Goal: Communication & Community: Answer question/provide support

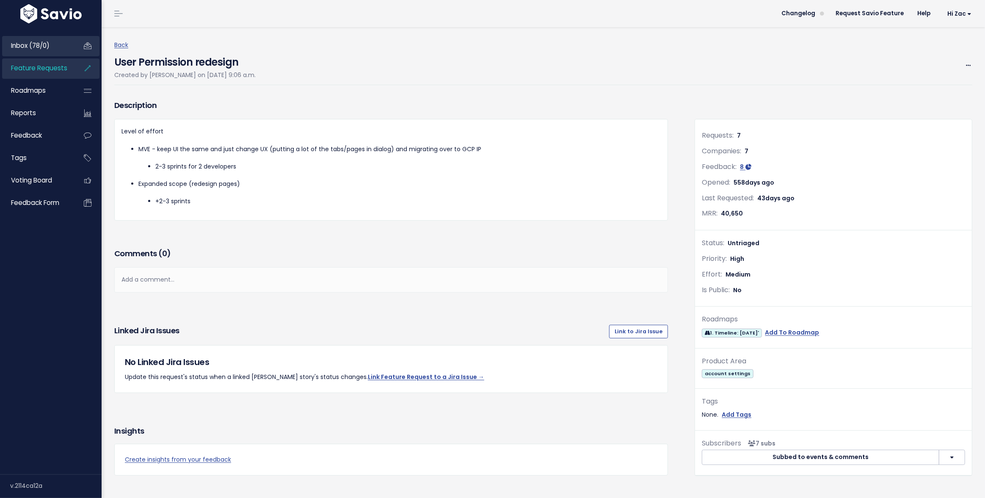
click at [30, 44] on span "Inbox (78/0)" at bounding box center [30, 45] width 39 height 9
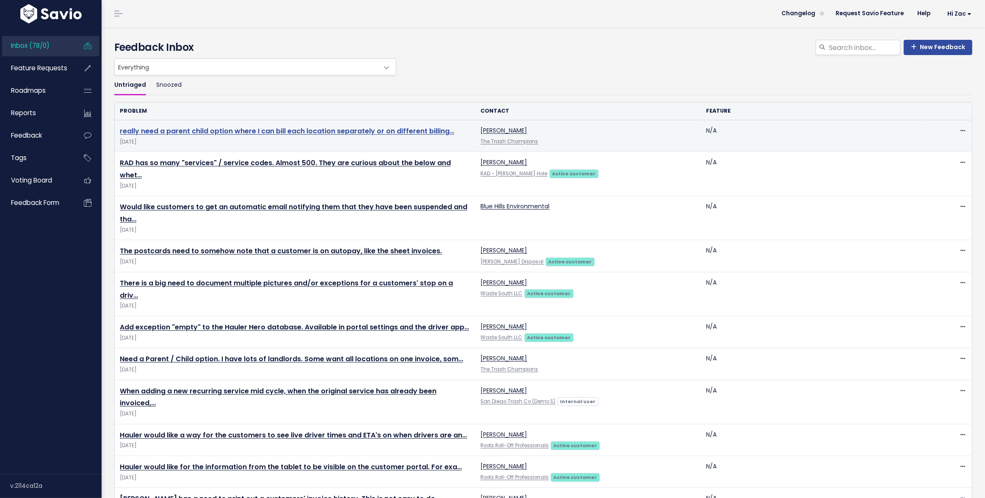
click at [206, 132] on link "really need a parent child option where I can bill each location separately or …" at bounding box center [287, 131] width 334 height 10
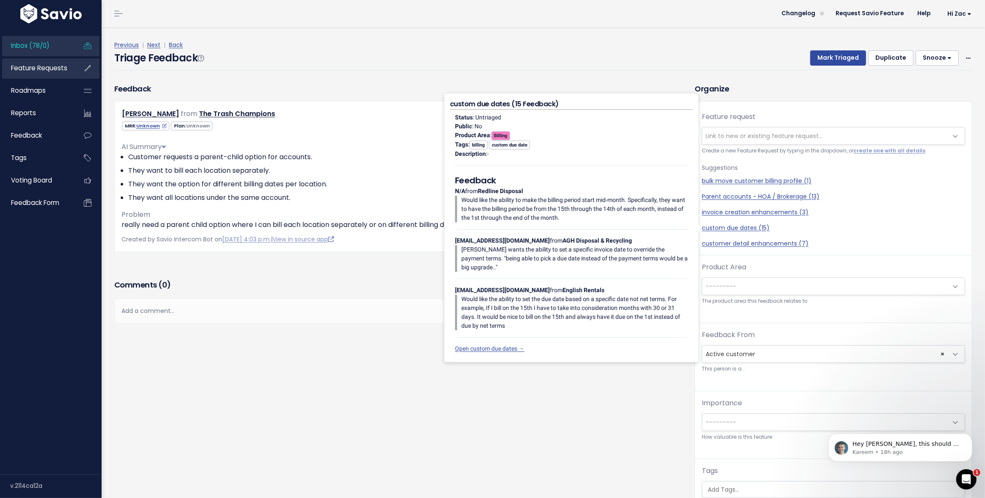
click at [50, 69] on span "Feature Requests" at bounding box center [39, 67] width 56 height 9
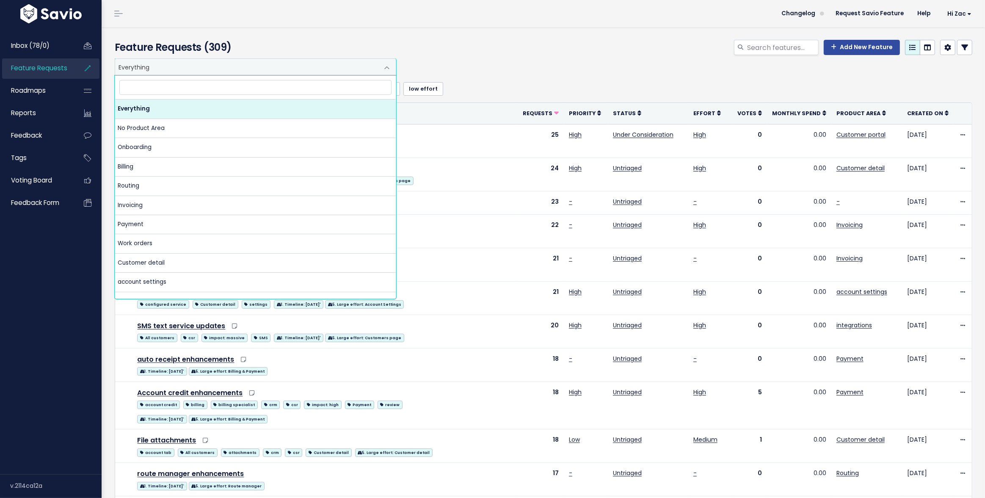
click at [244, 72] on span "Everything" at bounding box center [247, 67] width 264 height 16
click at [489, 59] on div "Everything No Product Area Onboarding Billing Routing Invoicing Payment Work or…" at bounding box center [541, 66] width 857 height 17
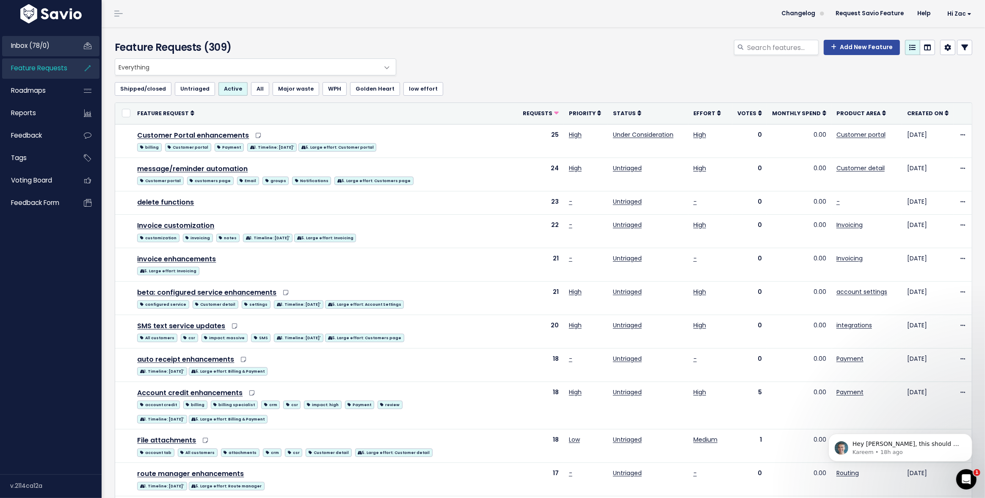
click at [50, 49] on span "Inbox (78/0)" at bounding box center [30, 45] width 39 height 9
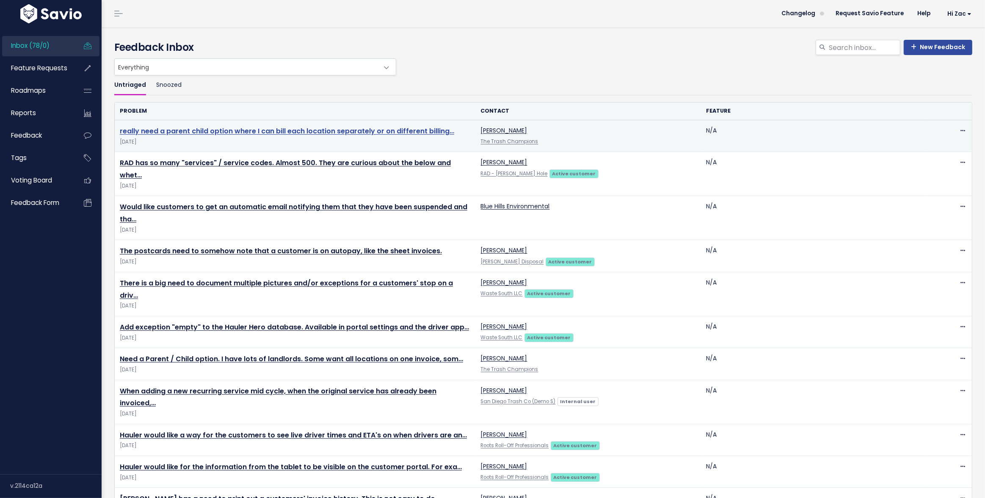
click at [236, 134] on link "really need a parent child option where I can bill each location separately or …" at bounding box center [287, 131] width 334 height 10
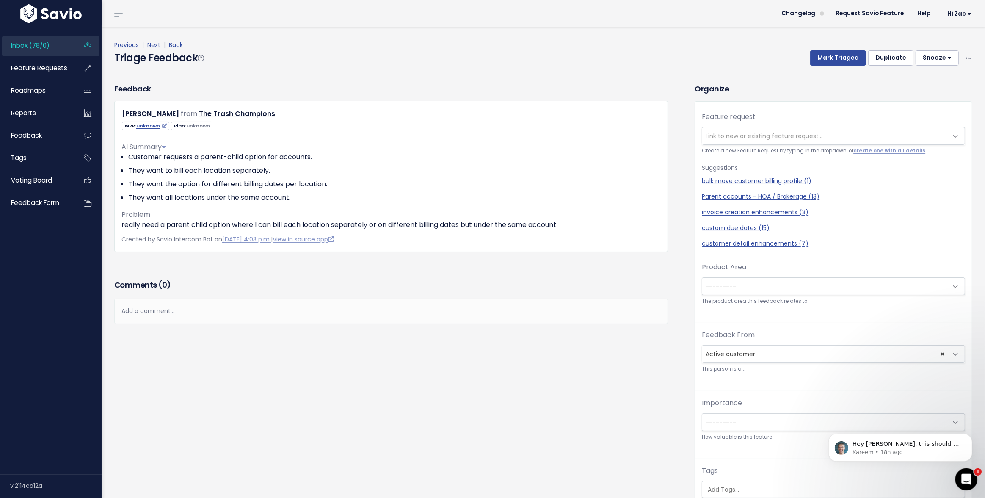
click at [960, 474] on div "Open Intercom Messenger" at bounding box center [965, 478] width 28 height 28
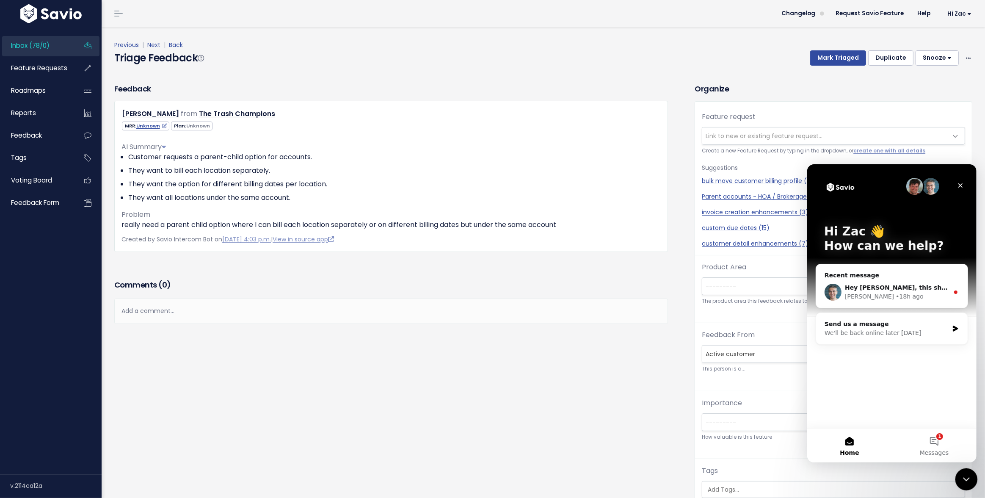
click at [960, 475] on icon "Close Intercom Messenger" at bounding box center [965, 478] width 10 height 10
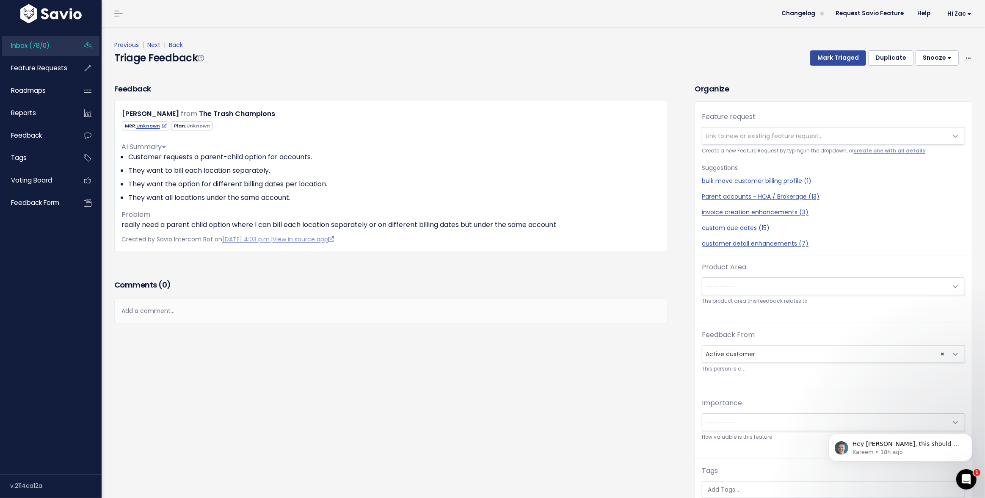
click at [616, 410] on div "Feedback Adrianna Myerholtz from The Trash Champions" at bounding box center [398, 325] width 580 height 485
click at [967, 433] on icon "Dismiss notification" at bounding box center [969, 435] width 5 height 5
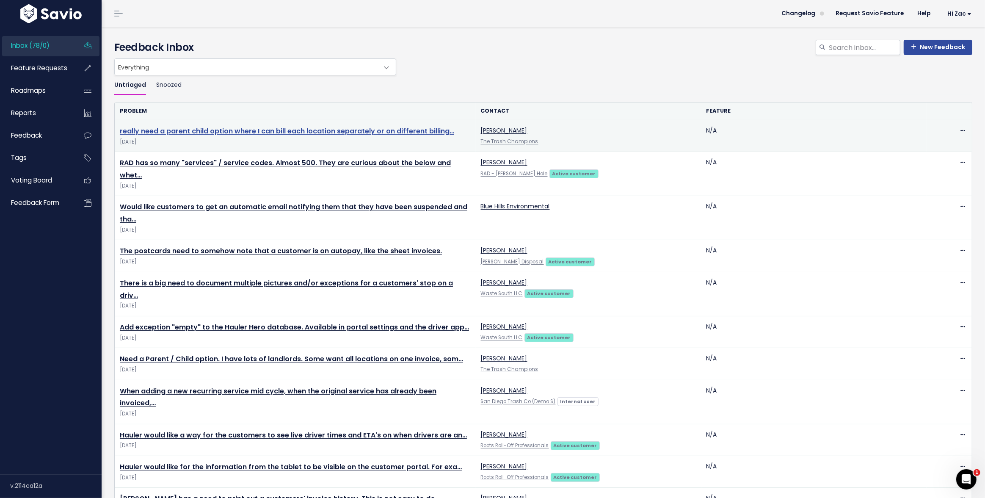
click at [299, 131] on link "really need a parent child option where I can bill each location separately or …" at bounding box center [287, 131] width 334 height 10
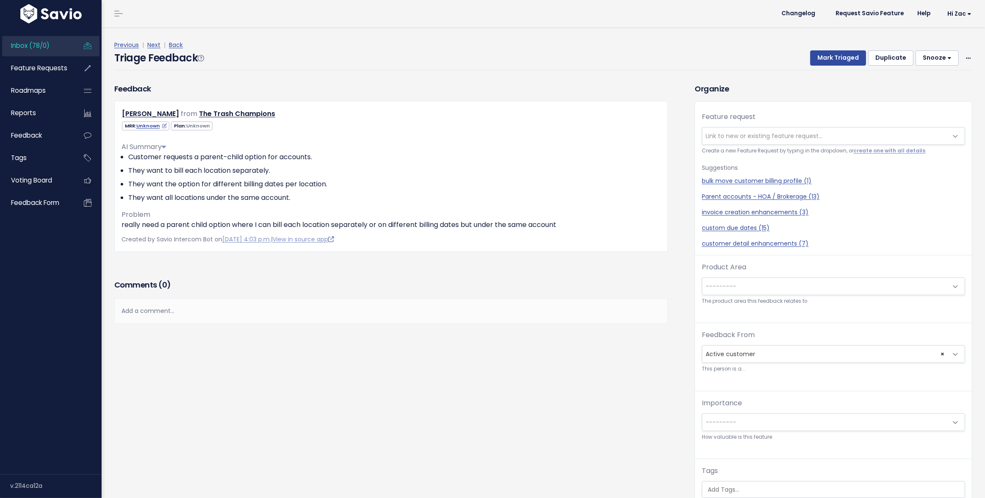
click at [299, 131] on div "Adrianna Myerholtz from The Trash Champions" at bounding box center [391, 176] width 554 height 151
click at [746, 196] on link "Parent accounts - HOA / Brokerage (13)" at bounding box center [833, 196] width 263 height 9
select select "35094"
click at [738, 292] on span "---------" at bounding box center [824, 286] width 245 height 17
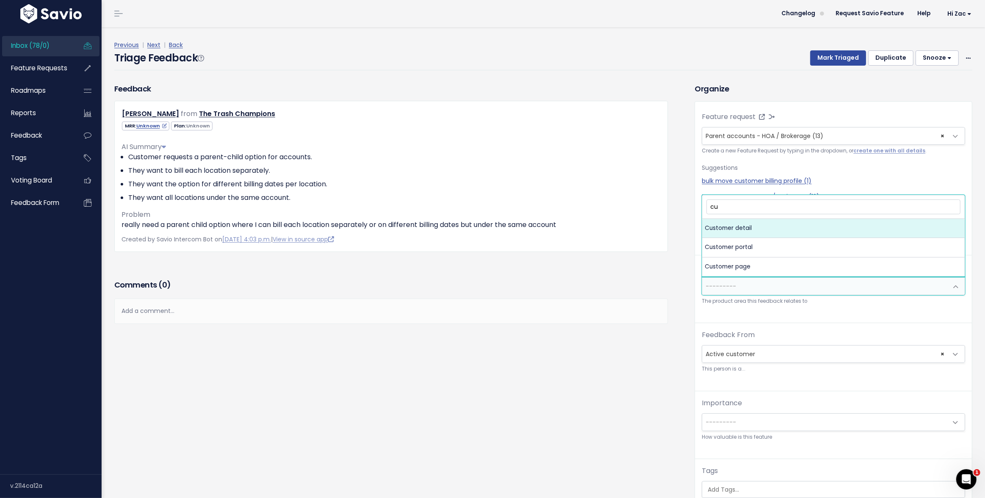
type input "cus"
select select "MAIN:CUSTOMER_DETAIL"
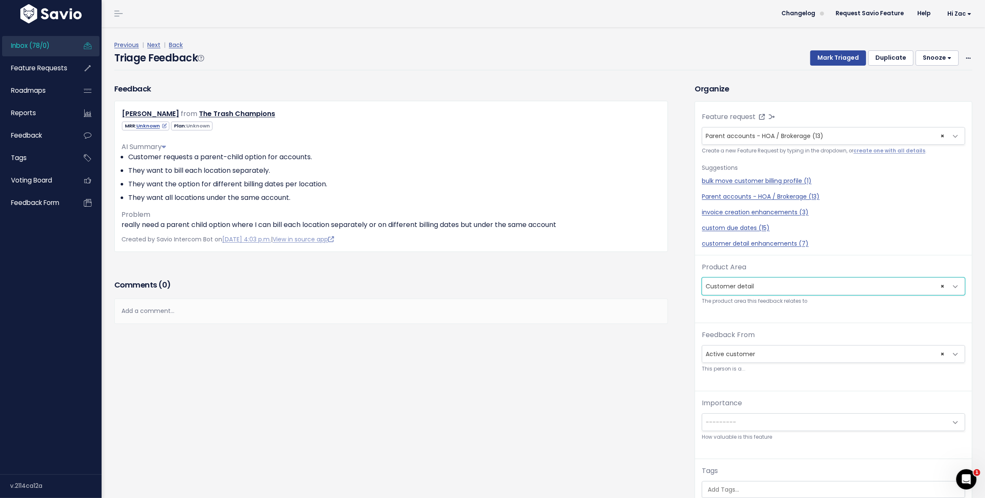
scroll to position [28, 0]
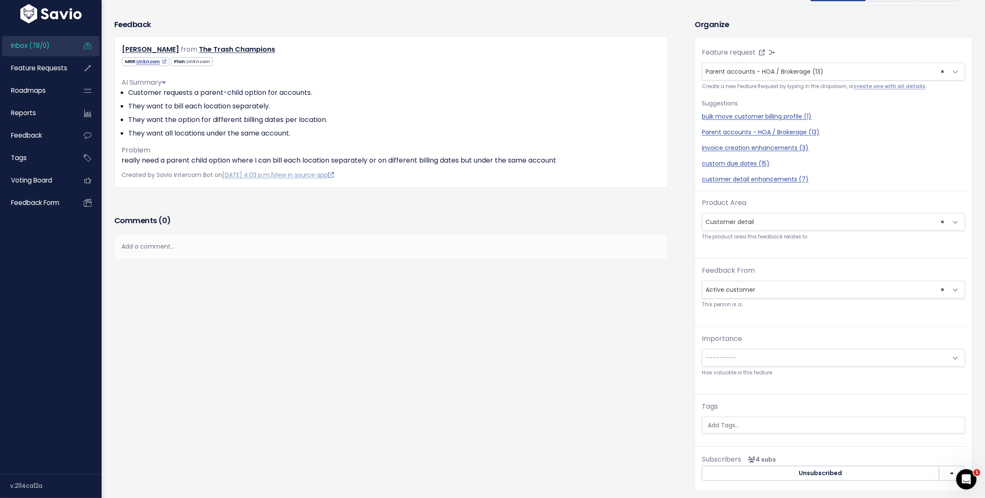
click at [752, 364] on span "---------" at bounding box center [824, 357] width 245 height 17
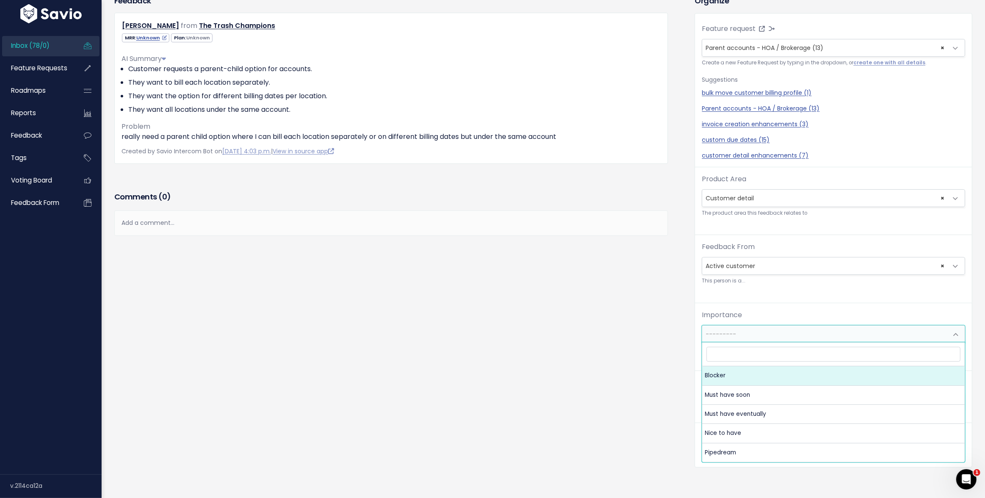
scroll to position [81, 0]
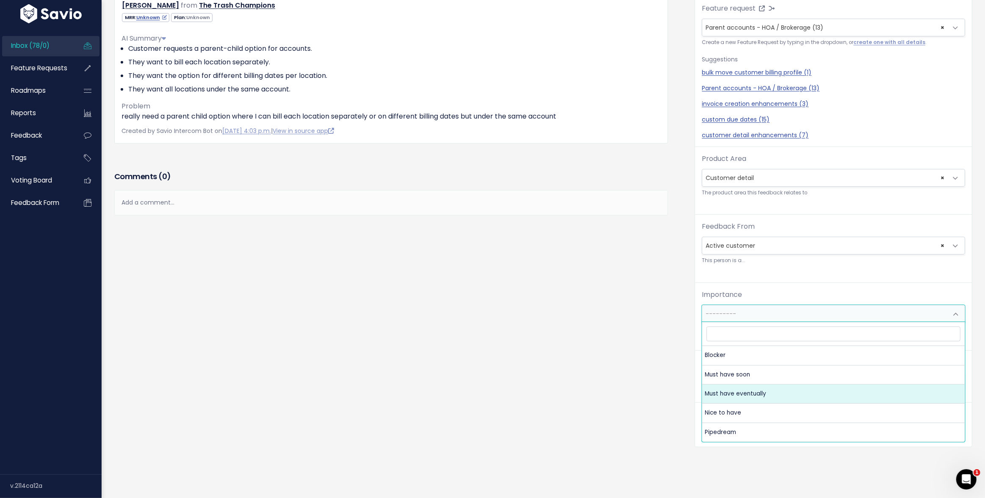
select select "MUST_HAVE_EVENTUALLY"
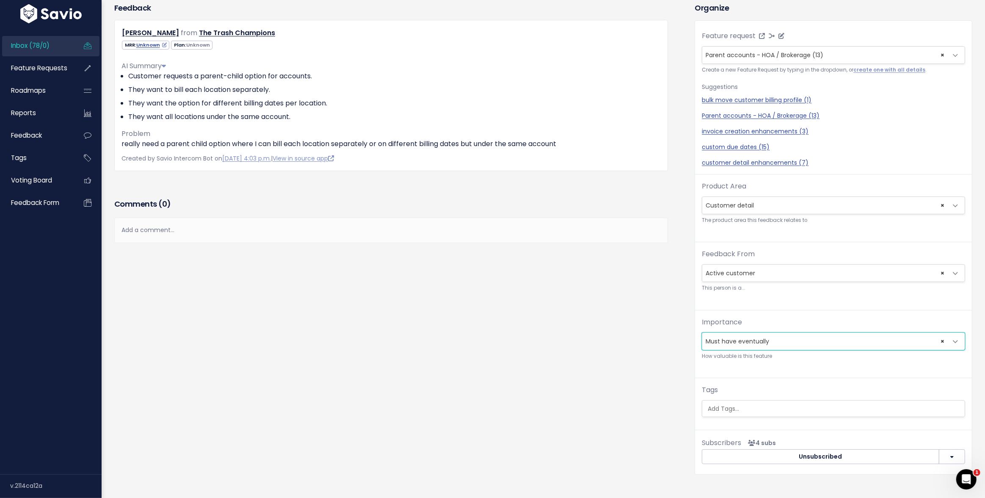
scroll to position [0, 0]
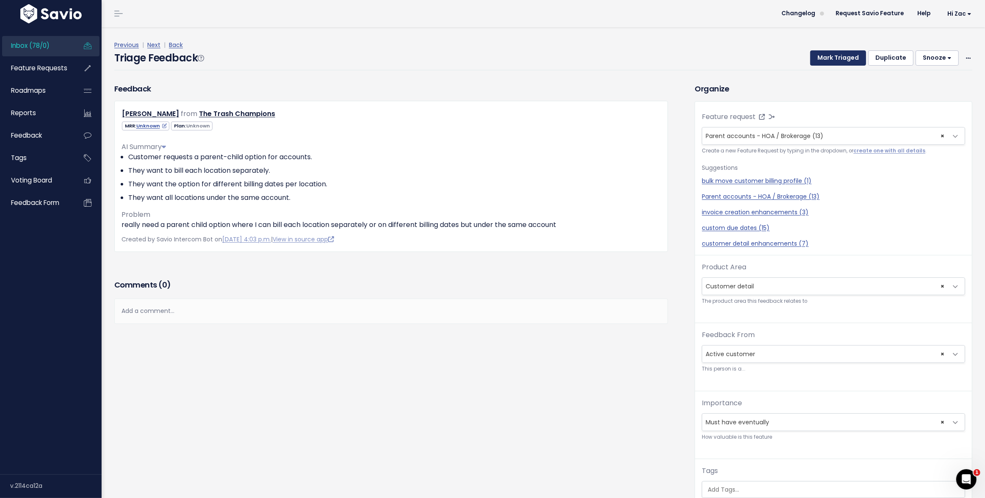
click at [836, 62] on button "Mark Triaged" at bounding box center [838, 57] width 56 height 15
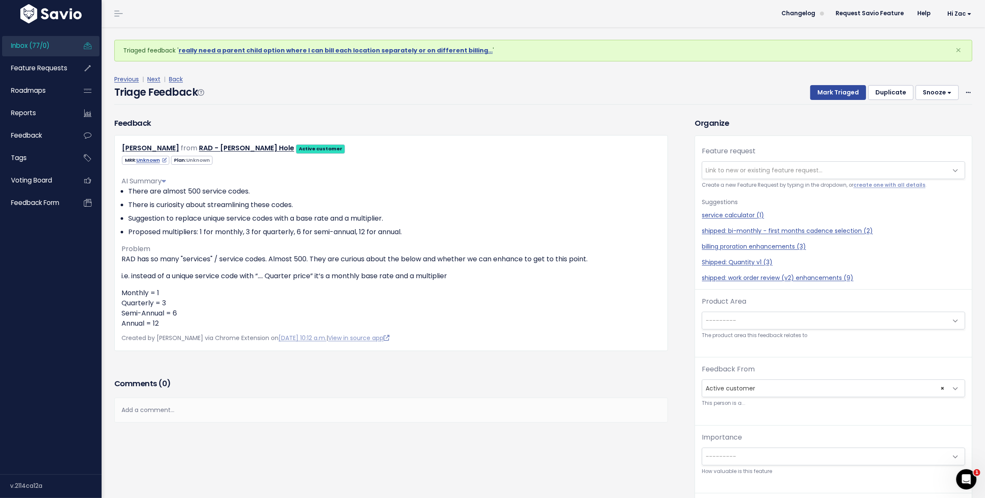
click at [766, 172] on span "Link to new or existing feature request..." at bounding box center [763, 170] width 117 height 8
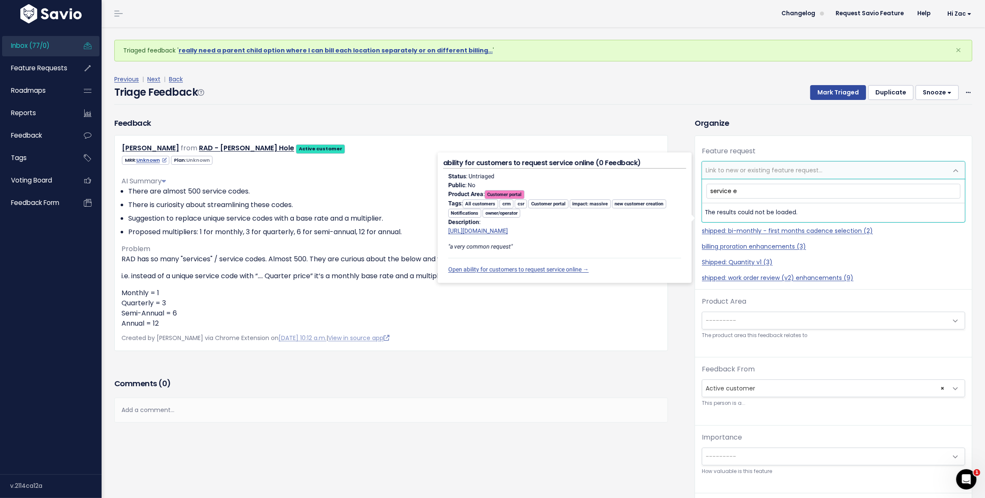
type input "service en"
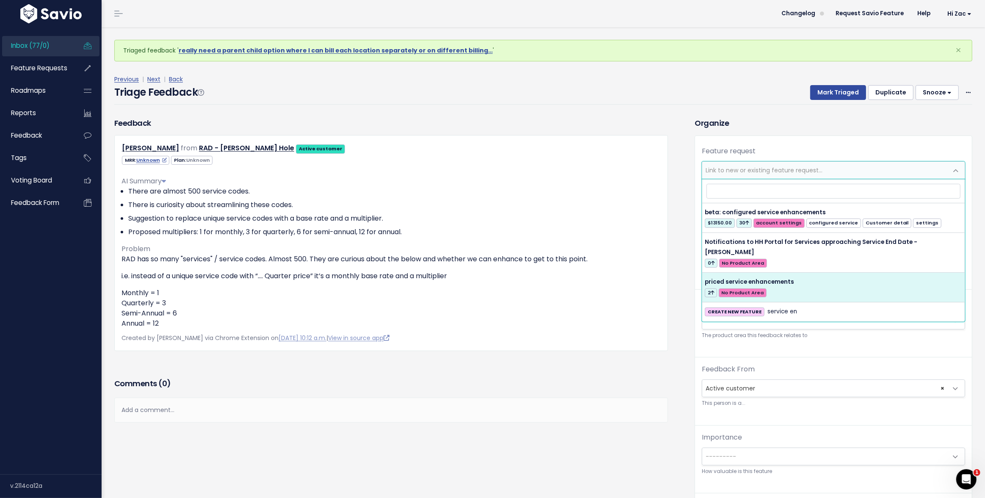
select select "58606"
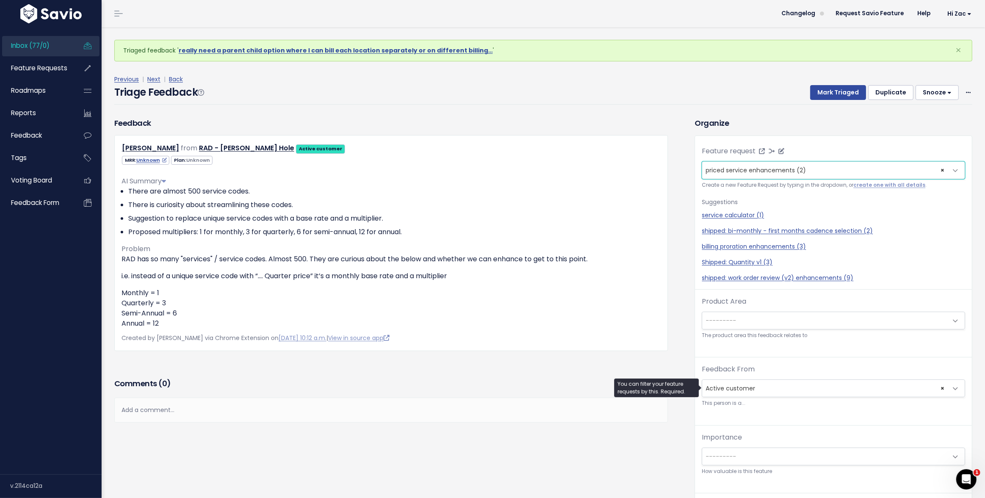
scroll to position [6, 0]
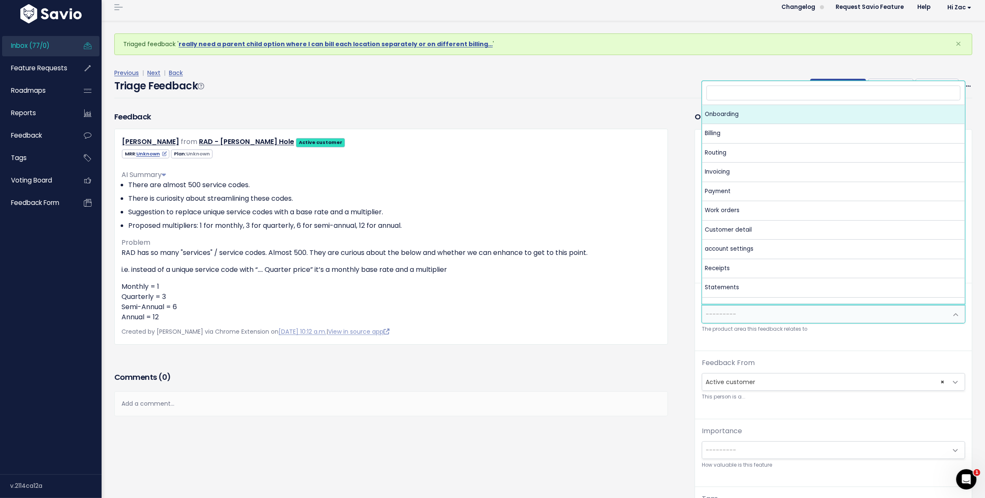
click at [754, 318] on span "---------" at bounding box center [824, 314] width 245 height 17
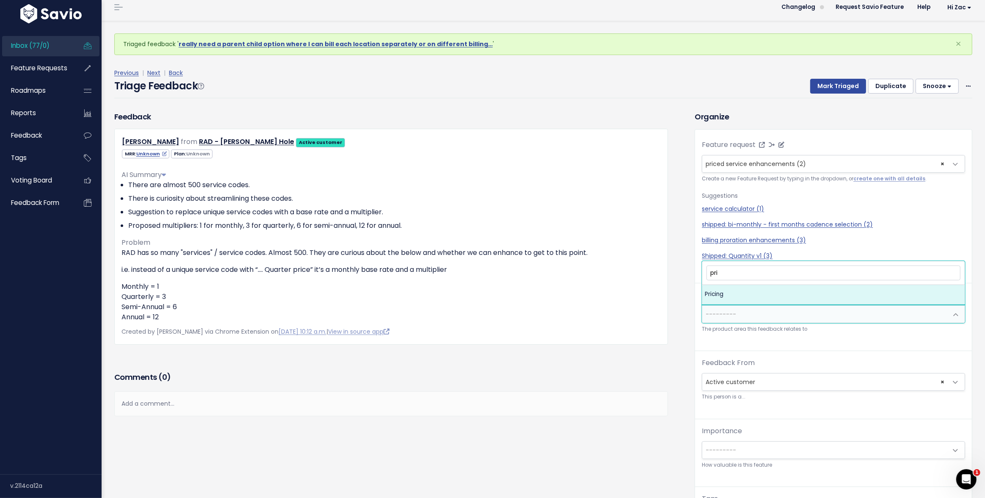
type input "pric"
select select "MAIN:PRICING"
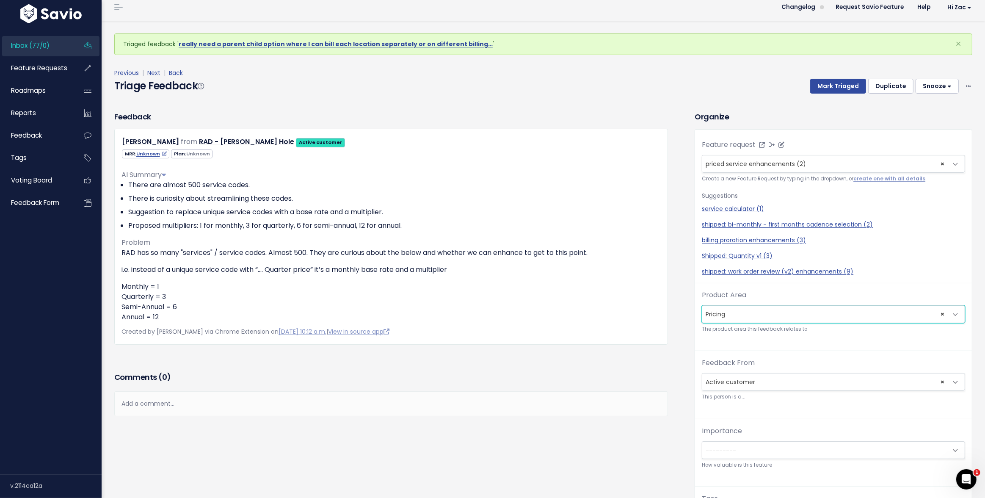
scroll to position [28, 0]
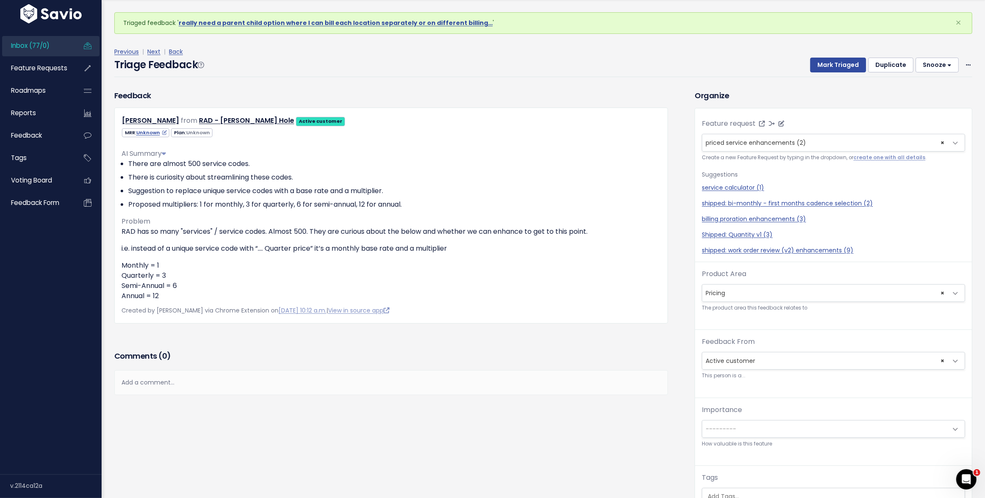
click at [761, 420] on span "---------" at bounding box center [833, 429] width 263 height 18
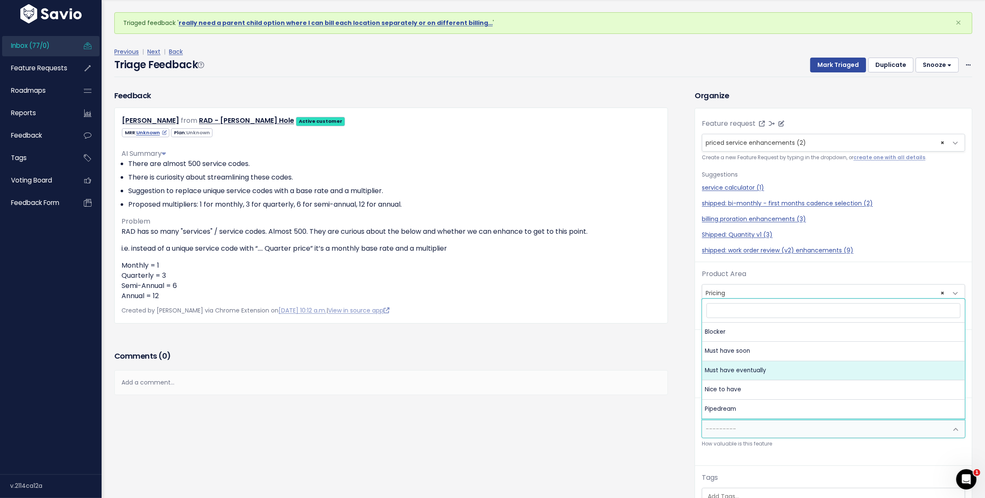
select select "MUST_HAVE_EVENTUALLY"
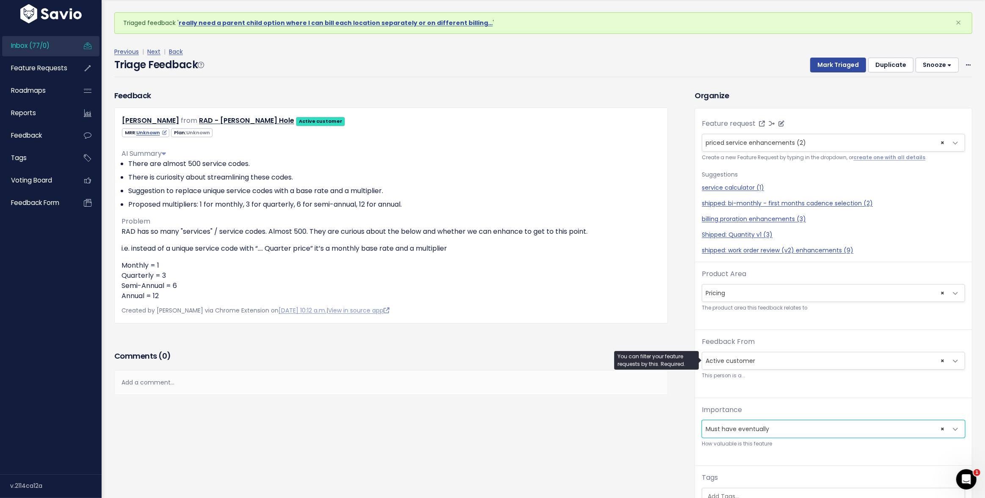
scroll to position [0, 0]
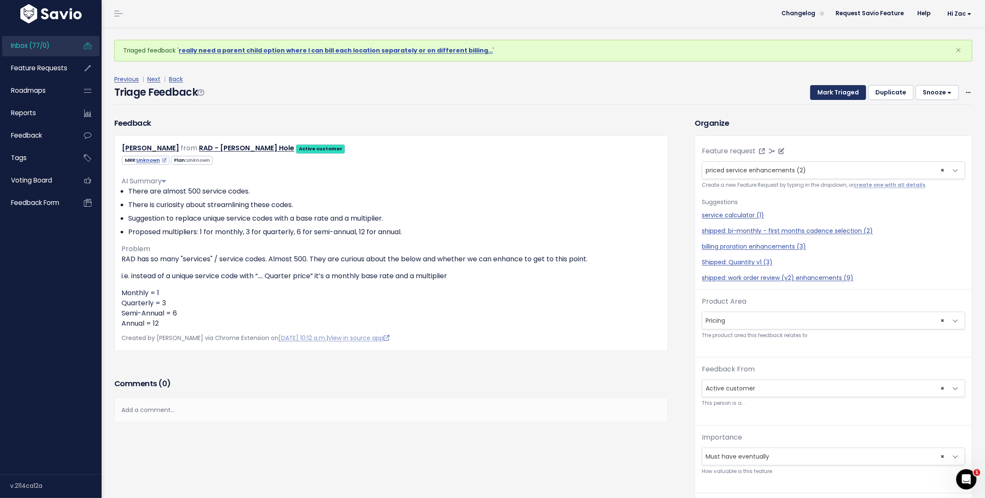
click at [848, 94] on button "Mark Triaged" at bounding box center [838, 92] width 56 height 15
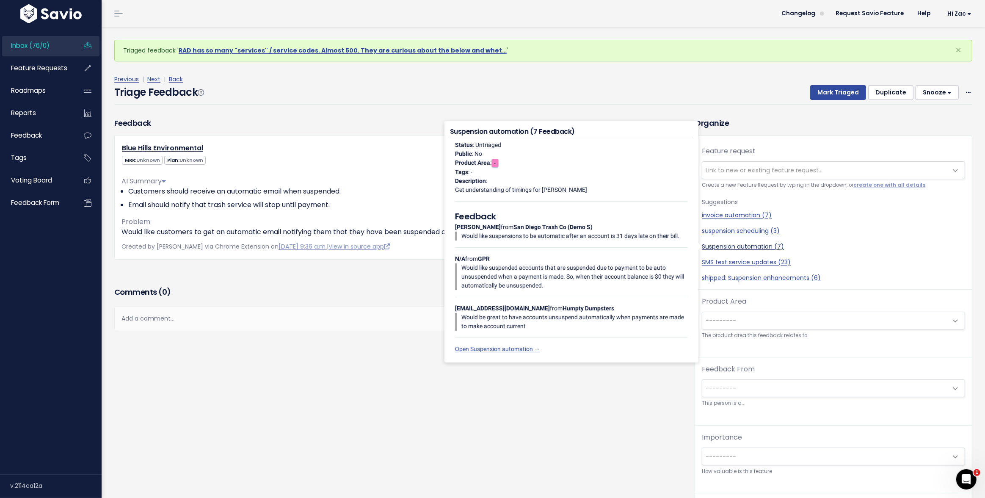
click at [733, 248] on link "Suspension automation (7)" at bounding box center [833, 246] width 263 height 9
select select "50751"
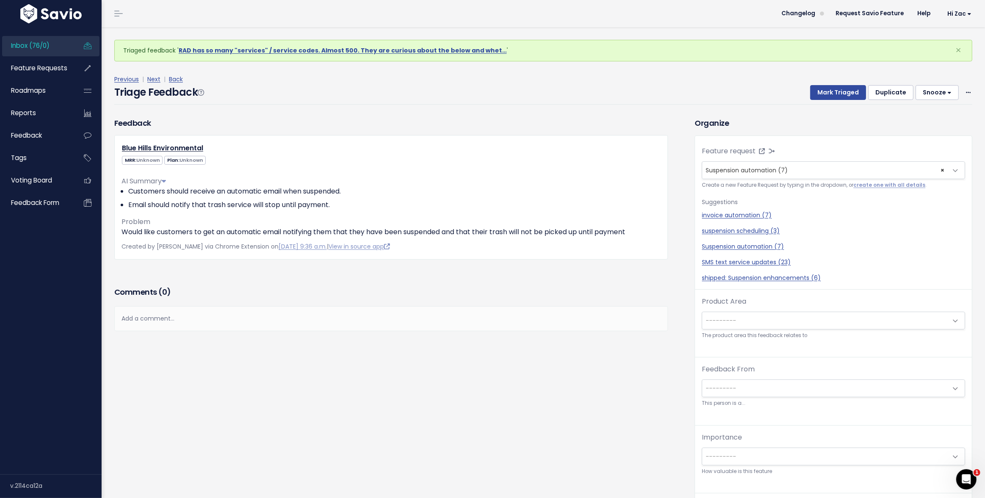
click at [729, 314] on span "---------" at bounding box center [824, 320] width 245 height 17
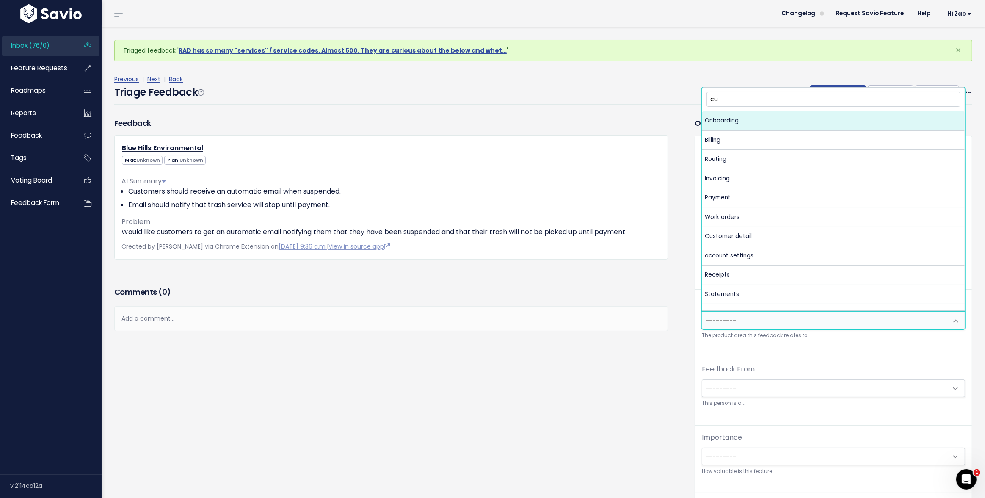
type input "cus"
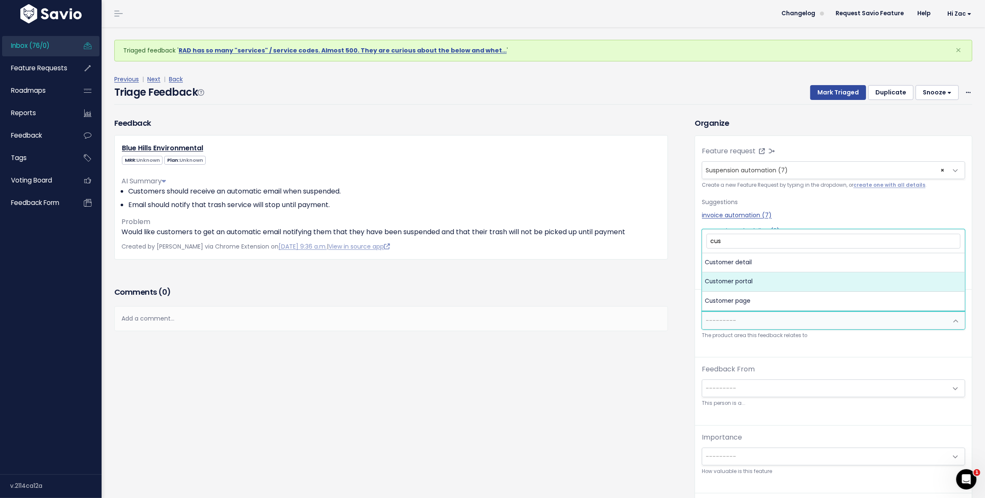
select select "MAIN:CUSTOMER_PORTAL"
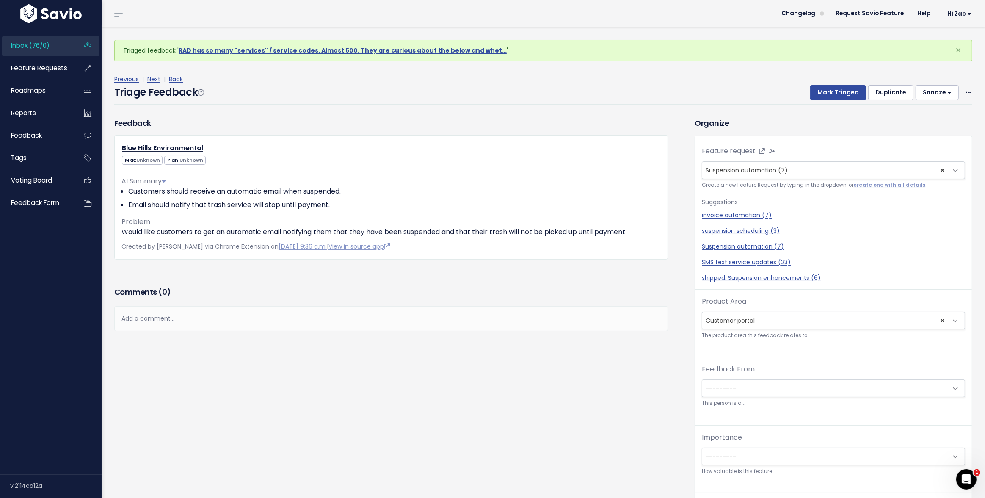
select select
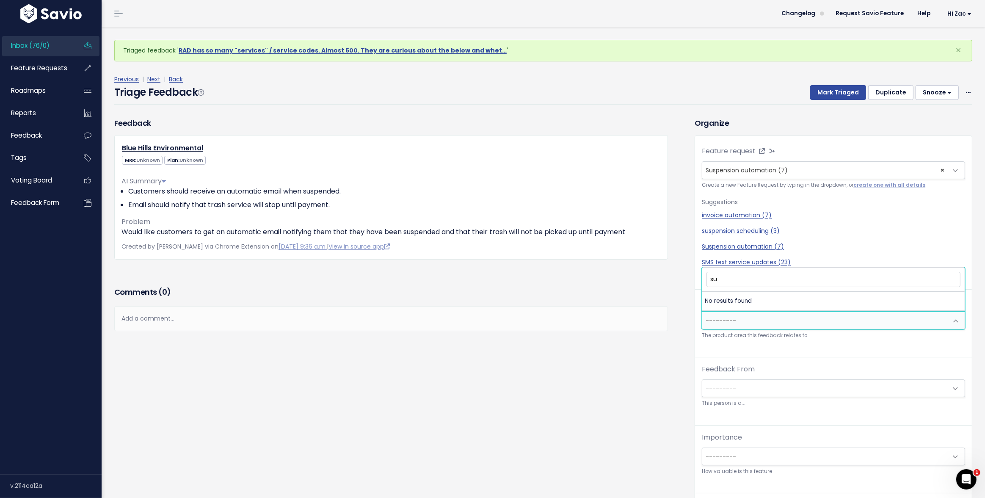
type input "s"
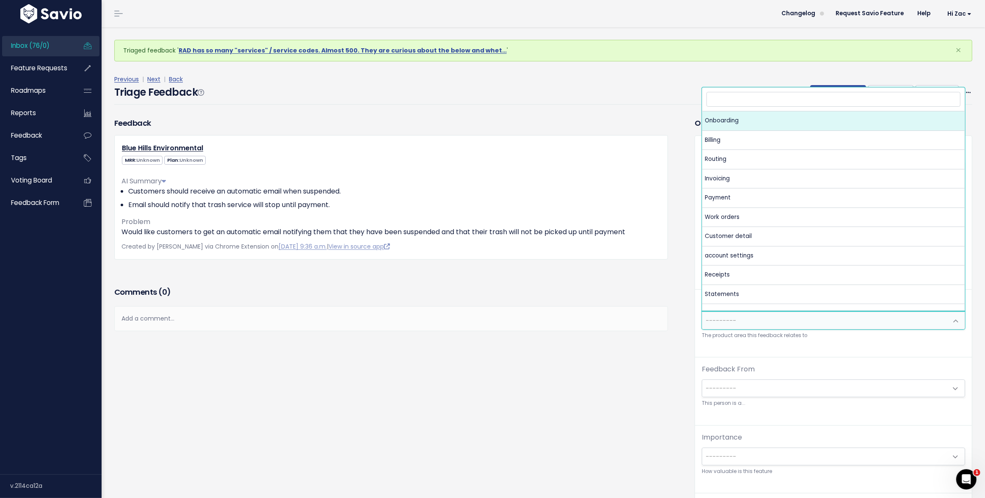
click at [861, 361] on div "Feature request --------- Suspension automation (7) × Suspension automation (7)…" at bounding box center [833, 342] width 277 height 413
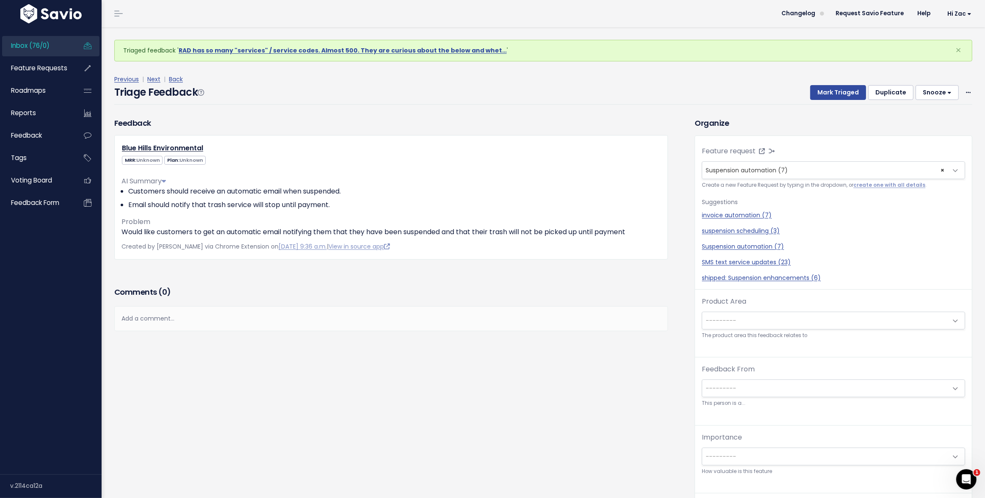
click at [843, 315] on span "---------" at bounding box center [824, 320] width 245 height 17
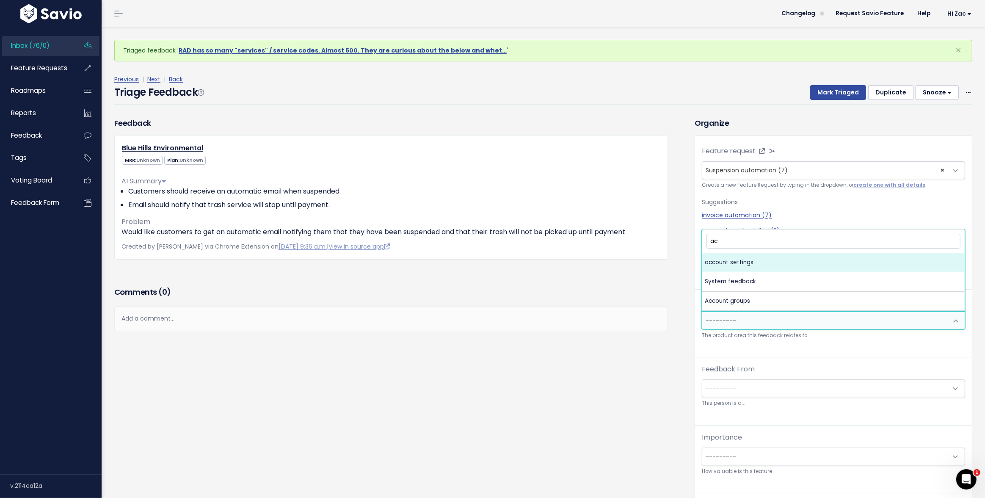
type input "a"
type input "cust"
select select "MAIN:CUSTOMER_DETAIL"
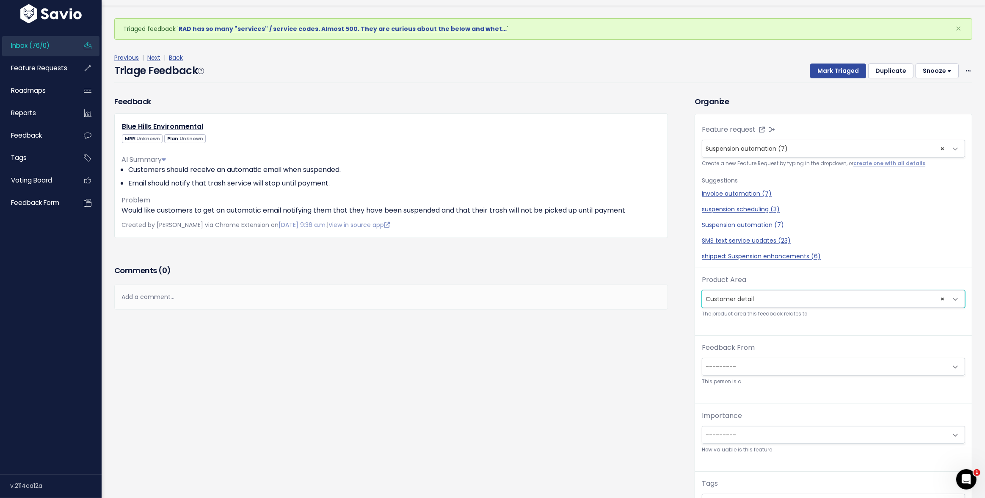
scroll to position [28, 0]
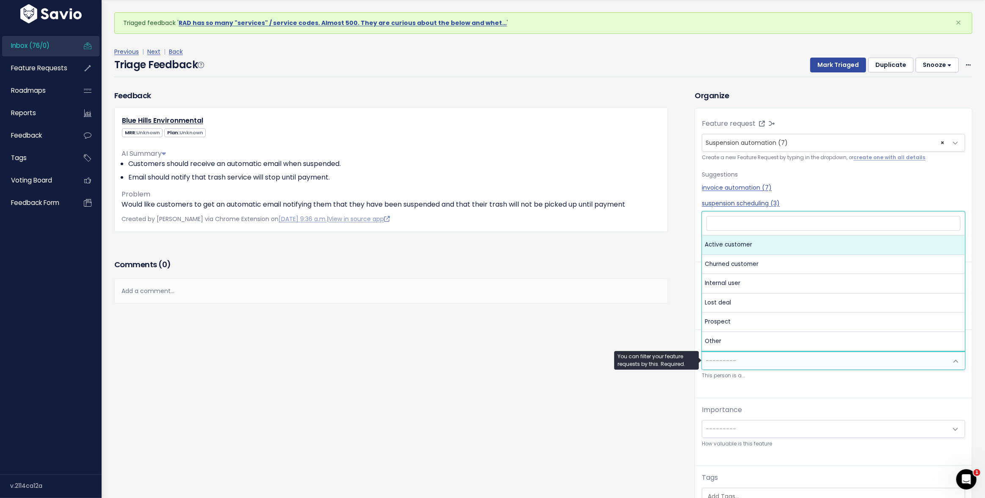
click at [804, 363] on span "---------" at bounding box center [824, 360] width 245 height 17
select select "ACTIVE"
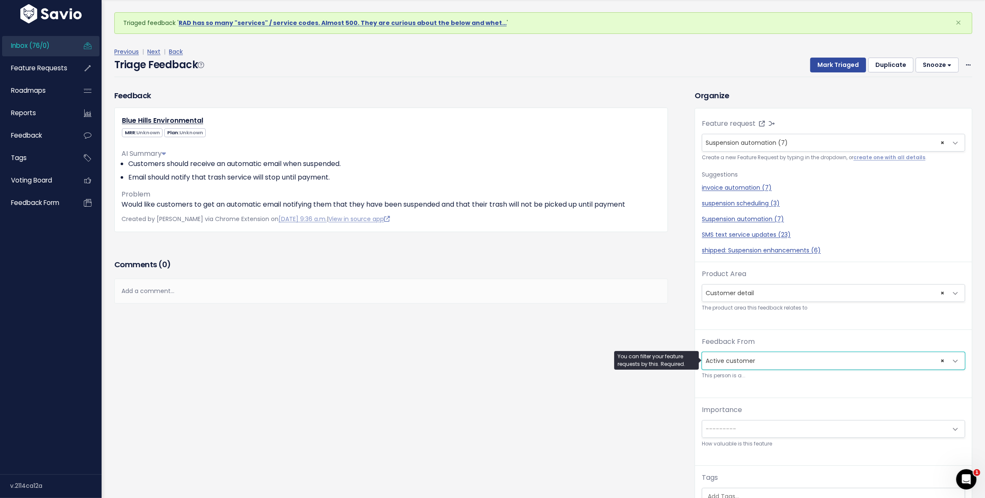
scroll to position [85, 0]
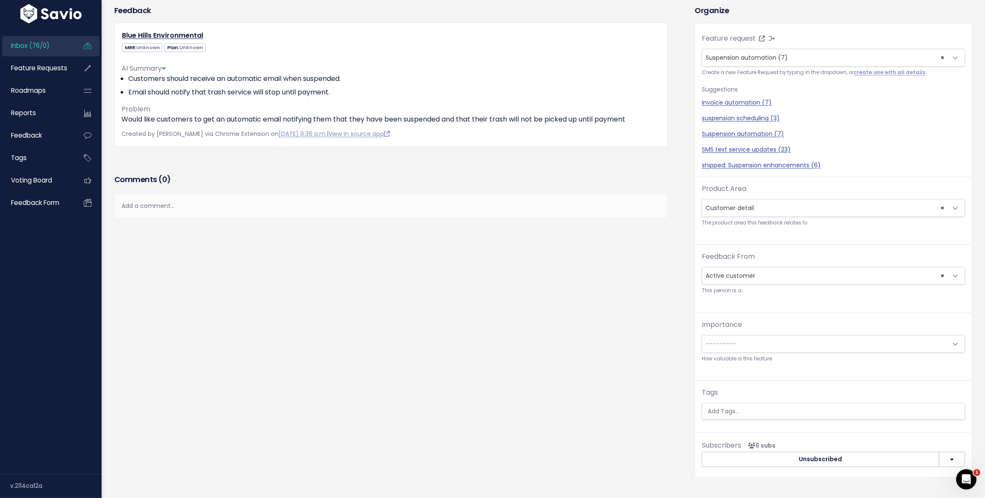
click at [730, 351] on div "Importance --------- Blocker Must have soon Must have eventually Nice to have P…" at bounding box center [833, 341] width 263 height 44
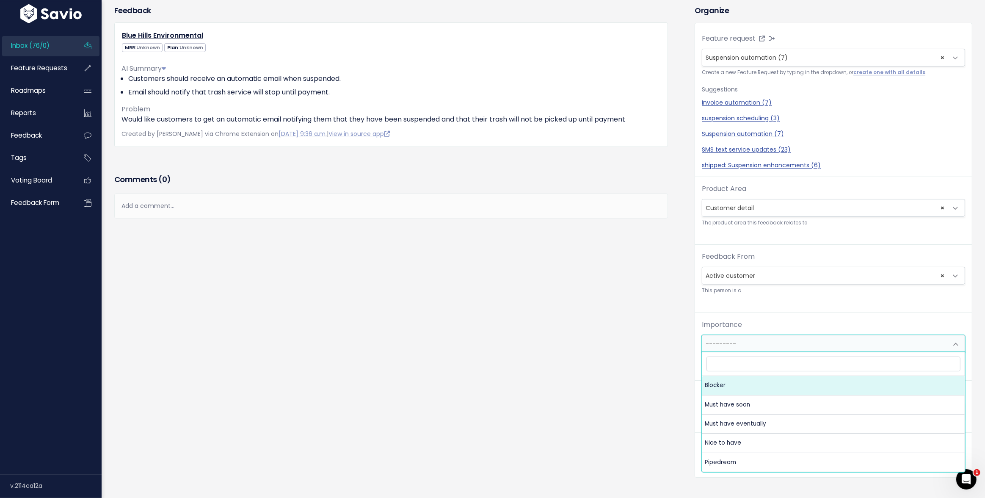
click at [730, 344] on span "---------" at bounding box center [720, 343] width 30 height 8
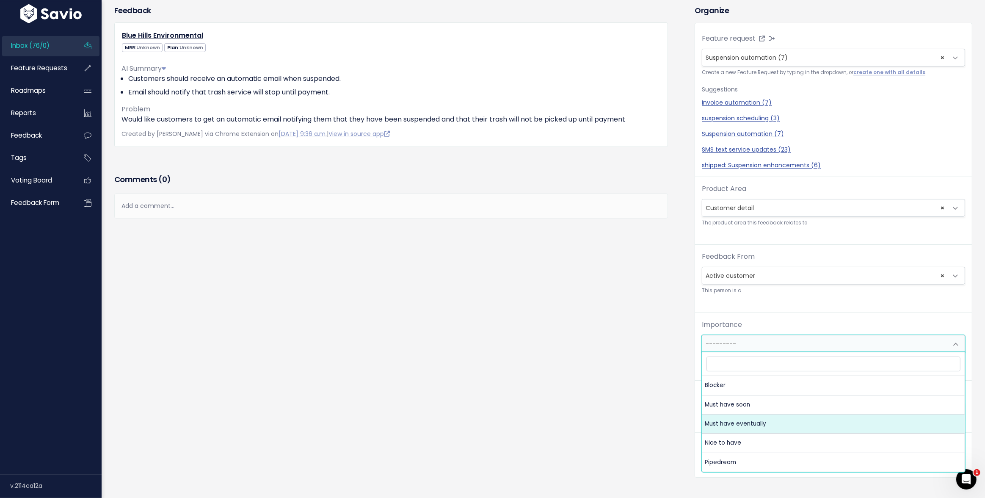
select select "MUST_HAVE_EVENTUALLY"
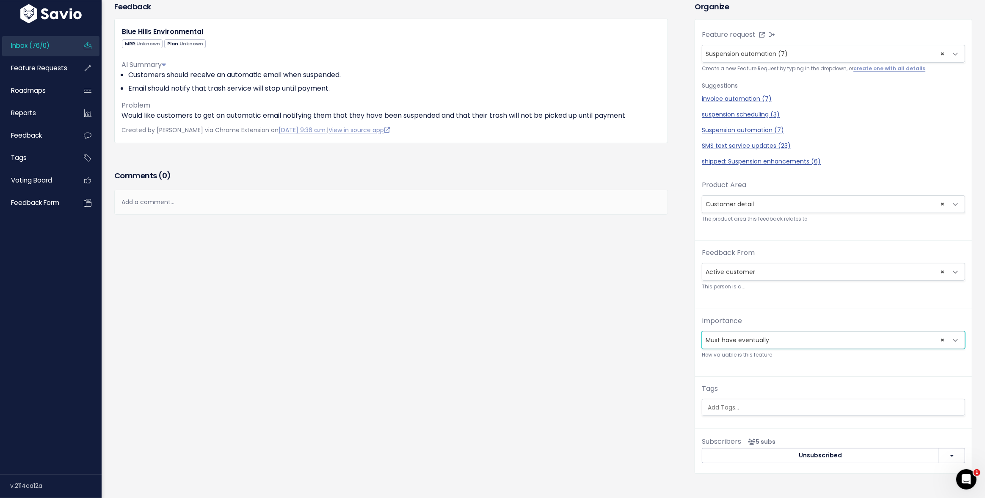
scroll to position [0, 0]
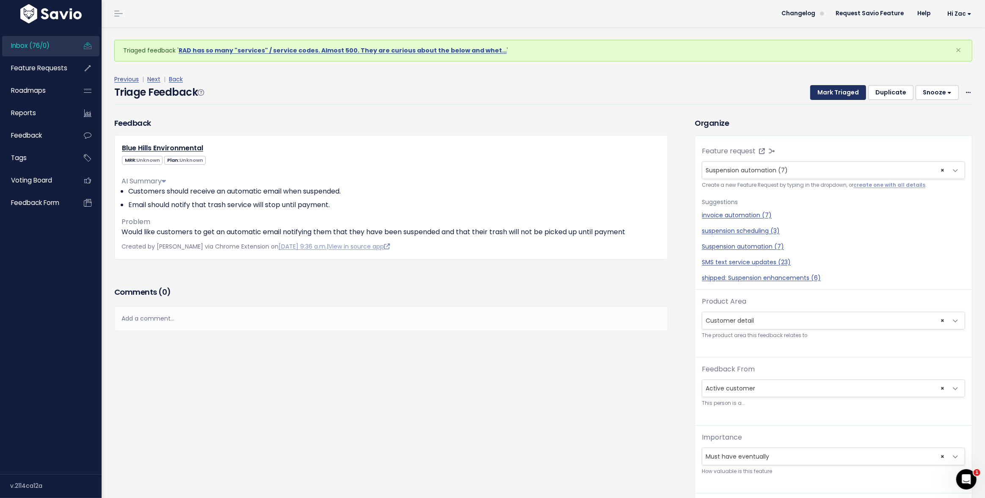
click at [826, 97] on button "Mark Triaged" at bounding box center [838, 92] width 56 height 15
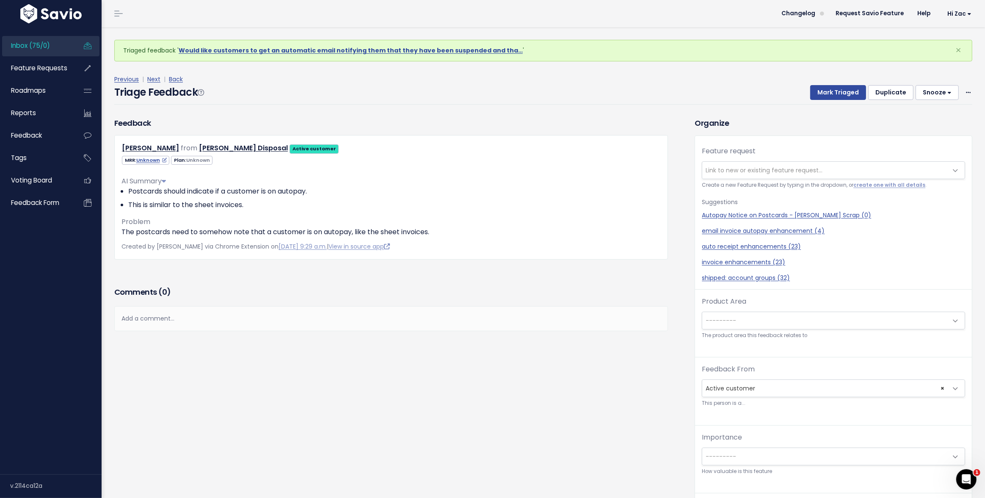
click at [190, 317] on div "Add a comment..." at bounding box center [391, 318] width 554 height 25
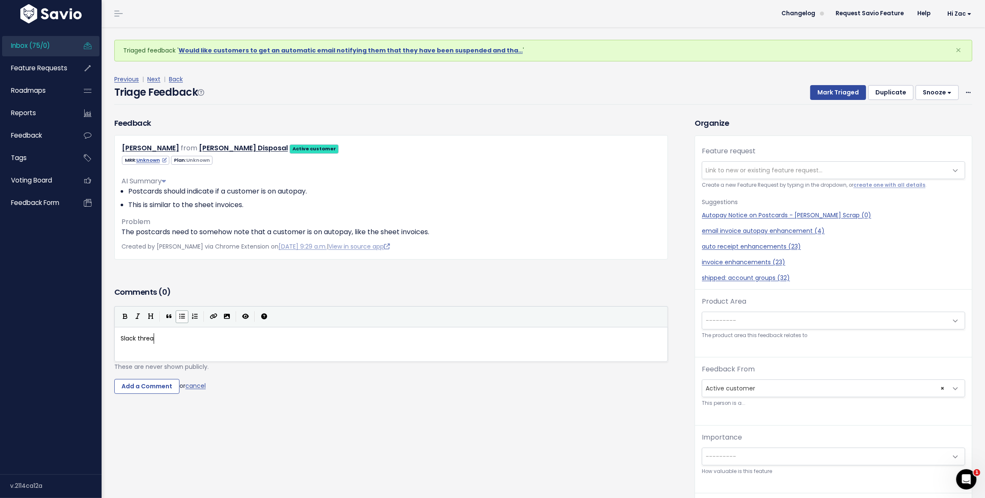
type textarea "Slack thread"
click at [147, 334] on span "Slack thread" at bounding box center [139, 338] width 37 height 8
type textarea "Slack thread"
click at [213, 314] on icon "Create Link" at bounding box center [214, 316] width 8 height 6
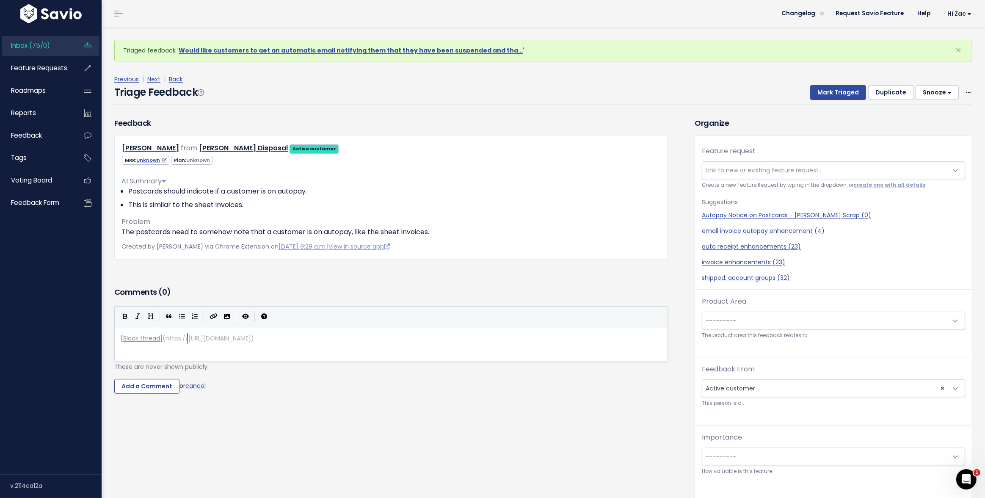
click at [186, 340] on span "https://[URL][DOMAIN_NAME]" at bounding box center [207, 338] width 85 height 8
click at [166, 388] on input "Add a Comment" at bounding box center [146, 386] width 65 height 15
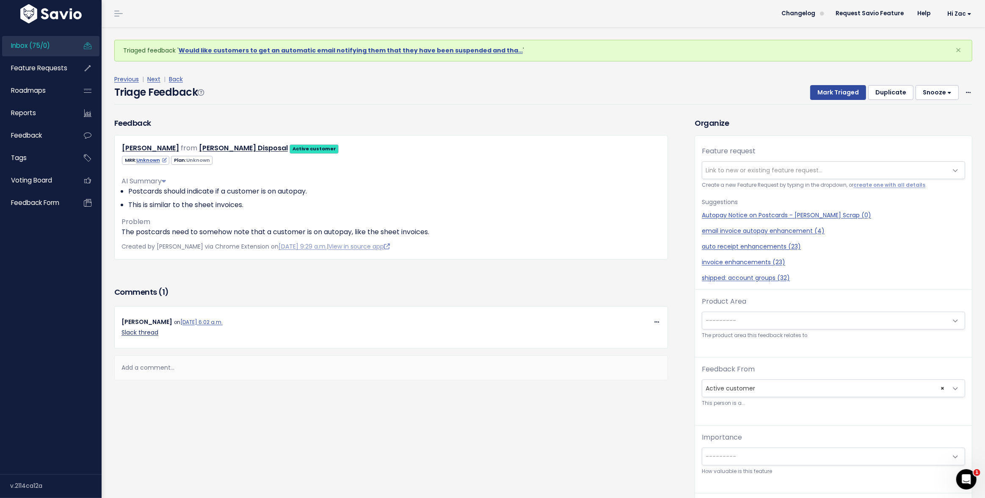
click at [151, 333] on link "Slack thread" at bounding box center [139, 332] width 37 height 8
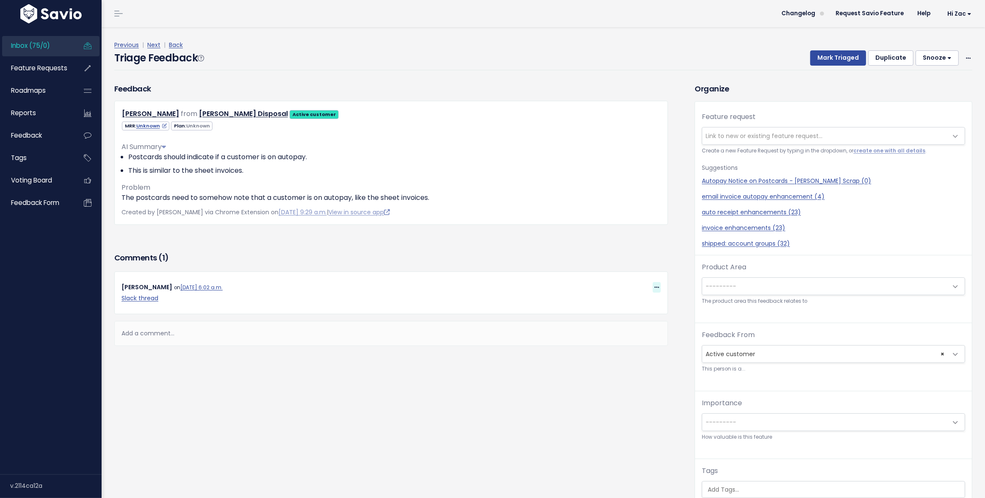
click at [658, 289] on icon at bounding box center [656, 288] width 5 height 6
click at [639, 343] on link "Edit" at bounding box center [635, 348] width 61 height 17
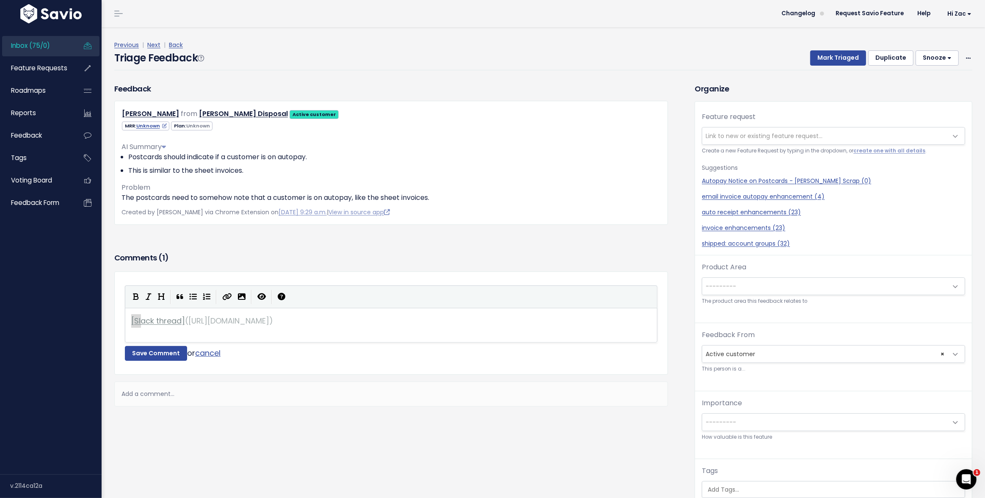
type textarea "[Slack thread]([URL][DOMAIN_NAME])"
drag, startPoint x: 129, startPoint y: 321, endPoint x: 496, endPoint y: 320, distance: 366.0
click at [215, 355] on link "cancel" at bounding box center [207, 352] width 25 height 11
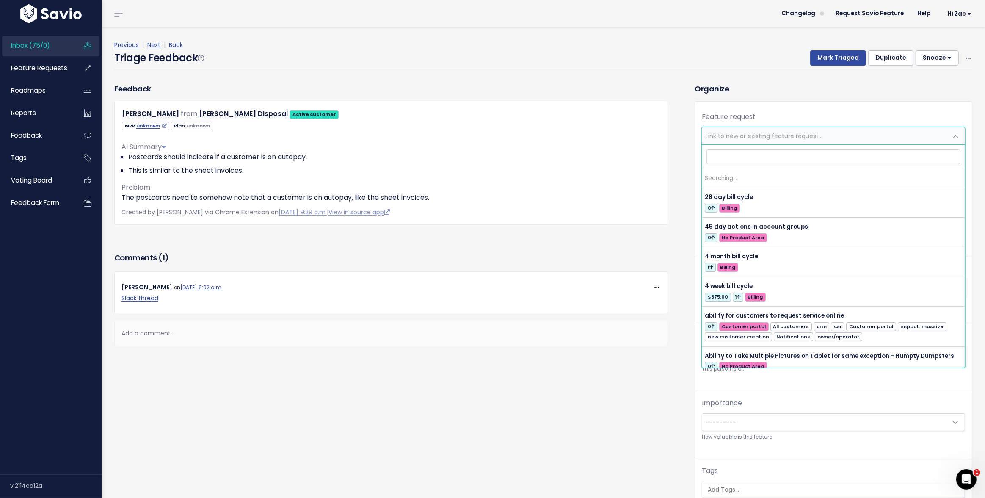
click at [751, 140] on span "Link to new or existing feature request..." at bounding box center [824, 135] width 245 height 17
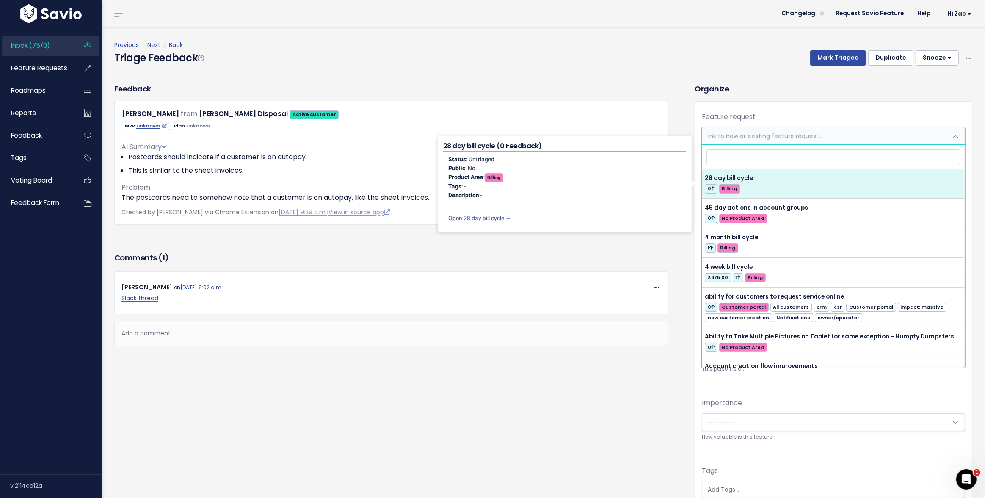
click at [799, 109] on div "Feature request --------- Link to new or existing feature request... Create a n…" at bounding box center [833, 308] width 277 height 413
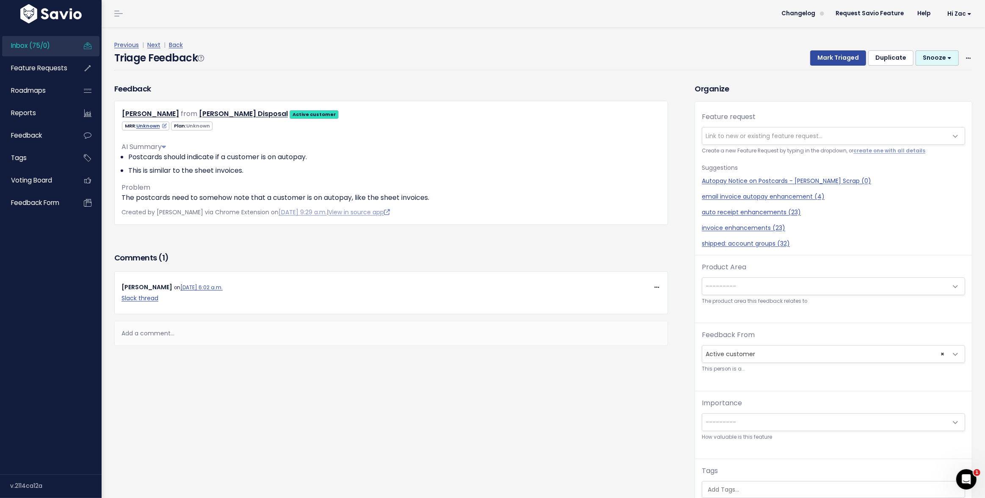
click at [934, 57] on button "Snooze" at bounding box center [936, 57] width 43 height 15
click at [928, 60] on button "Snooze" at bounding box center [936, 57] width 43 height 15
click at [928, 77] on button "1 day" at bounding box center [940, 79] width 61 height 17
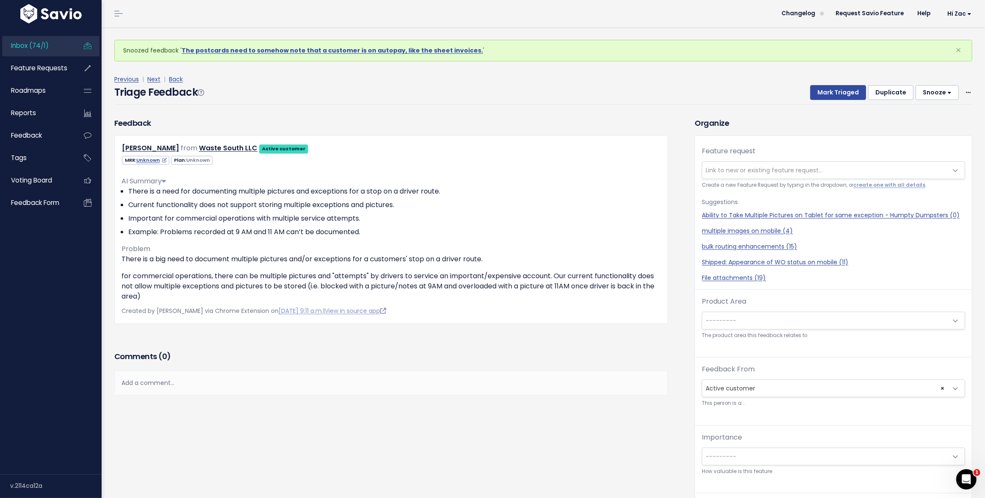
click at [689, 236] on div "Organize Feature request --------- Link to new or existing feature request... C…" at bounding box center [833, 353] width 290 height 472
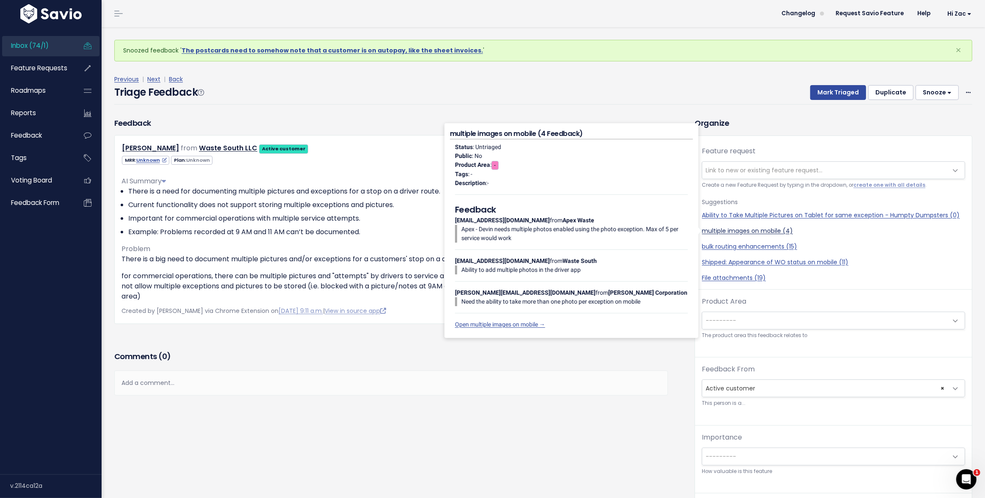
click at [727, 233] on link "multiple images on mobile (4)" at bounding box center [833, 230] width 263 height 9
select select "51631"
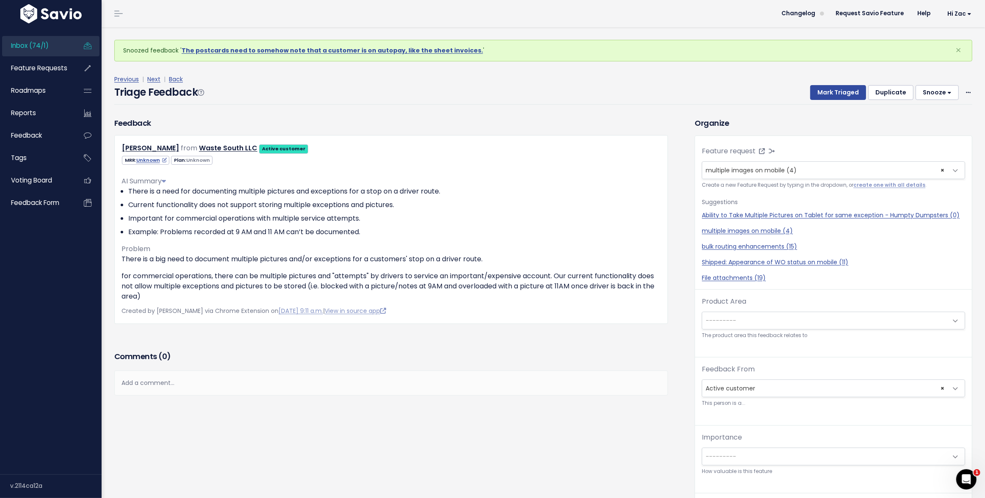
click at [835, 324] on span "---------" at bounding box center [824, 320] width 245 height 17
click at [835, 323] on span "---------" at bounding box center [824, 320] width 245 height 17
click at [829, 317] on span "---------" at bounding box center [824, 320] width 245 height 17
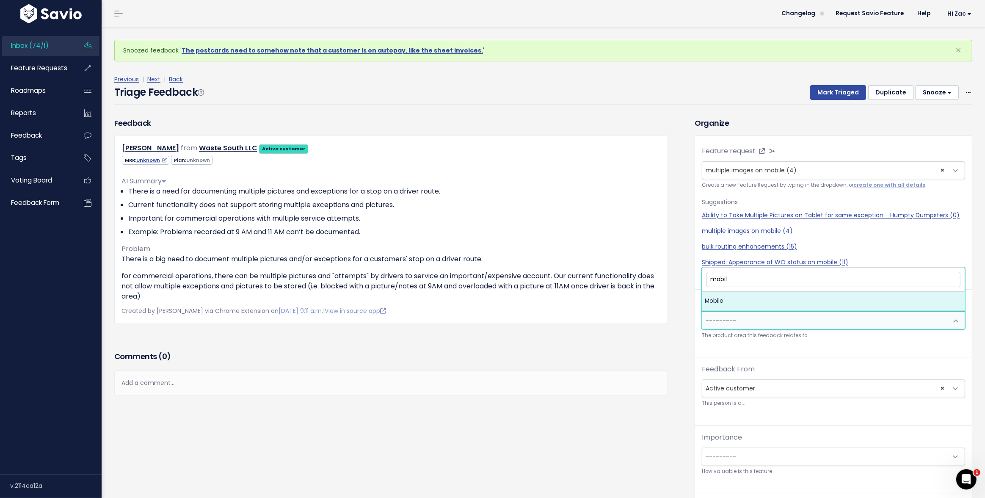
type input "mobile"
select select "MAIN:MOBILE"
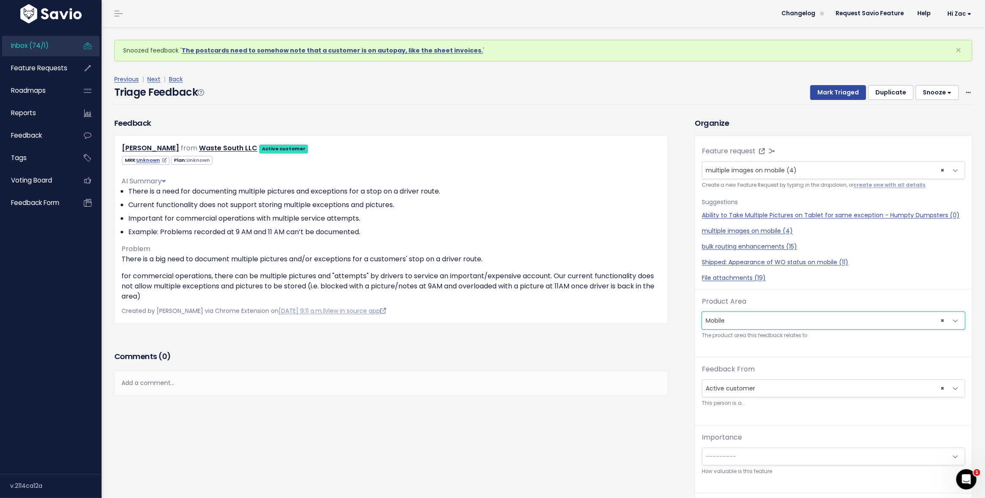
scroll to position [28, 0]
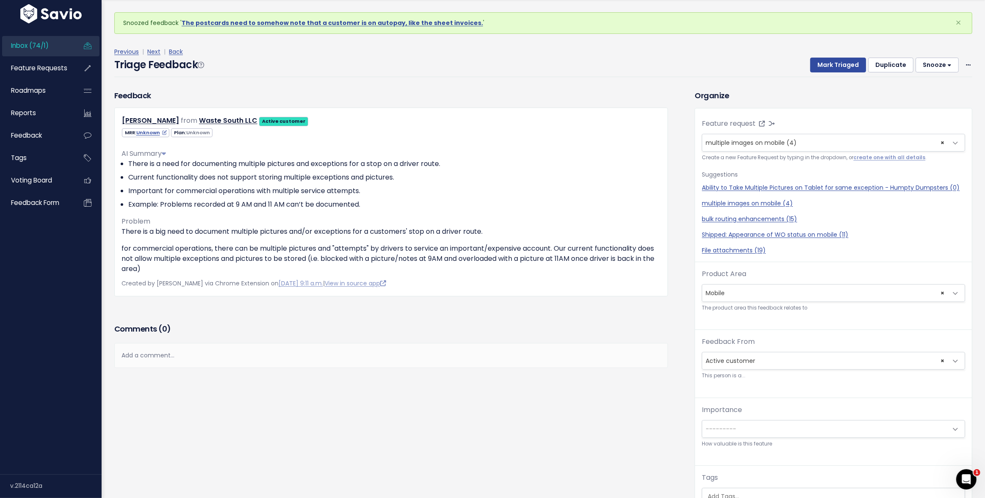
click at [767, 428] on span "---------" at bounding box center [824, 428] width 245 height 17
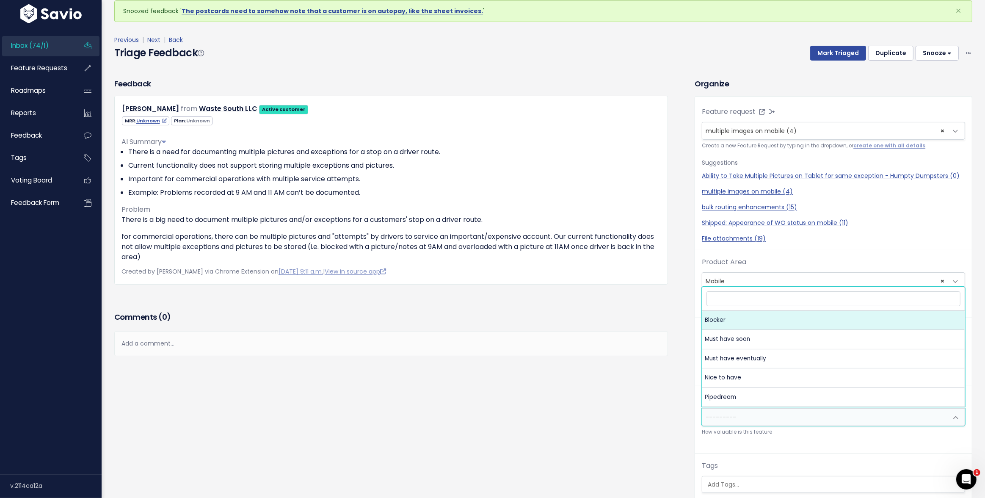
scroll to position [14, 0]
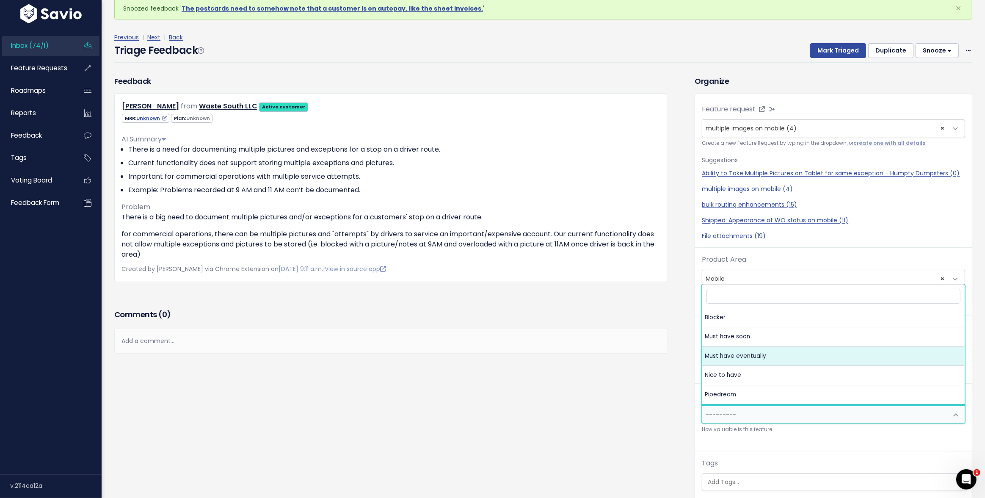
select select "MUST_HAVE_EVENTUALLY"
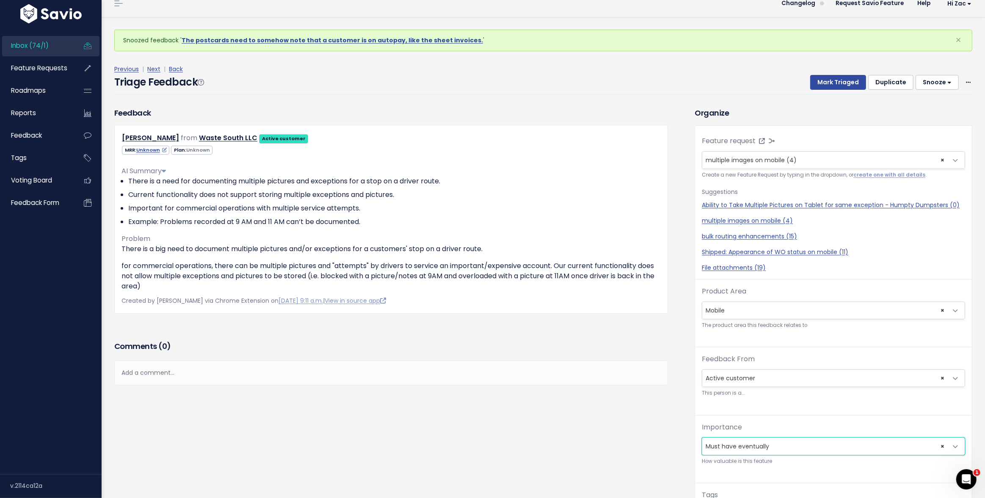
scroll to position [0, 0]
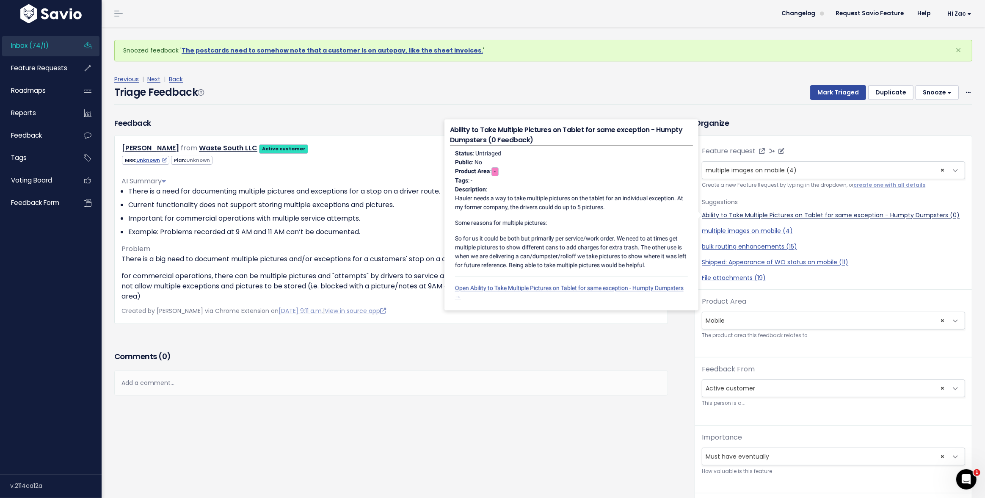
click at [741, 215] on link "Ability to Take Multiple Pictures on Tablet for same exception - Humpty Dumpste…" at bounding box center [833, 215] width 263 height 9
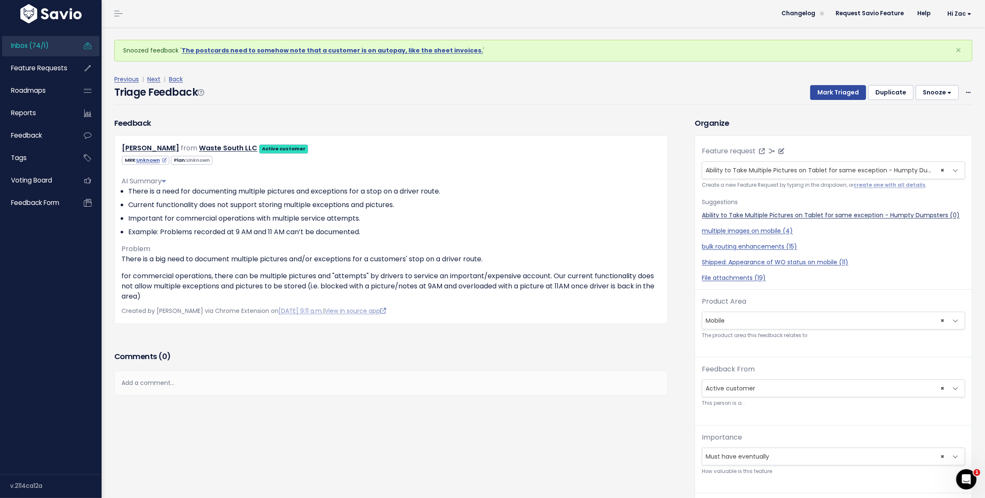
click at [741, 214] on link "Ability to Take Multiple Pictures on Tablet for same exception - Humpty Dumpste…" at bounding box center [833, 215] width 263 height 9
click at [761, 149] on icon at bounding box center [762, 151] width 6 height 6
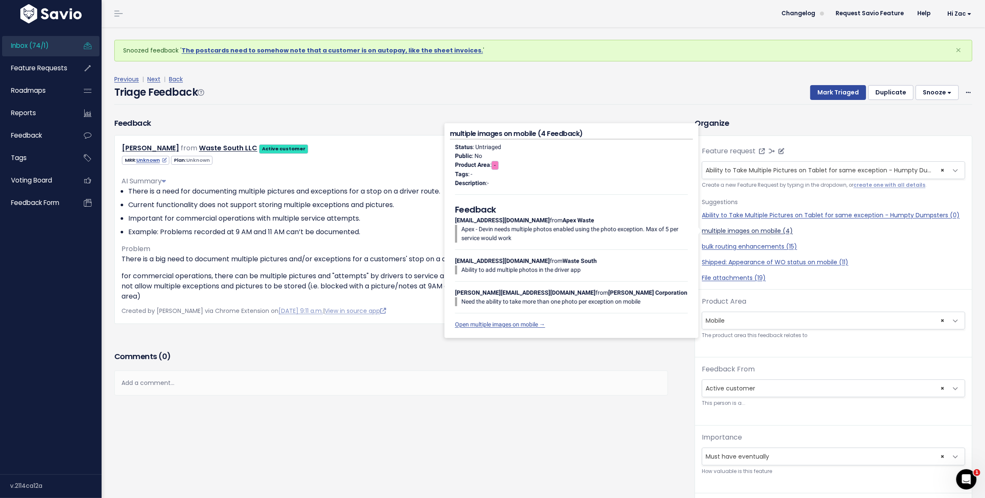
click at [744, 232] on link "multiple images on mobile (4)" at bounding box center [833, 230] width 263 height 9
select select "51631"
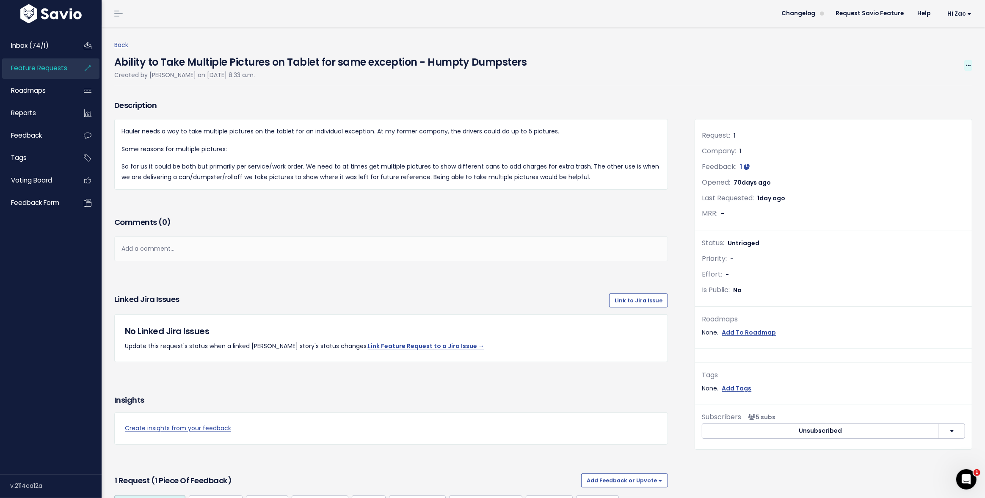
click at [966, 62] on span at bounding box center [968, 65] width 8 height 11
click at [933, 105] on link "Merge" at bounding box center [939, 105] width 63 height 17
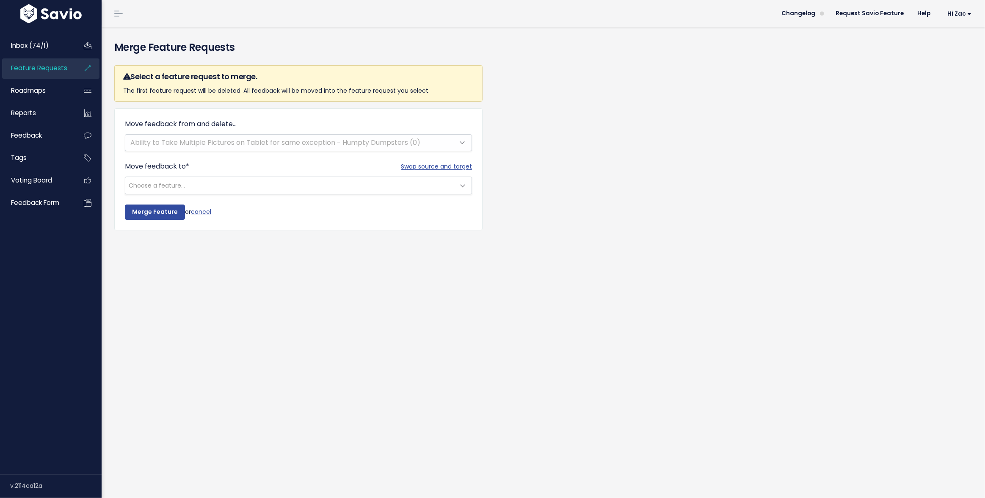
click at [253, 144] on div "Move feedback from and delete... Ability to Take Multiple Pictures on Tablet fo…" at bounding box center [298, 135] width 347 height 32
click at [251, 139] on div "Move feedback from and delete... Ability to Take Multiple Pictures on Tablet fo…" at bounding box center [298, 135] width 347 height 32
click at [247, 135] on div "Move feedback from and delete... Ability to Take Multiple Pictures on Tablet fo…" at bounding box center [298, 135] width 347 height 32
click at [310, 145] on div "Move feedback from and delete... Ability to Take Multiple Pictures on Tablet fo…" at bounding box center [298, 135] width 347 height 32
click at [213, 186] on span "Choose a feature..." at bounding box center [289, 185] width 329 height 17
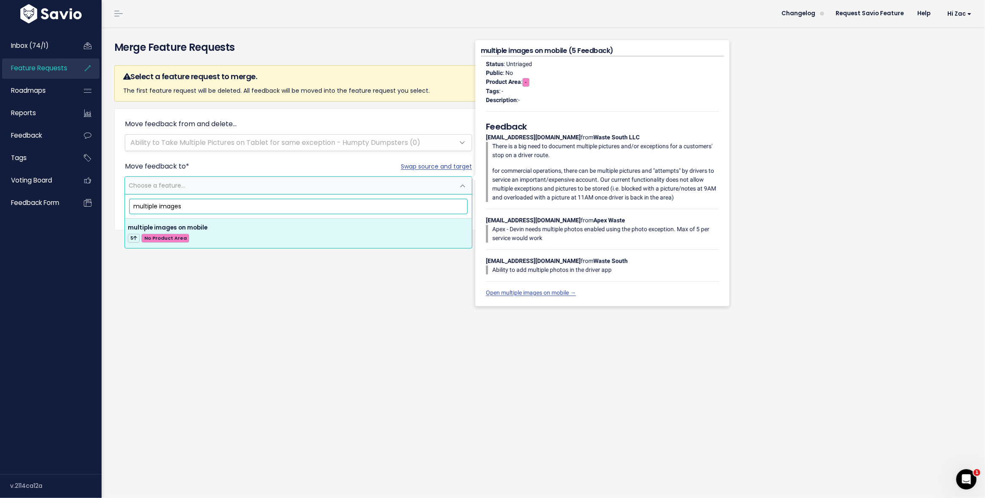
type input "multiple images"
select select "51631"
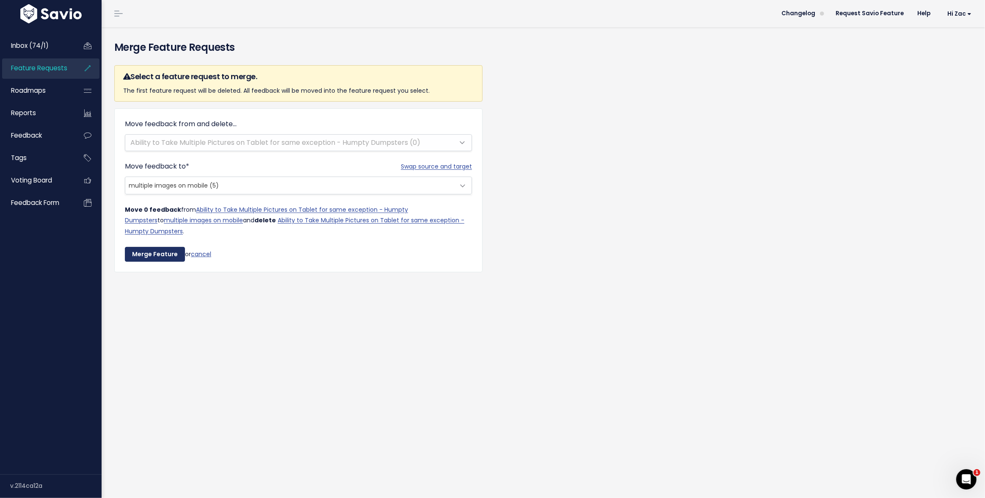
click at [162, 247] on input "Merge Feature" at bounding box center [155, 254] width 60 height 15
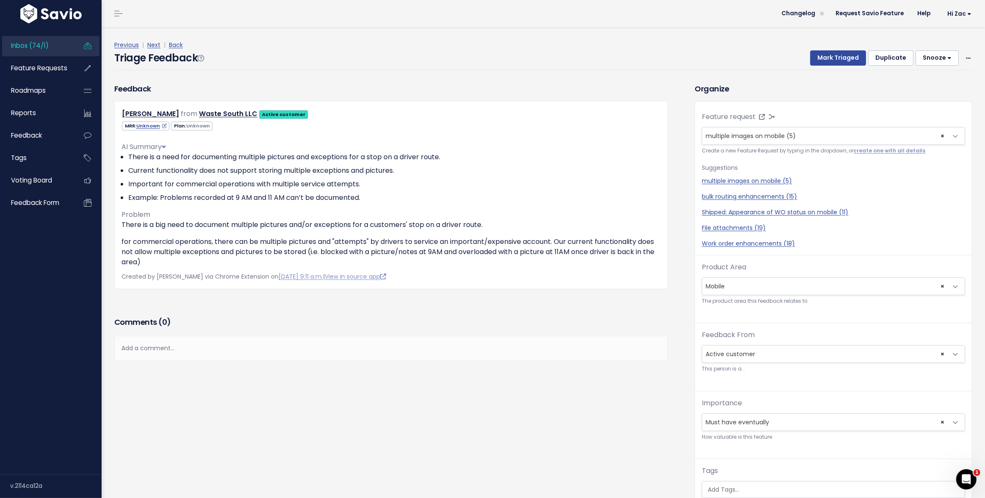
click at [825, 66] on div "Triage Feedback Mark Triaged Duplicate [GEOGRAPHIC_DATA] 1 day 3 days 7 days 14…" at bounding box center [543, 60] width 858 height 20
click at [824, 58] on button "Mark Triaged" at bounding box center [838, 57] width 56 height 15
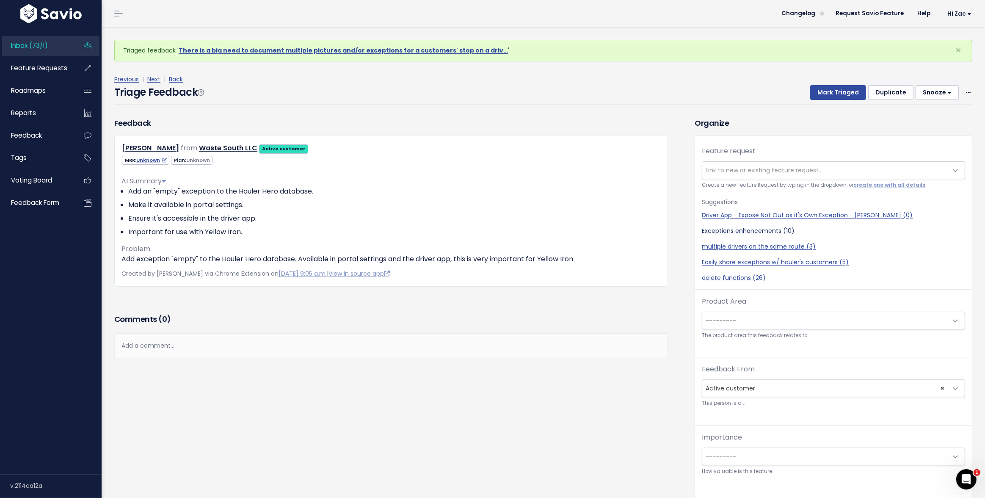
click at [730, 230] on link "Exceptions enhancements (10)" at bounding box center [833, 230] width 263 height 9
select select "34947"
click at [773, 319] on span "---------" at bounding box center [824, 320] width 245 height 17
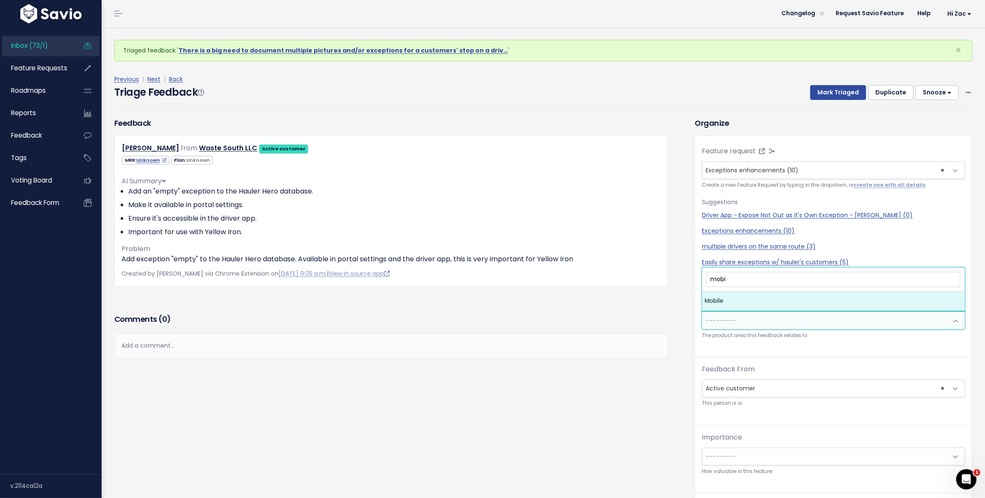
type input "mobil"
select select "MAIN:MOBILE"
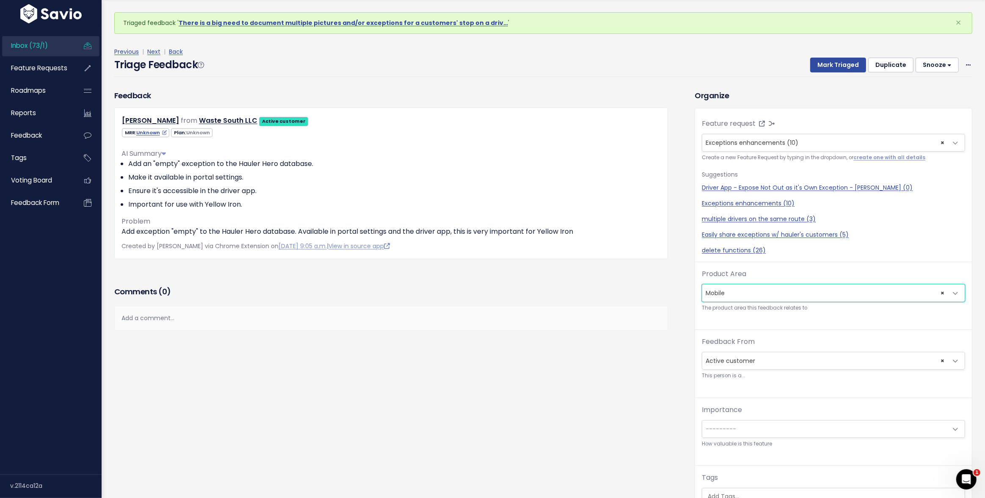
scroll to position [1, 0]
click at [733, 427] on span "---------" at bounding box center [720, 427] width 30 height 8
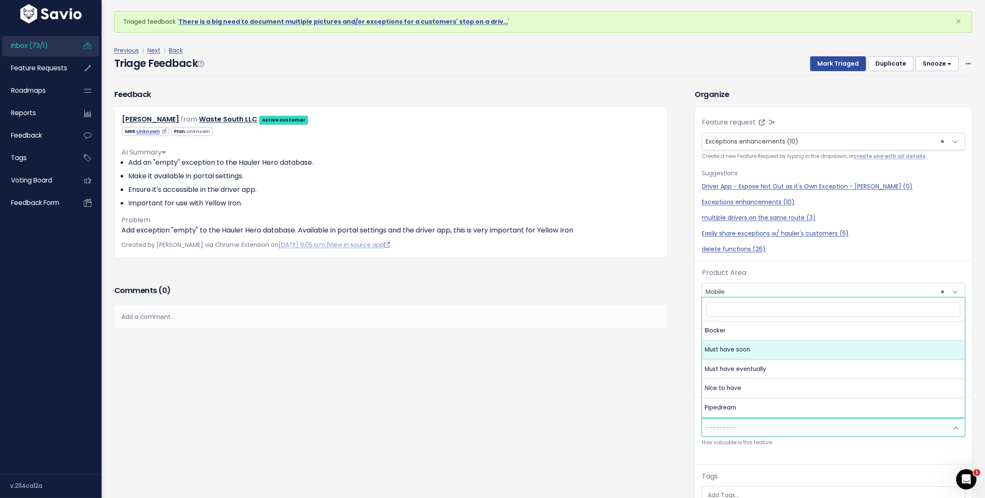
select select "MUST_HAVE"
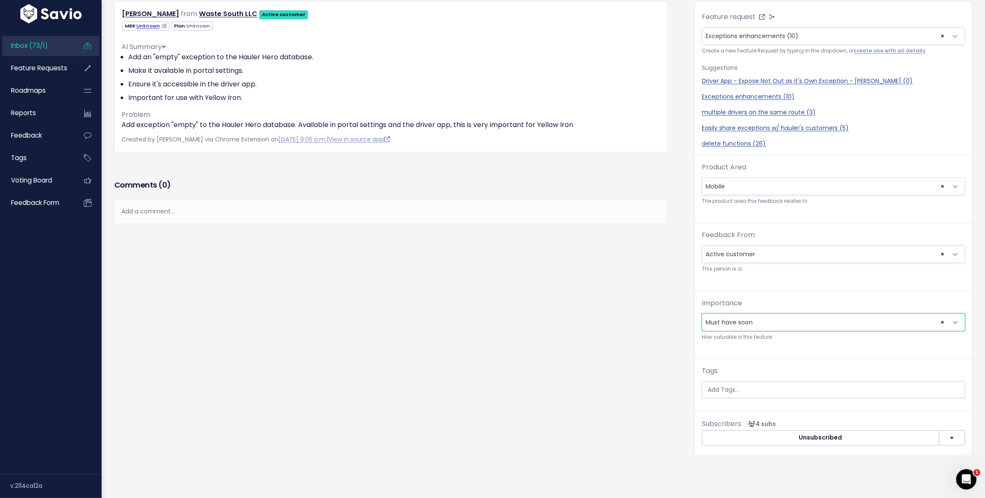
scroll to position [0, 0]
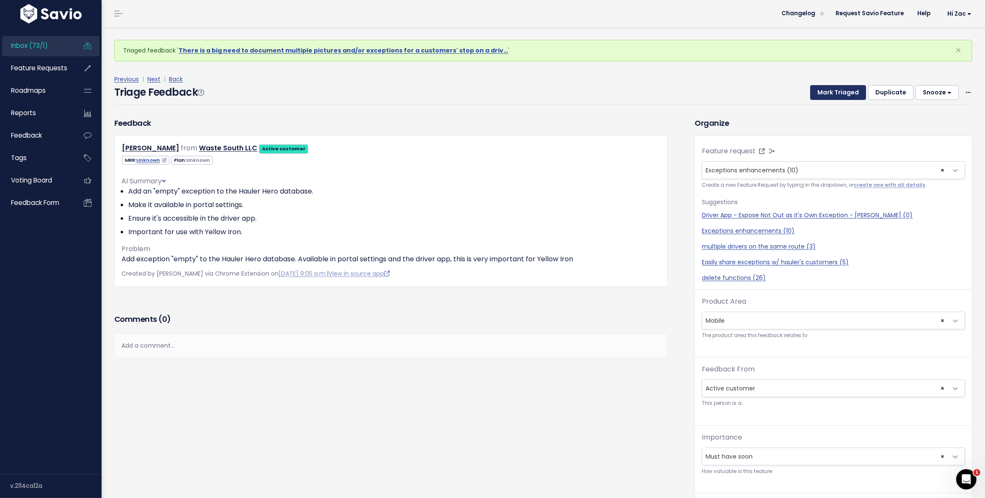
click at [846, 94] on button "Mark Triaged" at bounding box center [838, 92] width 56 height 15
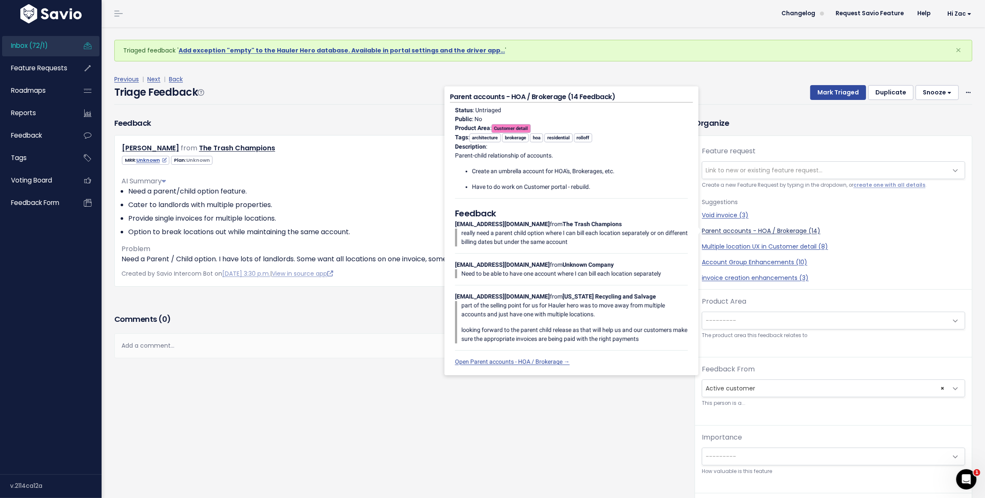
click at [735, 231] on link "Parent accounts - HOA / Brokerage (14)" at bounding box center [833, 230] width 263 height 9
select select "35094"
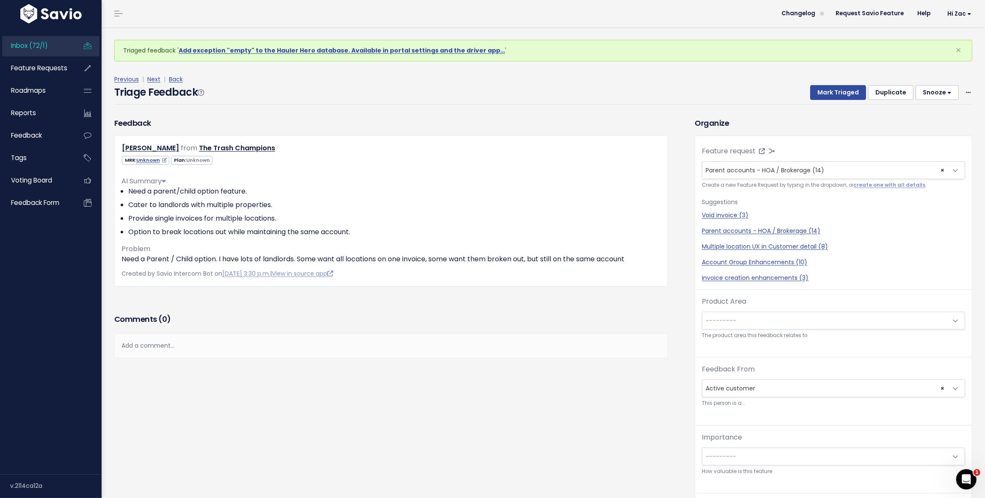
click at [737, 322] on span "---------" at bounding box center [824, 320] width 245 height 17
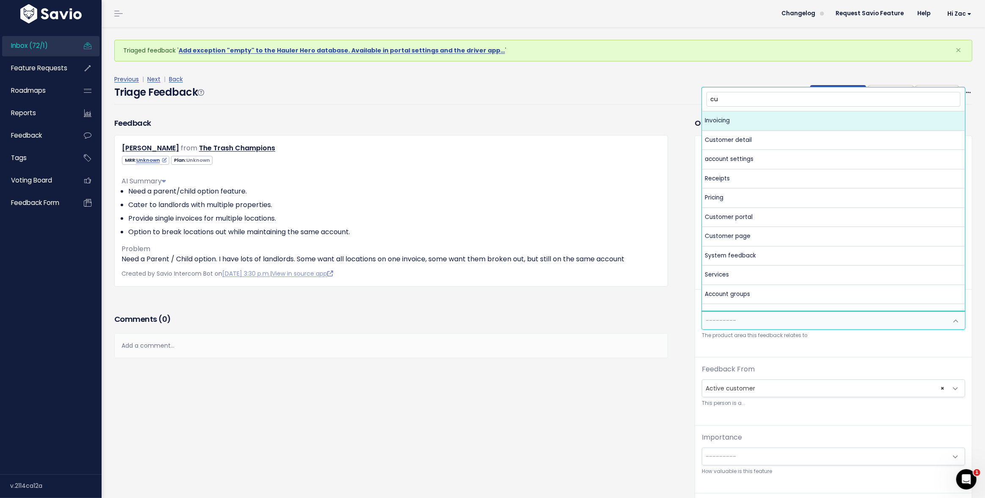
type input "cus"
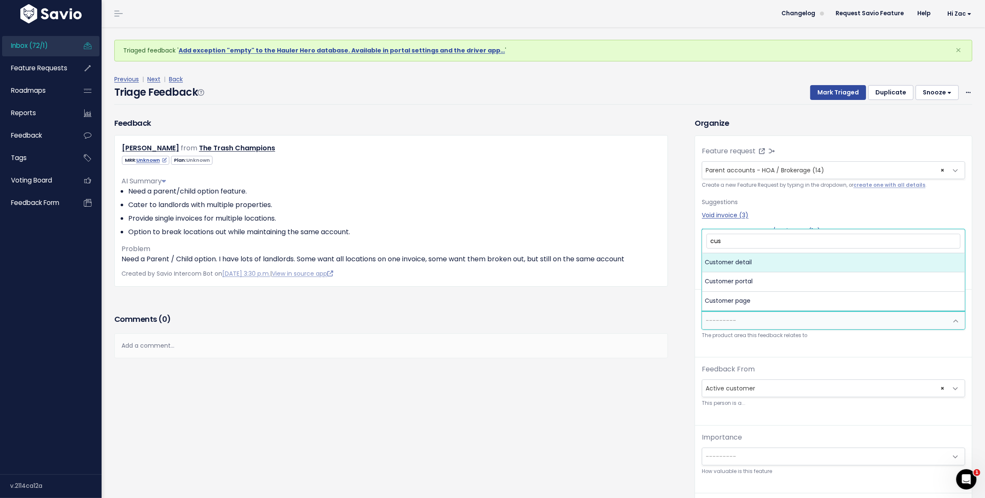
select select "MAIN:CUSTOMER_DETAIL"
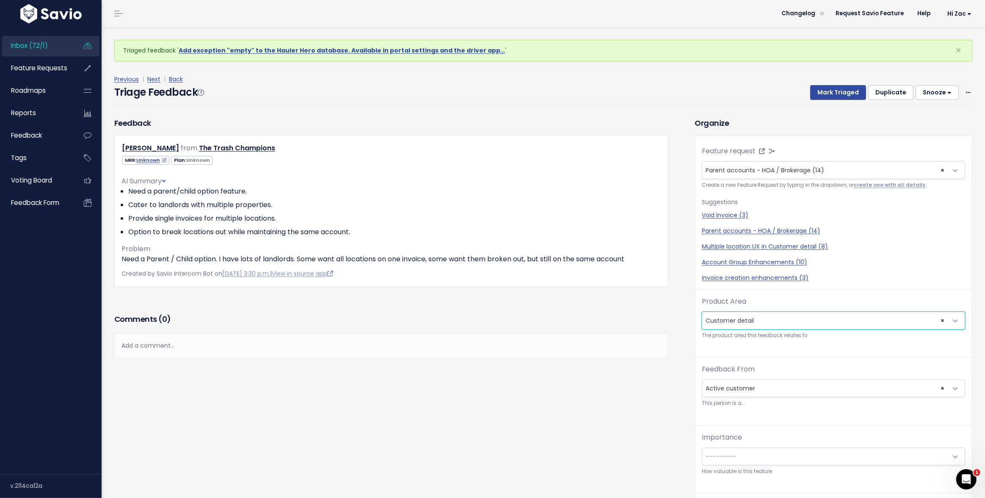
scroll to position [28, 0]
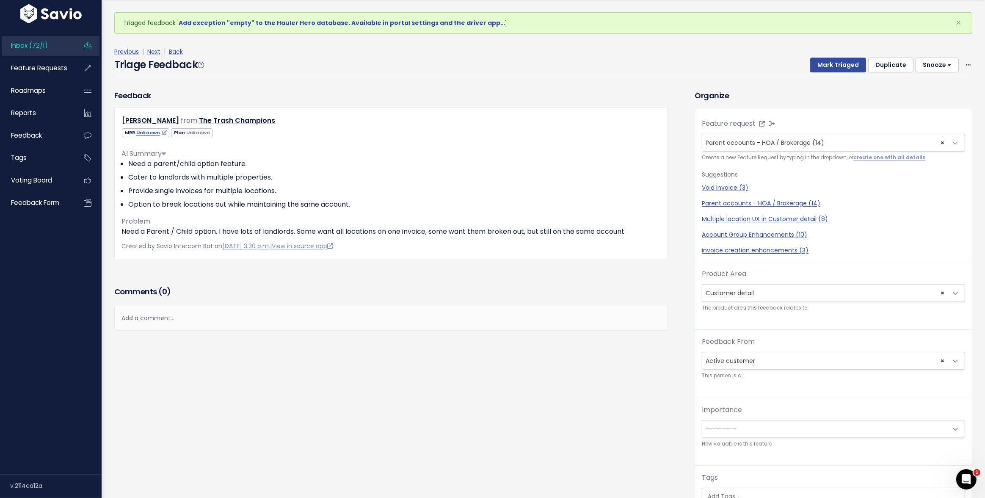
click at [744, 417] on div "Importance --------- Blocker Must have soon Must have eventually Nice to have P…" at bounding box center [833, 427] width 263 height 44
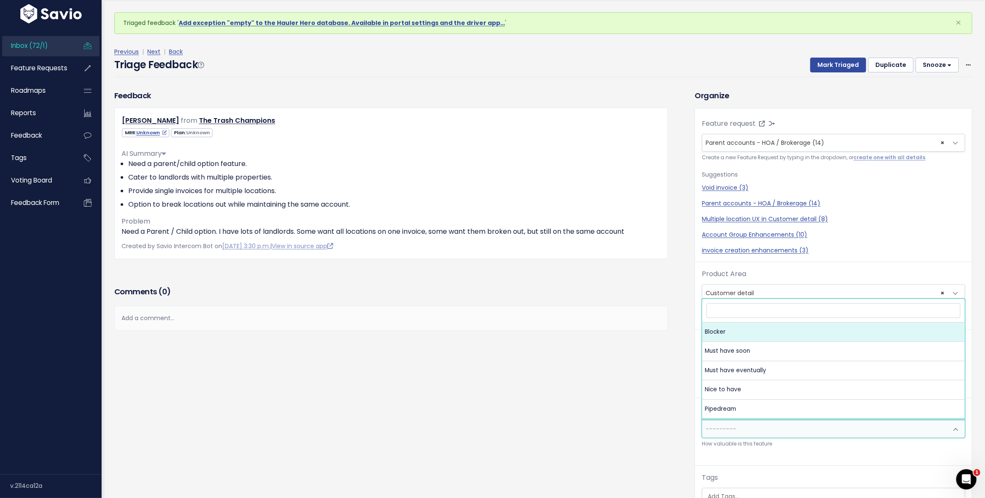
click at [744, 420] on span "---------" at bounding box center [824, 428] width 245 height 17
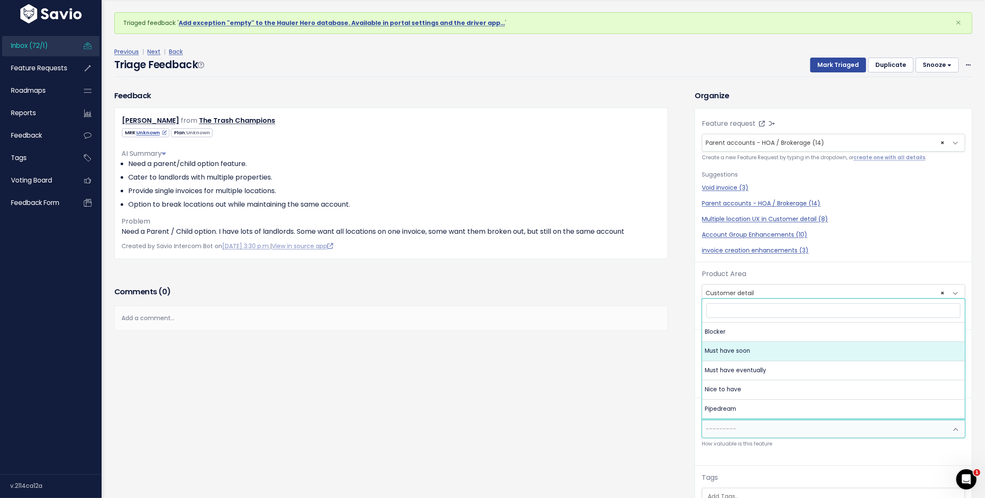
select select "MUST_HAVE"
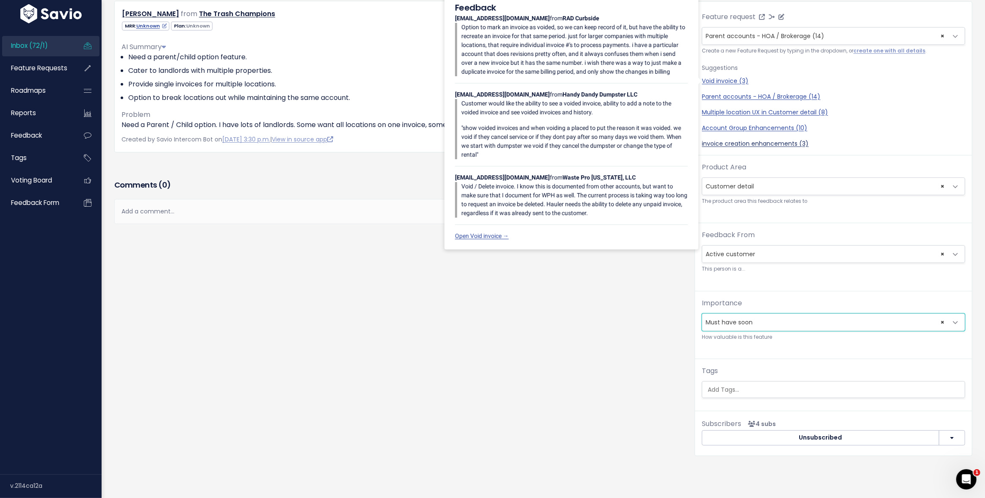
scroll to position [0, 0]
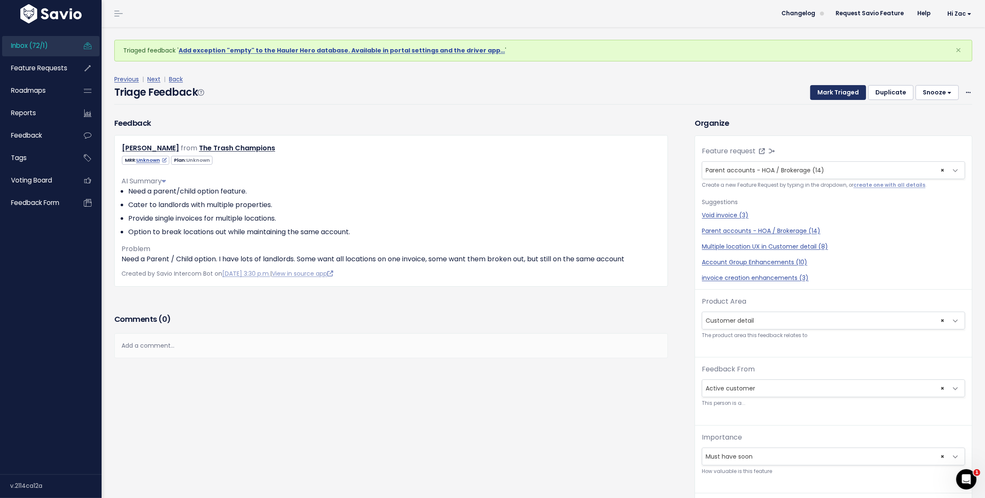
click at [840, 93] on button "Mark Triaged" at bounding box center [838, 92] width 56 height 15
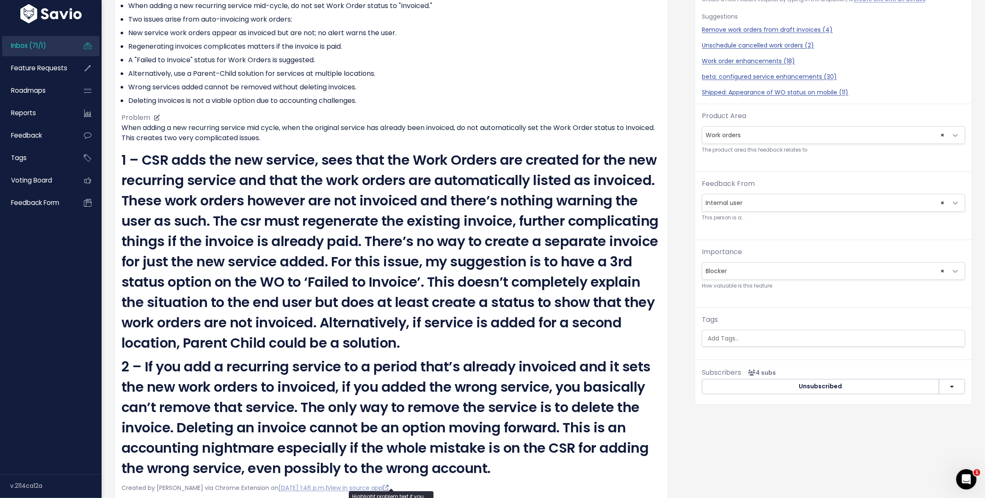
scroll to position [325, 0]
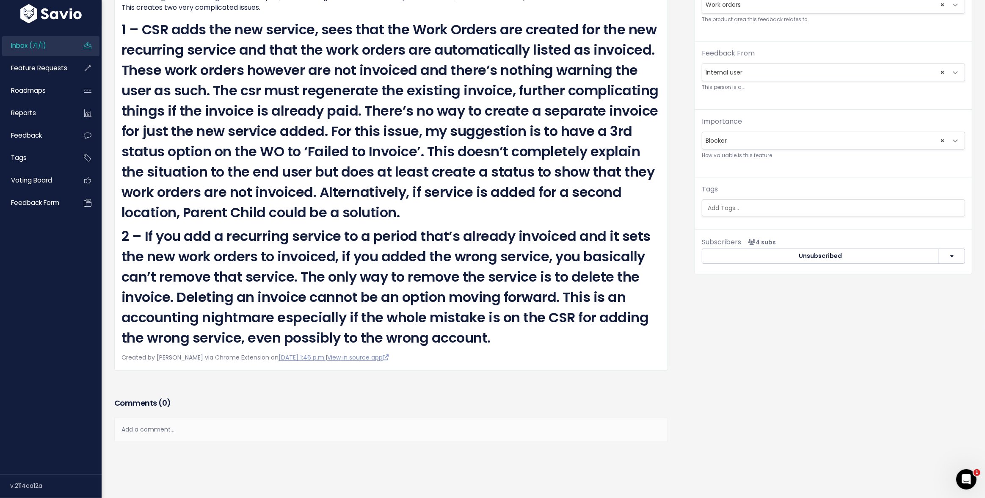
click at [306, 435] on div "Add a comment..." at bounding box center [391, 429] width 554 height 25
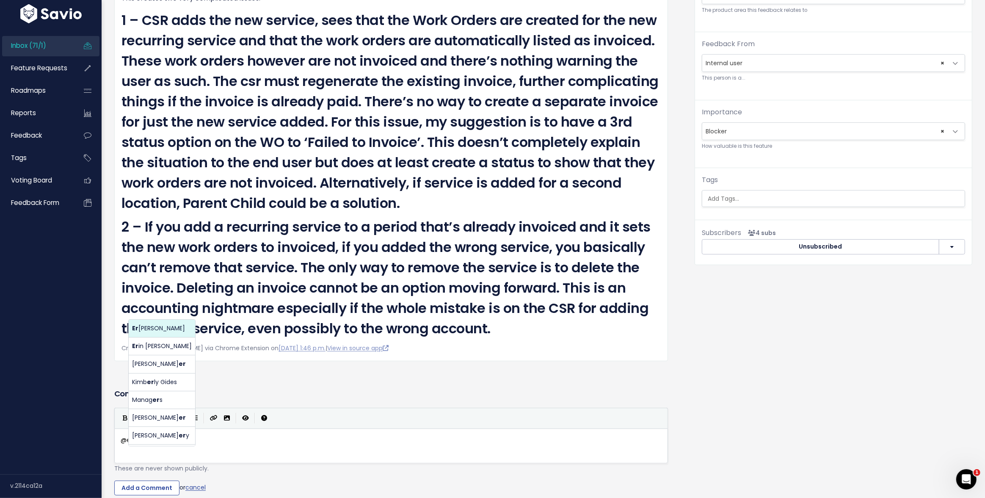
scroll to position [3, 17]
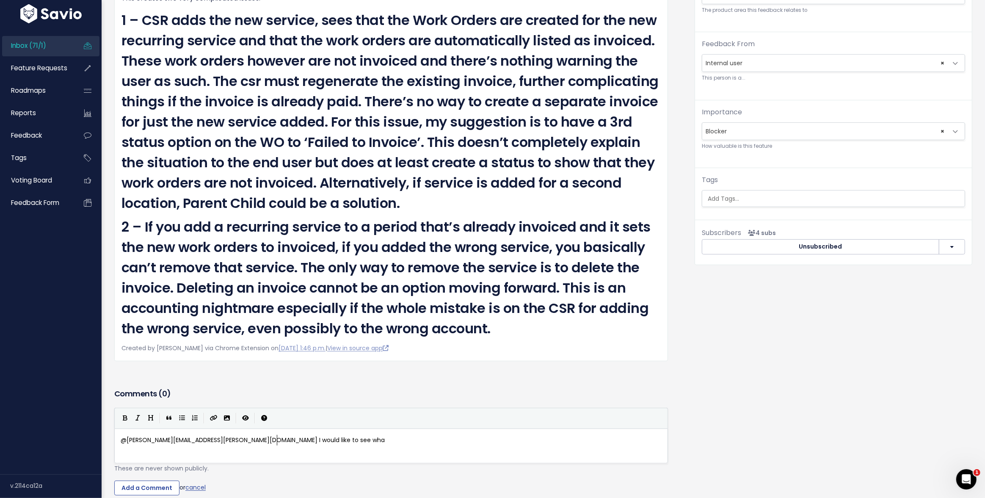
type textarea "@[PERSON_NAME][EMAIL_ADDRESS][PERSON_NAME][DOMAIN_NAME] I would like to see what"
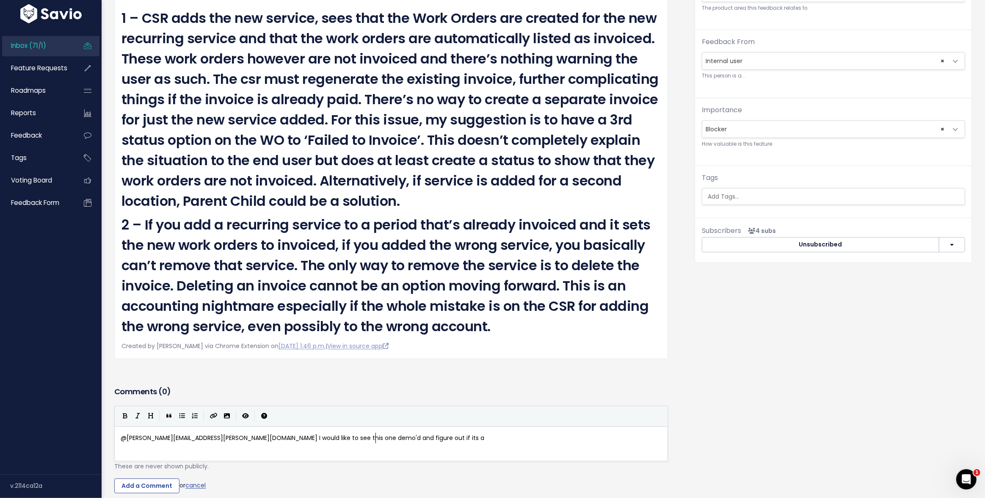
scroll to position [3, 121]
type textarea "this one demo'd and figure out if its a WO issor"
type textarea "ur o"
type textarea "e or an Ingoice"
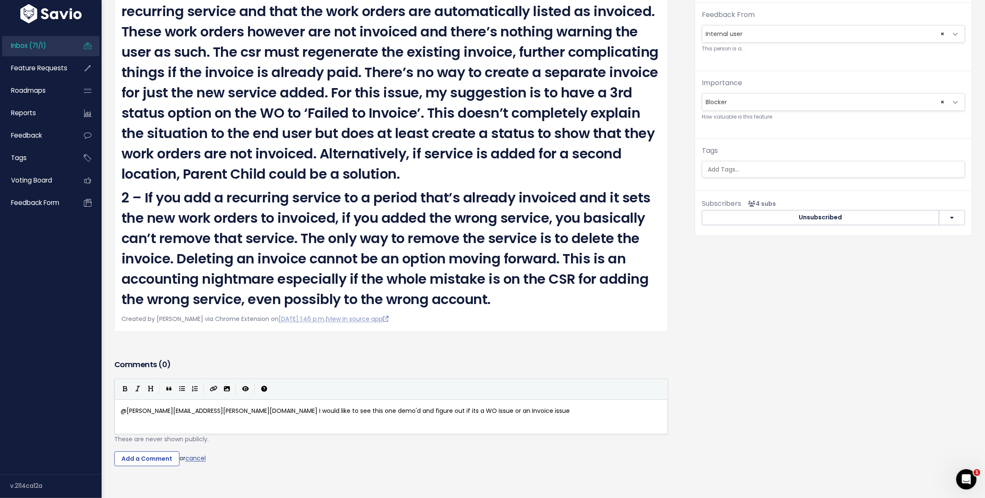
scroll to position [388, 0]
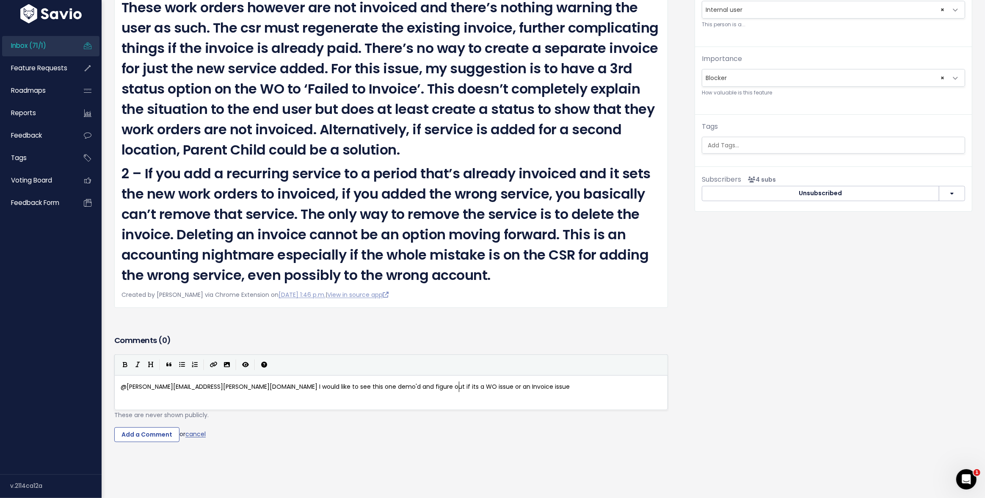
type textarea "nd figure out if its a WO issue or an Invoice issue"
click at [162, 433] on input "Add a Comment" at bounding box center [146, 434] width 65 height 15
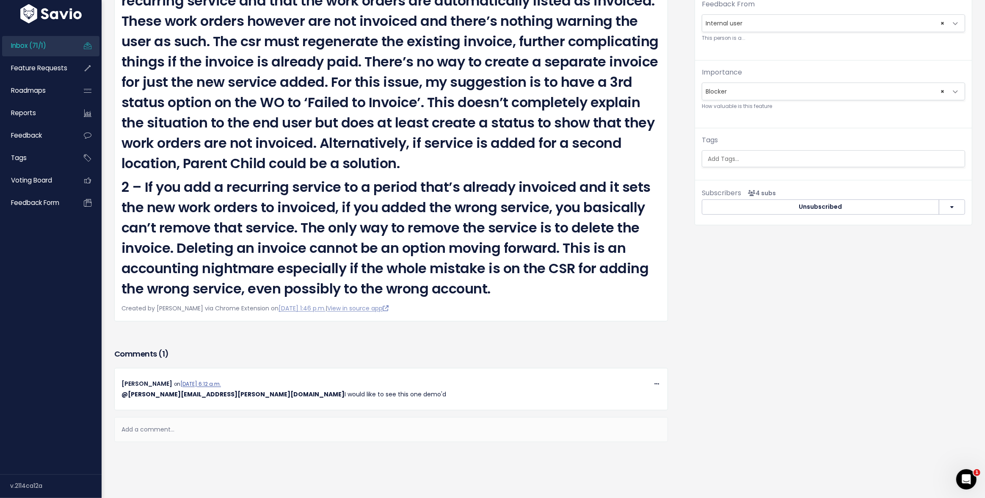
scroll to position [0, 0]
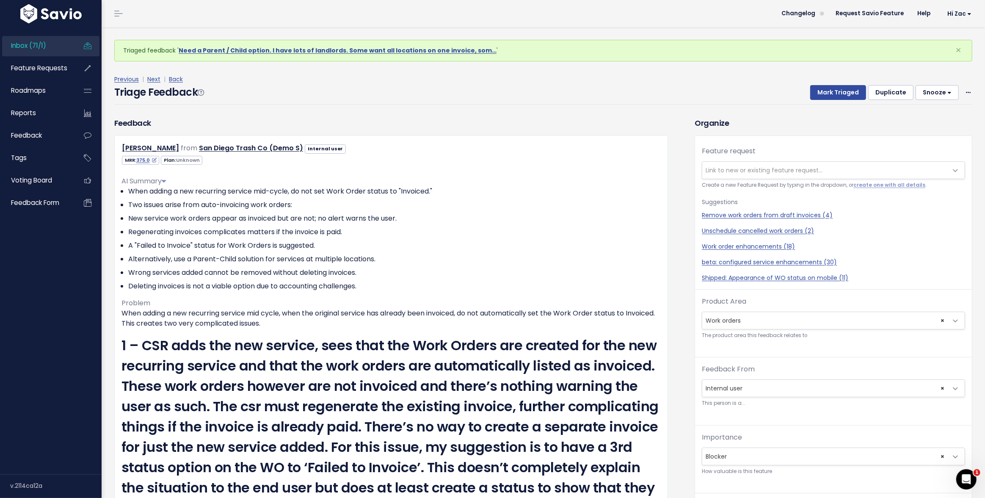
click at [936, 87] on button "Snooze" at bounding box center [936, 92] width 43 height 15
click at [933, 110] on button "1 day" at bounding box center [940, 113] width 61 height 17
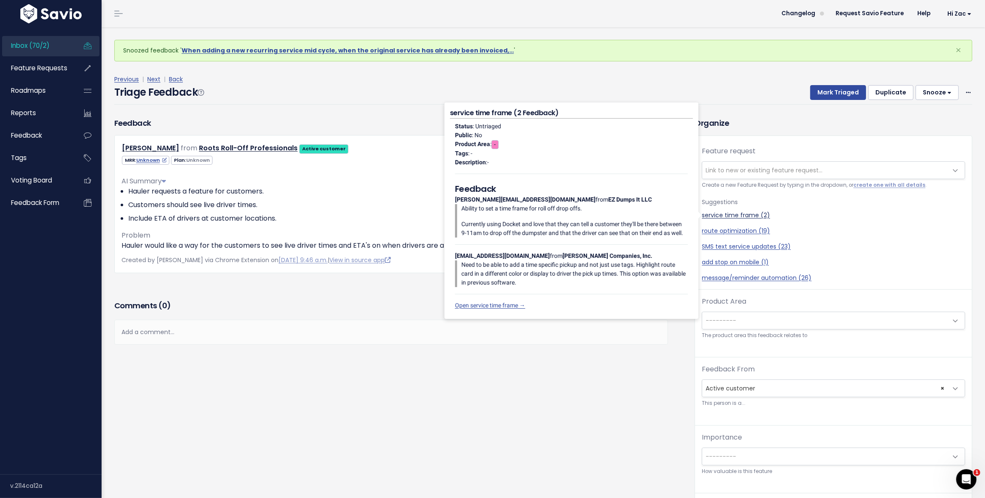
click at [732, 214] on link "service time frame (2)" at bounding box center [833, 215] width 263 height 9
select select "42340"
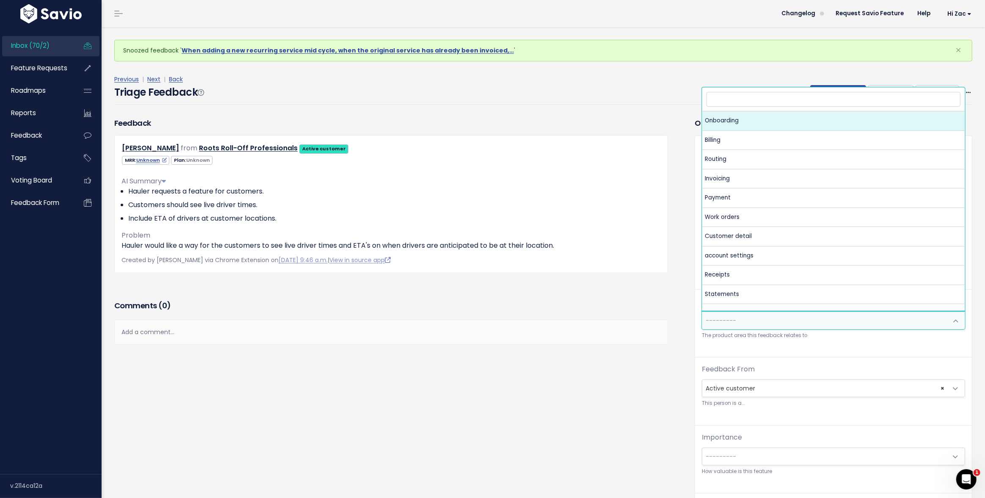
click at [743, 325] on span "---------" at bounding box center [824, 320] width 245 height 17
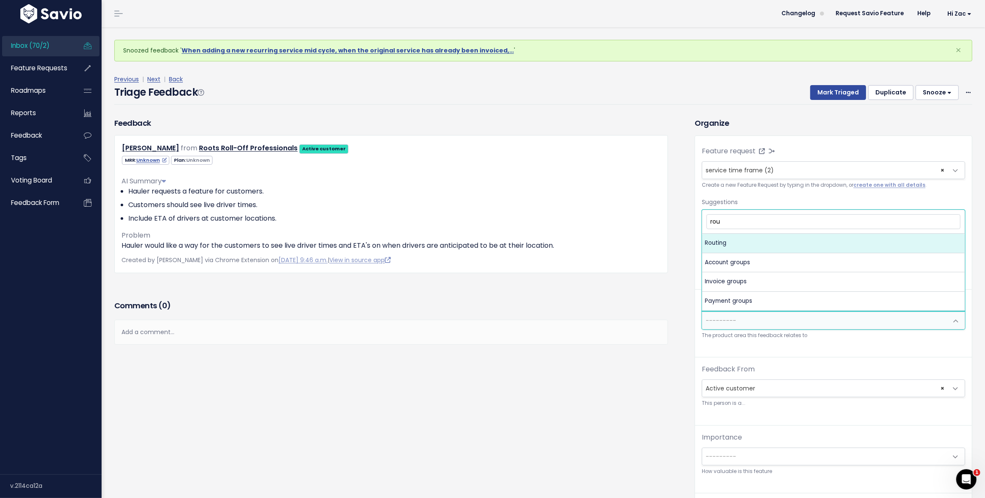
type input "rout"
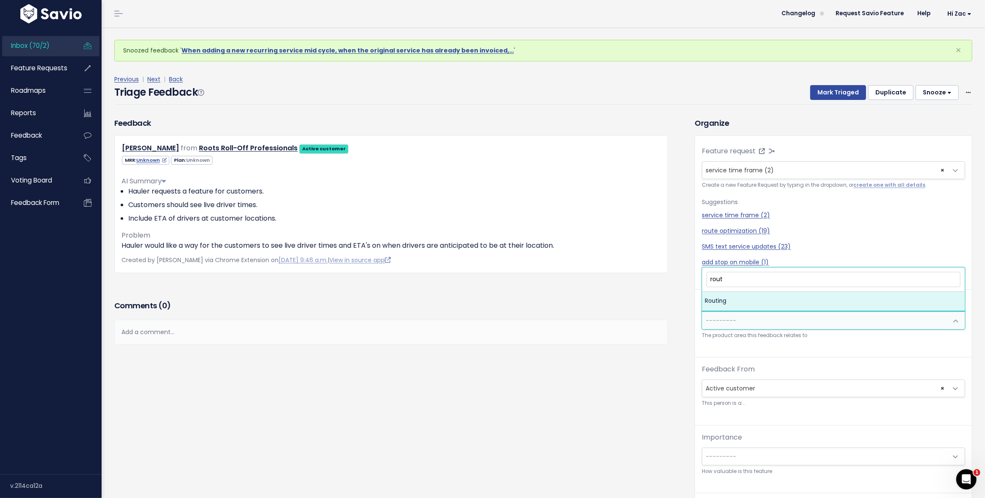
select select "MAIN:ROUTING"
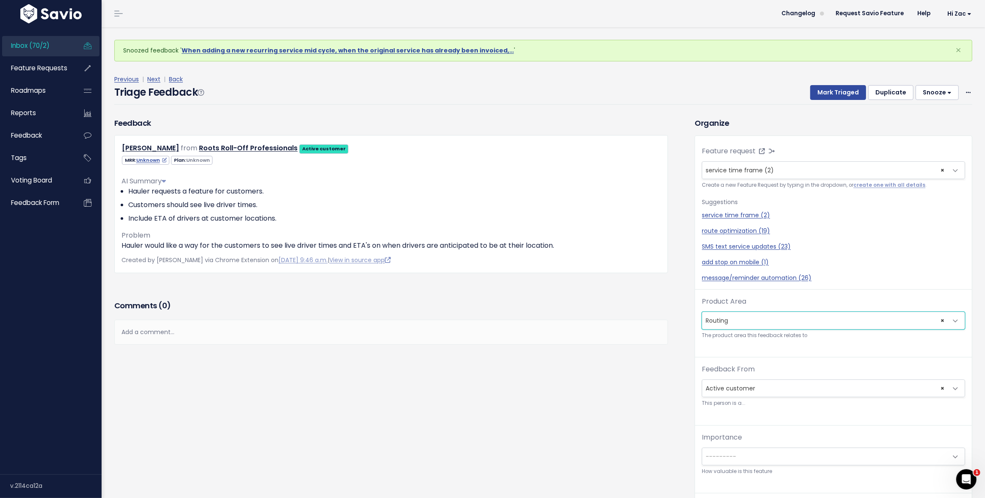
scroll to position [28, 0]
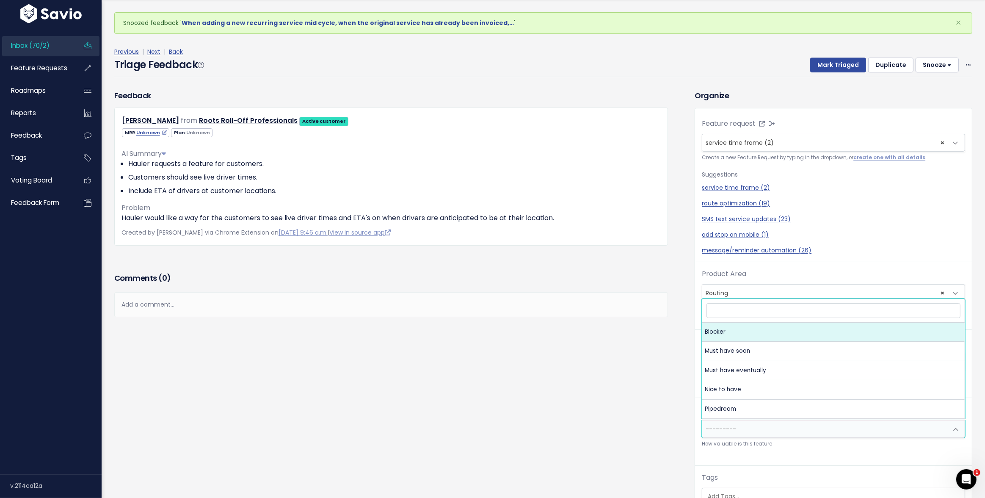
click at [719, 435] on span "---------" at bounding box center [824, 428] width 245 height 17
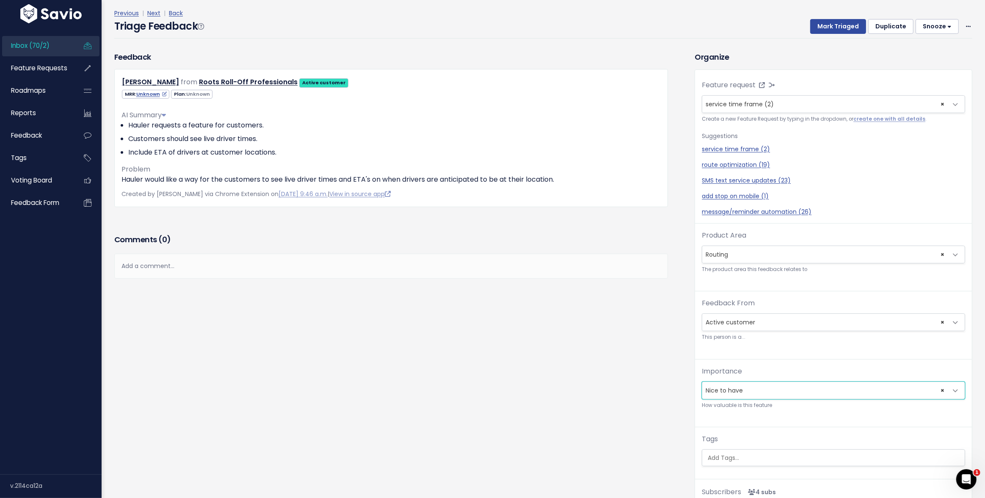
scroll to position [62, 0]
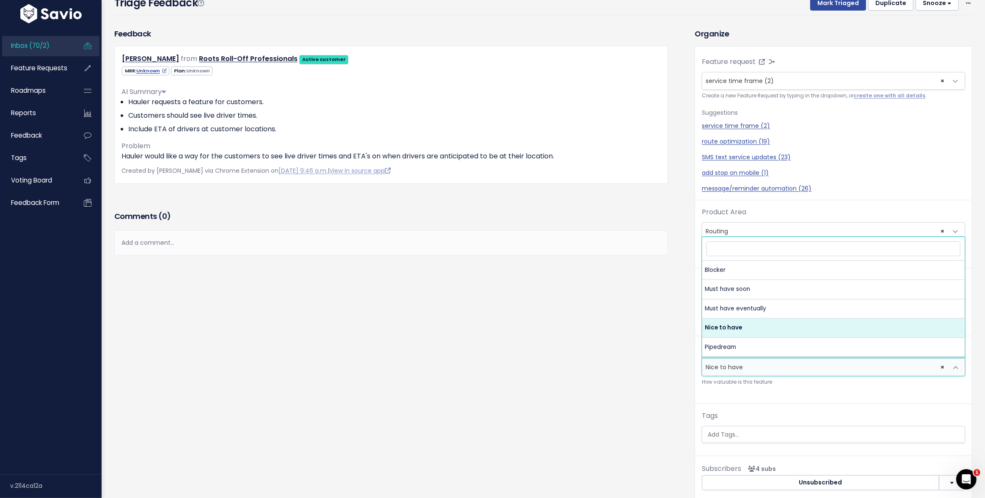
click at [737, 369] on span "× Nice to have" at bounding box center [824, 366] width 245 height 17
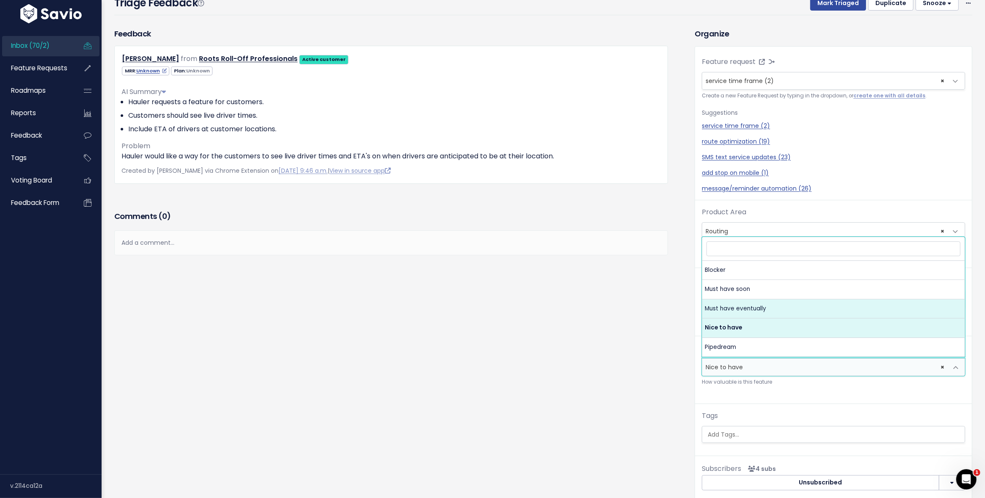
select select "MUST_HAVE_EVENTUALLY"
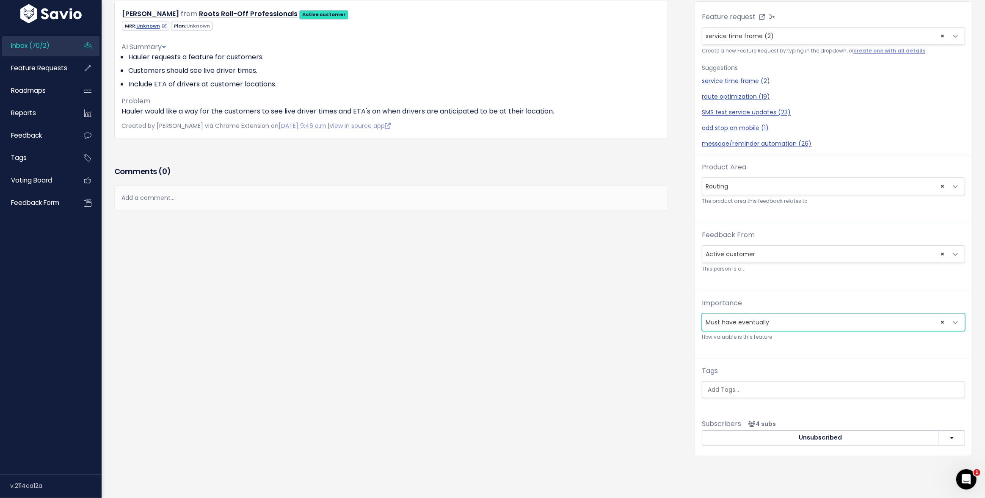
scroll to position [0, 0]
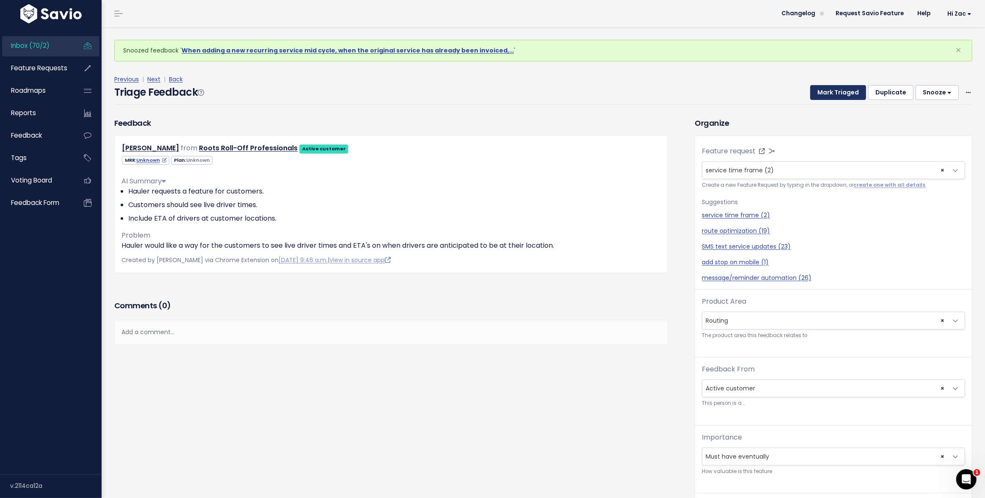
click at [841, 89] on button "Mark Triaged" at bounding box center [838, 92] width 56 height 15
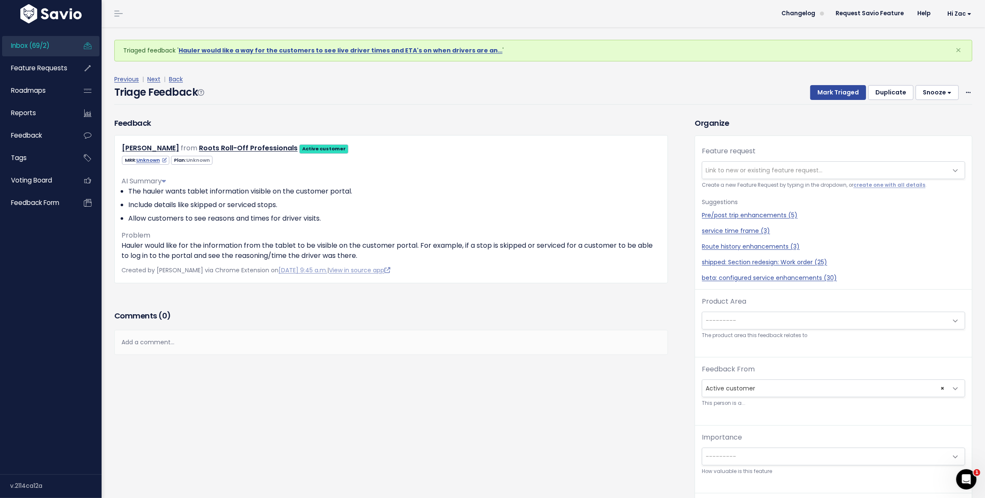
click at [770, 165] on span "Link to new or existing feature request..." at bounding box center [824, 170] width 245 height 17
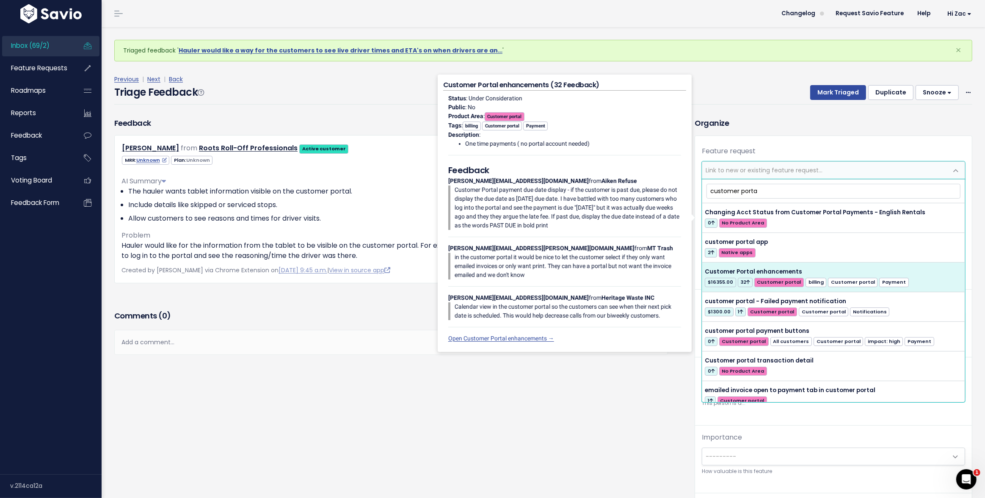
type input "customer porta"
select select "30557"
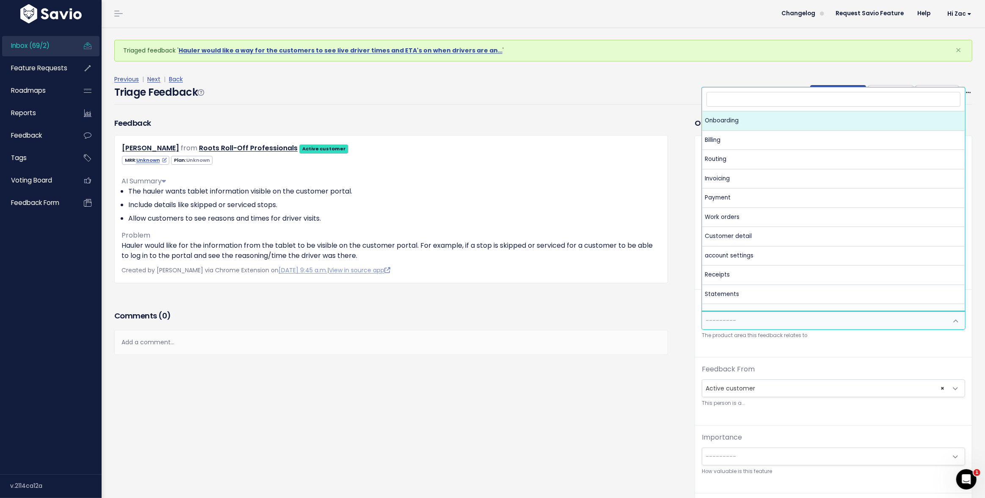
click at [785, 322] on span "---------" at bounding box center [824, 320] width 245 height 17
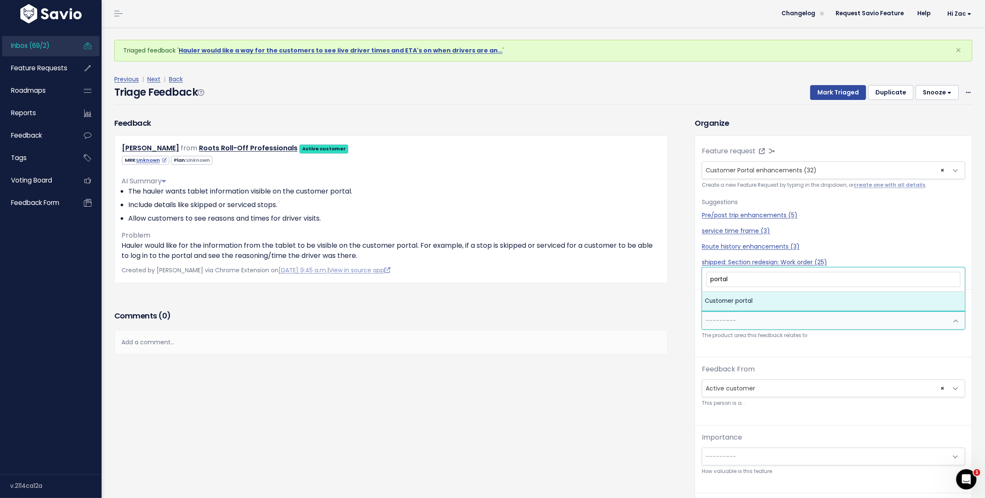
type input "portal"
select select "MAIN:CUSTOMER_PORTAL"
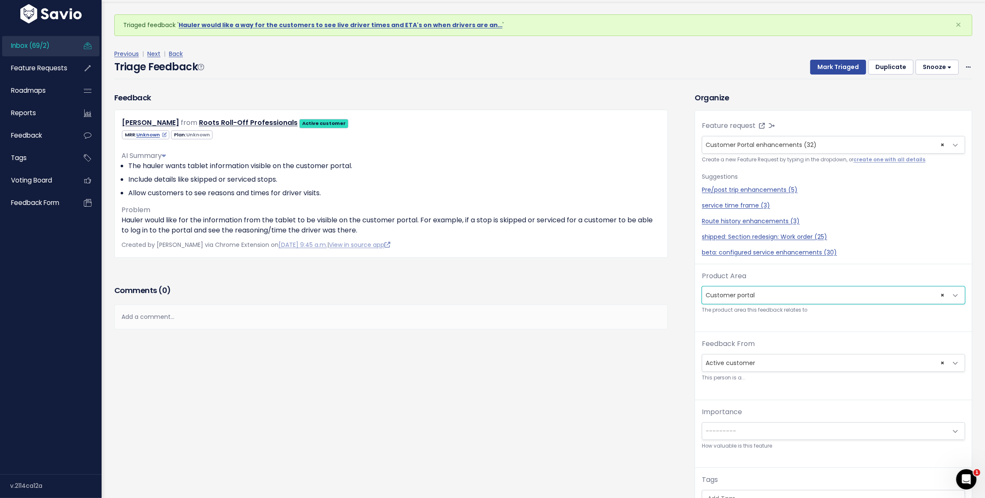
scroll to position [28, 0]
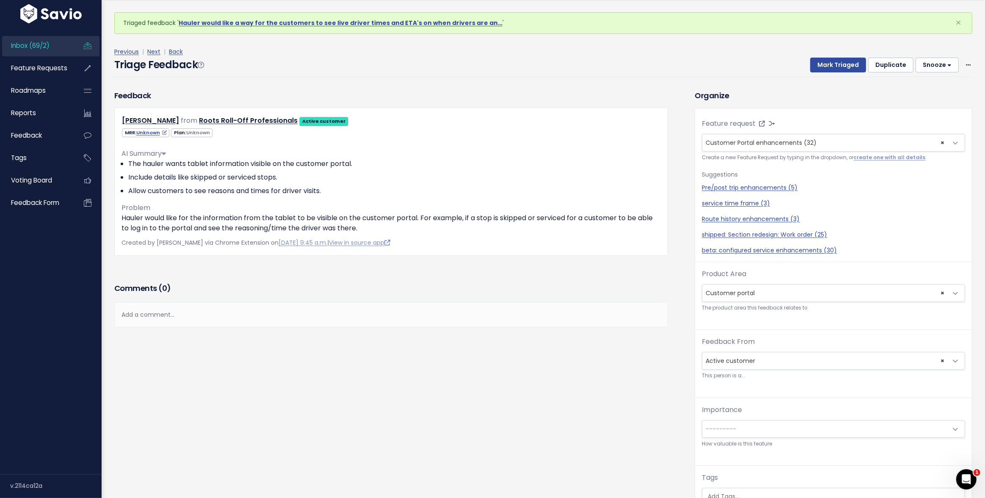
click at [751, 431] on span "---------" at bounding box center [824, 428] width 245 height 17
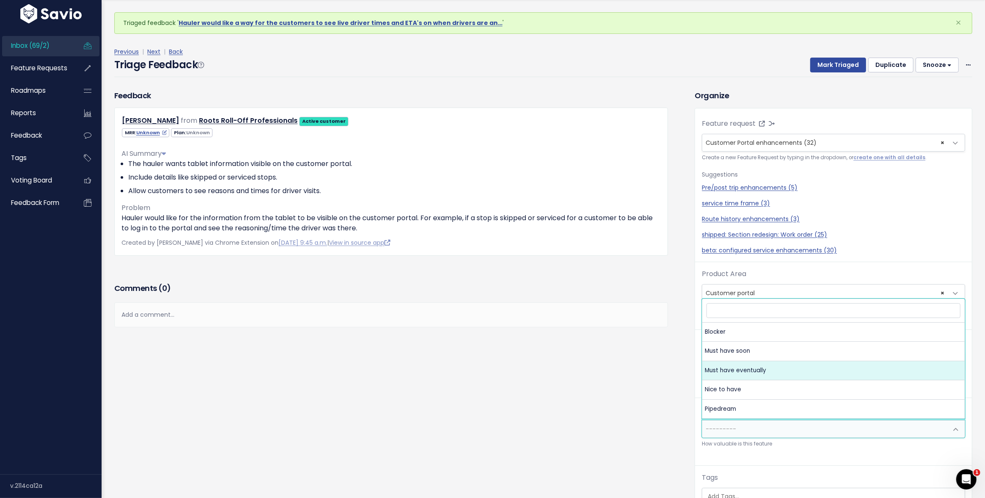
select select "MUST_HAVE_EVENTUALLY"
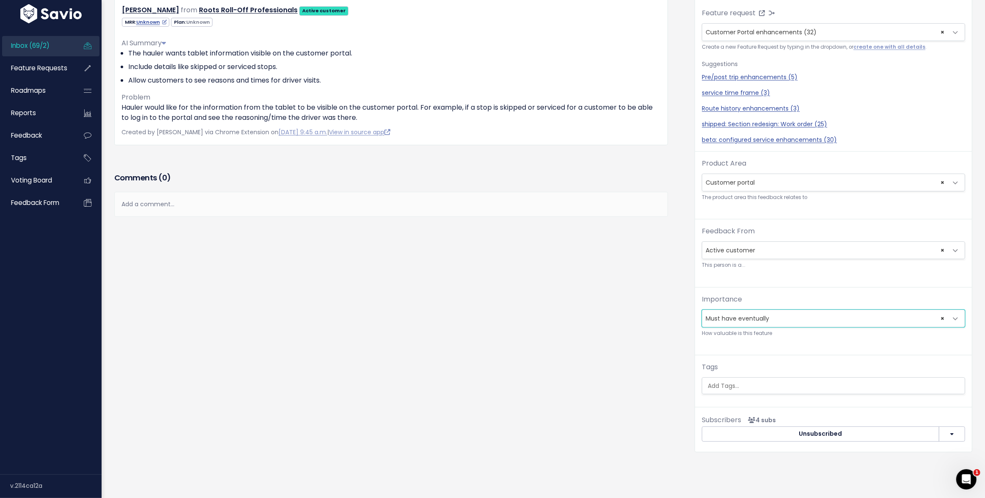
scroll to position [134, 0]
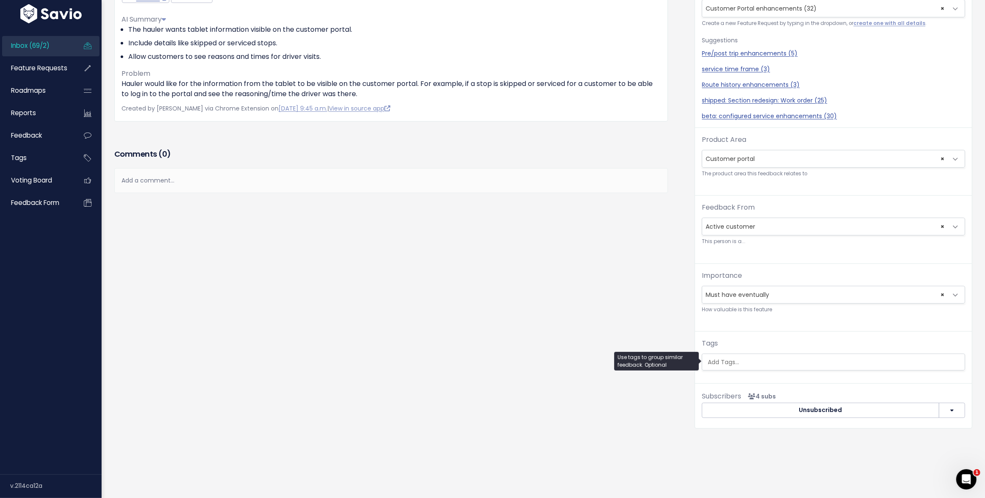
click at [743, 362] on input "search" at bounding box center [838, 362] width 268 height 9
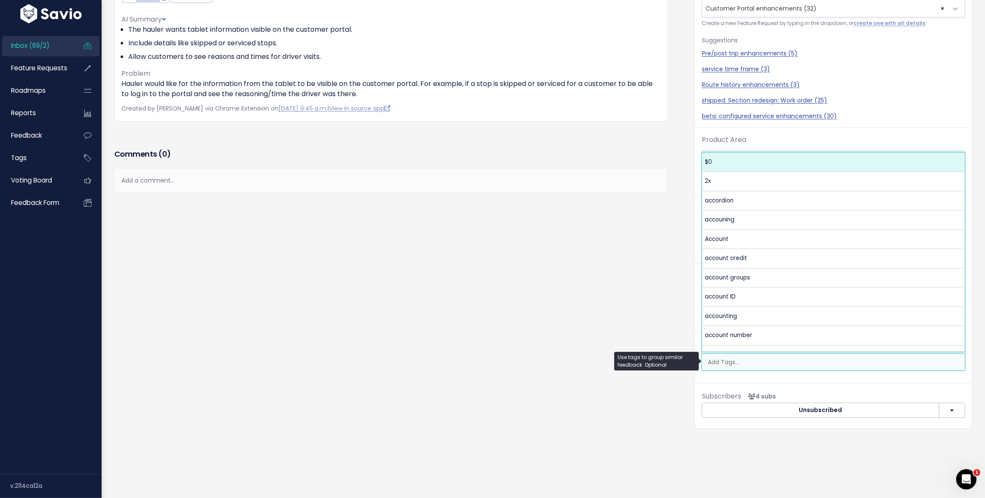
scroll to position [0, 2]
click at [717, 377] on div "Feature request --------- <span class='js-fr-id font600' data-id=30557 > Custom…" at bounding box center [833, 180] width 277 height 413
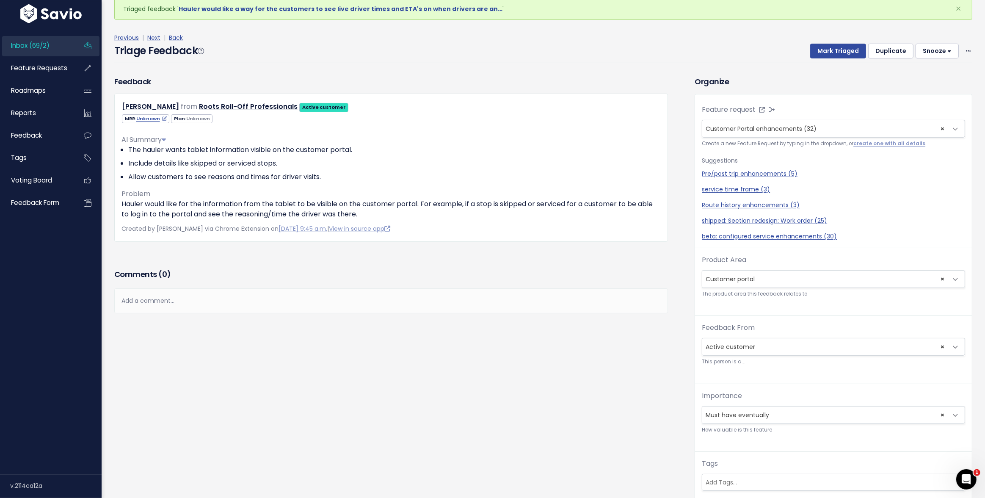
scroll to position [0, 0]
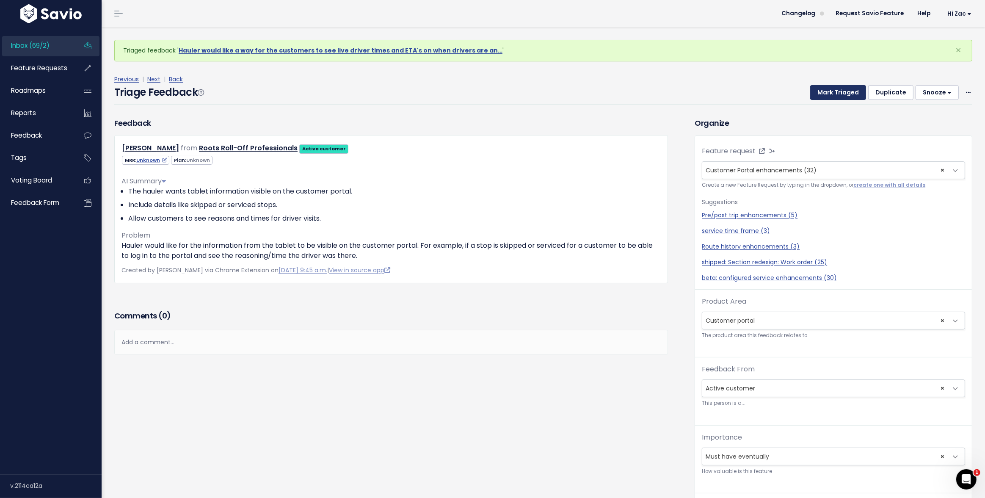
click at [840, 96] on button "Mark Triaged" at bounding box center [838, 92] width 56 height 15
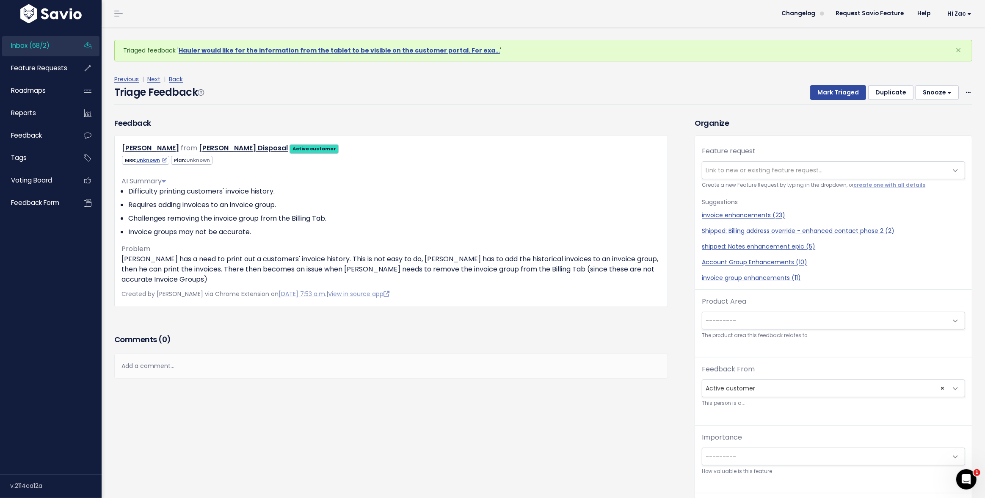
click at [264, 358] on div "Add a comment..." at bounding box center [391, 365] width 554 height 25
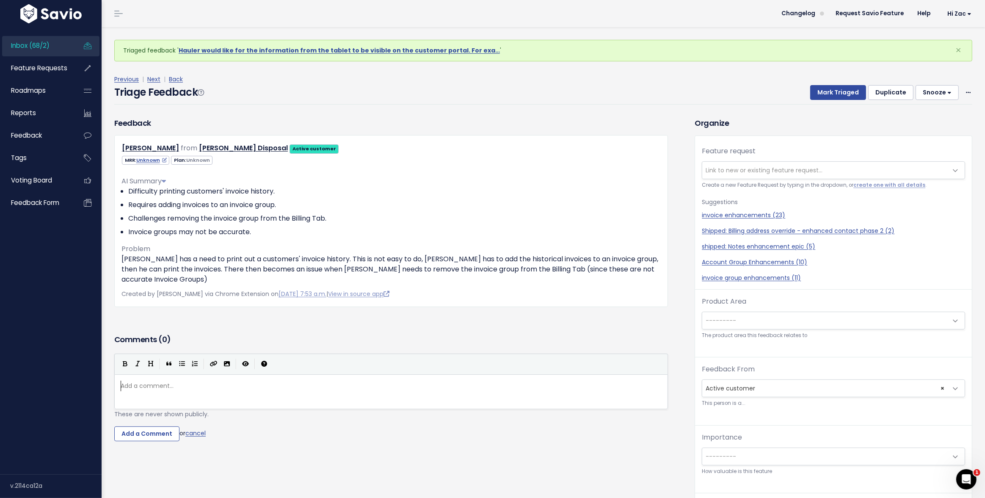
scroll to position [3, 0]
type textarea "Invoi"
type textarea "ice History"
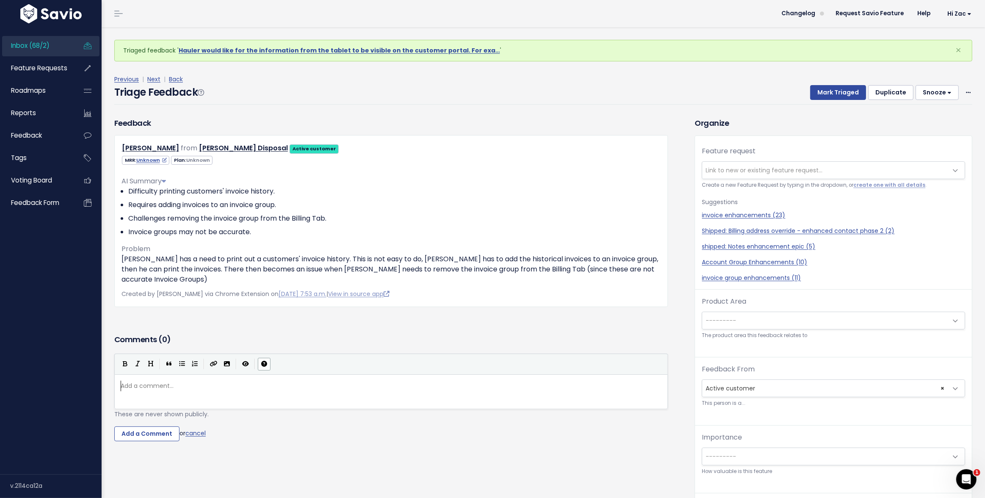
type textarea "i"
type textarea "Is an Invoice History [PERSON_NAME]"
type textarea "rent than Statements??"
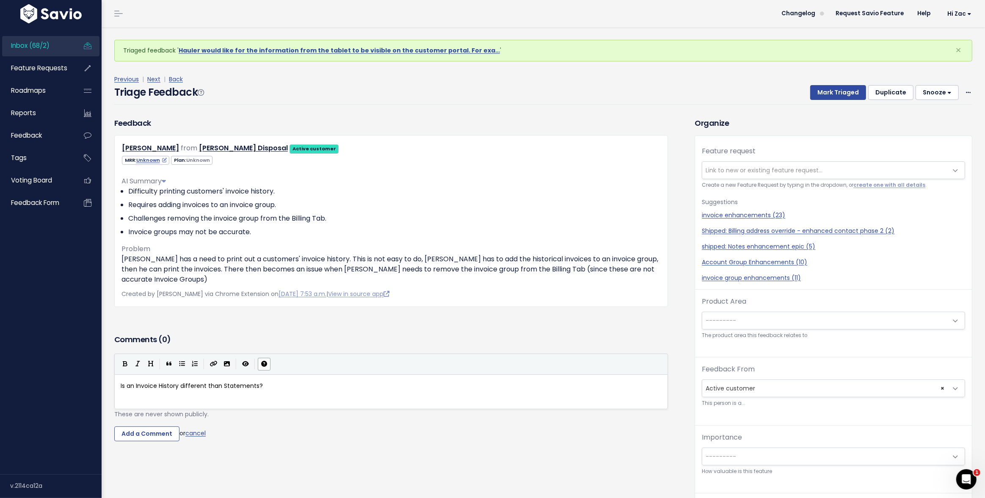
scroll to position [3, 68]
click at [838, 96] on button "Mark Triaged" at bounding box center [838, 92] width 56 height 15
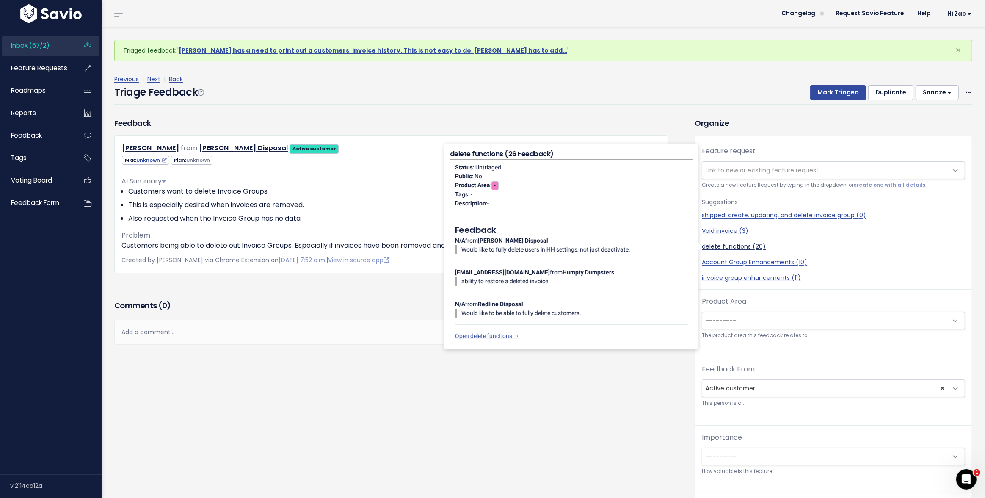
click at [711, 247] on link "delete functions (26)" at bounding box center [833, 246] width 263 height 9
select select "51637"
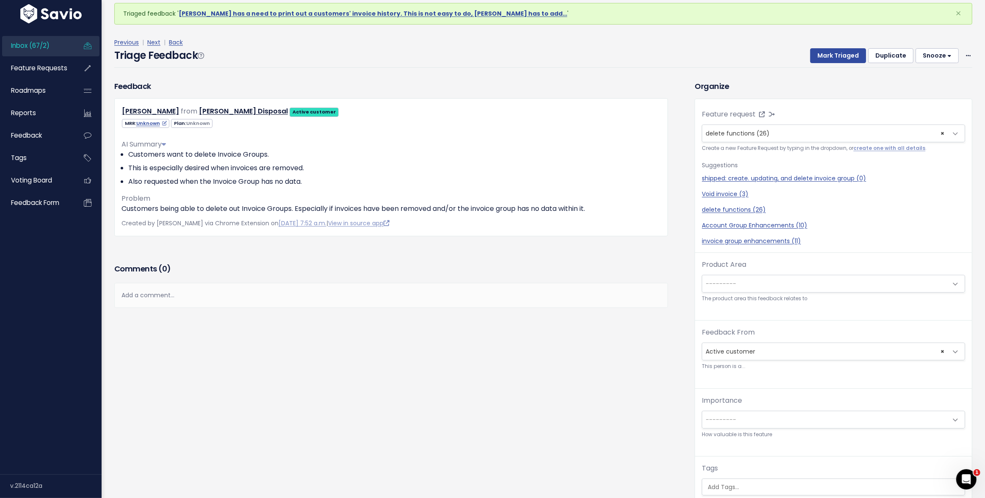
scroll to position [13, 0]
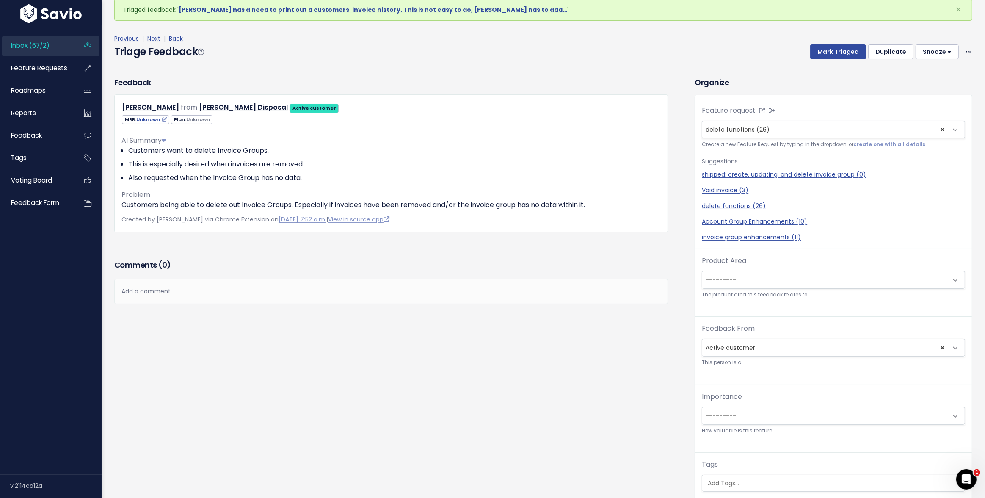
click at [728, 282] on span "---------" at bounding box center [720, 279] width 30 height 8
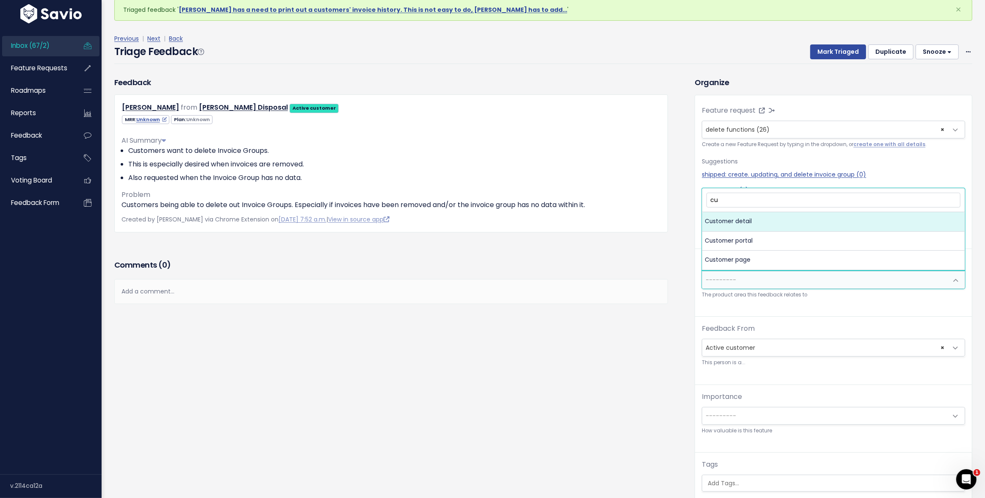
type input "c"
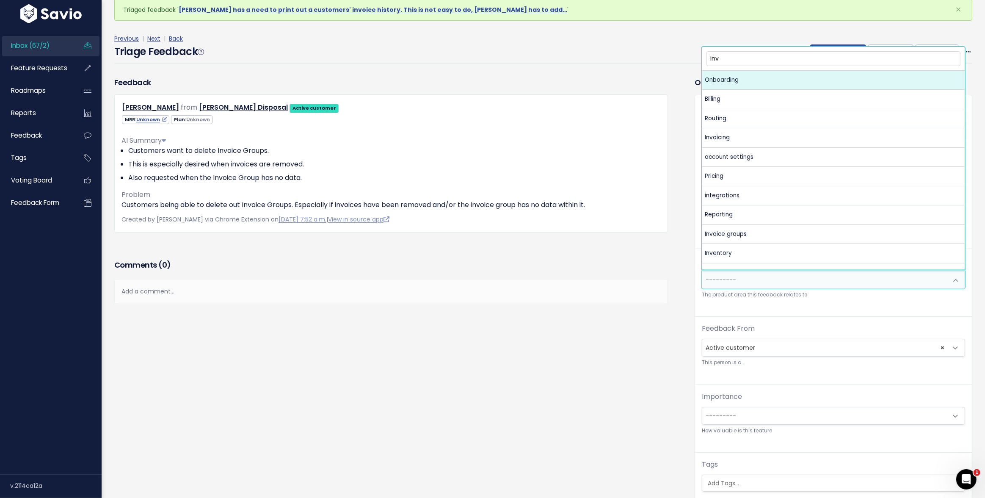
type input "invo"
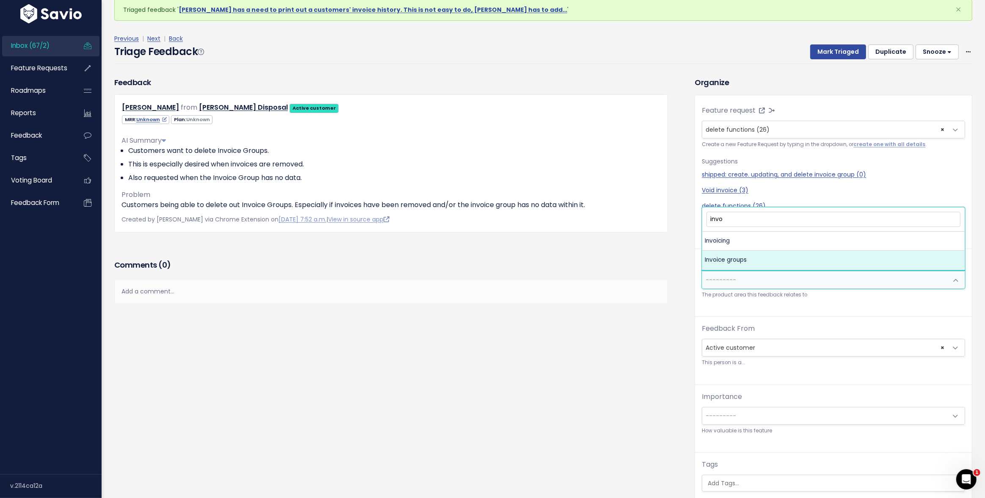
select select "MAIN:INVOICE_GROUPS"
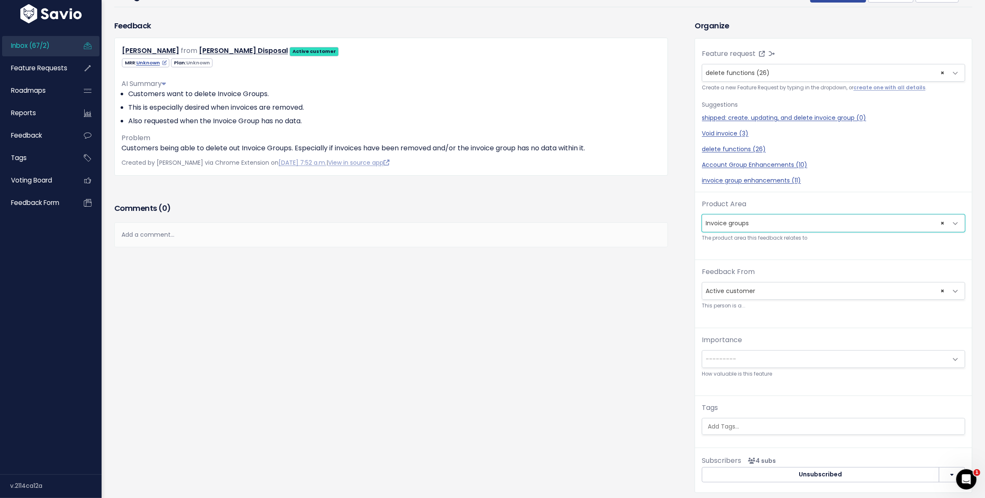
scroll to position [70, 0]
click at [729, 363] on span "---------" at bounding box center [824, 358] width 245 height 17
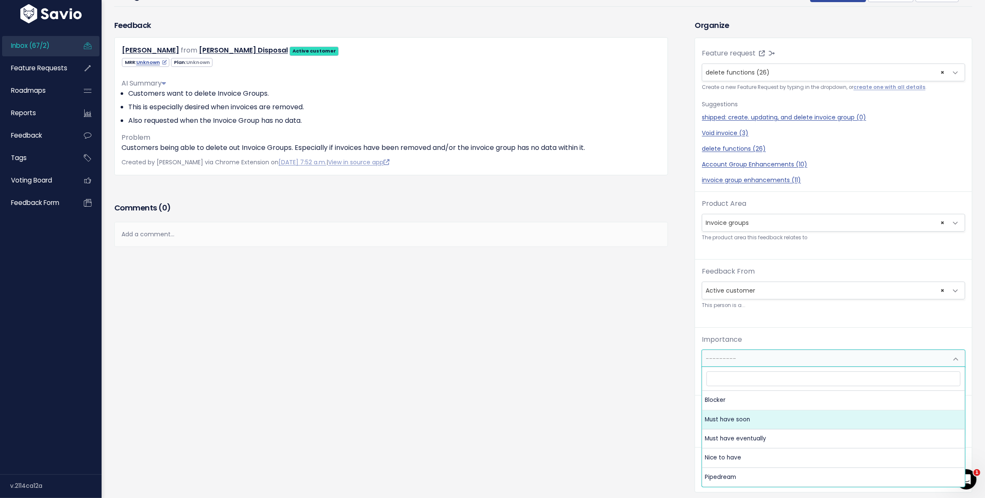
select select "MUST_HAVE"
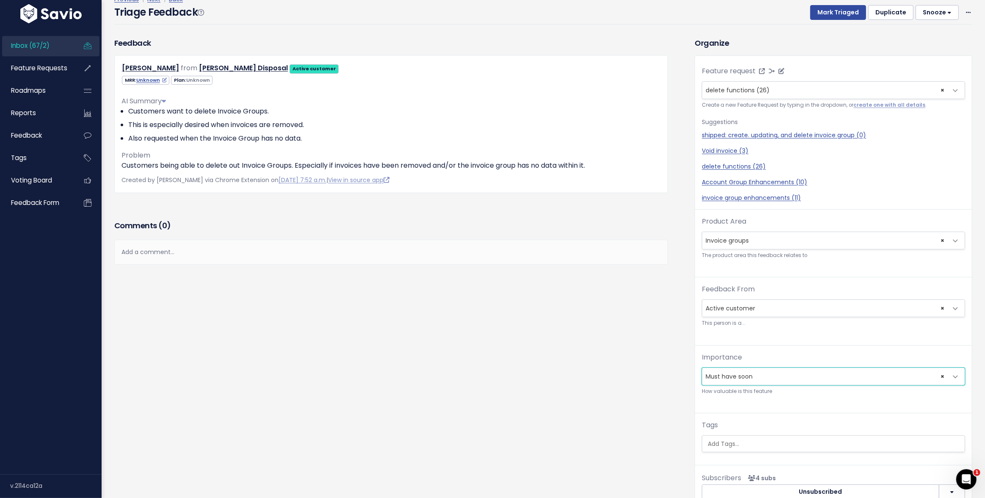
scroll to position [0, 0]
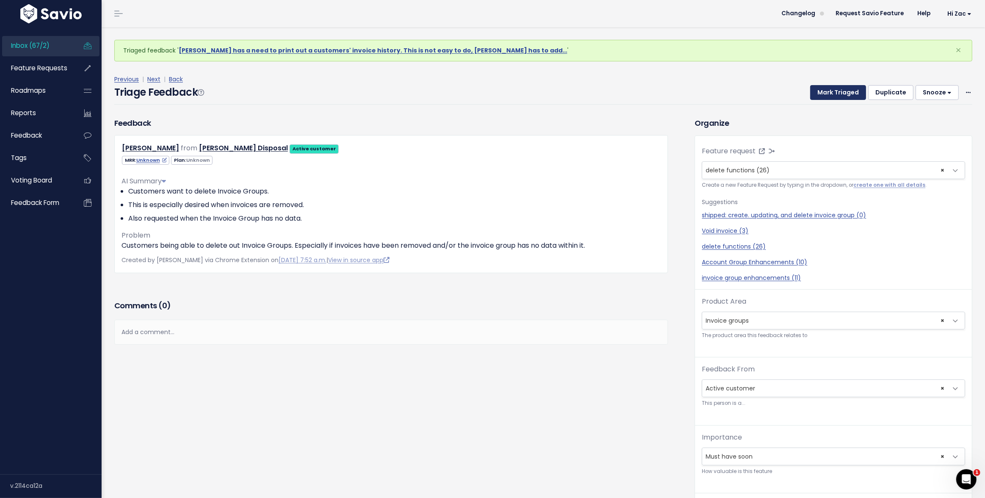
click at [833, 90] on button "Mark Triaged" at bounding box center [838, 92] width 56 height 15
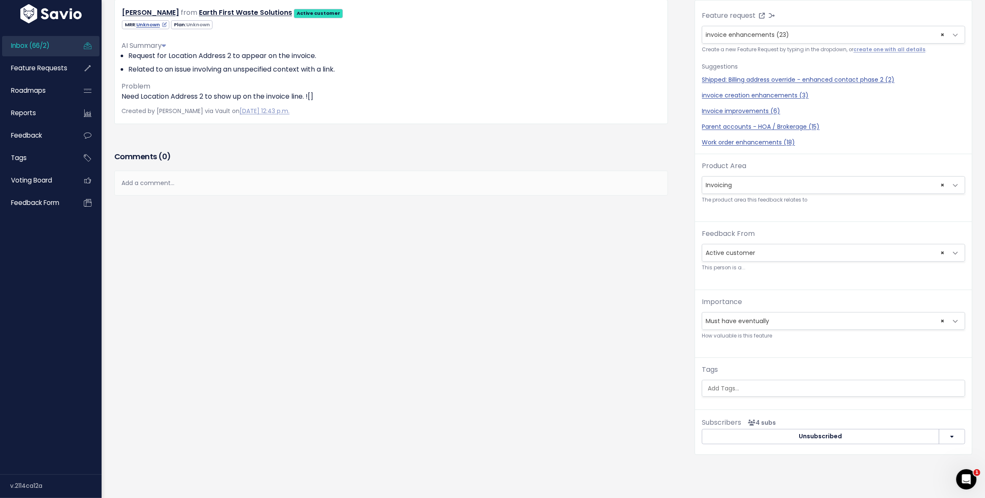
scroll to position [258, 0]
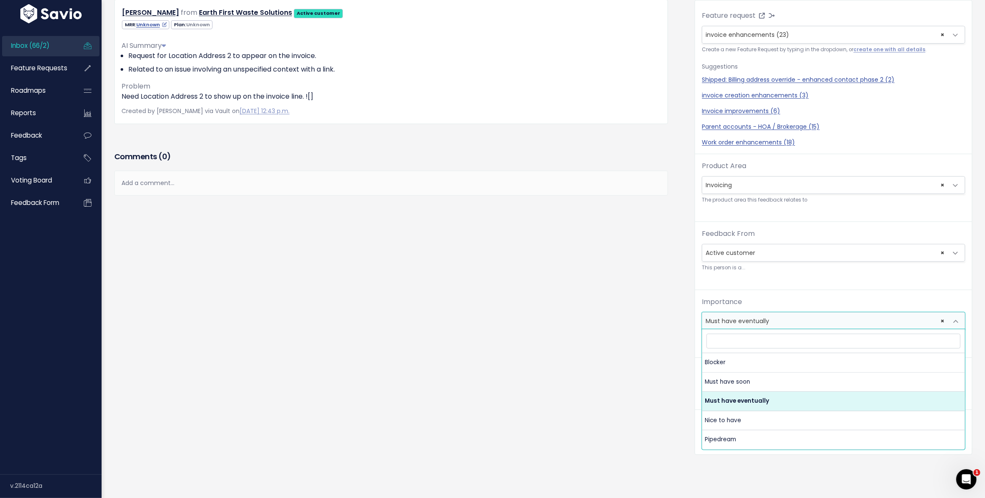
click at [777, 312] on span "× Must have eventually" at bounding box center [824, 320] width 245 height 17
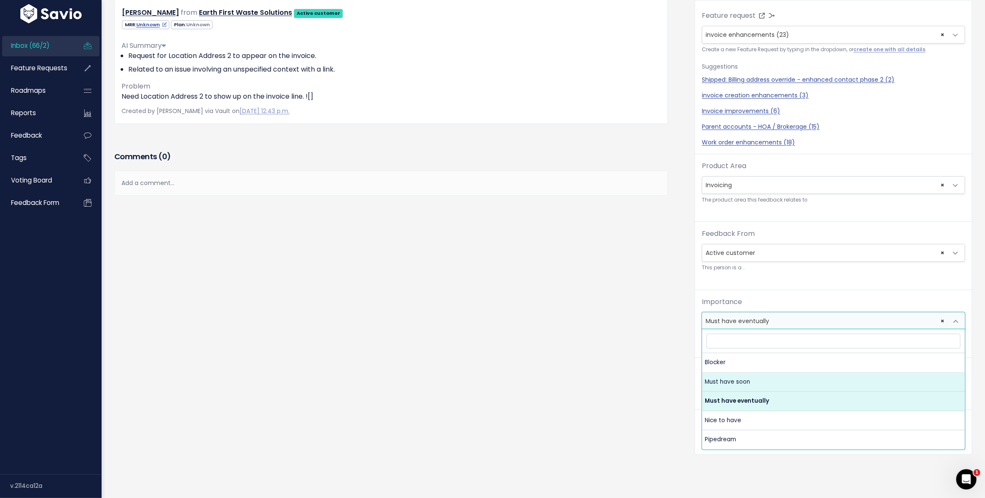
select select "MUST_HAVE"
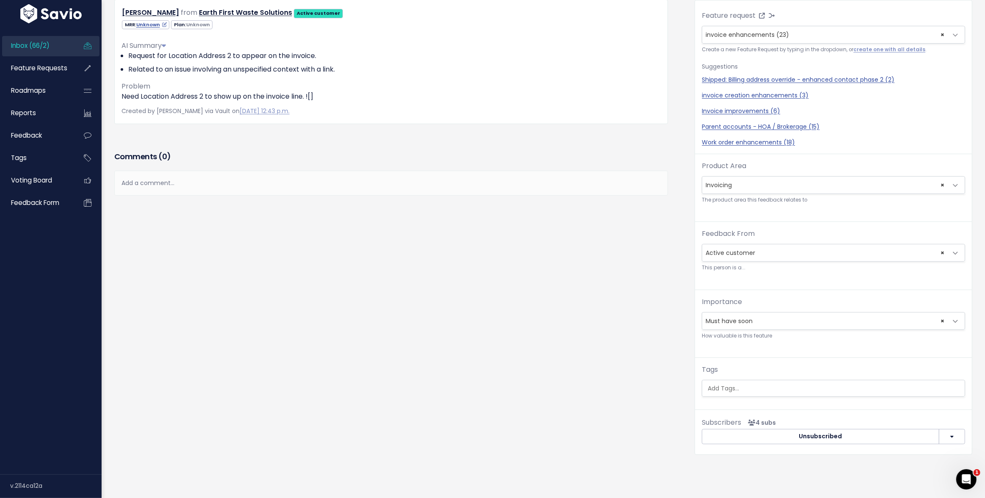
click at [714, 346] on div "Organize Feature request --------- invoice enhancements (23) × invoice enhancem…" at bounding box center [833, 218] width 290 height 472
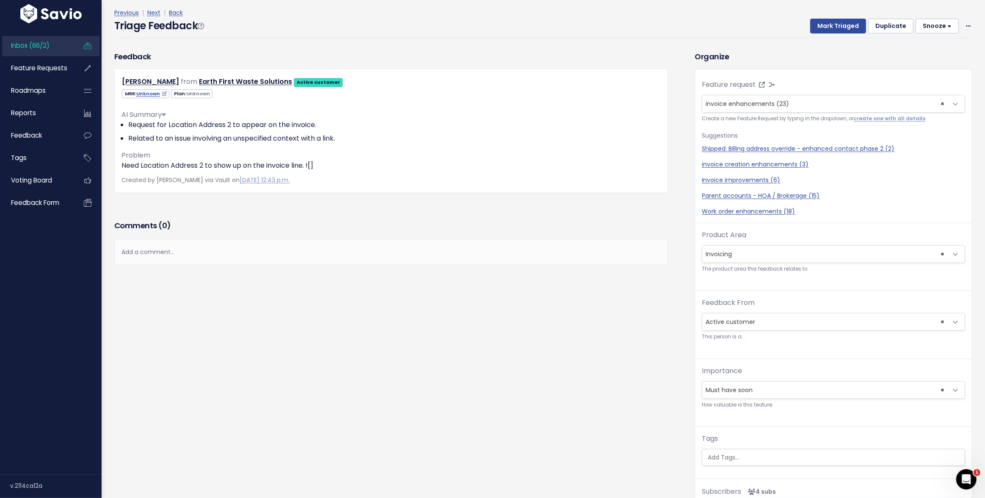
scroll to position [0, 0]
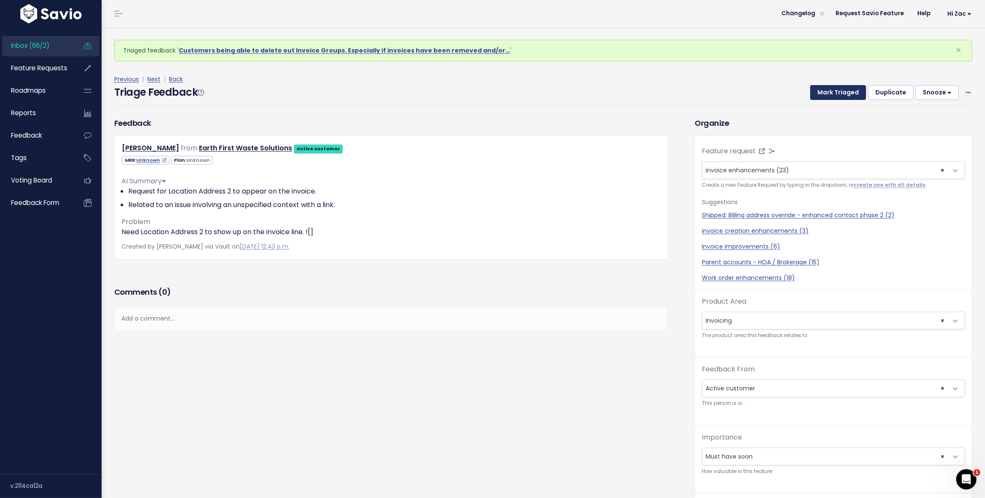
click at [829, 93] on button "Mark Triaged" at bounding box center [838, 92] width 56 height 15
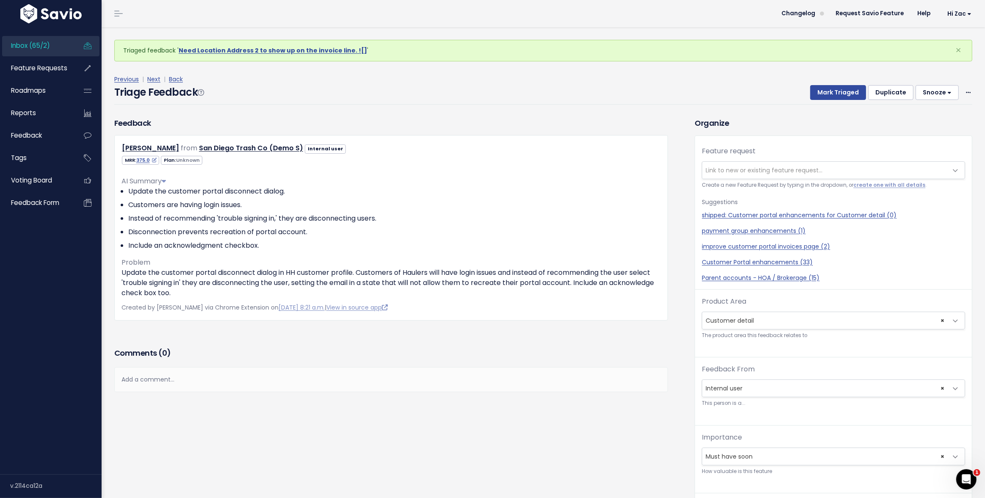
click at [305, 381] on div "Add a comment..." at bounding box center [391, 379] width 554 height 25
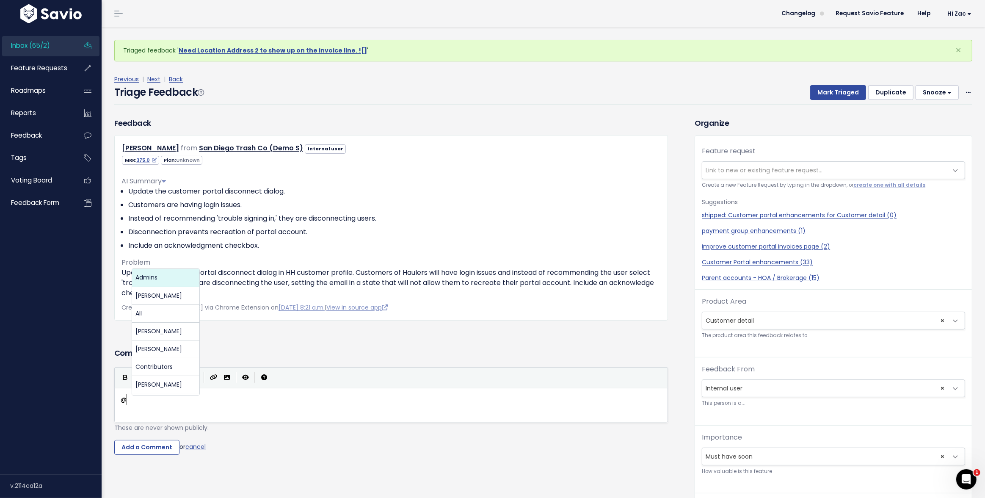
scroll to position [3, 11]
type textarea "@[PERSON_NAME][EMAIL_ADDRESS][PERSON_NAME][DOMAIN_NAME]"
click at [357, 308] on link "View in source app" at bounding box center [356, 307] width 61 height 8
click at [275, 398] on pre "@[PERSON_NAME][EMAIL_ADDRESS][PERSON_NAME][DOMAIN_NAME]" at bounding box center [391, 399] width 544 height 11
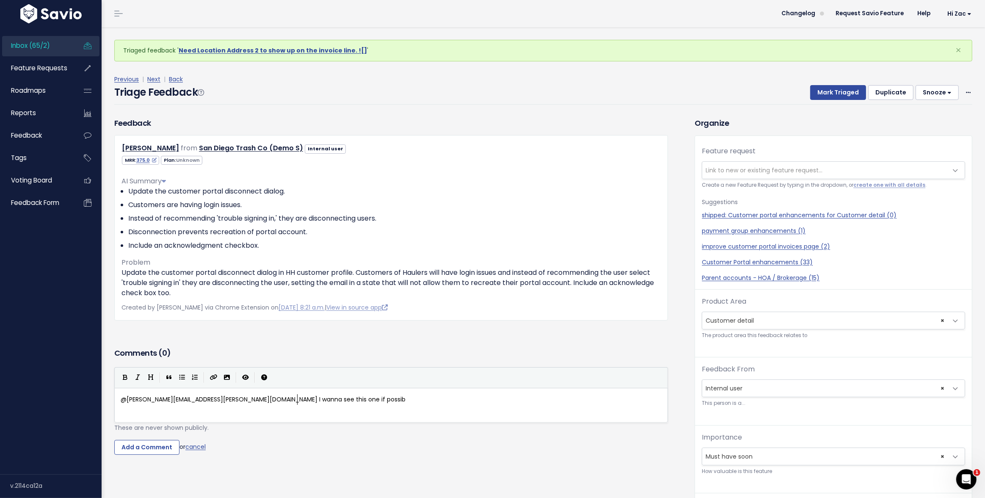
scroll to position [3, 91]
type textarea "I wanna see this one if possible"
click at [166, 450] on input "Add a Comment" at bounding box center [146, 447] width 65 height 15
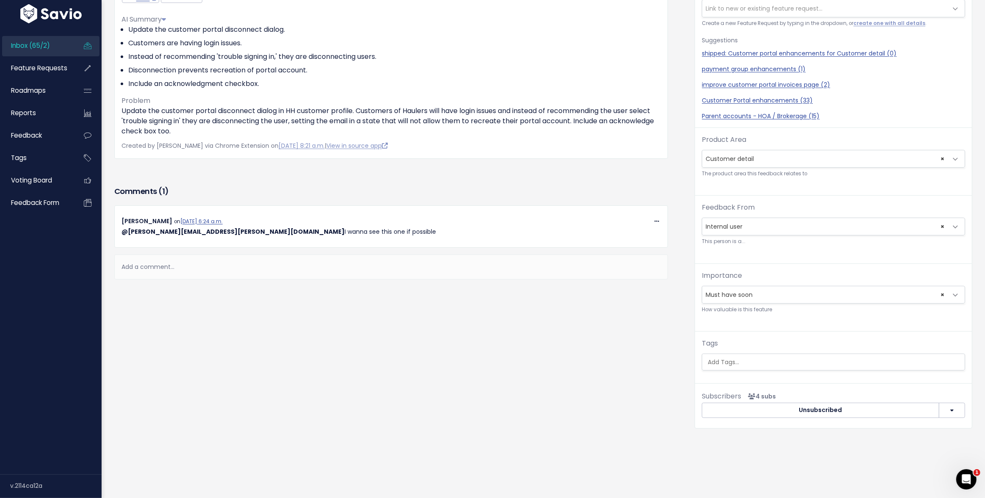
scroll to position [0, 0]
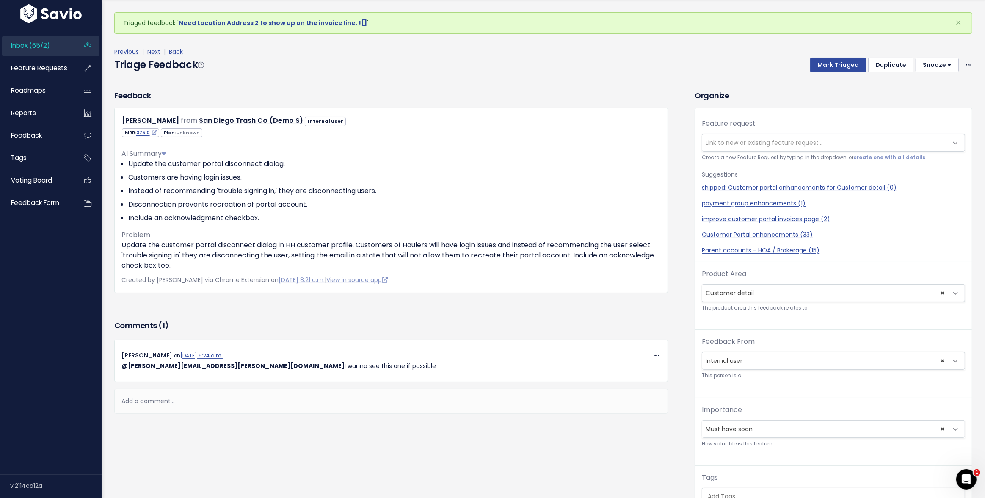
click at [923, 63] on button "Snooze" at bounding box center [936, 65] width 43 height 15
click at [922, 85] on button "1 day" at bounding box center [940, 85] width 61 height 17
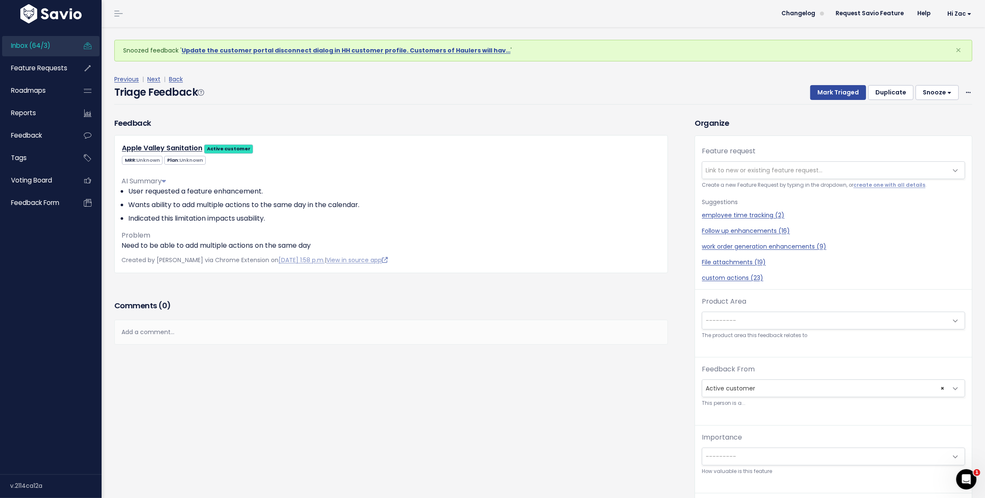
click at [735, 252] on div "employee time tracking (2) Follow up enhancements (16) work order generation en…" at bounding box center [833, 247] width 263 height 72
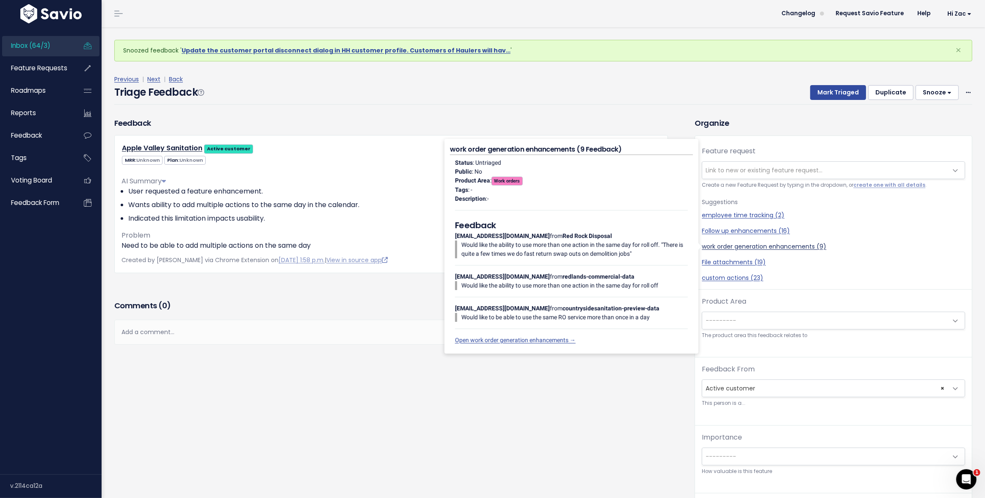
click at [733, 249] on link "work order generation enhancements (9)" at bounding box center [833, 246] width 263 height 9
select select "38883"
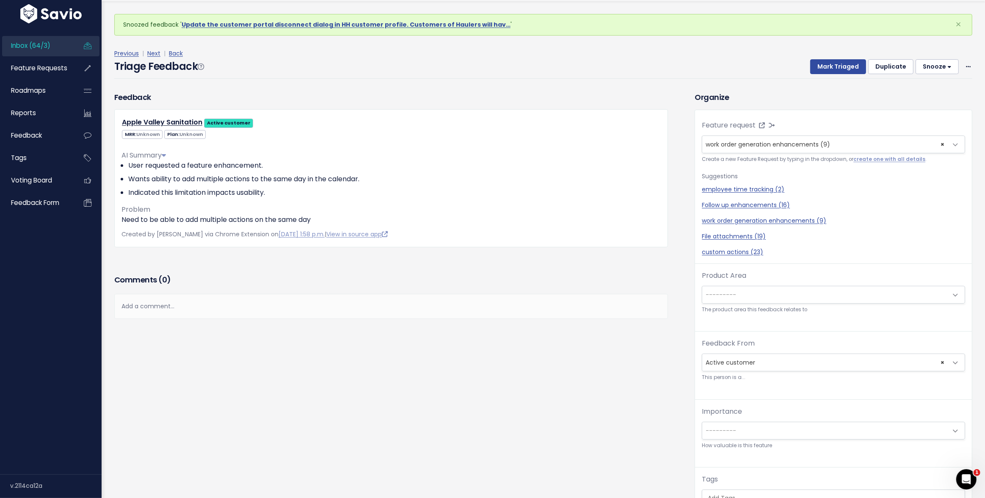
scroll to position [28, 0]
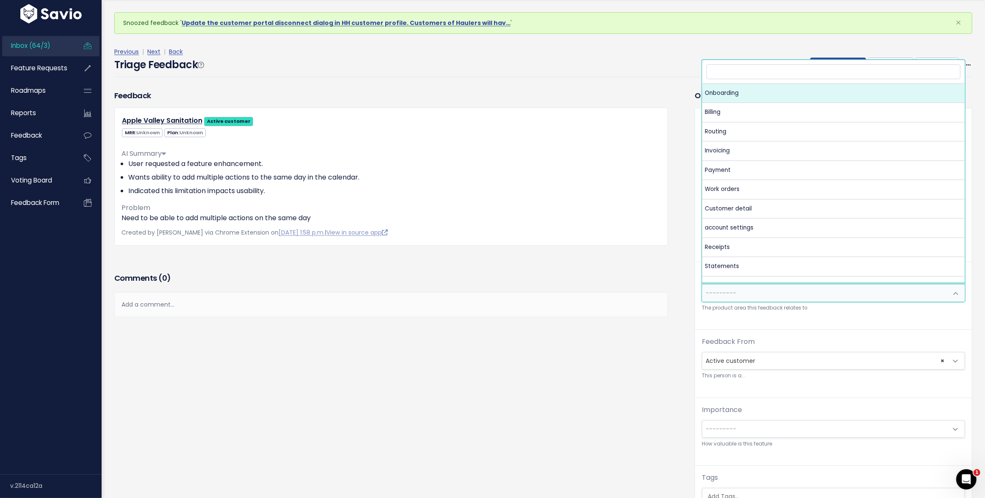
click at [754, 290] on span "---------" at bounding box center [824, 292] width 245 height 17
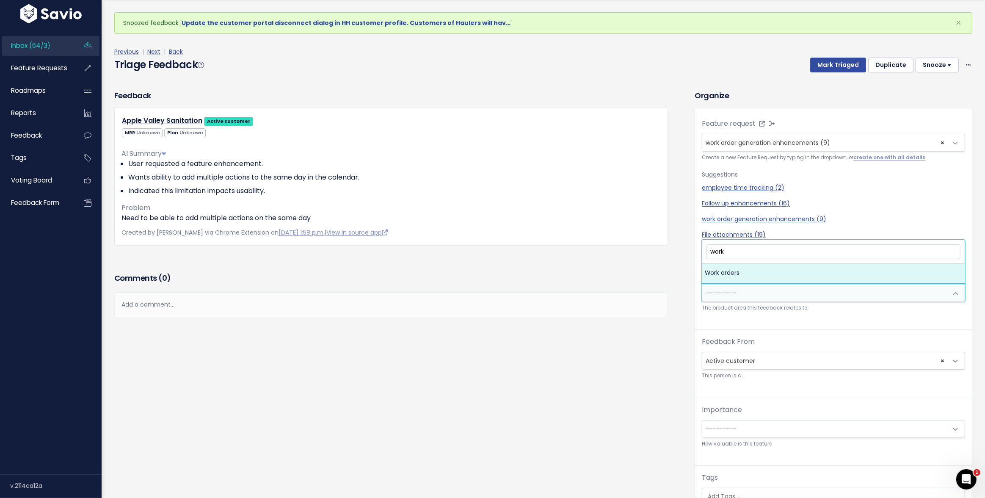
type input "work"
select select "MAIN:WORK_ORDERS"
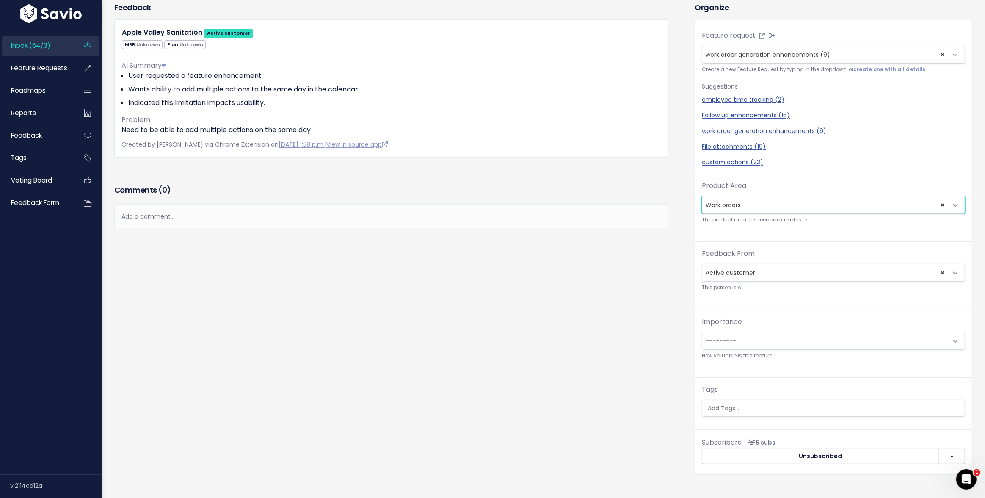
scroll to position [111, 0]
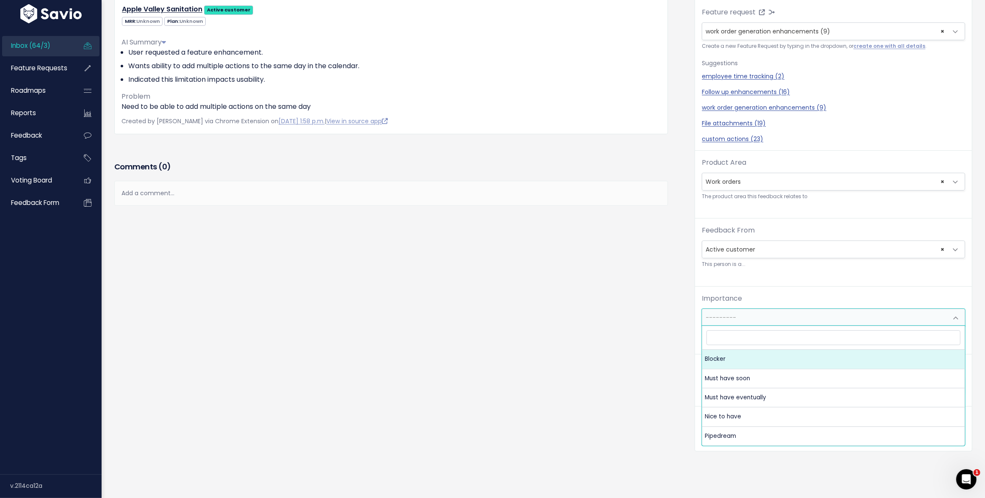
click at [719, 307] on div "Importance --------- Blocker Must have soon Must have eventually Nice to have P…" at bounding box center [833, 315] width 263 height 44
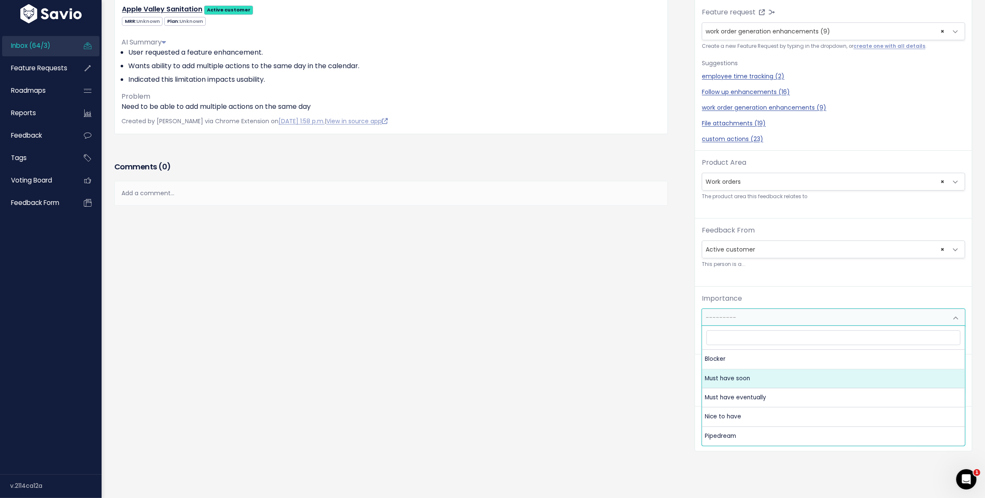
select select "MUST_HAVE"
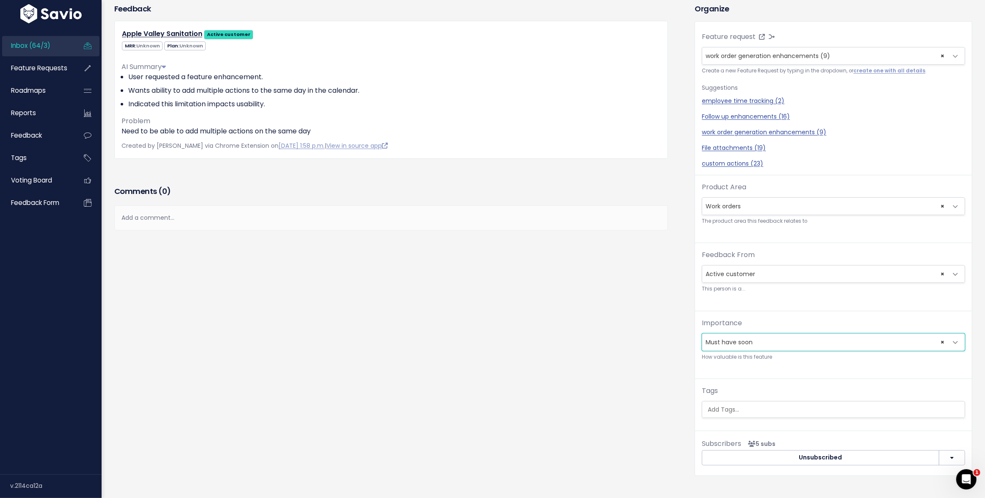
scroll to position [0, 0]
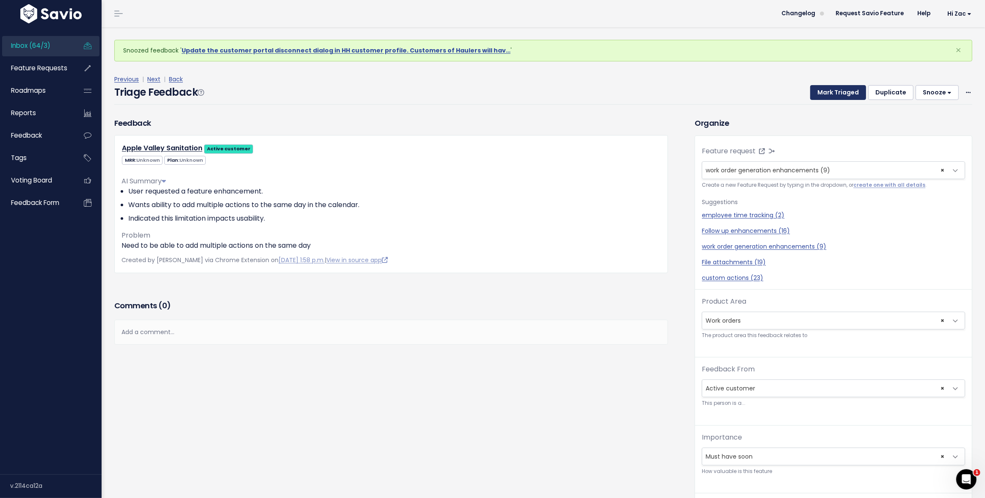
click at [832, 93] on button "Mark Triaged" at bounding box center [838, 92] width 56 height 15
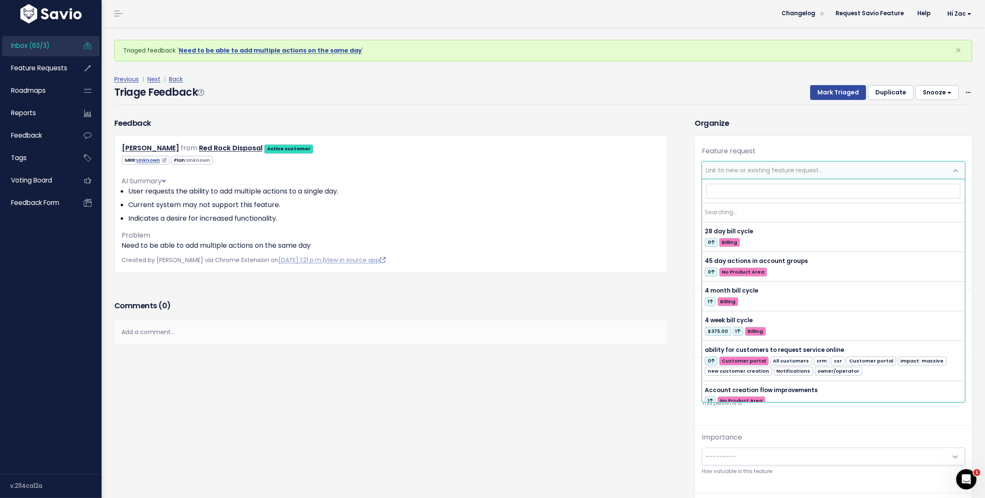
click at [764, 170] on span "Link to new or existing feature request..." at bounding box center [763, 170] width 117 height 8
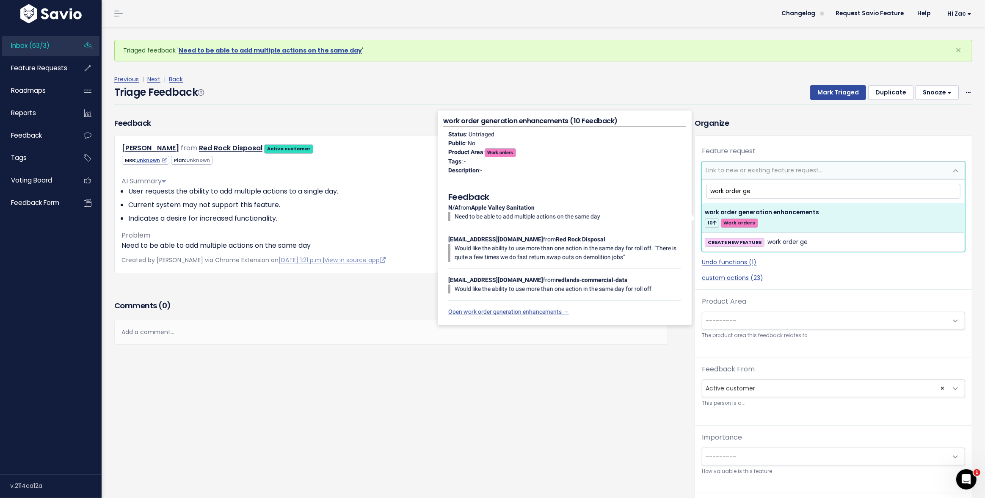
type input "work order ge"
select select "38883"
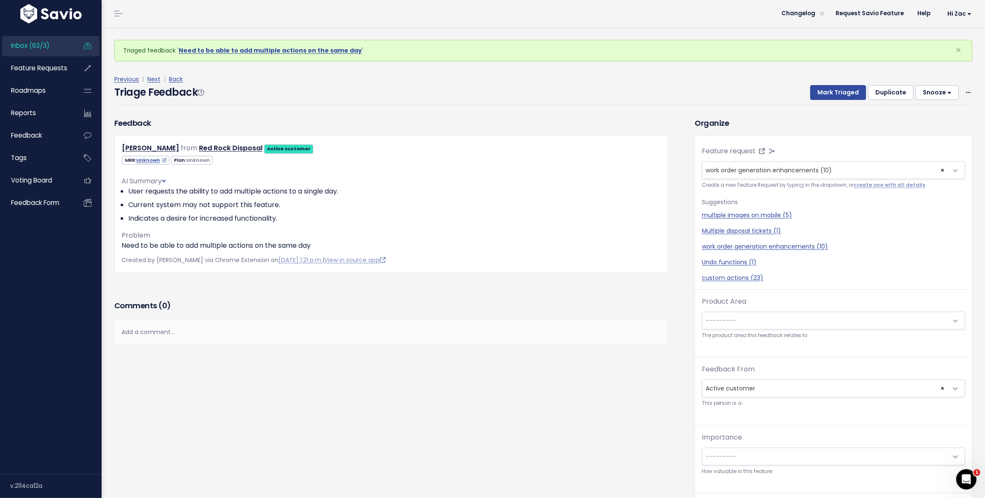
click at [768, 318] on span "---------" at bounding box center [824, 320] width 245 height 17
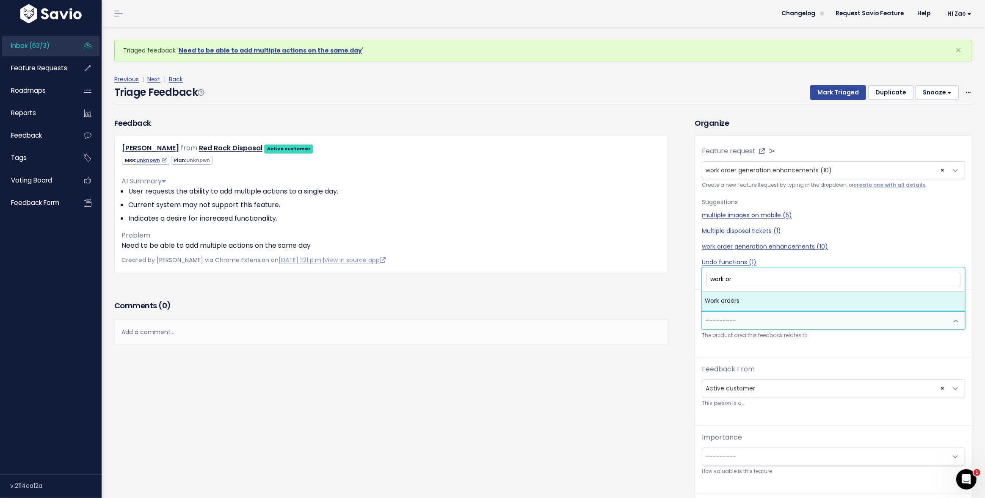
type input "work ord"
select select "MAIN:WORK_ORDERS"
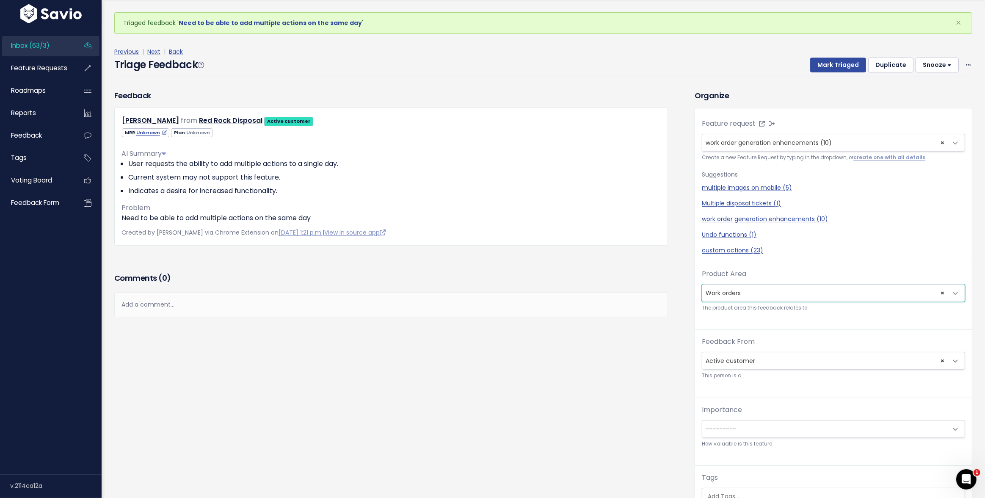
scroll to position [134, 0]
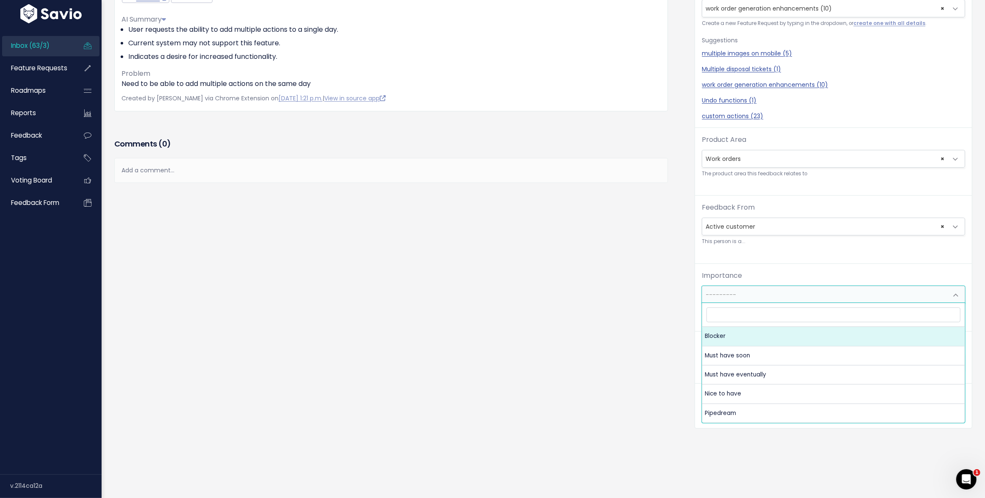
click at [732, 296] on span "---------" at bounding box center [720, 294] width 30 height 8
click at [702, 279] on div "Importance --------- Blocker Must have soon Must have eventually Nice to have P…" at bounding box center [833, 292] width 263 height 44
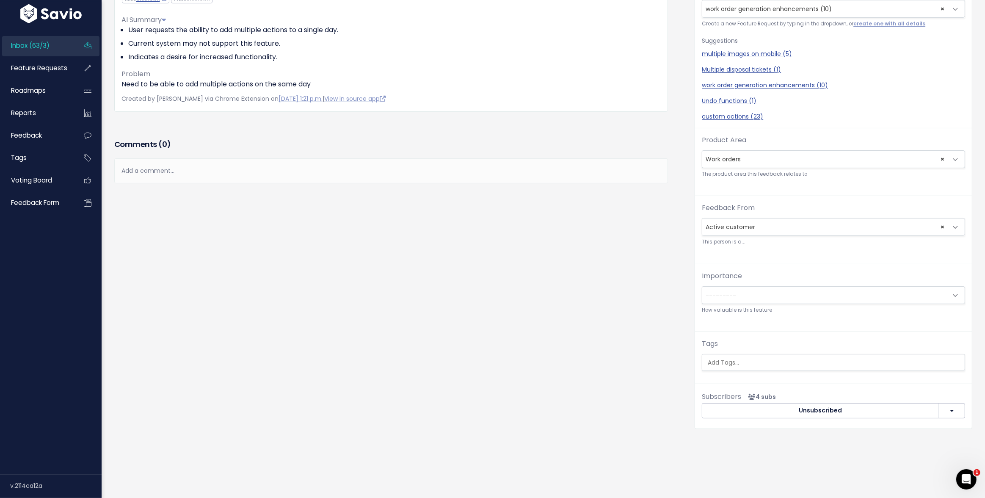
scroll to position [28, 0]
click at [752, 297] on span "---------" at bounding box center [824, 294] width 245 height 17
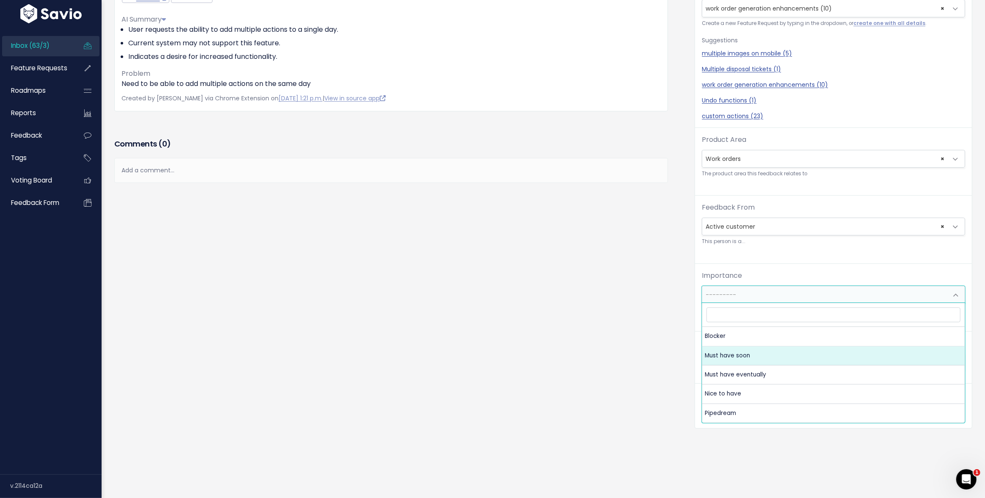
select select "MUST_HAVE"
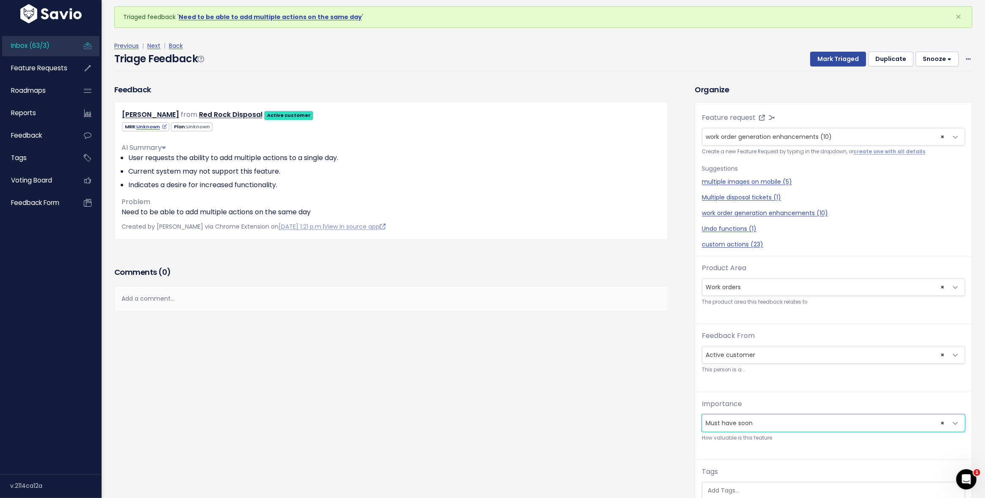
scroll to position [0, 0]
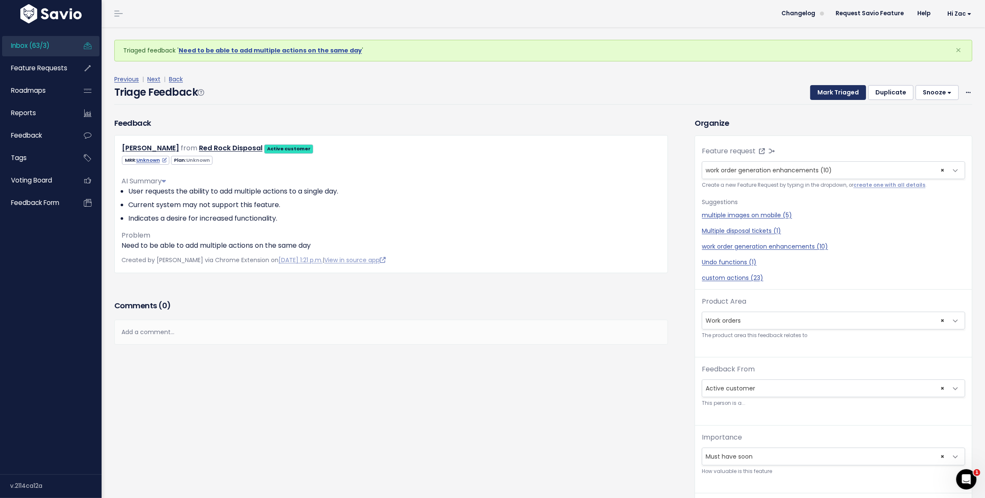
click at [834, 95] on button "Mark Triaged" at bounding box center [838, 92] width 56 height 15
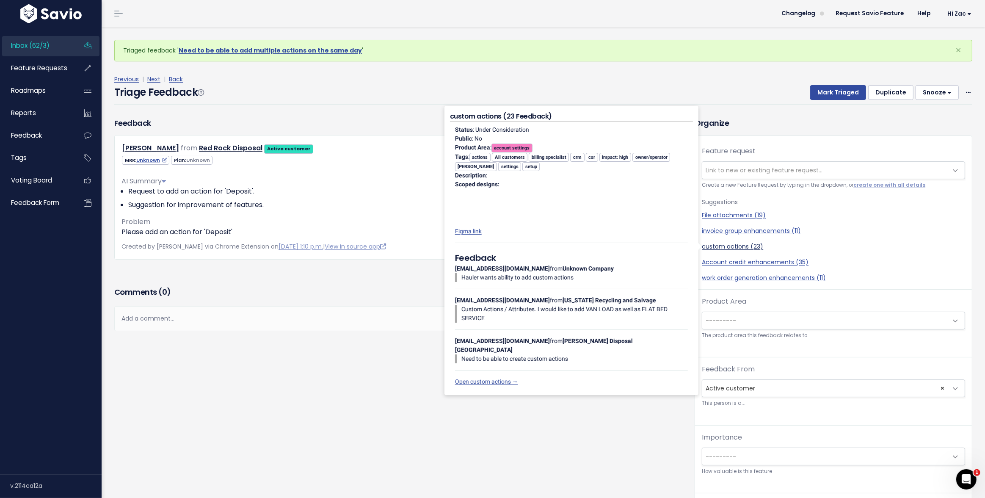
click at [738, 245] on link "custom actions (23)" at bounding box center [833, 246] width 263 height 9
select select "32424"
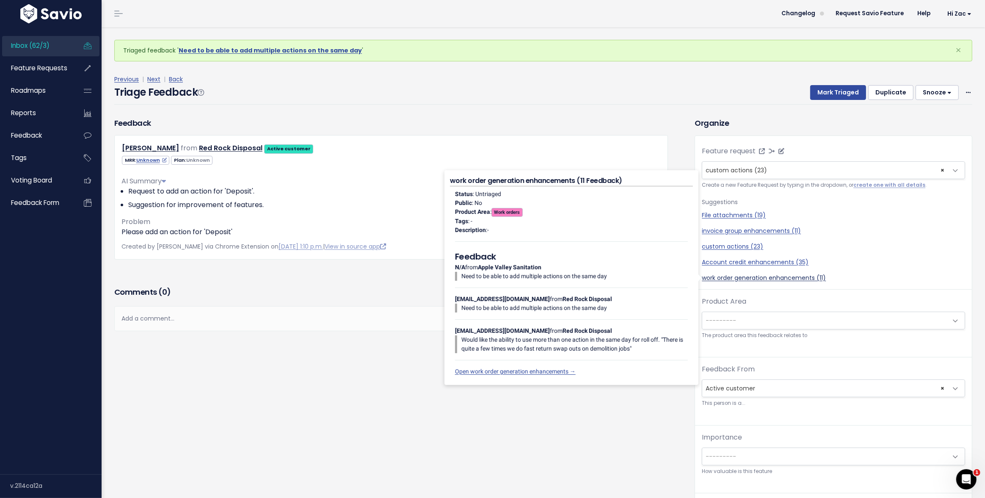
scroll to position [28, 0]
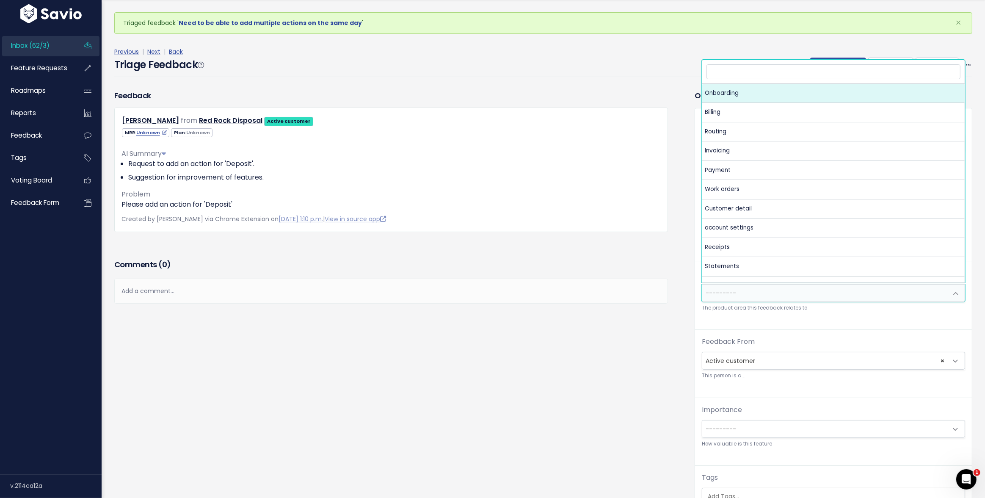
click at [792, 295] on span "---------" at bounding box center [824, 292] width 245 height 17
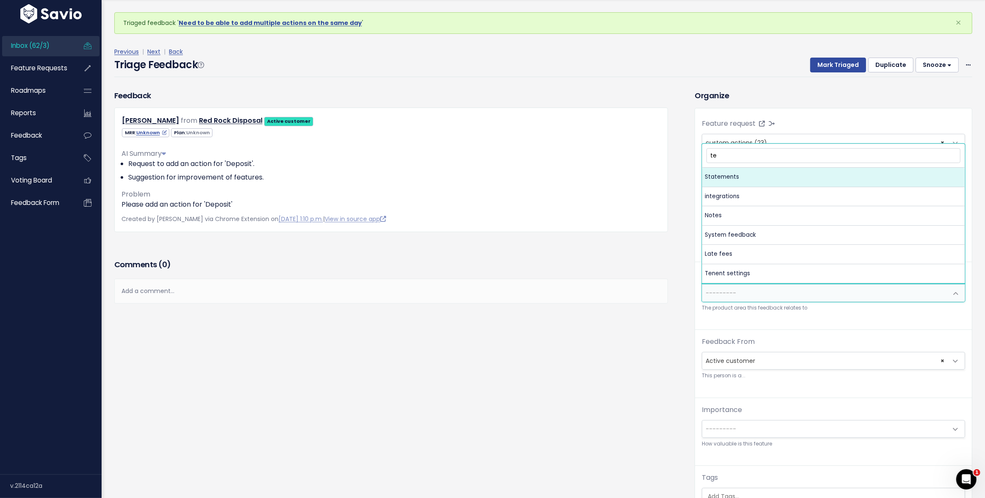
type input "ten"
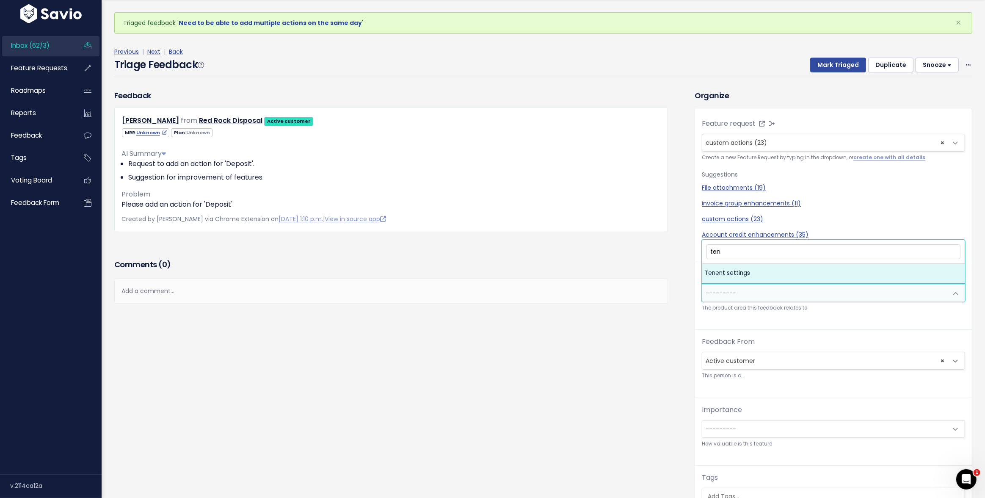
select select "MAIN:TENENT_SETTINGS"
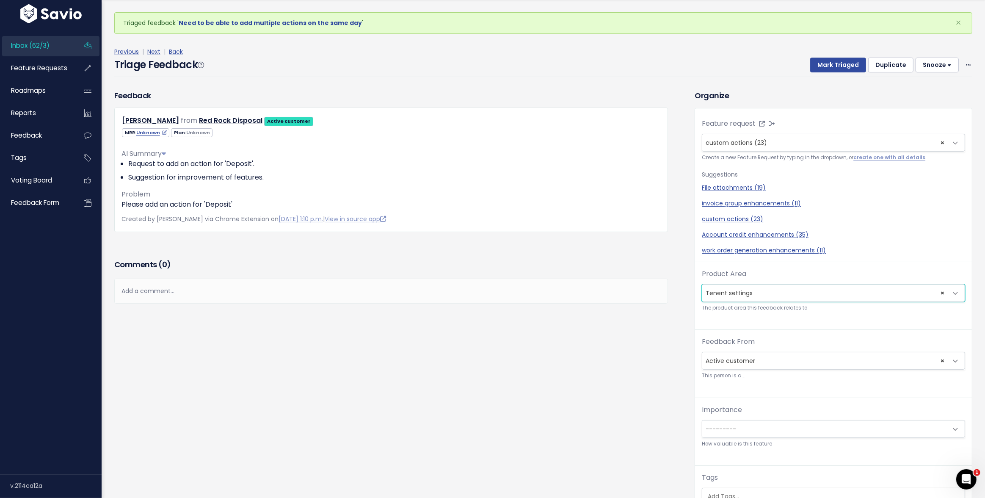
scroll to position [134, 0]
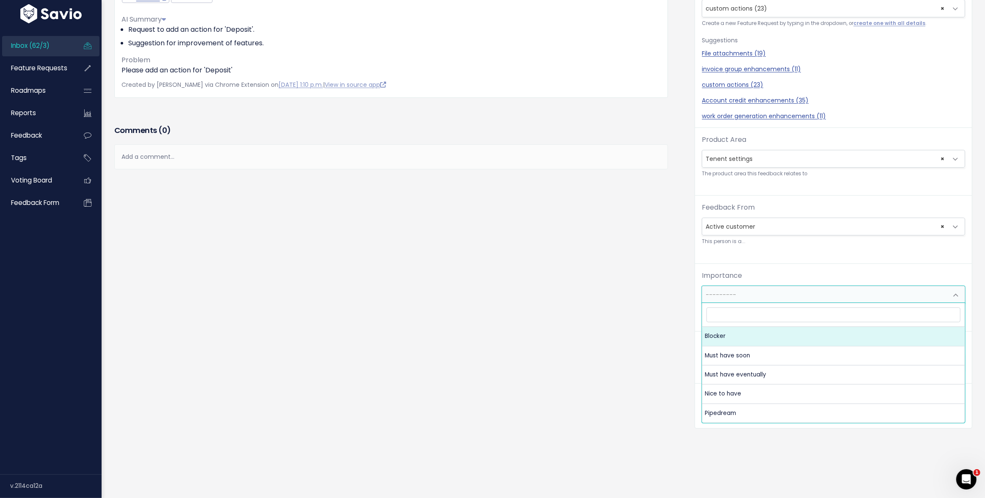
click at [755, 295] on span "---------" at bounding box center [824, 294] width 245 height 17
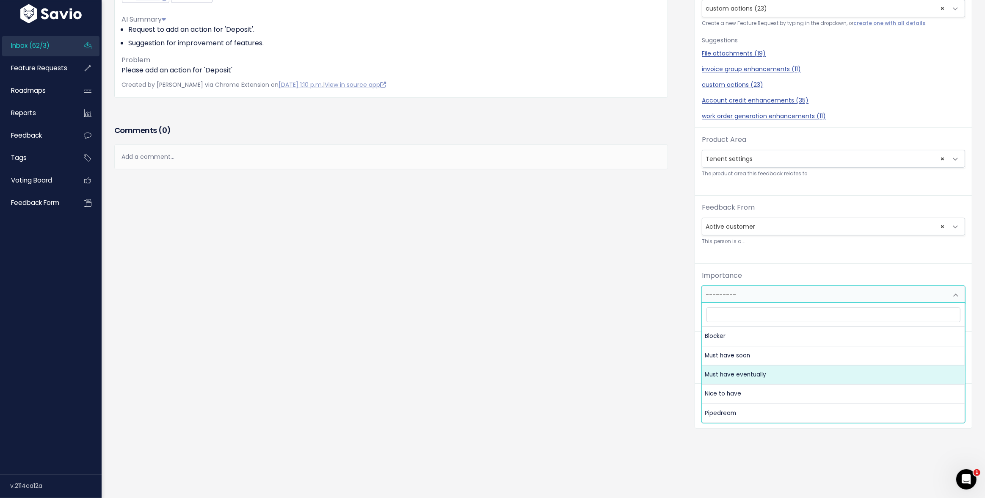
select select "MUST_HAVE_EVENTUALLY"
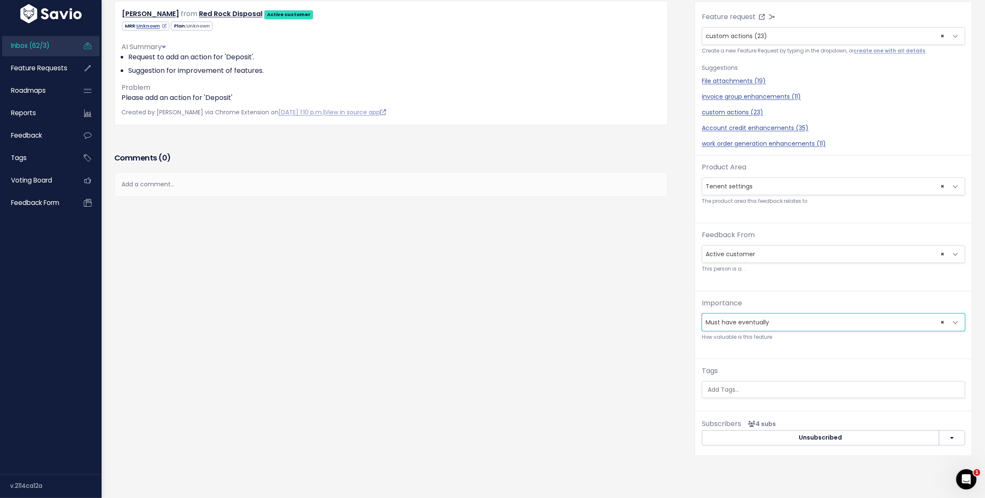
scroll to position [0, 0]
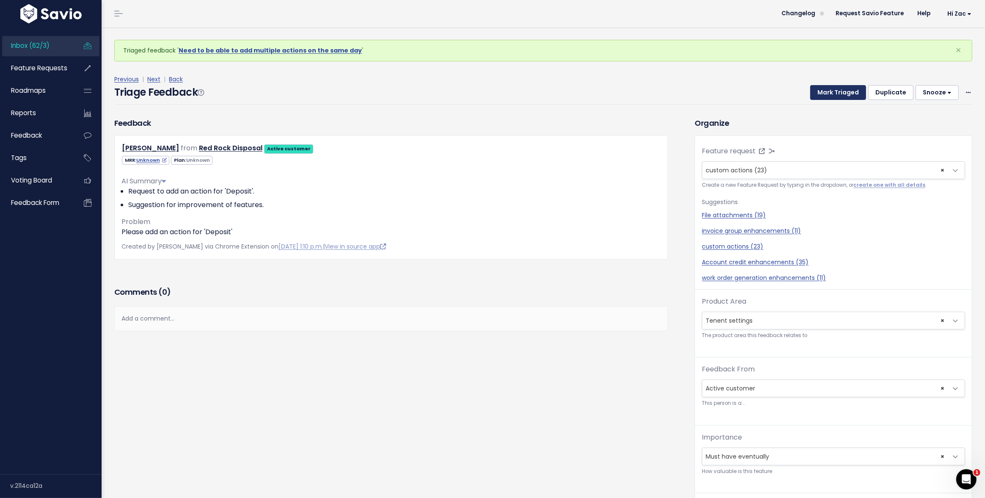
click at [819, 96] on button "Mark Triaged" at bounding box center [838, 92] width 56 height 15
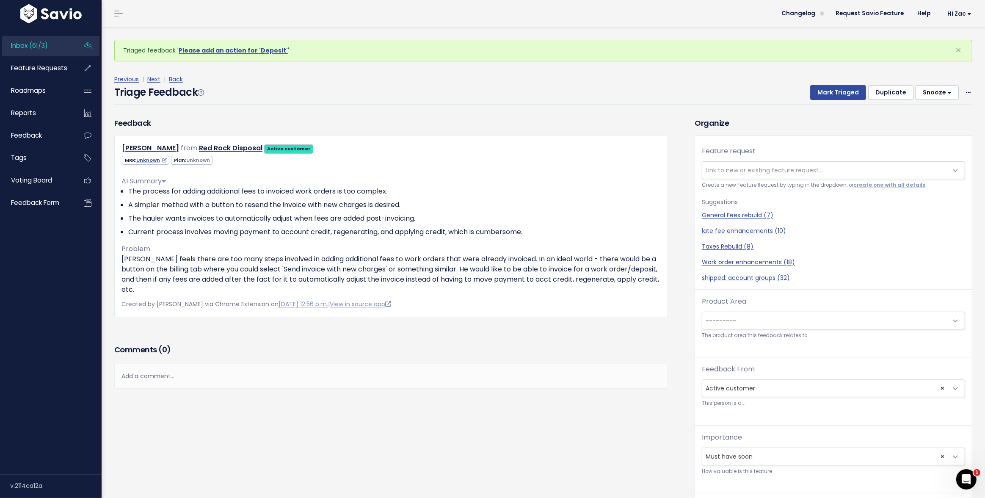
click at [754, 178] on span "Link to new or existing feature request..." at bounding box center [824, 170] width 245 height 17
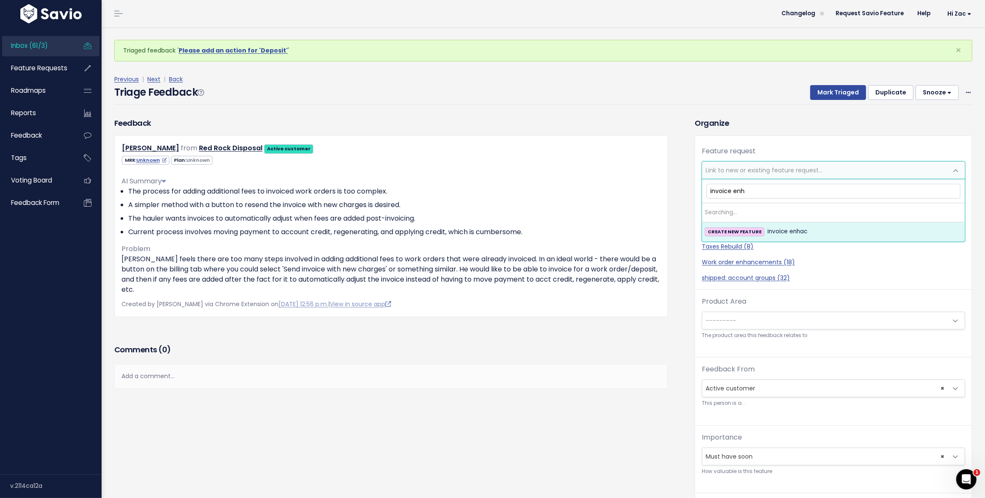
type input "invoice en"
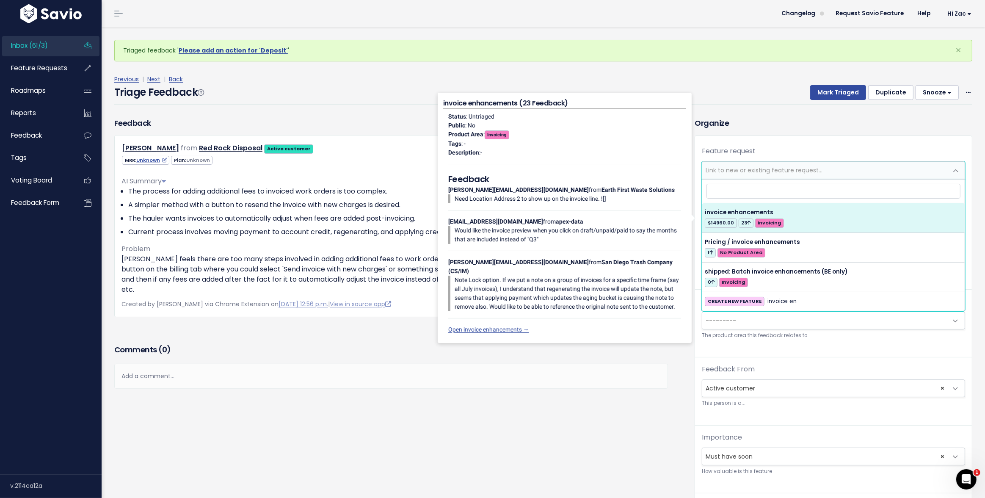
click at [375, 343] on div "Comments ( 0 )" at bounding box center [391, 352] width 554 height 21
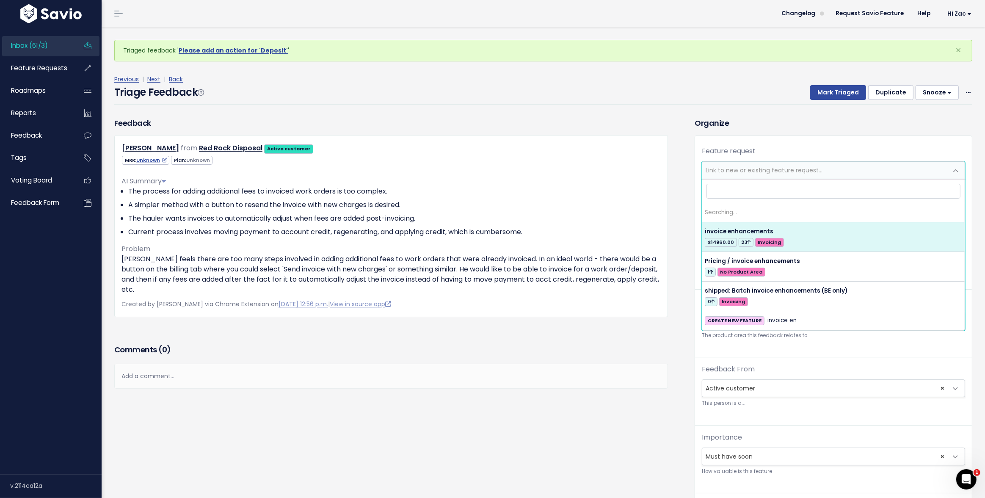
click at [743, 173] on span "Link to new or existing feature request..." at bounding box center [763, 170] width 117 height 8
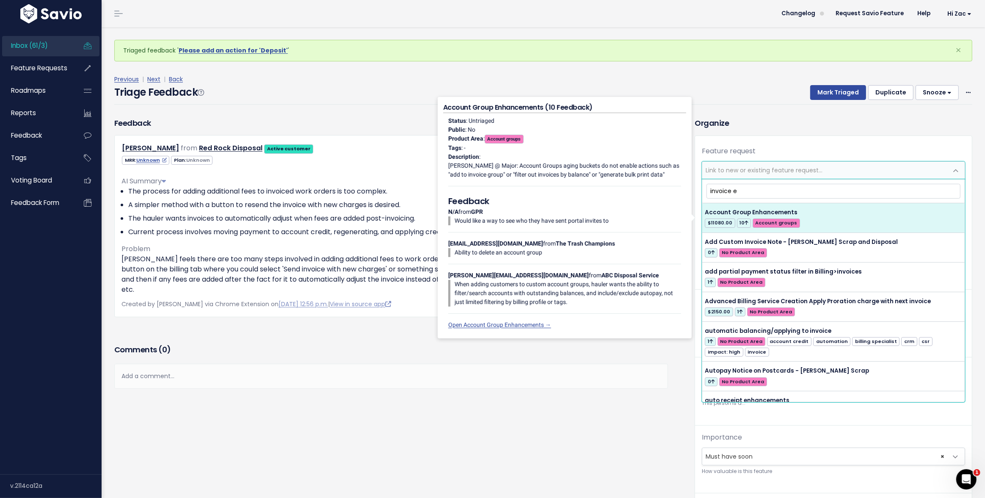
type input "invoice en"
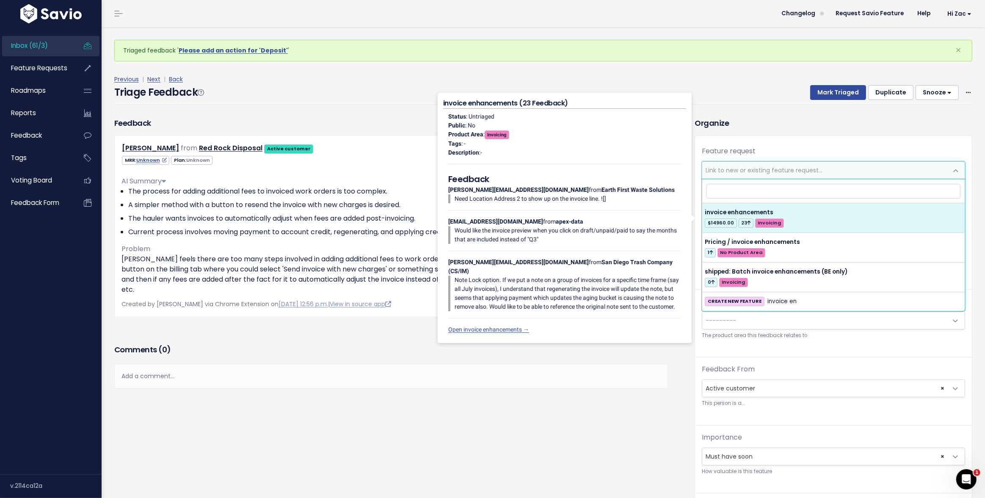
select select "38884"
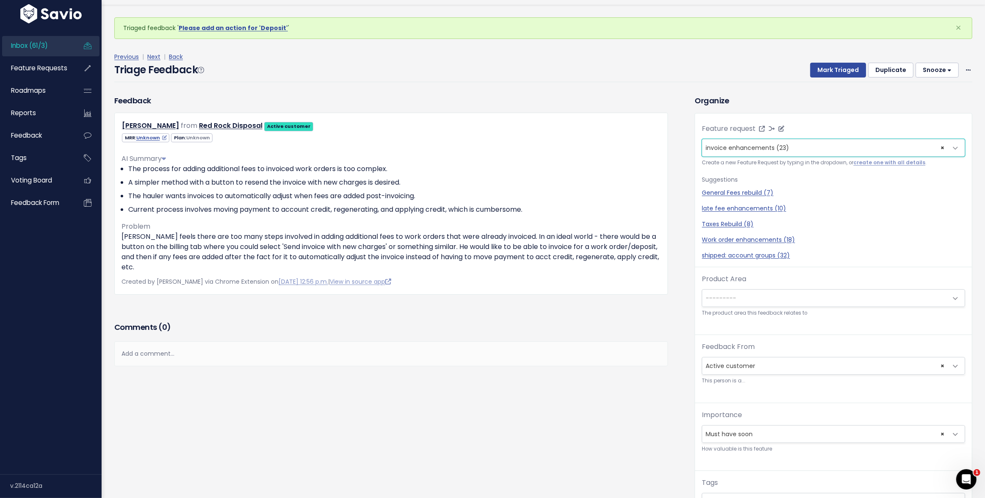
scroll to position [28, 0]
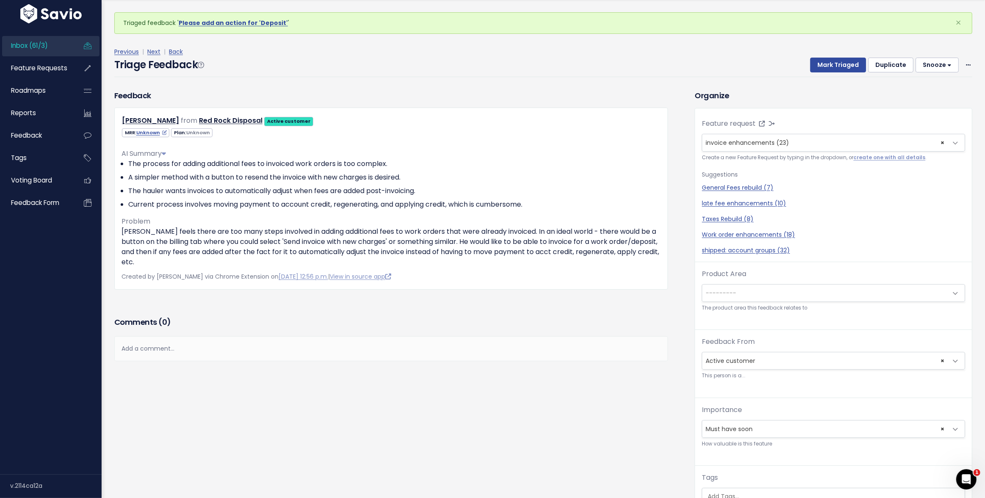
click at [768, 289] on span "---------" at bounding box center [824, 292] width 245 height 17
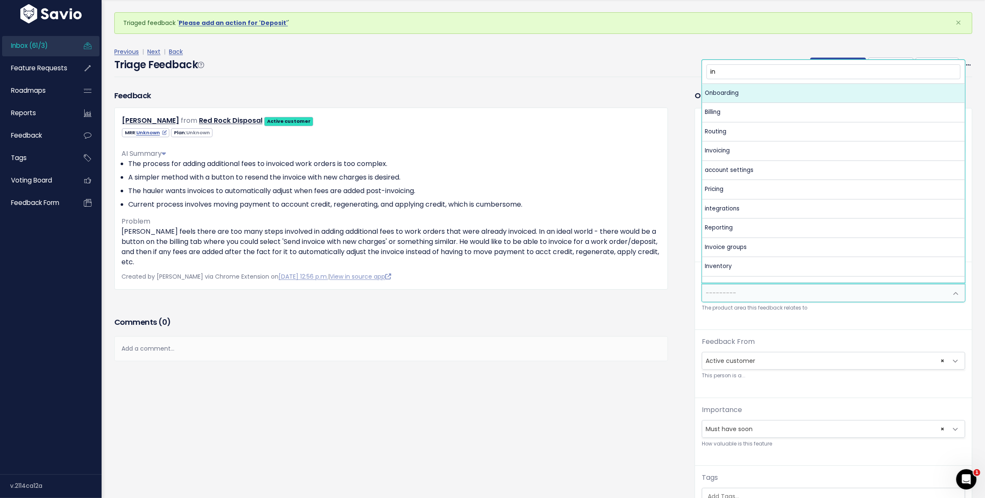
type input "inv"
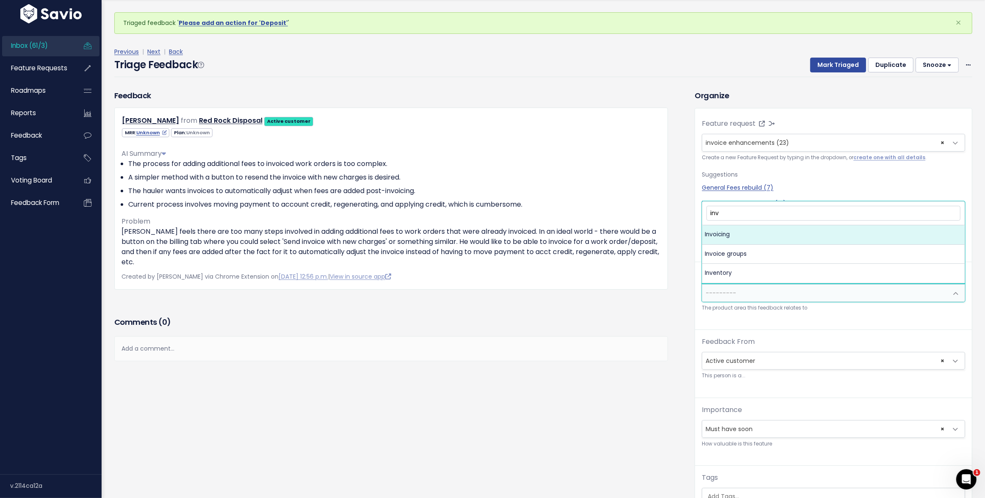
select select "MAIN:INVOICING"
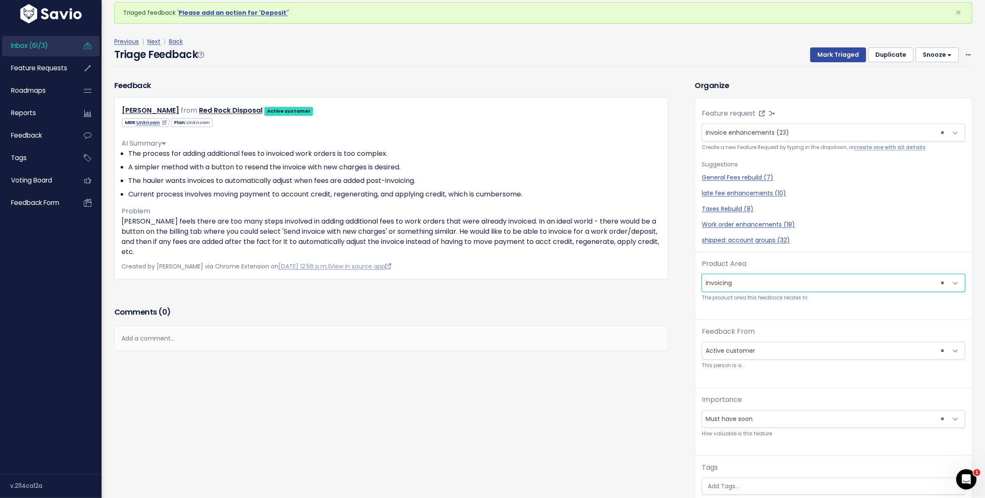
scroll to position [0, 0]
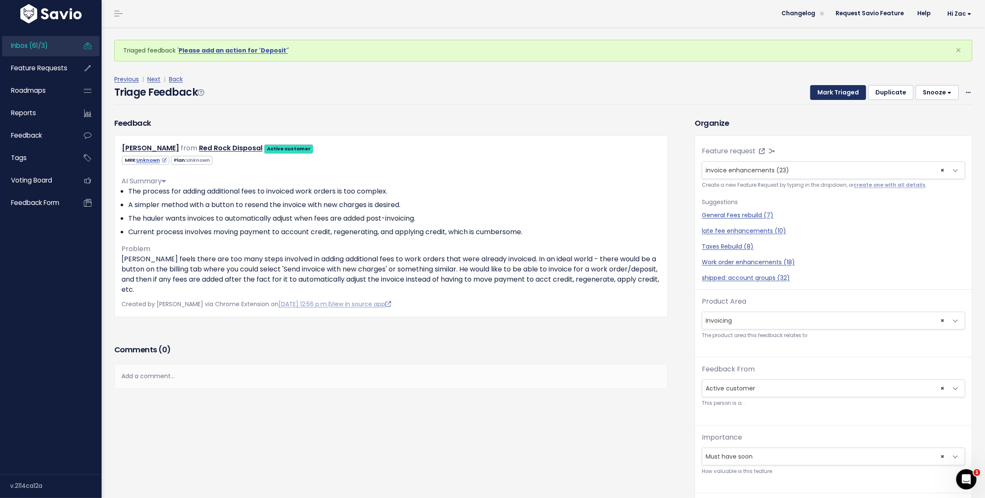
click at [822, 88] on button "Mark Triaged" at bounding box center [838, 92] width 56 height 15
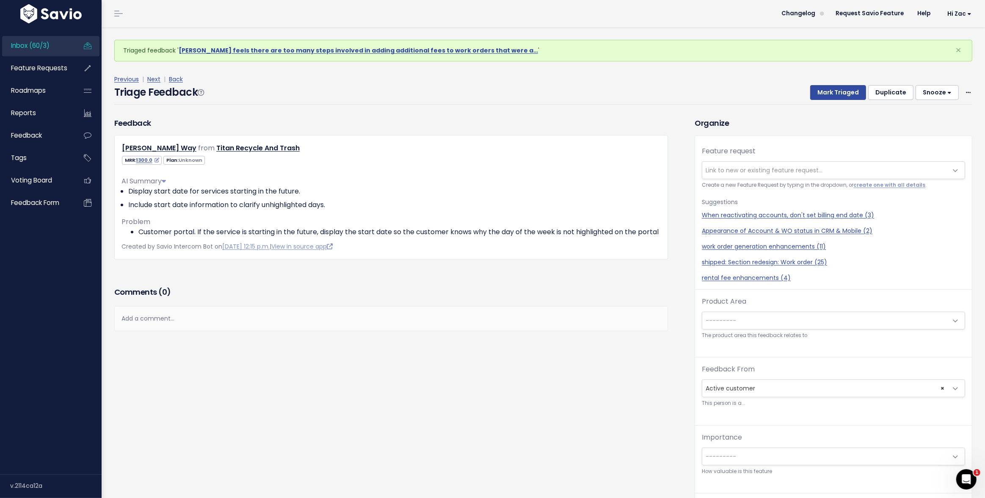
click at [758, 317] on span "---------" at bounding box center [824, 320] width 245 height 17
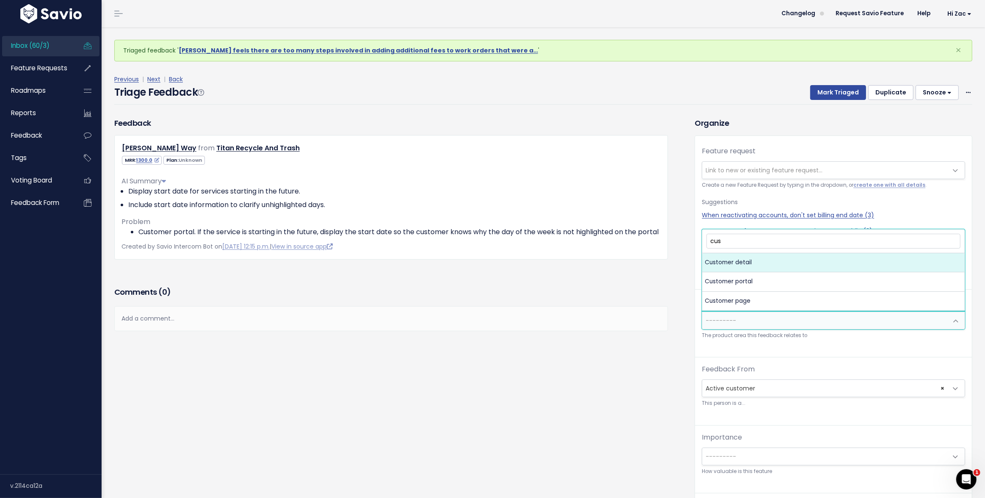
type input "cust"
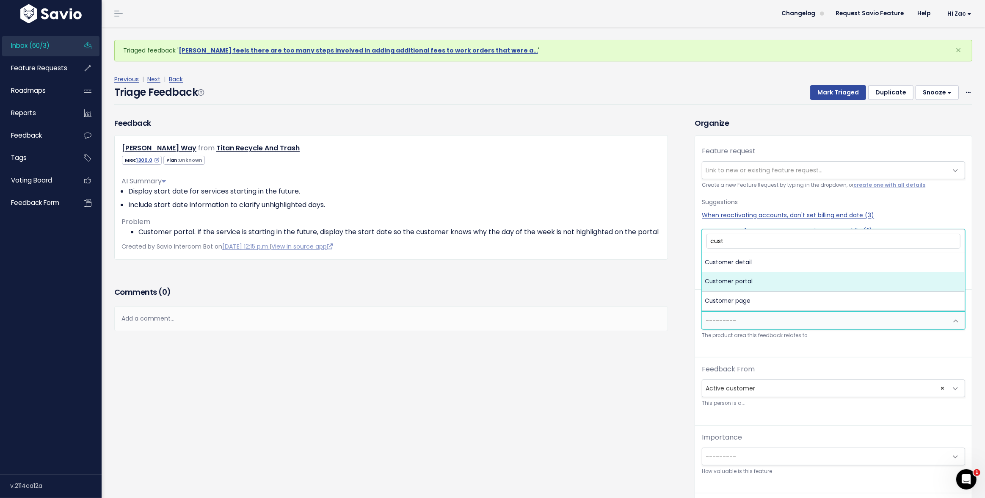
select select "MAIN:CUSTOMER_PORTAL"
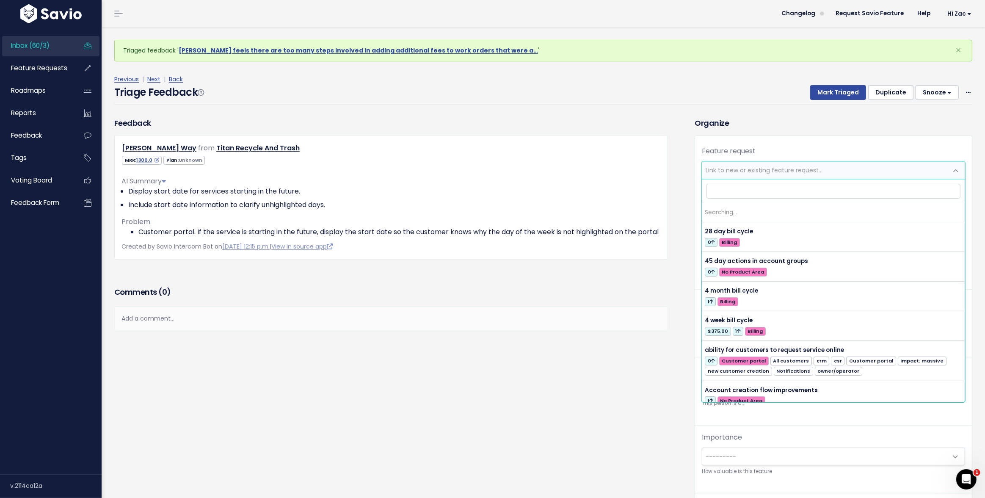
click at [754, 176] on span "Link to new or existing feature request..." at bounding box center [824, 170] width 245 height 17
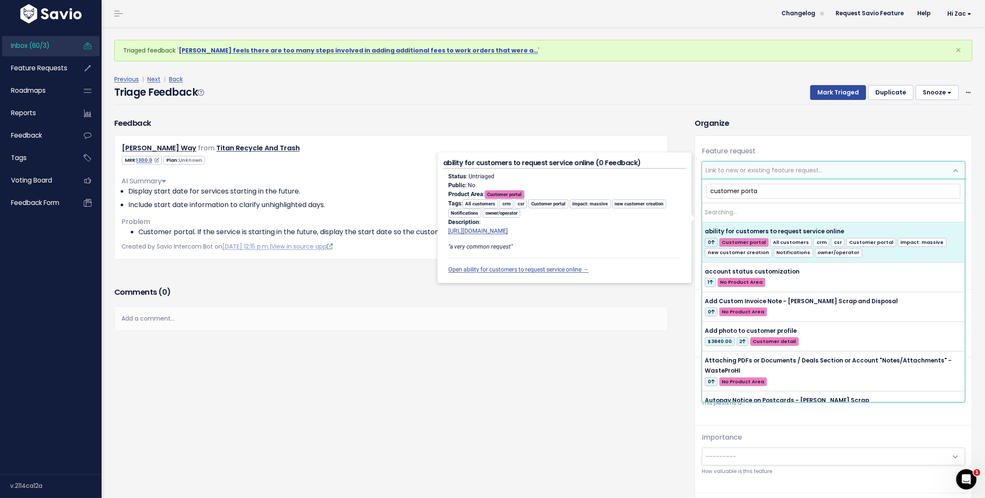
type input "customer portal"
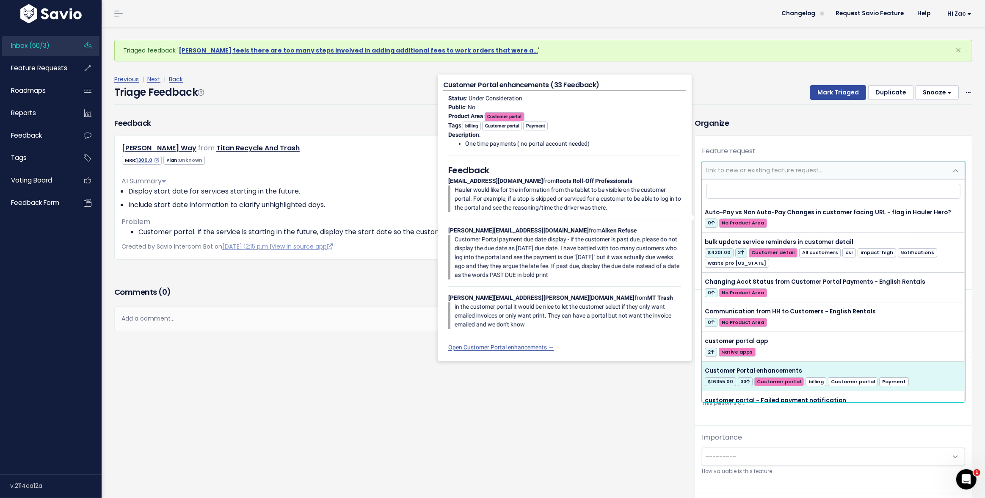
select select "30557"
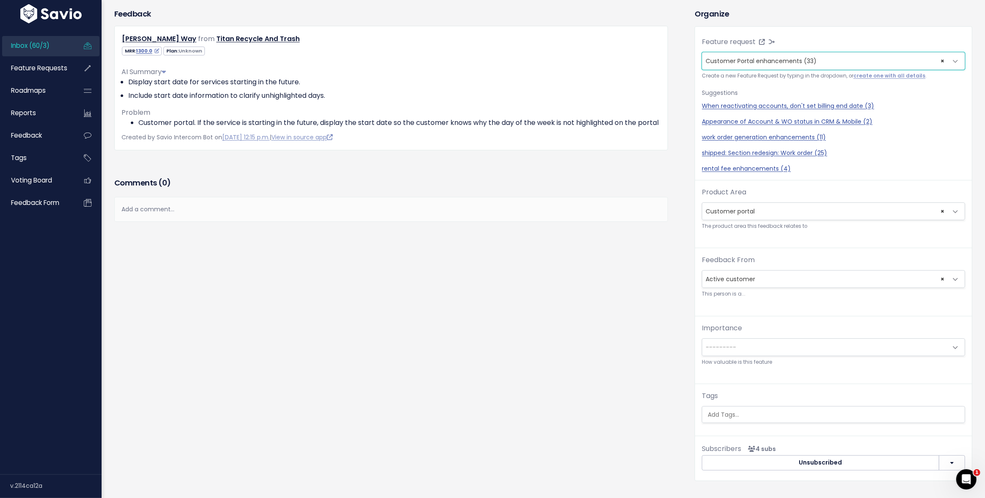
scroll to position [85, 0]
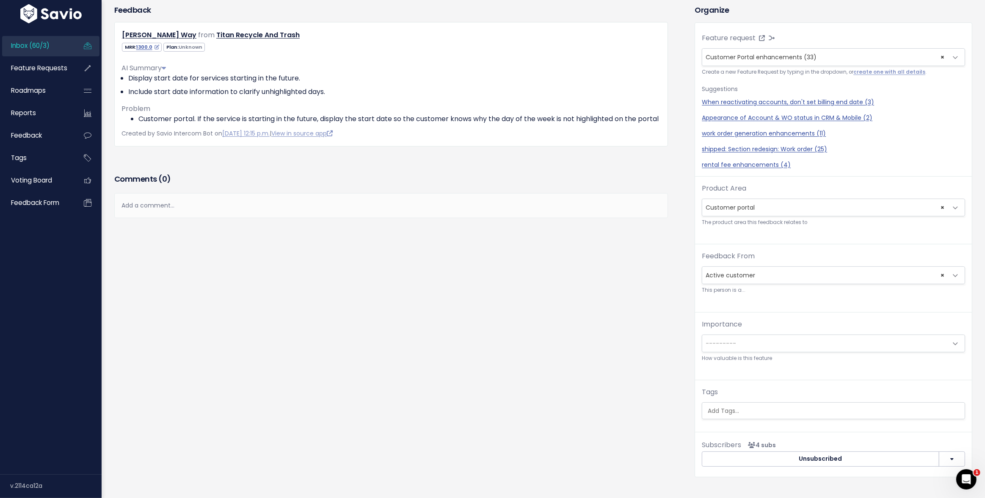
click at [729, 344] on span "---------" at bounding box center [720, 343] width 30 height 8
click at [679, 386] on div "Feedback Brandi Way from Titan Recycle And Trash" at bounding box center [398, 246] width 580 height 485
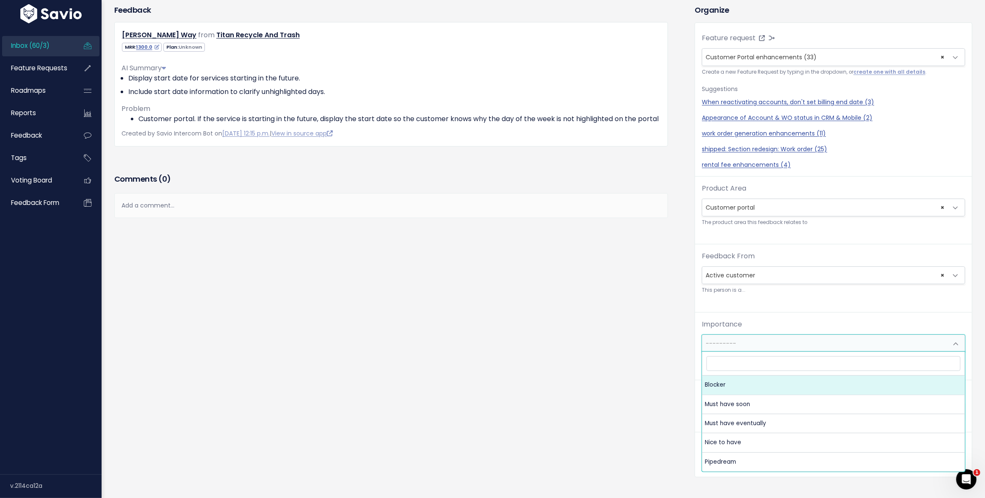
click at [730, 347] on span "---------" at bounding box center [824, 343] width 245 height 17
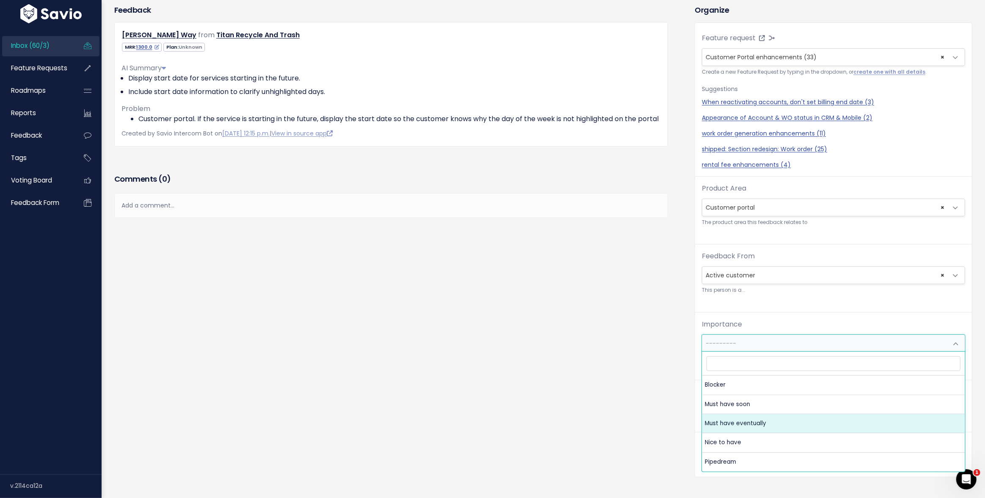
select select "MUST_HAVE_EVENTUALLY"
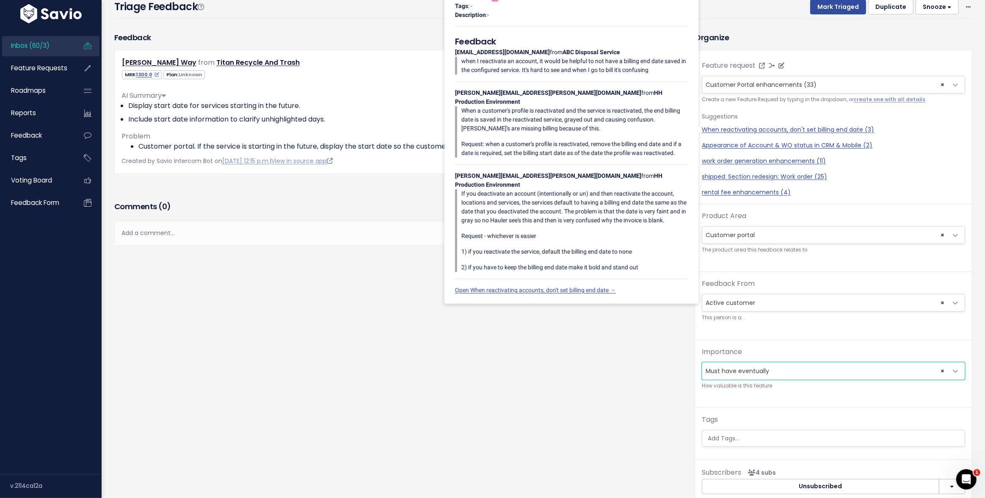
scroll to position [0, 0]
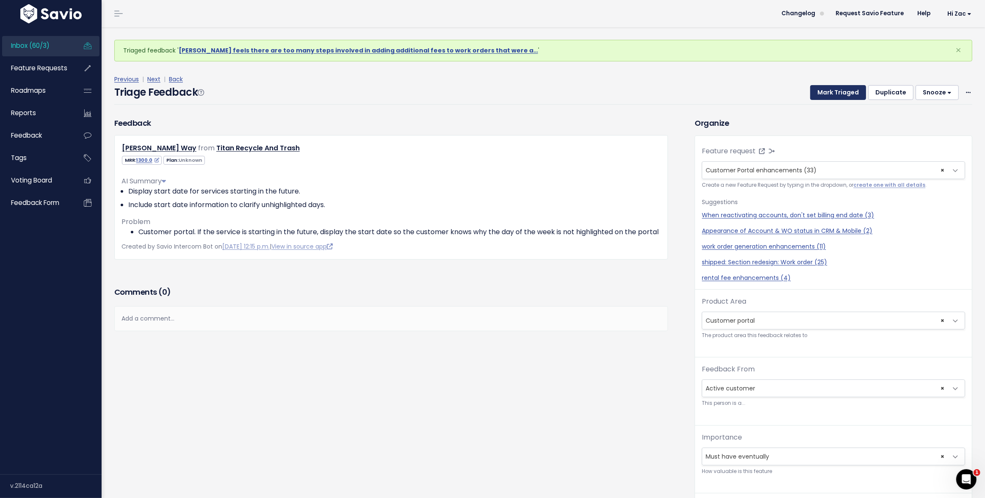
click at [829, 93] on button "Mark Triaged" at bounding box center [838, 92] width 56 height 15
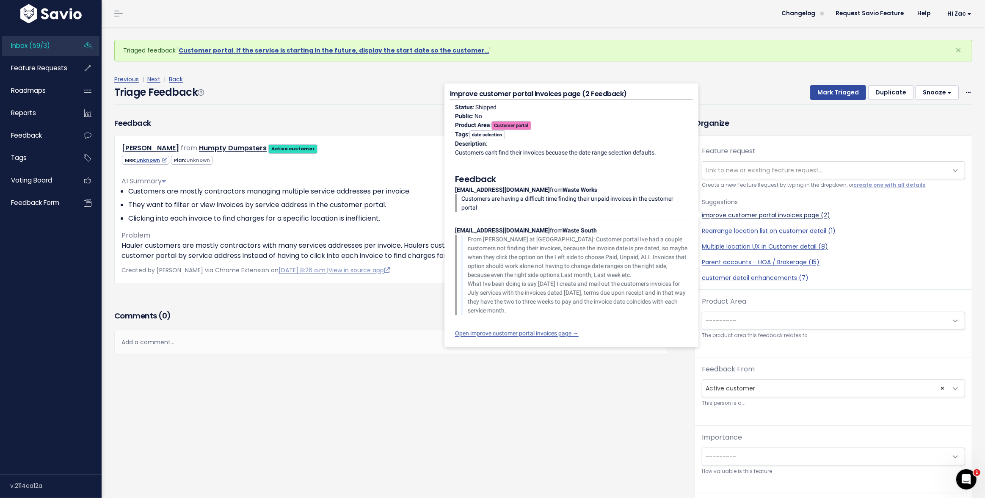
click at [774, 218] on link "improve customer portal invoices page (2)" at bounding box center [833, 215] width 263 height 9
select select "46162"
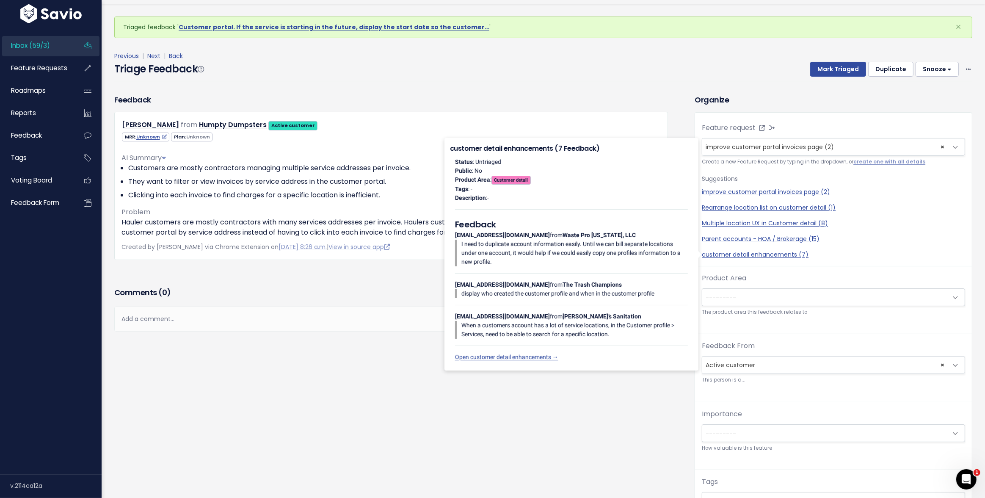
scroll to position [24, 0]
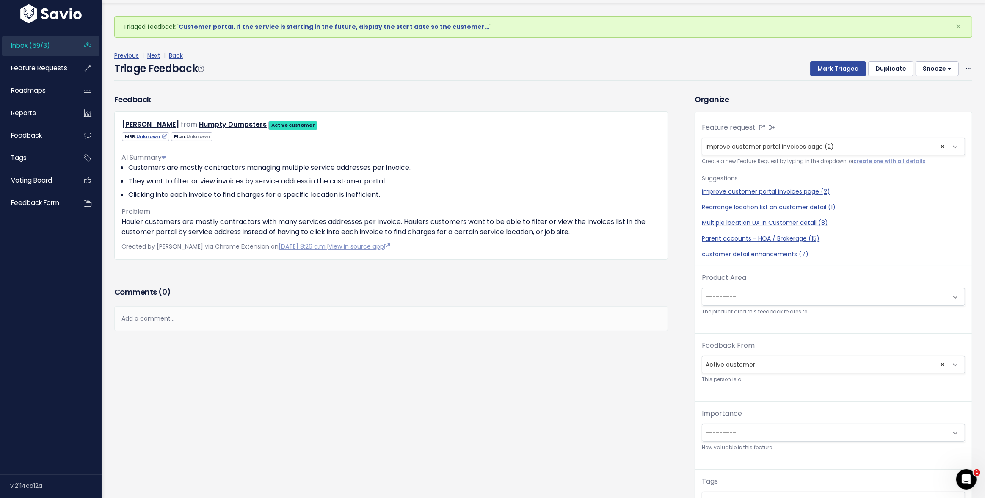
click at [767, 297] on span "---------" at bounding box center [824, 296] width 245 height 17
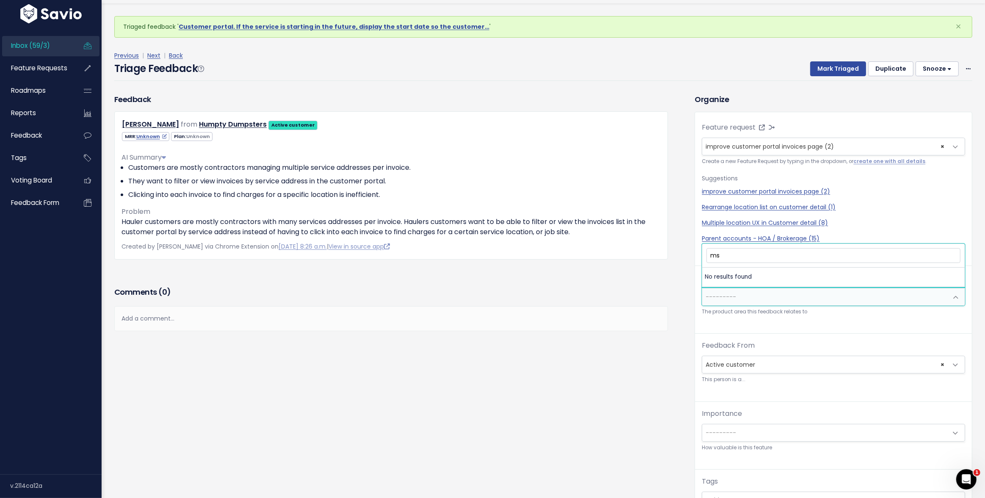
type input "m"
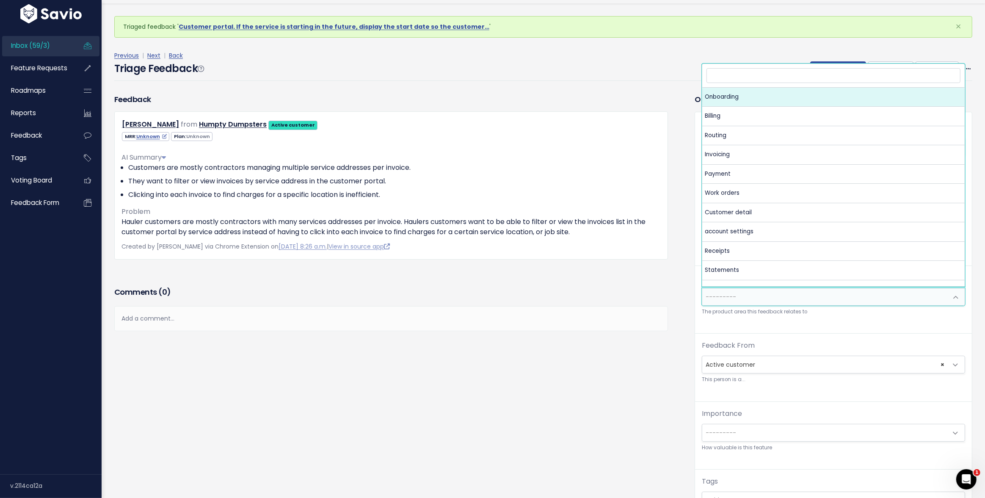
type input "p"
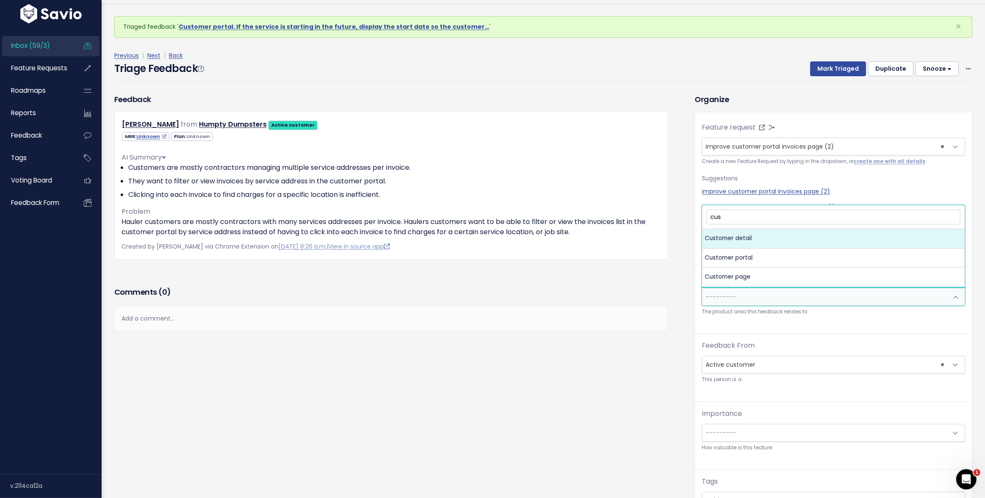
type input "cust"
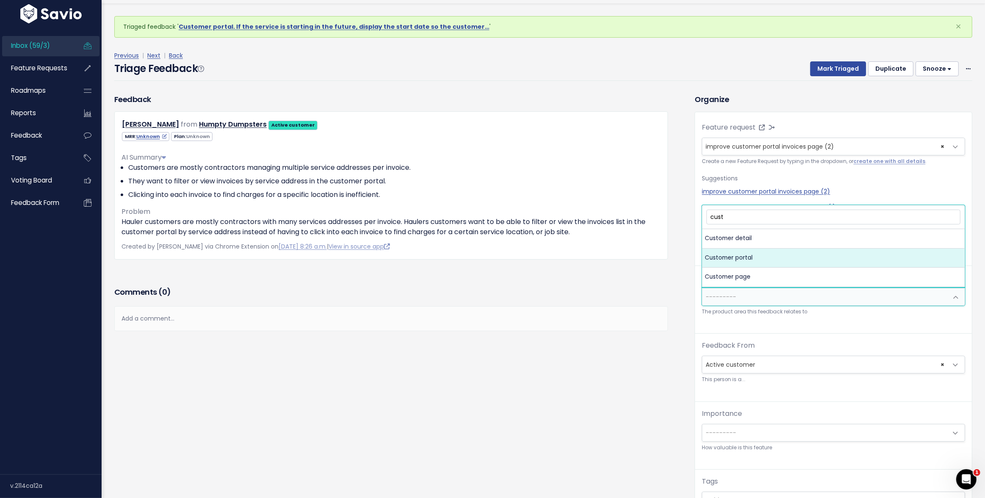
select select "MAIN:CUSTOMER_PORTAL"
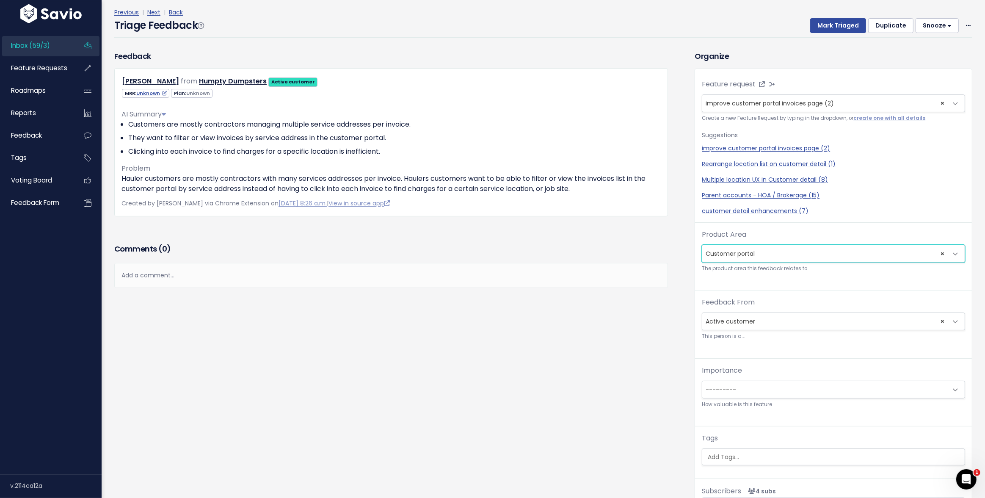
scroll to position [91, 0]
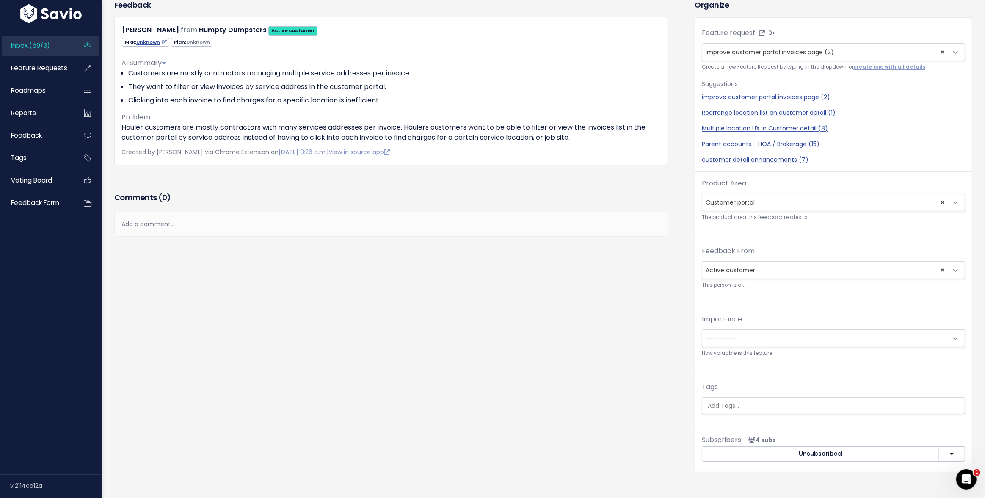
click at [729, 349] on small "How valuable is this feature" at bounding box center [833, 353] width 263 height 9
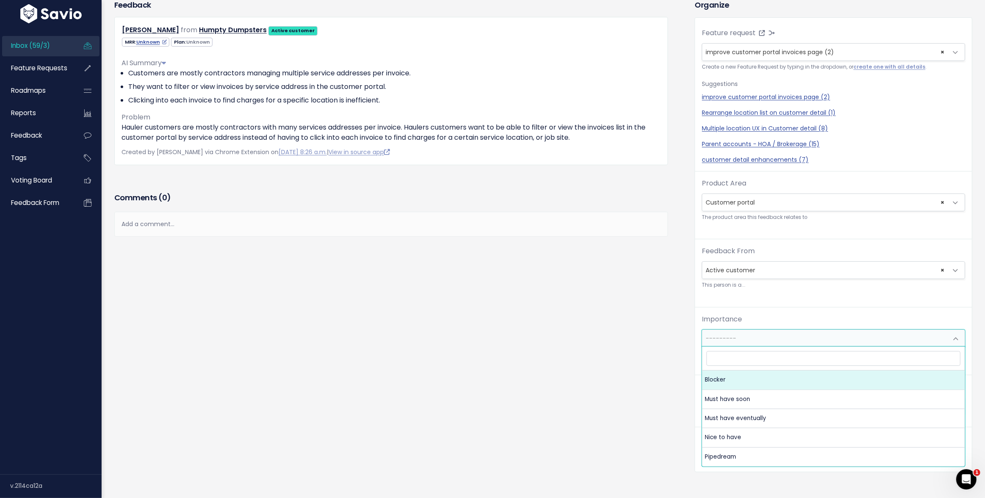
click at [727, 337] on span "---------" at bounding box center [720, 338] width 30 height 8
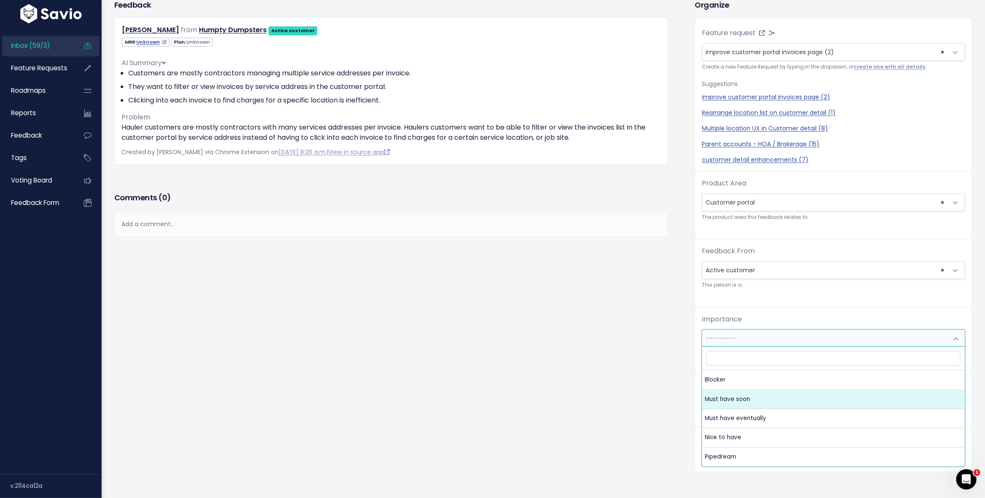
select select "MUST_HAVE"
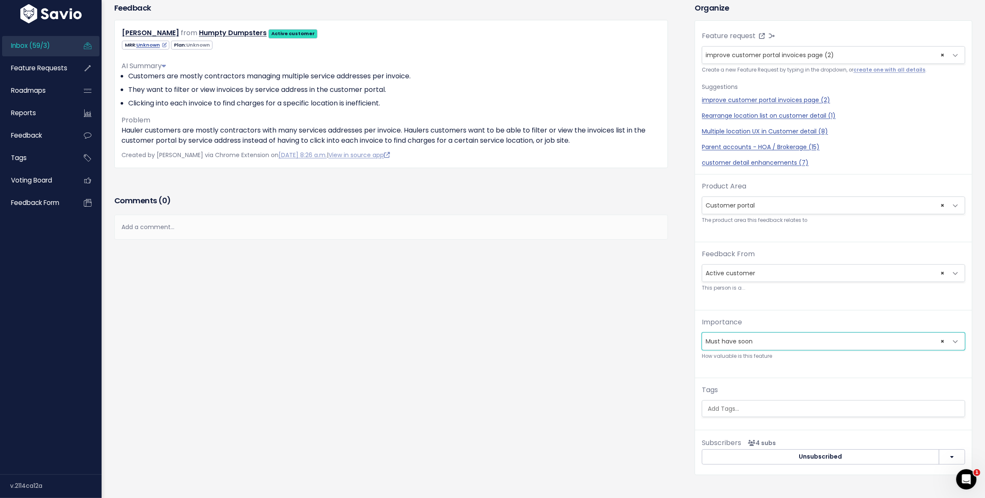
scroll to position [0, 0]
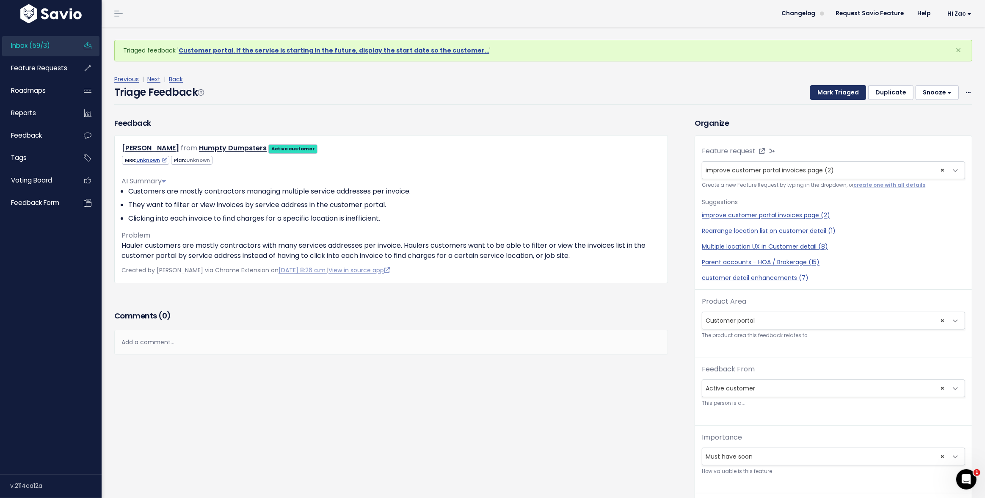
click at [835, 90] on button "Mark Triaged" at bounding box center [838, 92] width 56 height 15
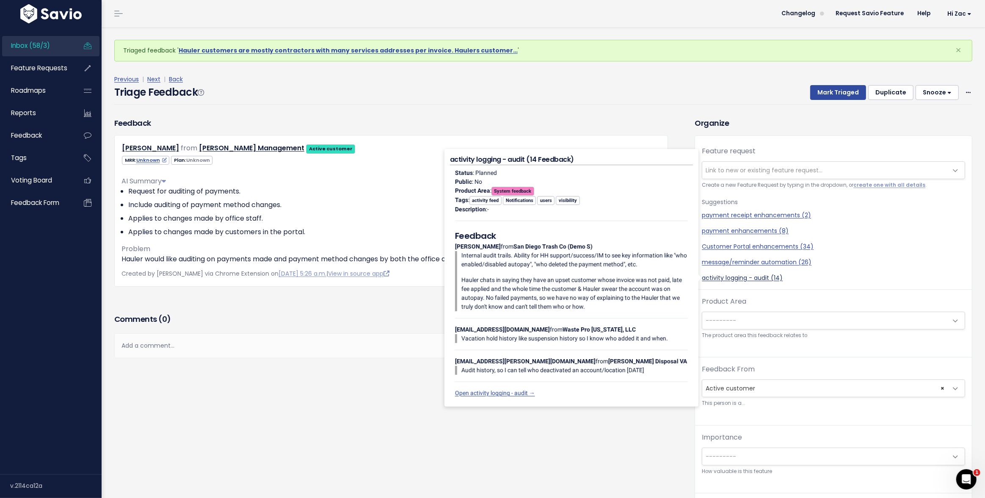
click at [723, 279] on link "activity logging - audit (14)" at bounding box center [833, 277] width 263 height 9
select select "35272"
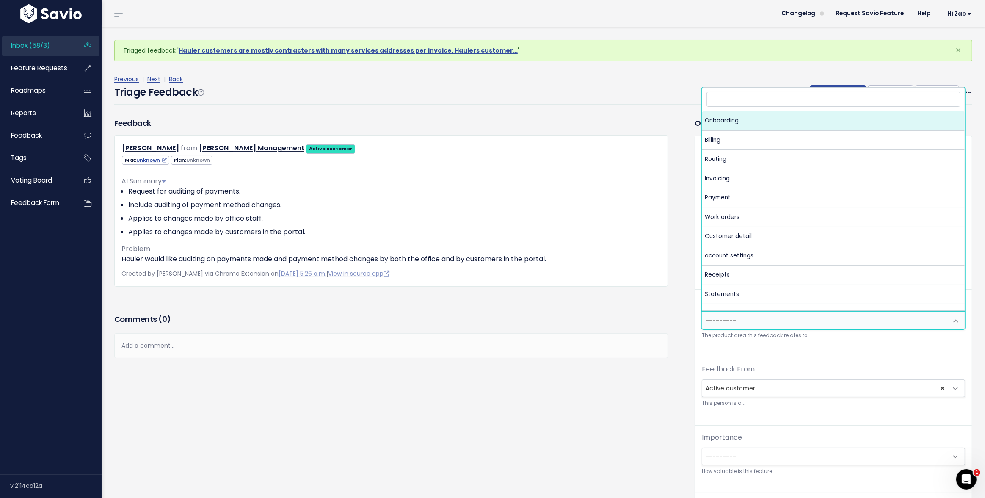
click at [755, 314] on span "---------" at bounding box center [824, 320] width 245 height 17
type input "cus"
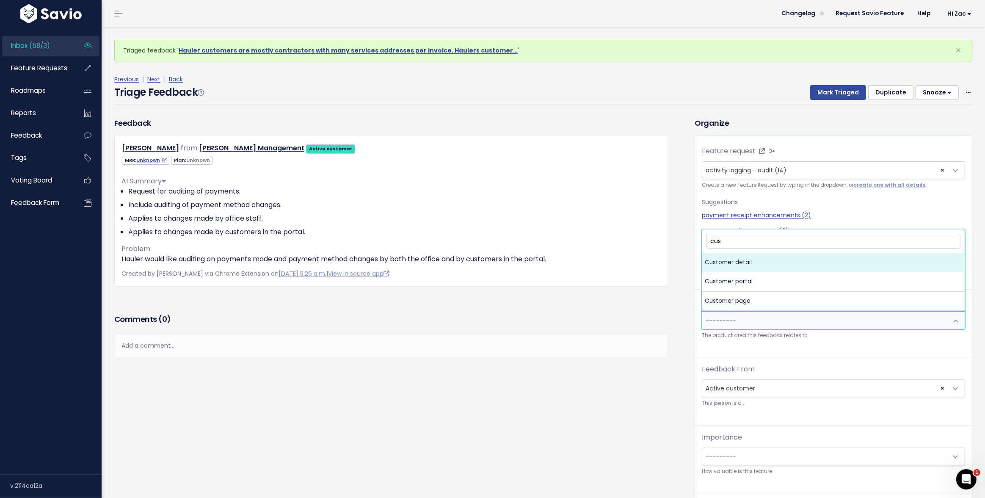
select select "MAIN:CUSTOMER_DETAIL"
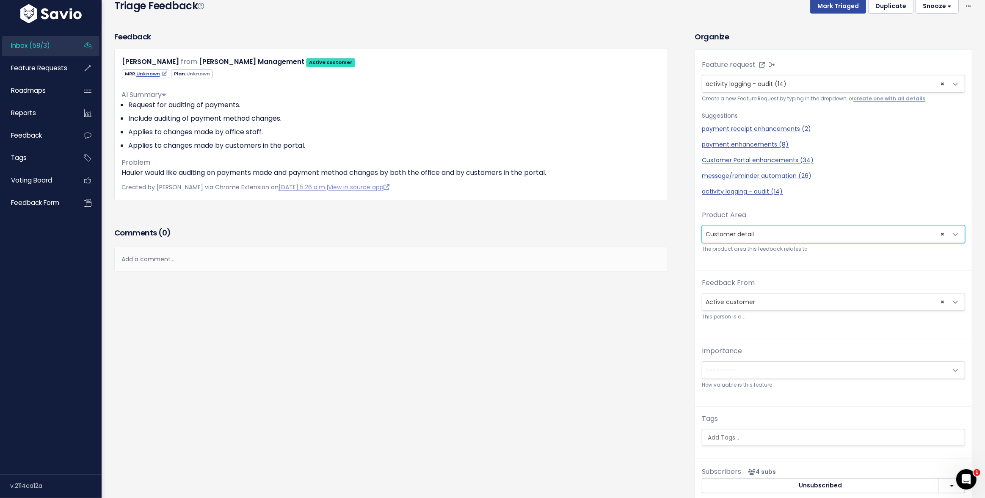
scroll to position [78, 0]
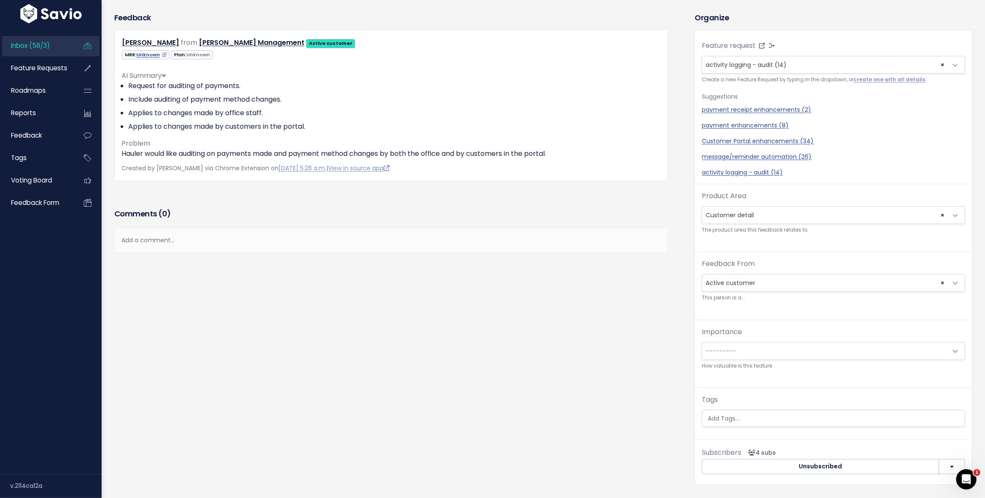
click at [735, 351] on span "---------" at bounding box center [824, 350] width 245 height 17
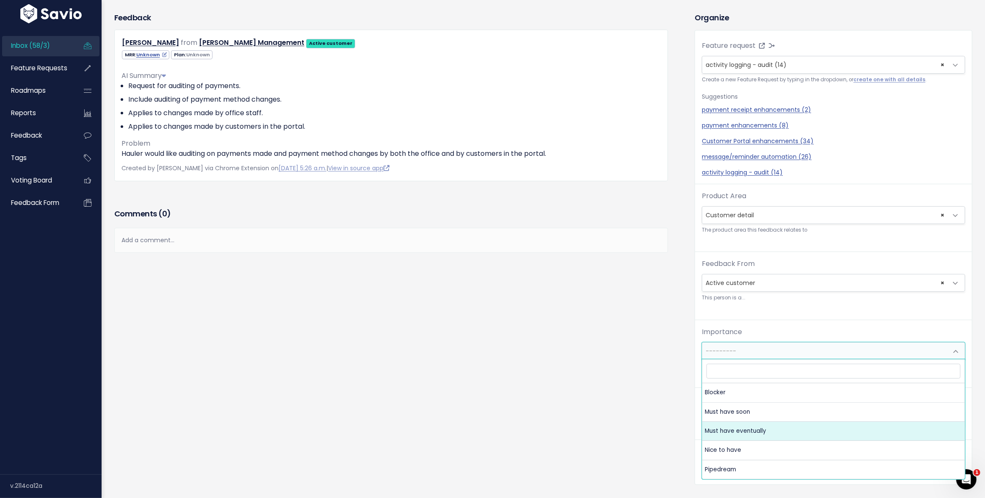
select select "MUST_HAVE_EVENTUALLY"
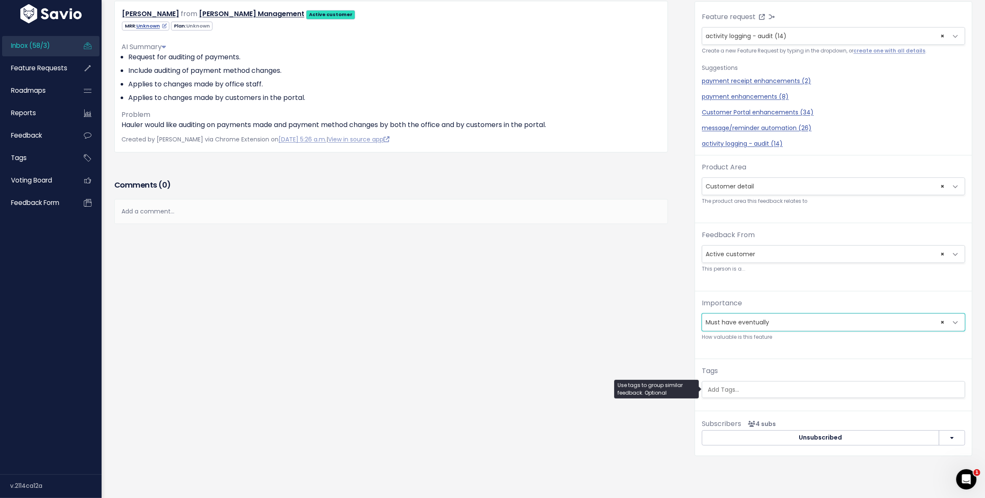
scroll to position [0, 0]
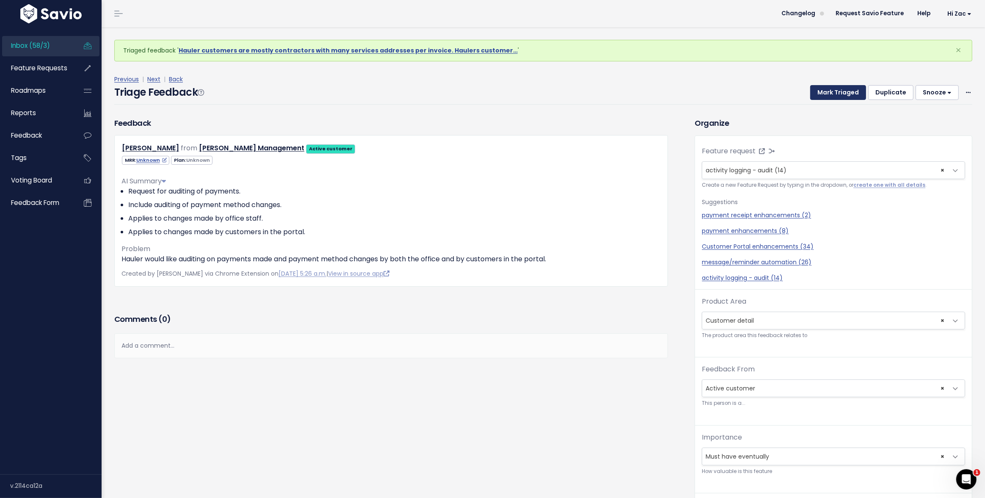
click at [833, 99] on button "Mark Triaged" at bounding box center [838, 92] width 56 height 15
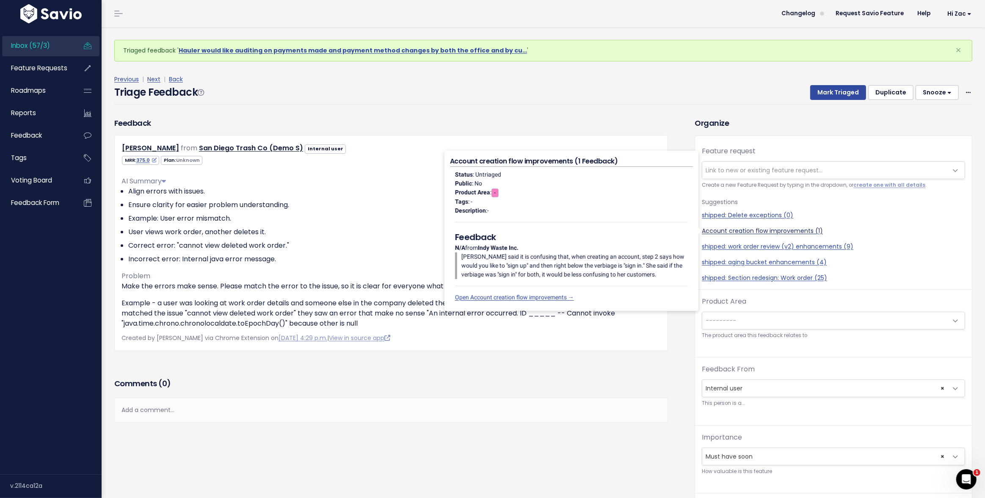
scroll to position [28, 0]
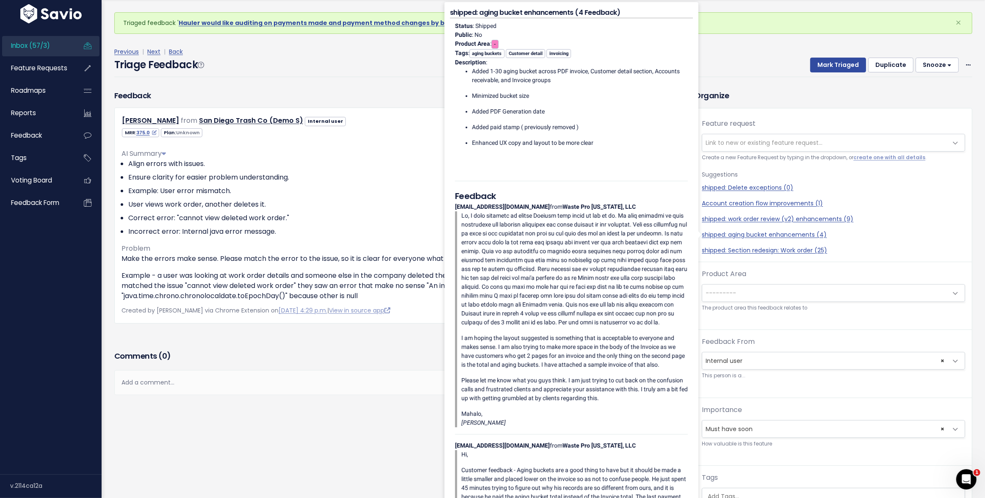
click at [308, 387] on div "Add a comment..." at bounding box center [391, 382] width 554 height 25
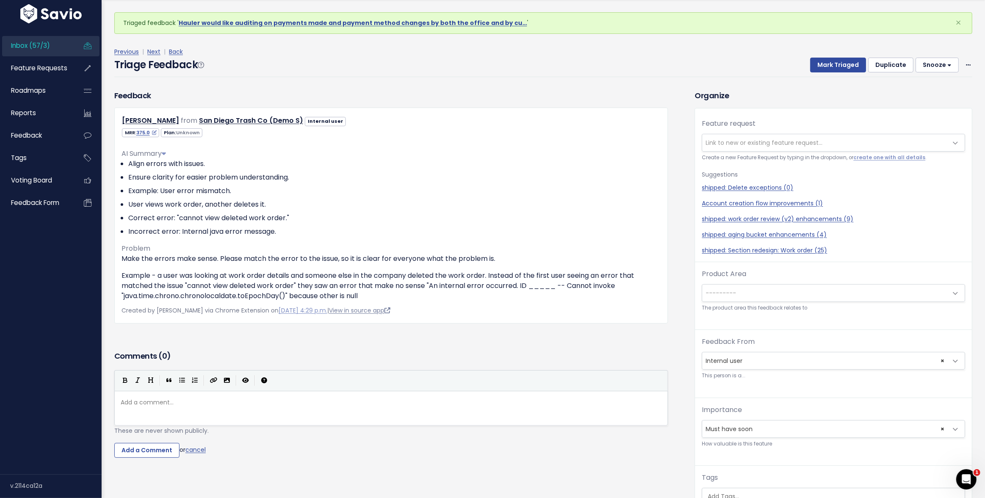
click at [353, 311] on link "View in source app" at bounding box center [359, 310] width 61 height 8
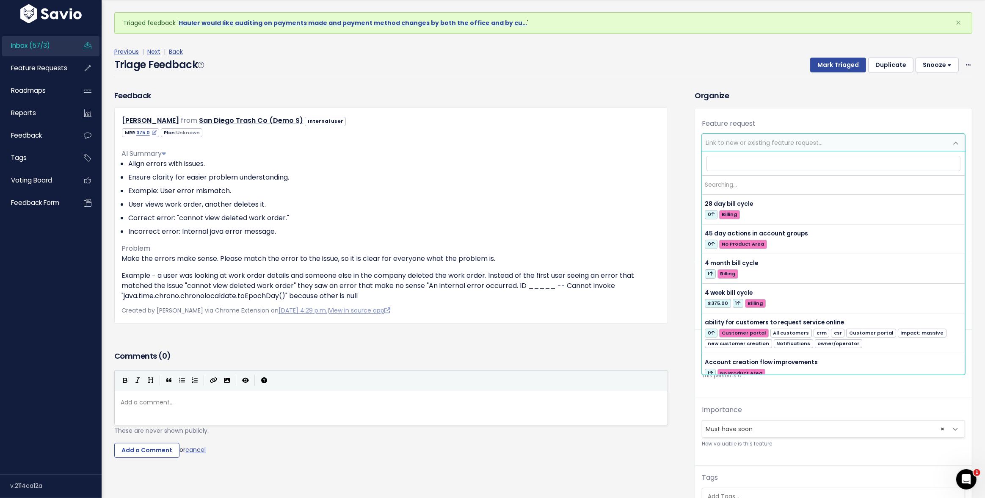
click at [789, 138] on span "Link to new or existing feature request..." at bounding box center [763, 142] width 117 height 8
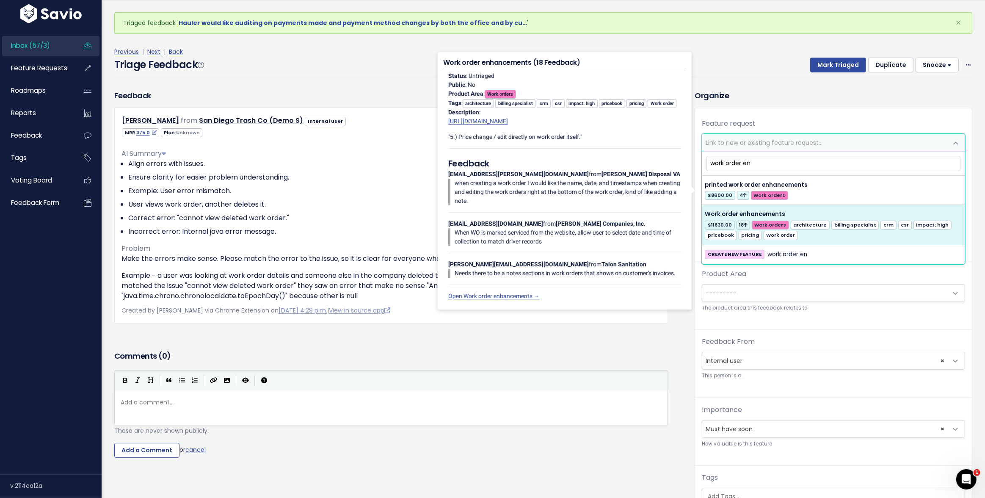
type input "work order en"
select select "32445"
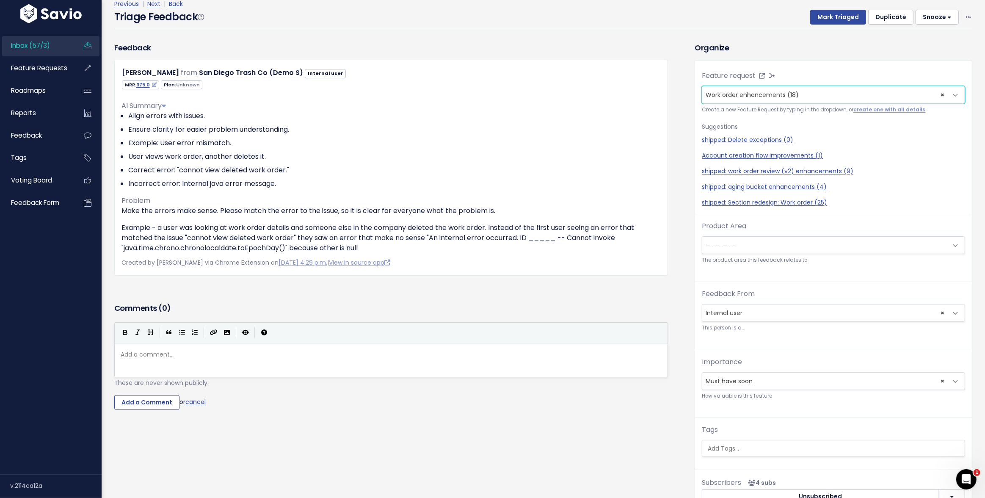
scroll to position [49, 0]
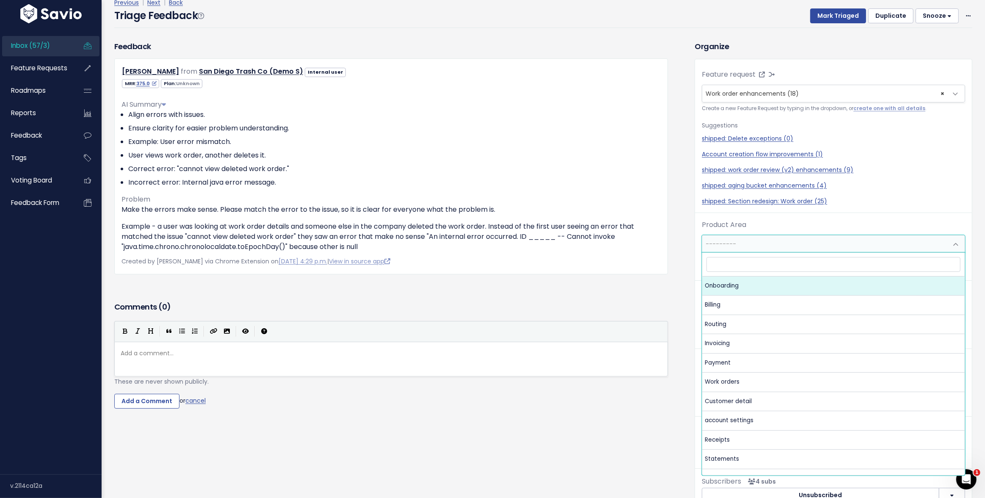
click at [786, 247] on span "---------" at bounding box center [824, 243] width 245 height 17
type input "work order"
select select "MAIN:WORK_ORDERS"
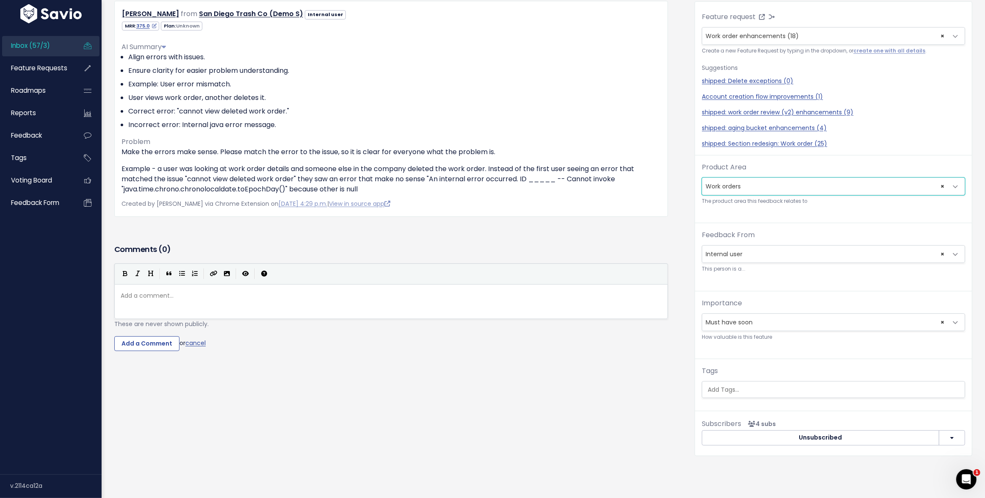
scroll to position [0, 0]
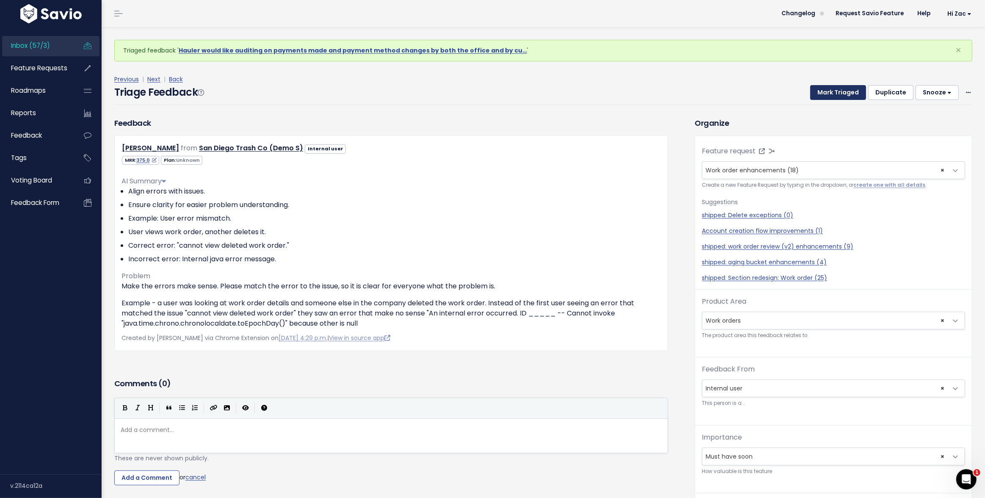
click at [833, 92] on button "Mark Triaged" at bounding box center [838, 92] width 56 height 15
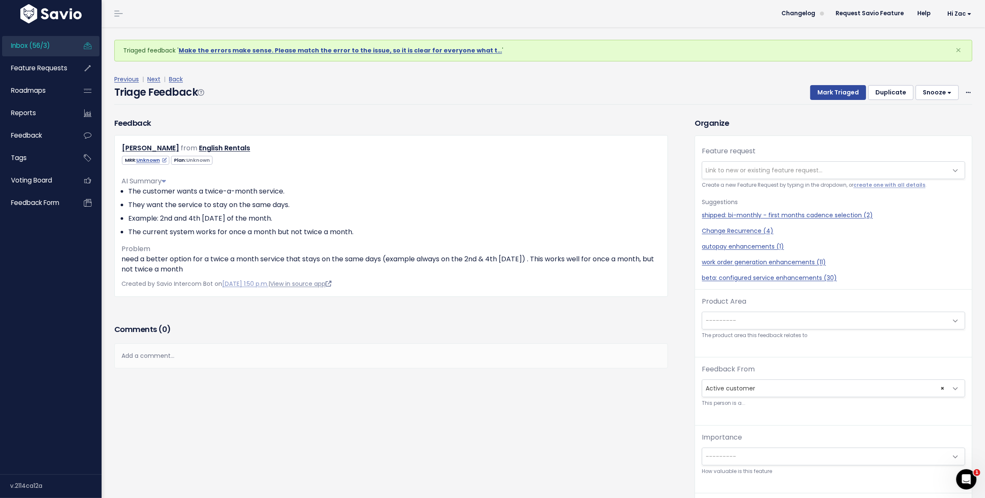
click at [327, 284] on link "View in source app" at bounding box center [300, 283] width 61 height 8
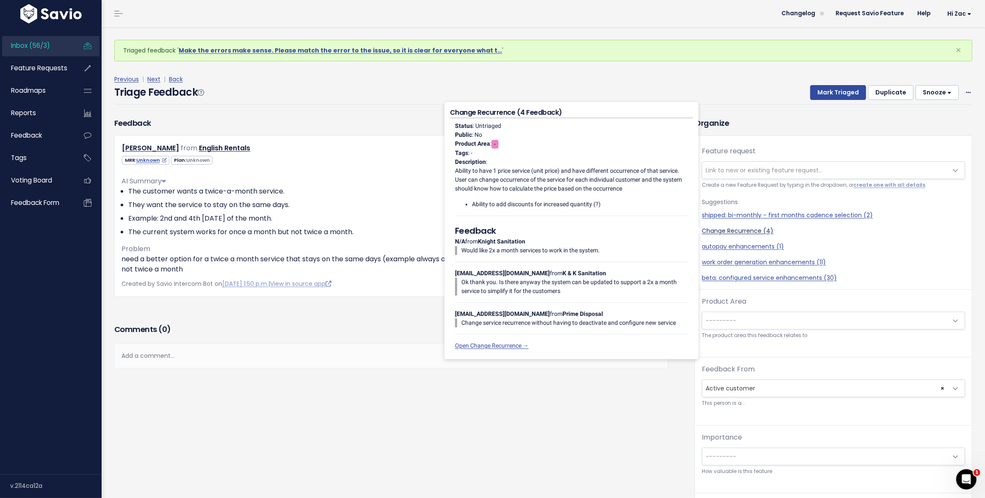
click at [734, 227] on link "Change Recurrence (4)" at bounding box center [833, 230] width 263 height 9
select select "43801"
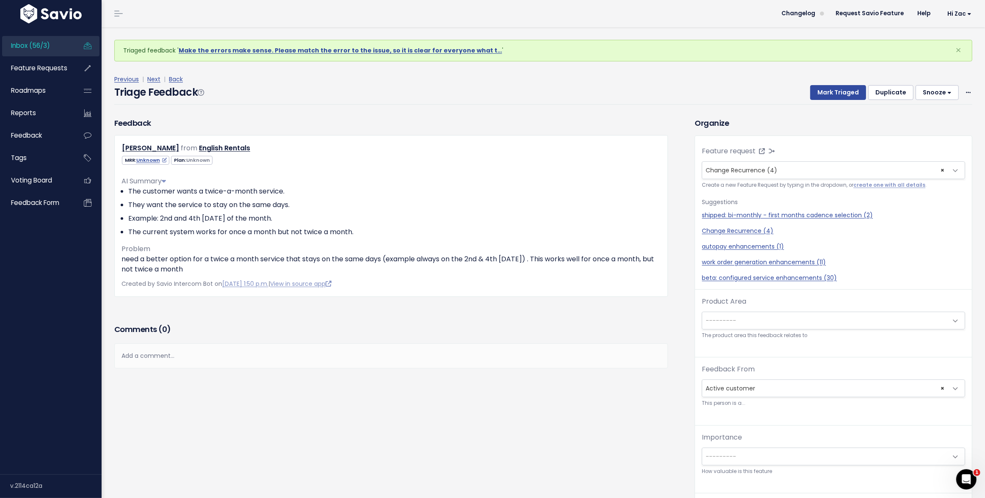
scroll to position [22, 0]
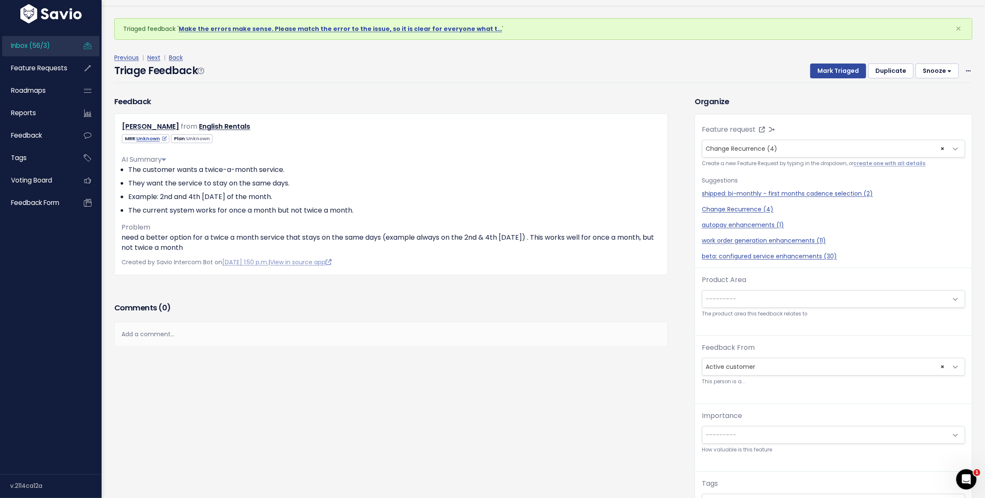
click at [793, 296] on span "---------" at bounding box center [824, 298] width 245 height 17
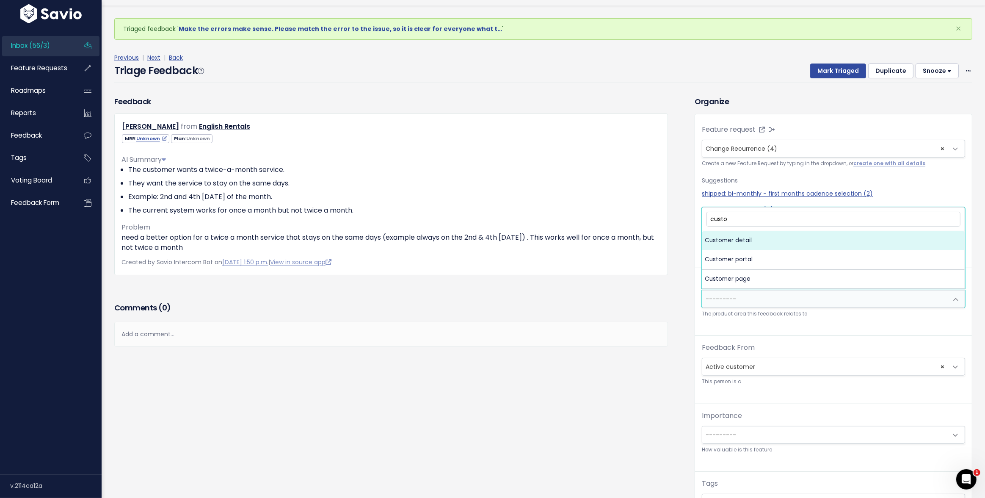
type input "custom"
select select "MAIN:CUSTOMER_DETAIL"
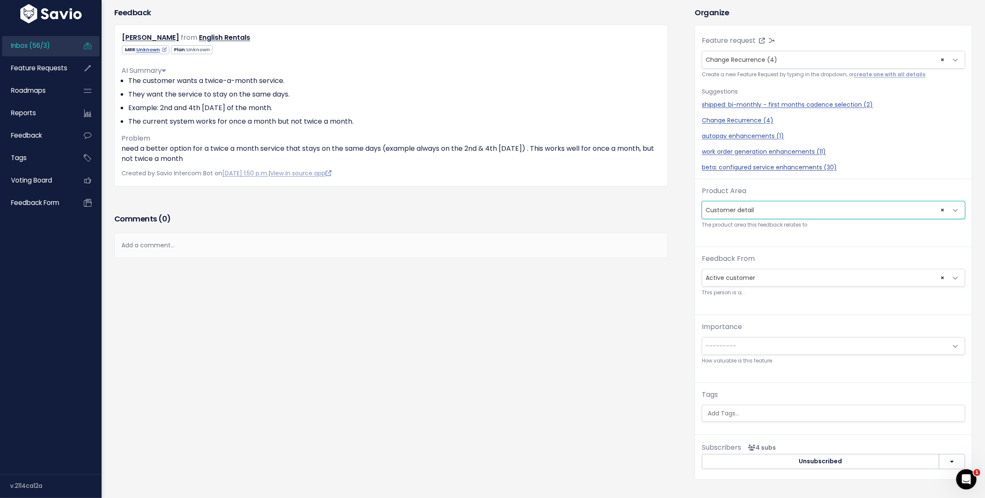
scroll to position [134, 0]
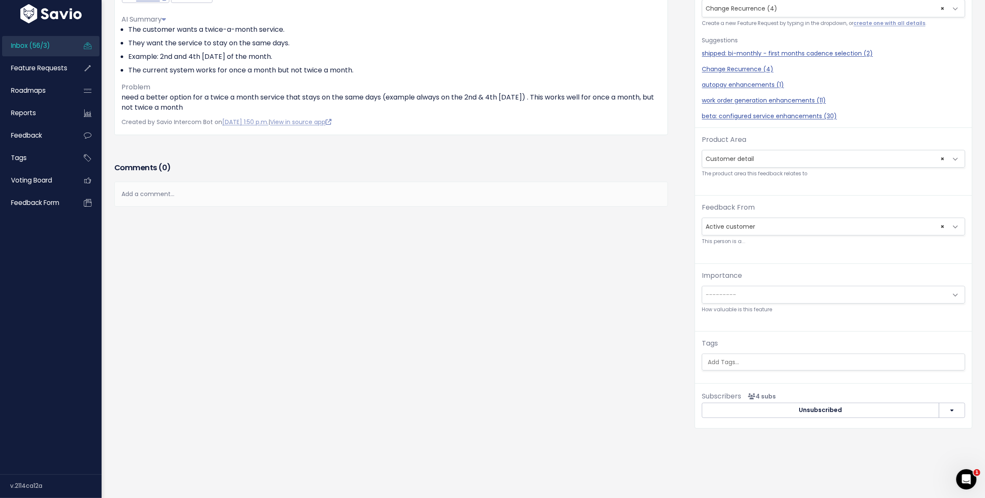
click at [752, 298] on span "---------" at bounding box center [824, 294] width 245 height 17
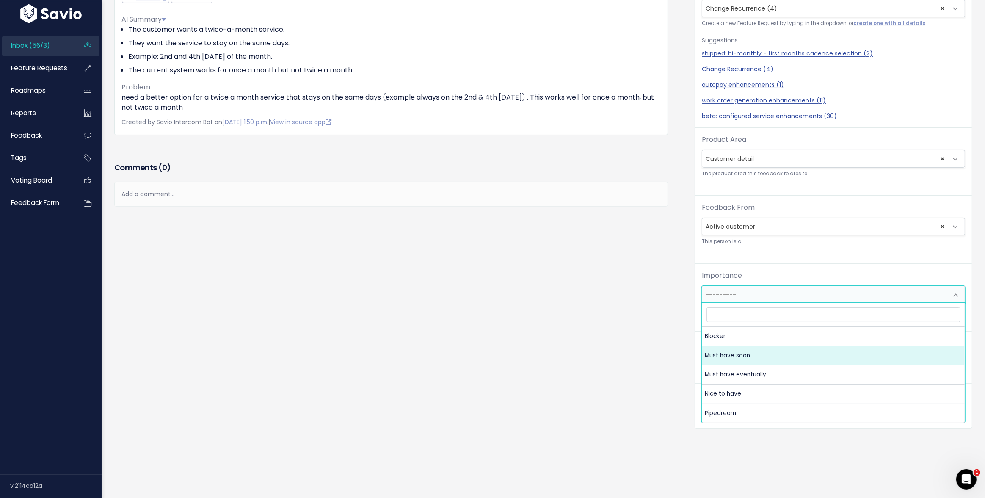
drag, startPoint x: 754, startPoint y: 367, endPoint x: 750, endPoint y: 359, distance: 8.9
select select "MUST_HAVE"
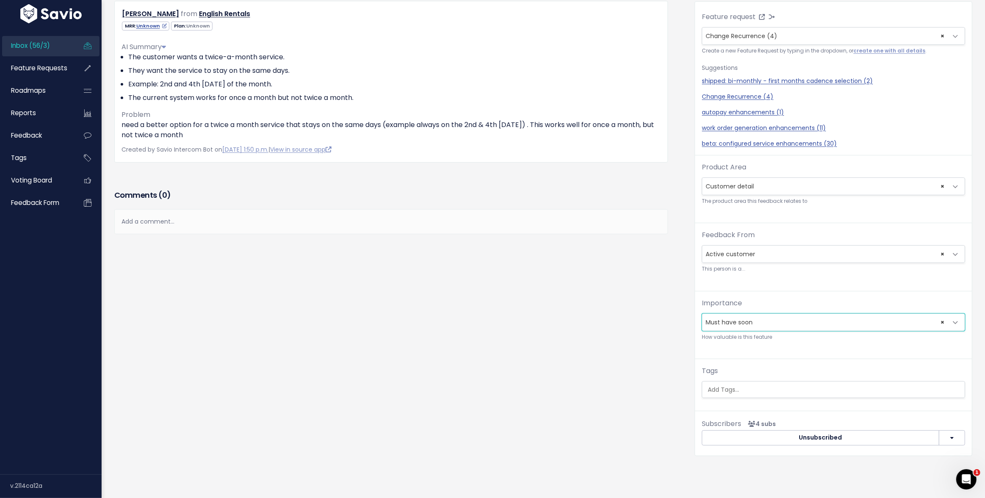
scroll to position [0, 0]
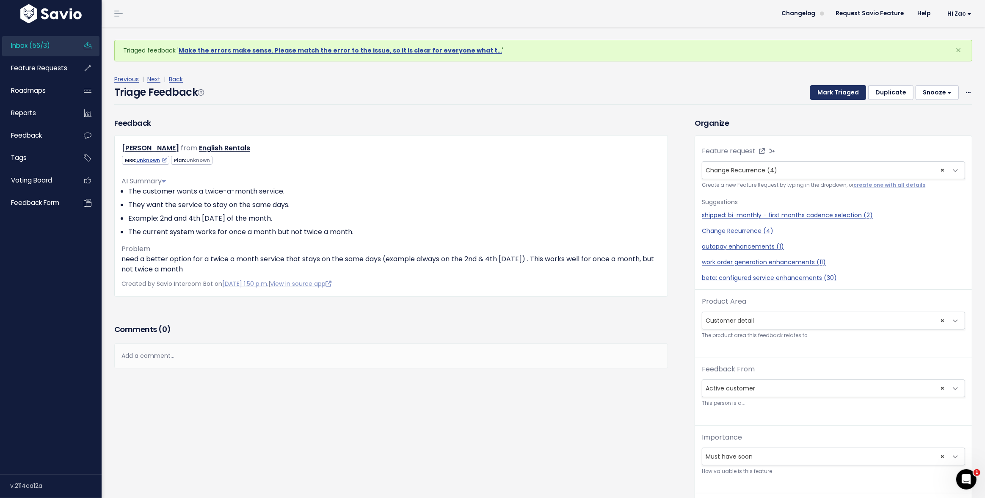
click at [835, 90] on button "Mark Triaged" at bounding box center [838, 92] width 56 height 15
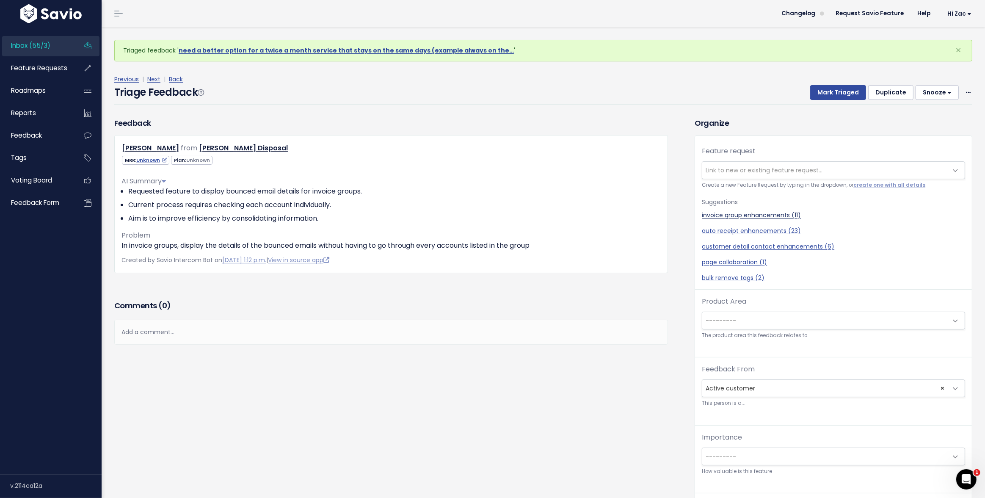
click at [742, 216] on link "invoice group enhancements (11)" at bounding box center [833, 215] width 263 height 9
select select "36120"
click at [740, 215] on link "invoice group enhancements (11)" at bounding box center [833, 215] width 263 height 9
click at [775, 315] on span "---------" at bounding box center [824, 320] width 245 height 17
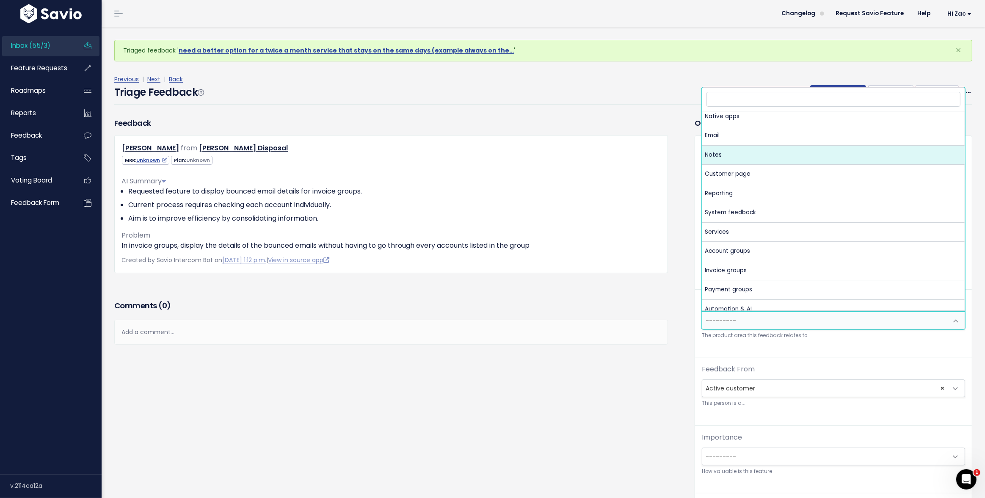
scroll to position [271, 0]
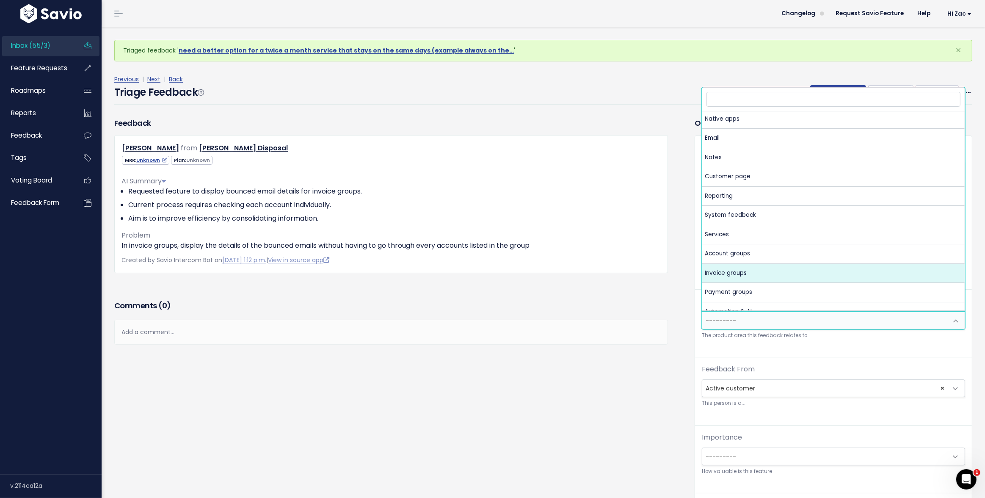
select select "MAIN:INVOICE_GROUPS"
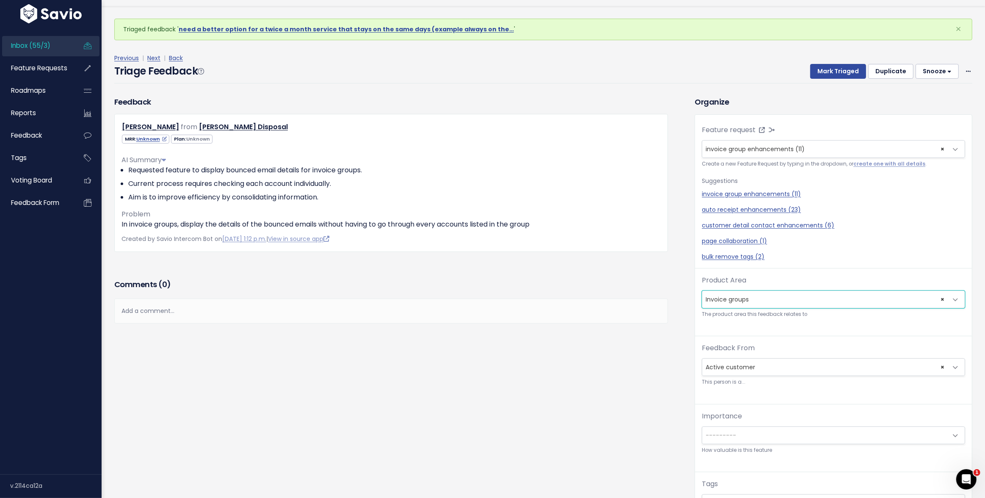
scroll to position [22, 0]
click at [736, 438] on span "---------" at bounding box center [824, 434] width 245 height 17
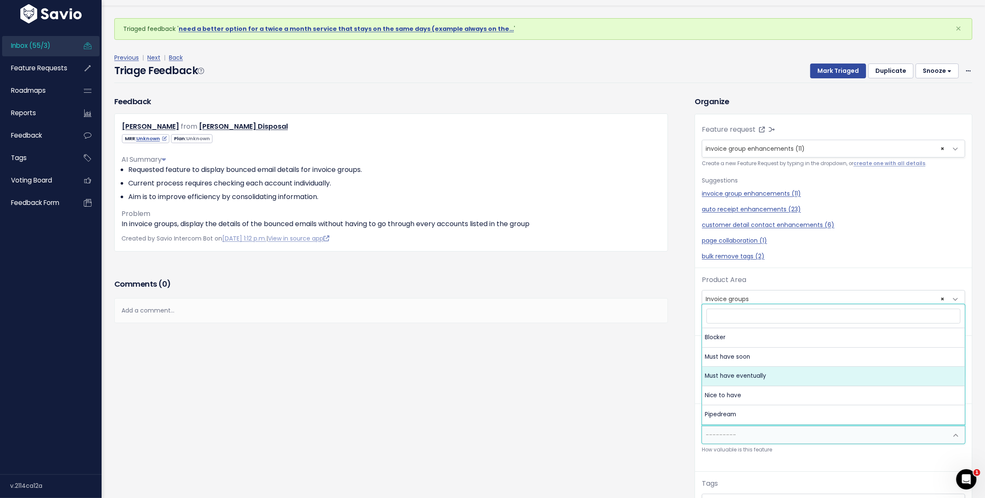
select select "MUST_HAVE_EVENTUALLY"
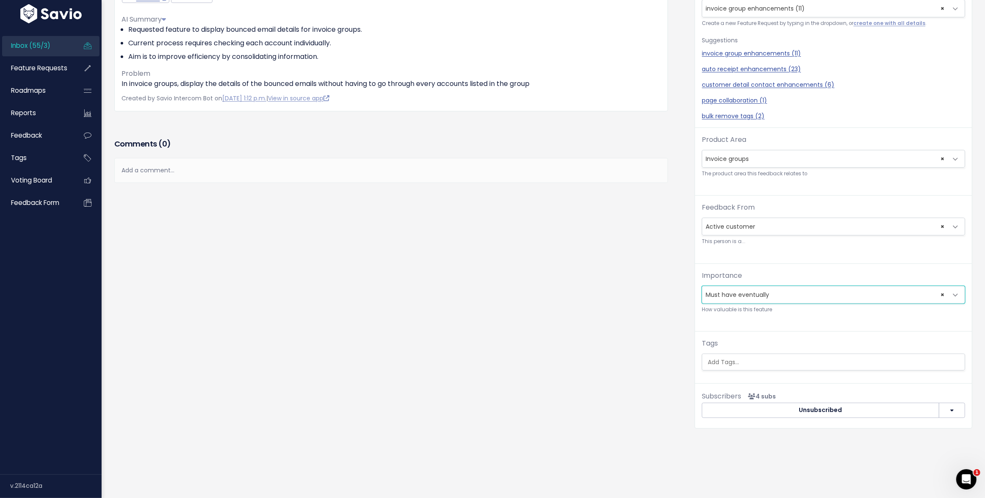
scroll to position [0, 0]
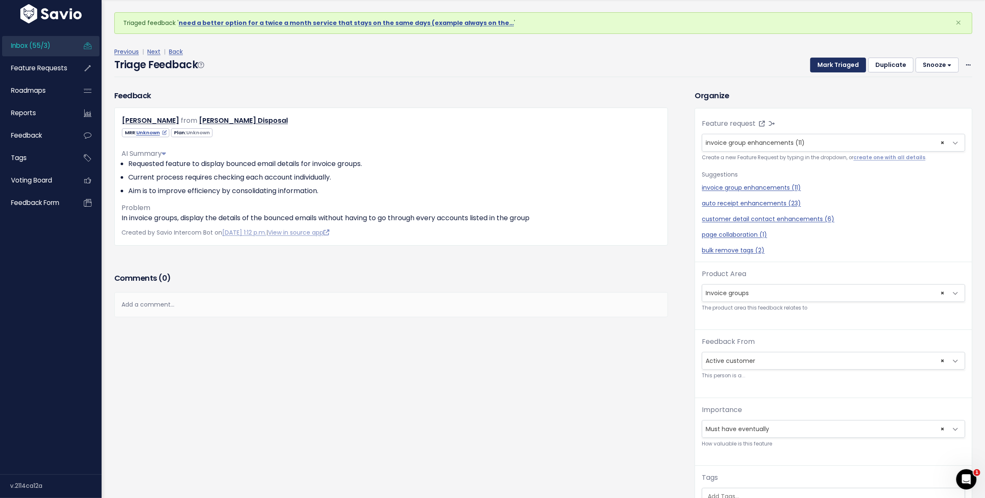
click at [834, 64] on button "Mark Triaged" at bounding box center [838, 65] width 56 height 15
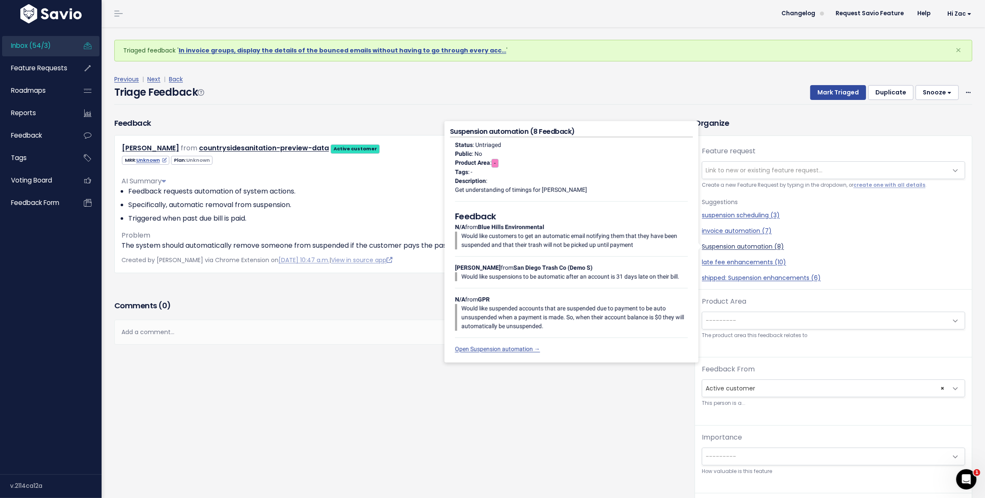
click at [717, 246] on link "Suspension automation (8)" at bounding box center [833, 246] width 263 height 9
select select "50751"
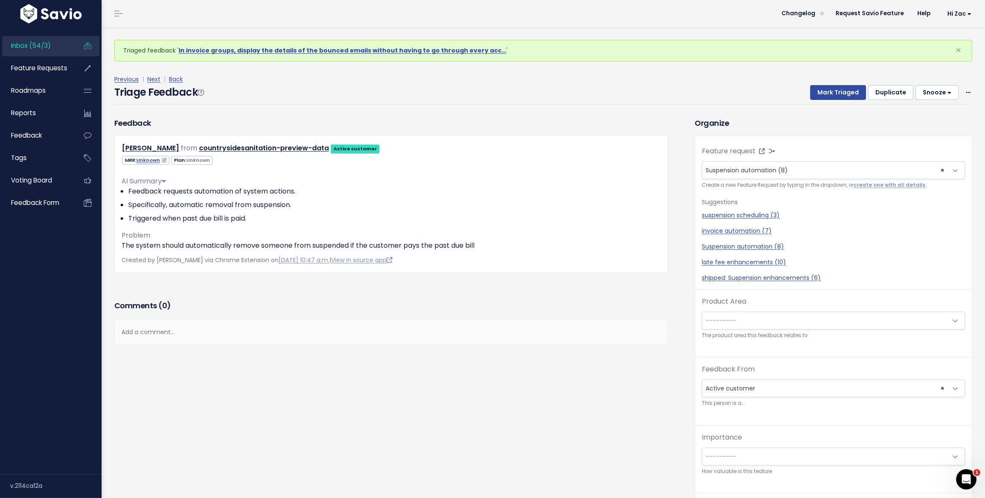
click at [748, 319] on span "---------" at bounding box center [824, 320] width 245 height 17
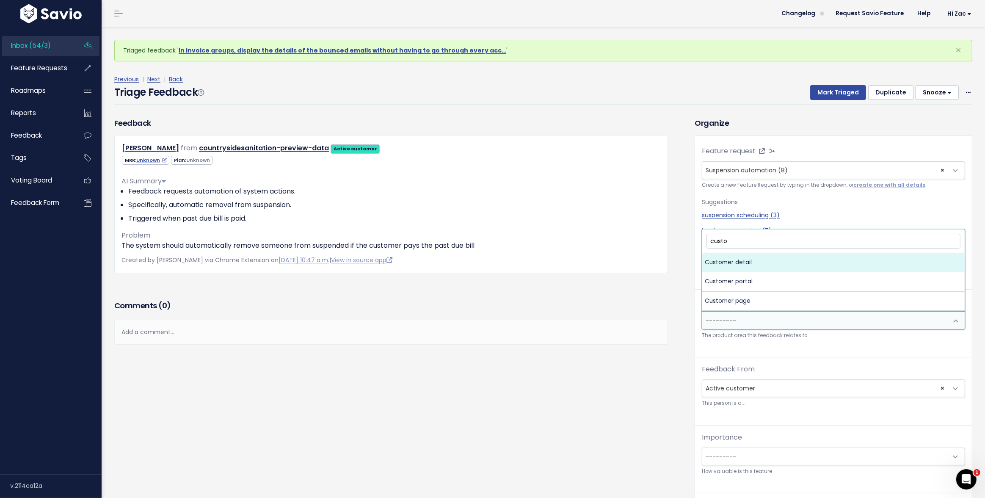
type input "custom"
select select "MAIN:CUSTOMER_DETAIL"
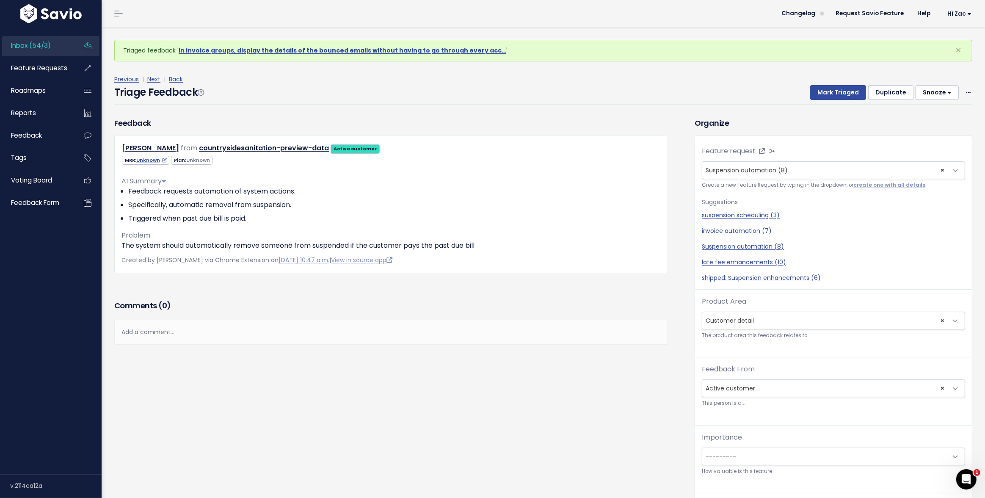
click at [581, 293] on div "Feedback Adina Whited from countrysidesanitation-preview-data" at bounding box center [391, 207] width 566 height 181
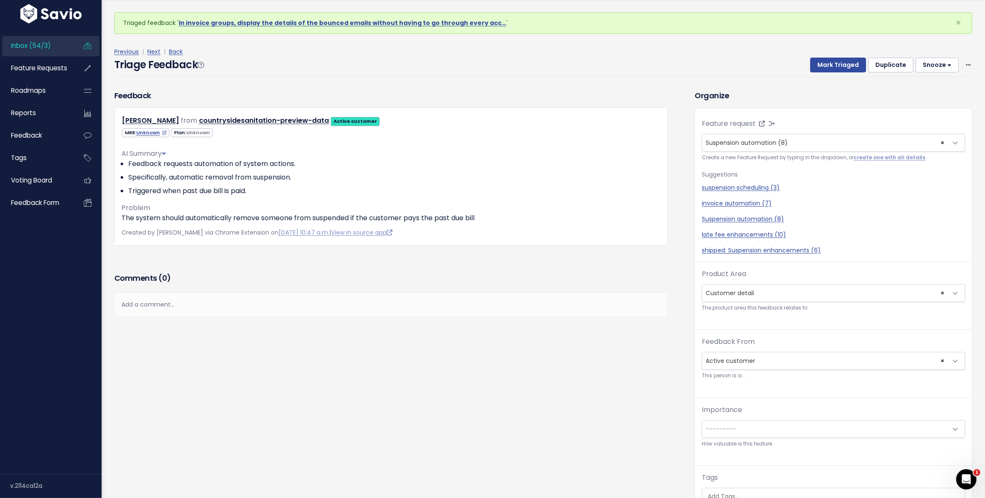
click at [735, 430] on span "---------" at bounding box center [824, 428] width 245 height 17
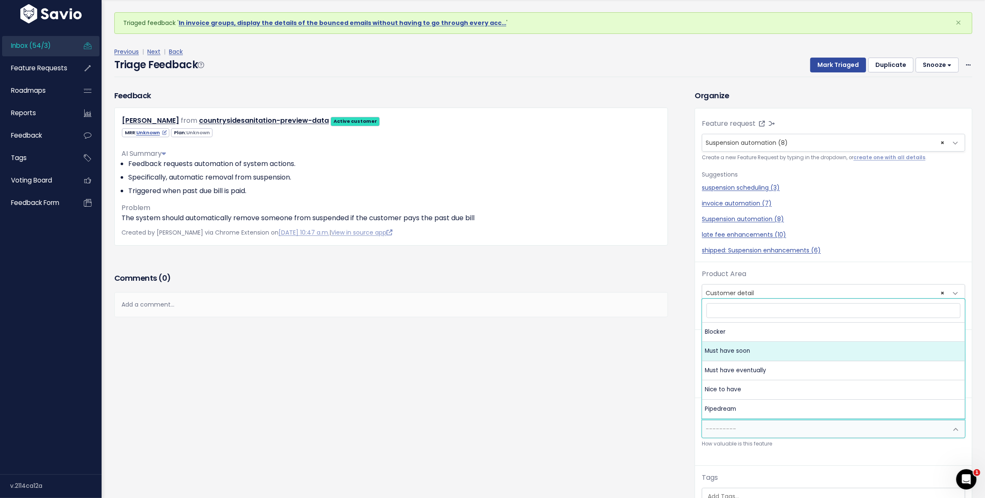
select select "MUST_HAVE"
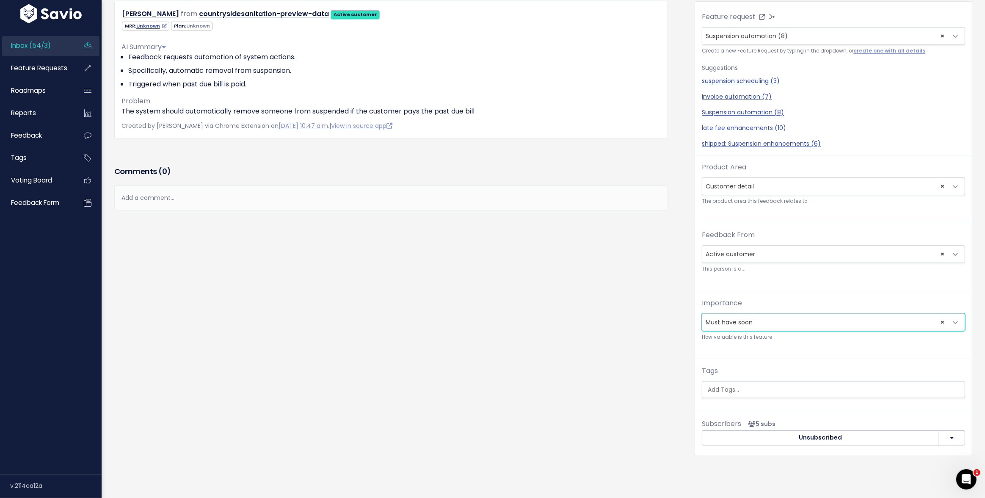
scroll to position [0, 0]
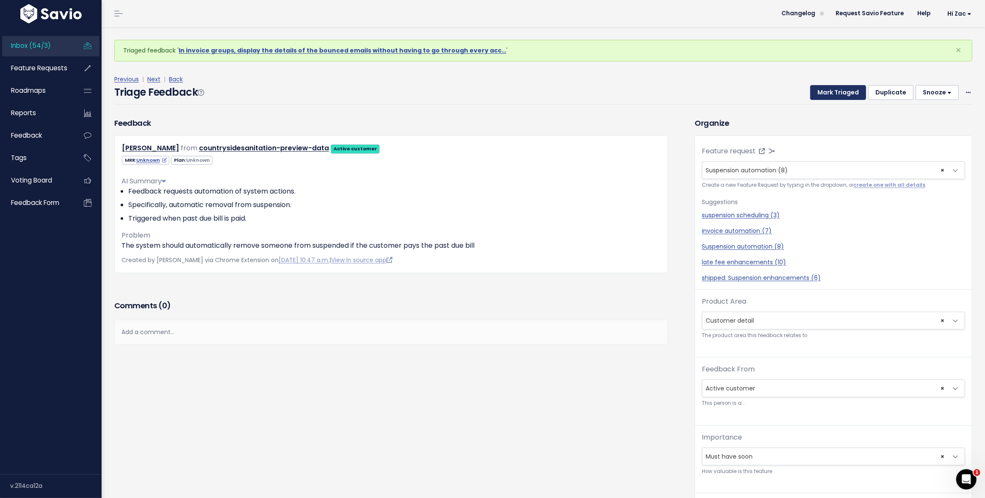
click at [825, 92] on button "Mark Triaged" at bounding box center [838, 92] width 56 height 15
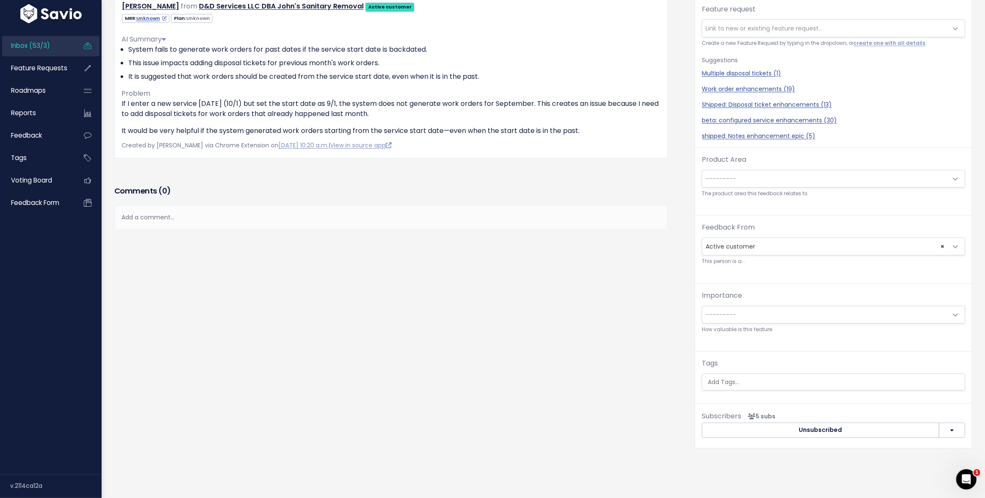
scroll to position [134, 0]
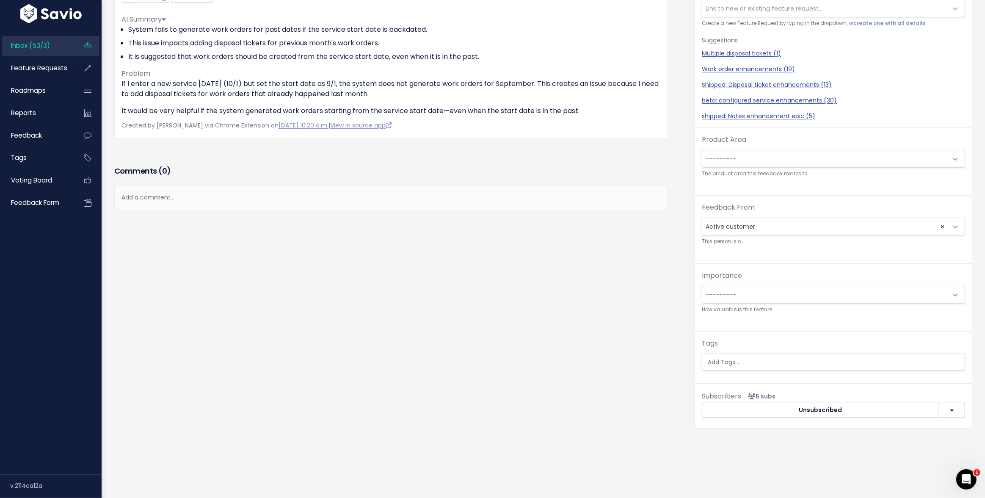
click at [763, 297] on span "---------" at bounding box center [824, 294] width 245 height 17
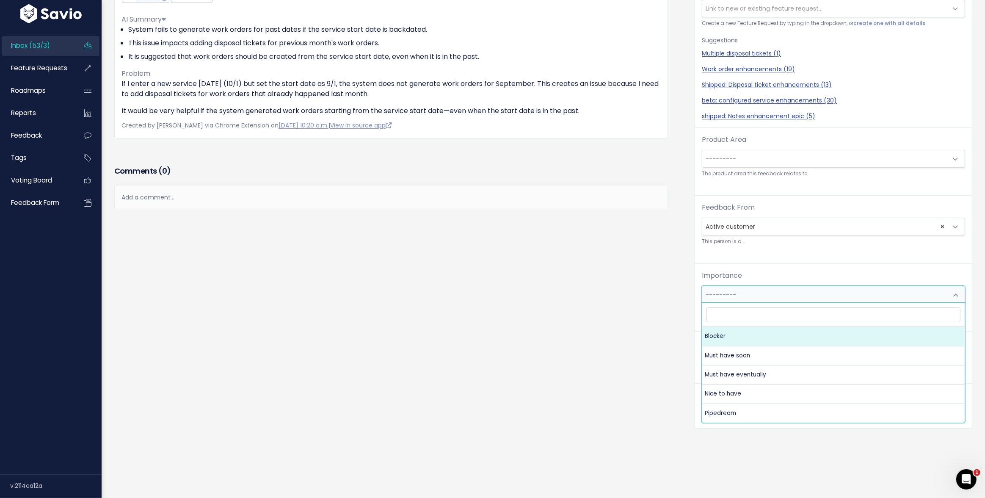
click at [763, 293] on span "---------" at bounding box center [824, 294] width 245 height 17
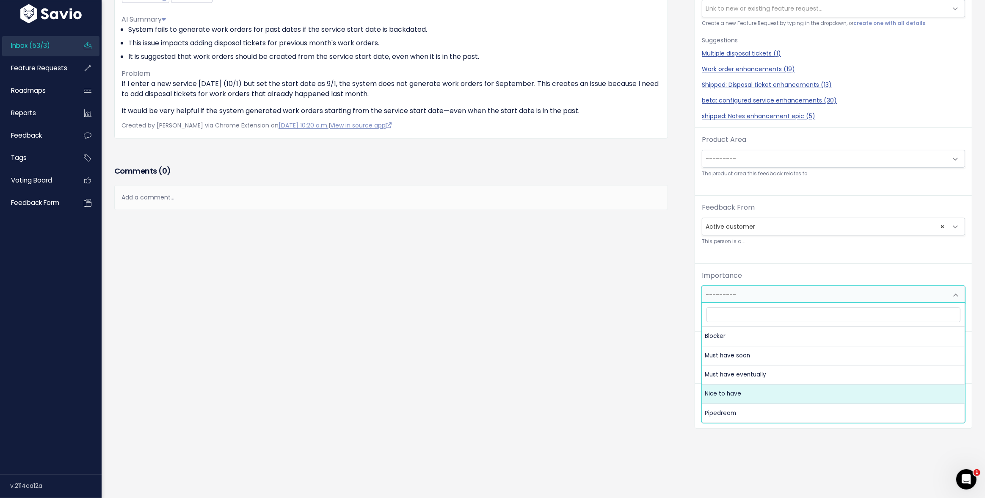
select select "NICE_TO_HAVE"
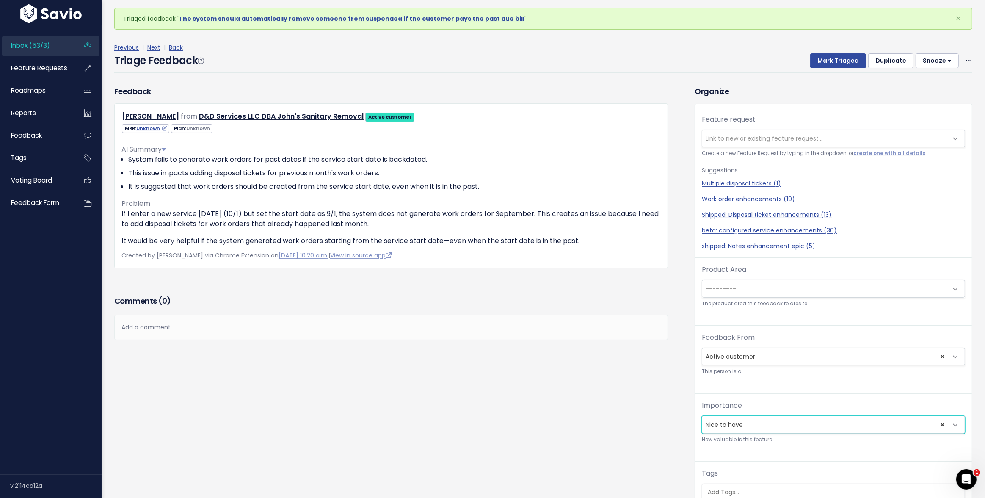
scroll to position [8, 0]
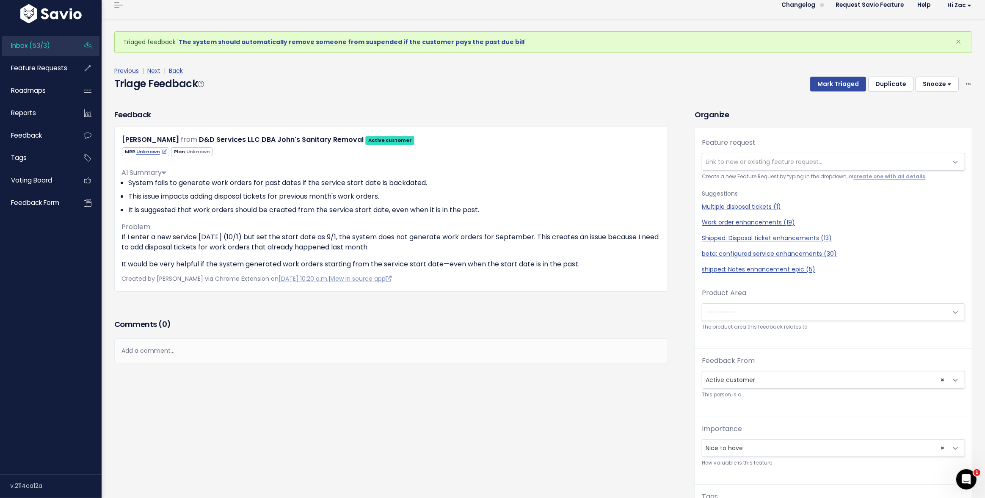
click at [757, 164] on span "Link to new or existing feature request..." at bounding box center [763, 161] width 117 height 8
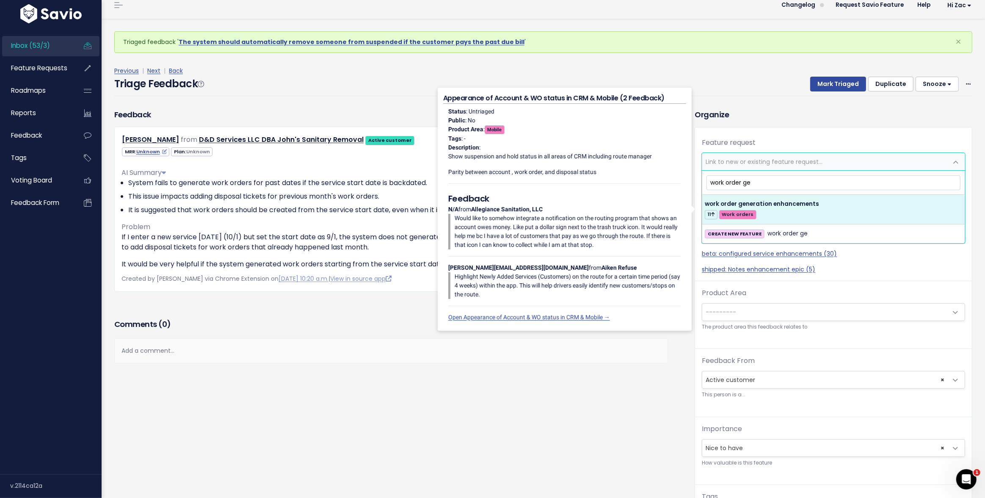
type input "work order gen"
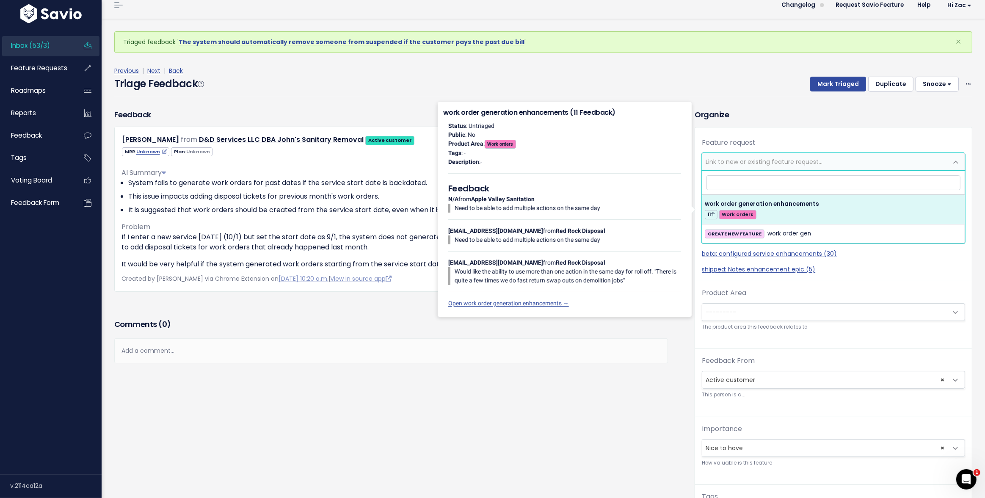
select select "38883"
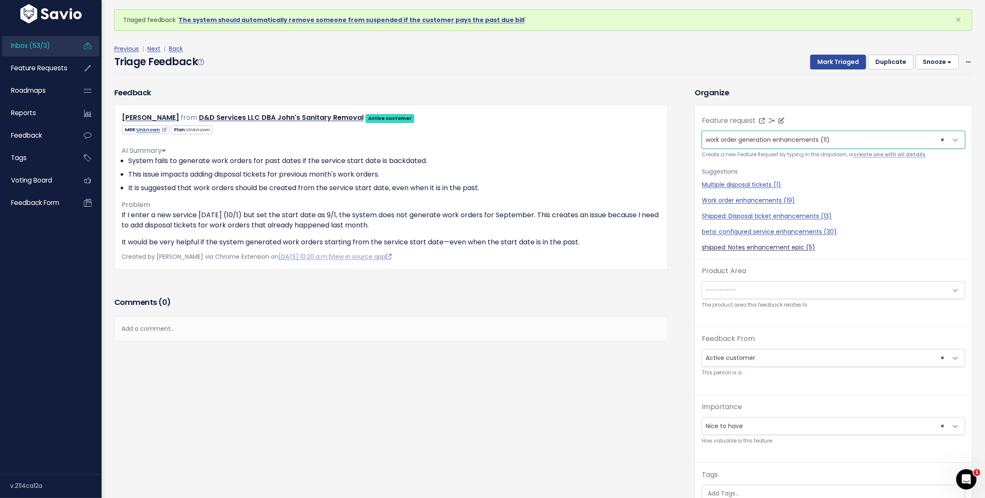
scroll to position [28, 0]
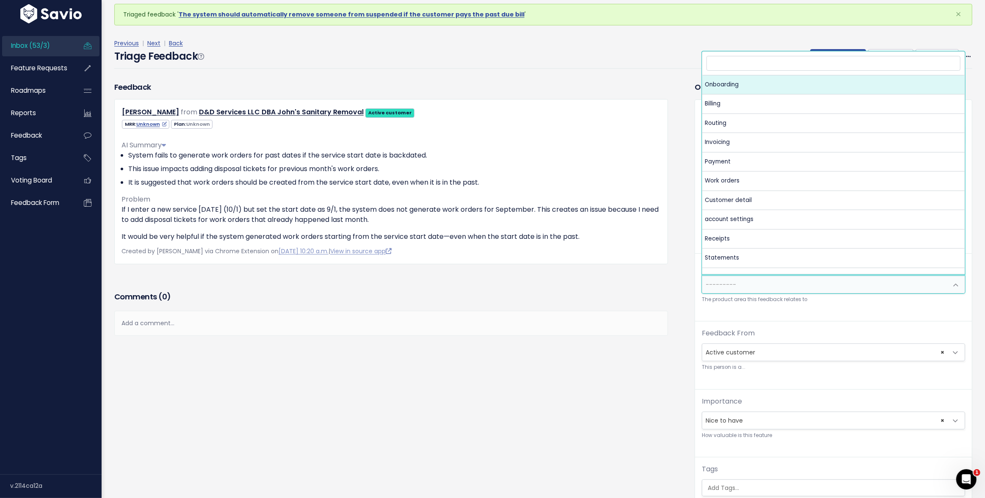
click at [756, 287] on span "---------" at bounding box center [824, 284] width 245 height 17
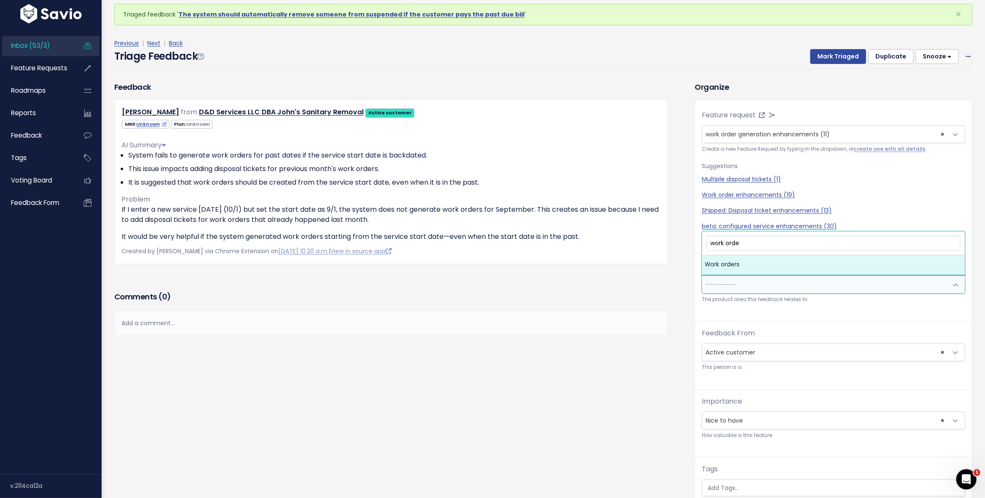
type input "work order"
select select "MAIN:WORK_ORDERS"
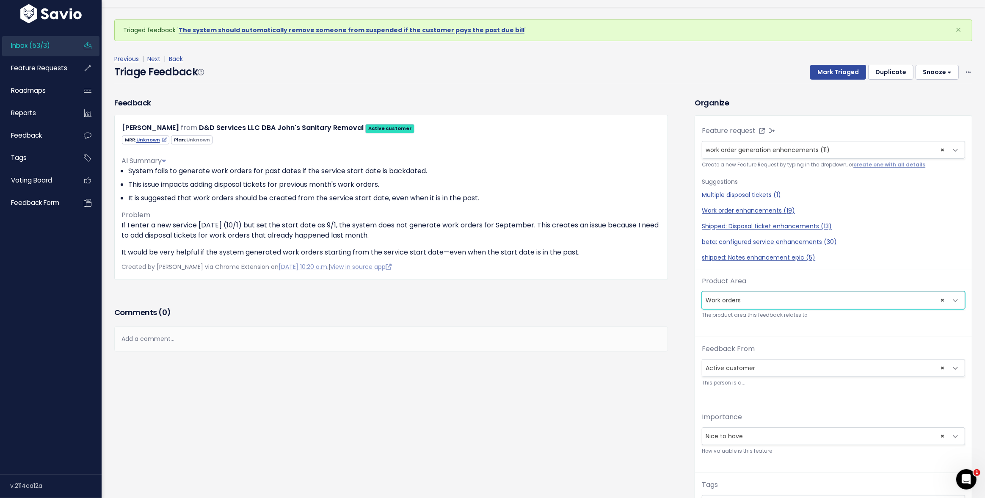
scroll to position [0, 0]
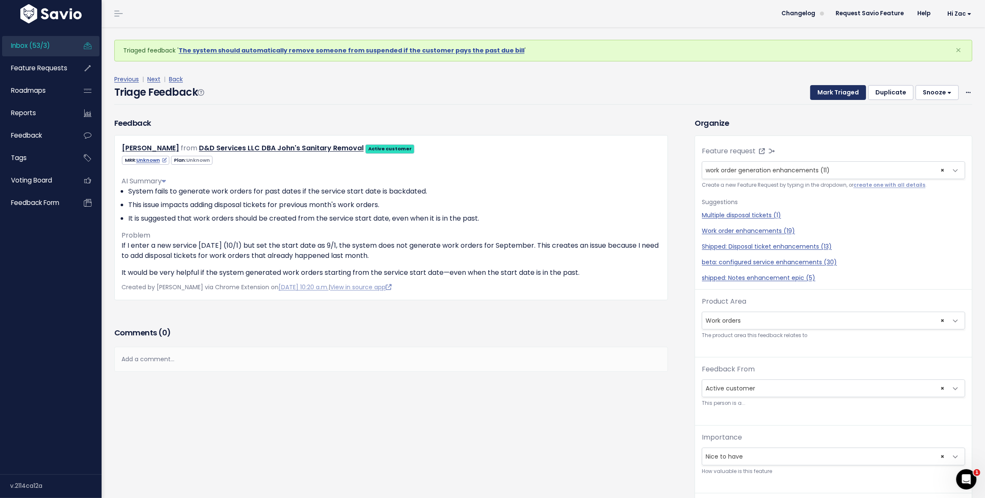
click at [833, 94] on button "Mark Triaged" at bounding box center [838, 92] width 56 height 15
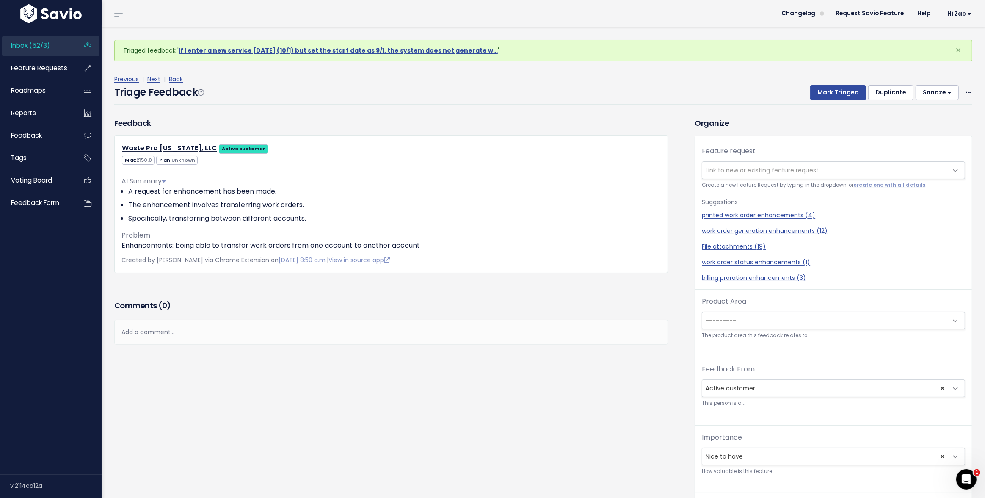
click at [777, 181] on small "Create a new Feature Request by typing in the dropdown, or create one with all …" at bounding box center [833, 185] width 263 height 9
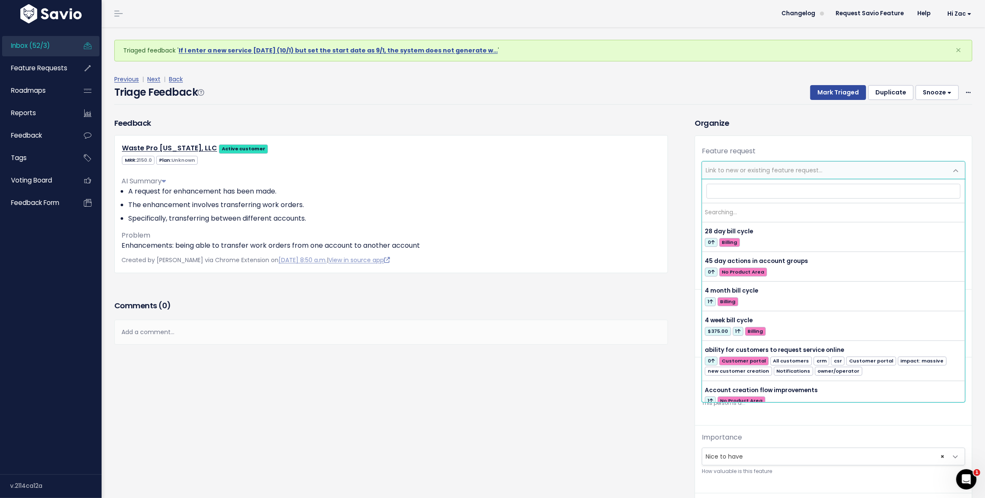
click at [771, 170] on span "Link to new or existing feature request..." at bounding box center [763, 170] width 117 height 8
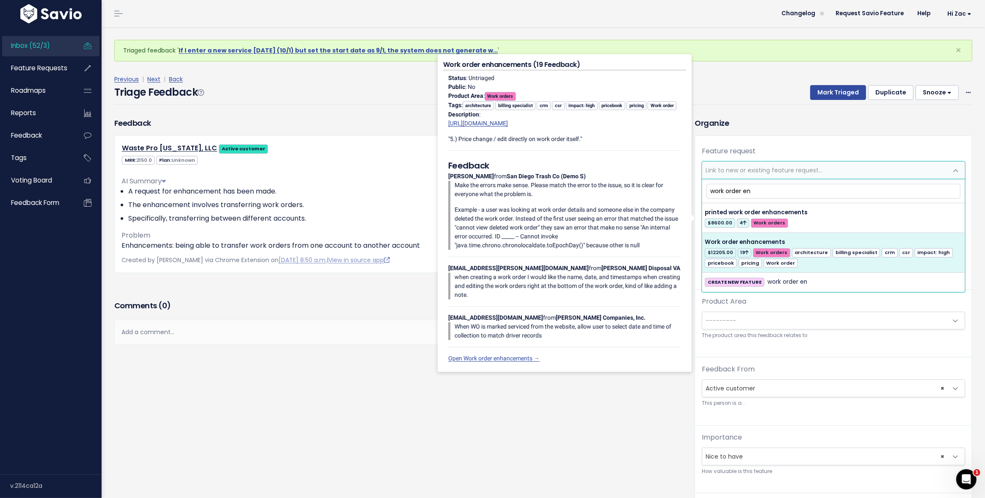
type input "work order en"
select select "32445"
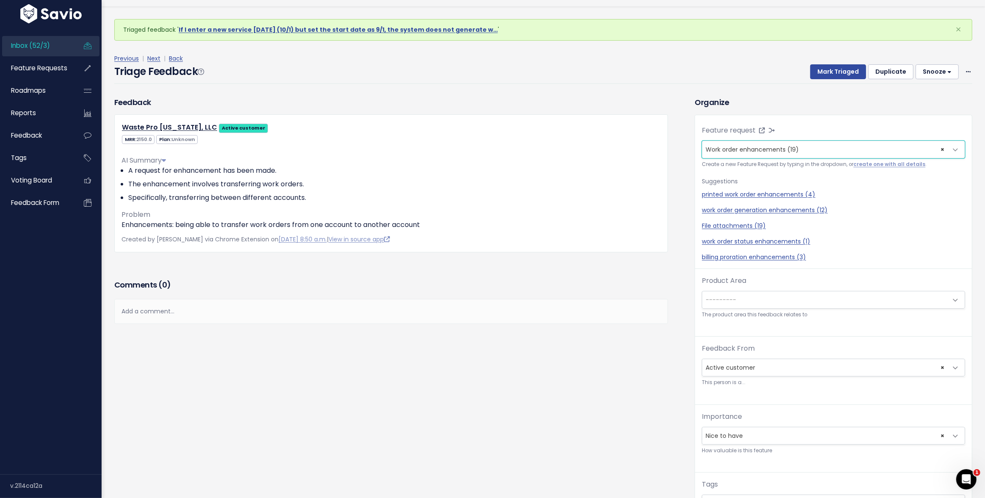
scroll to position [27, 0]
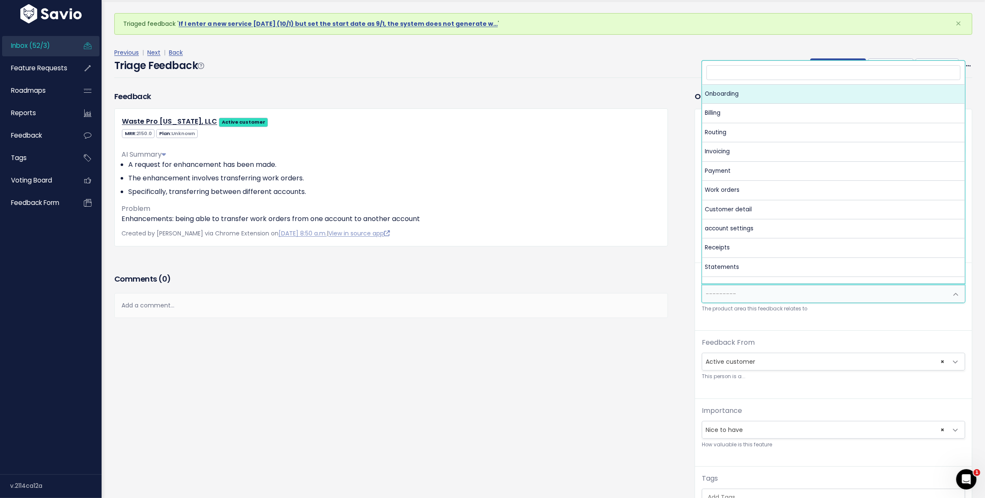
click at [729, 295] on span "---------" at bounding box center [720, 293] width 30 height 8
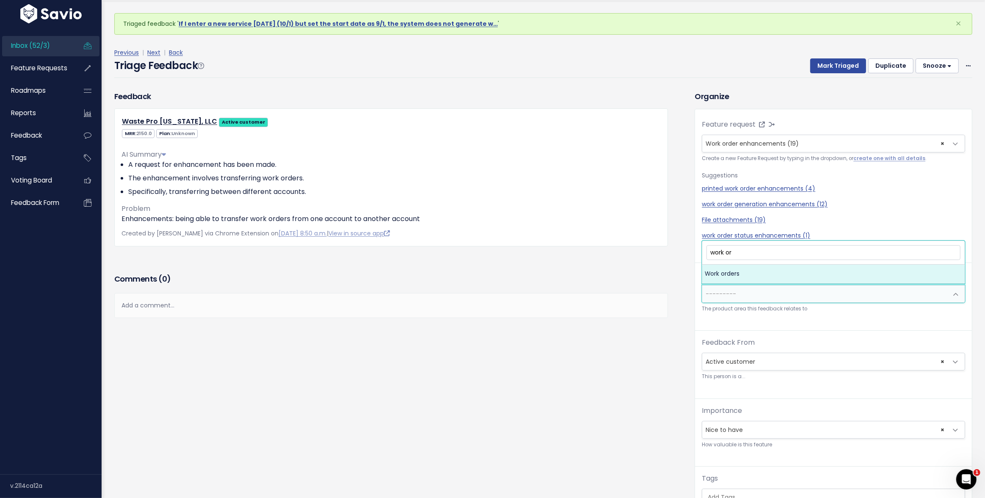
type input "work ord"
select select "MAIN:WORK_ORDERS"
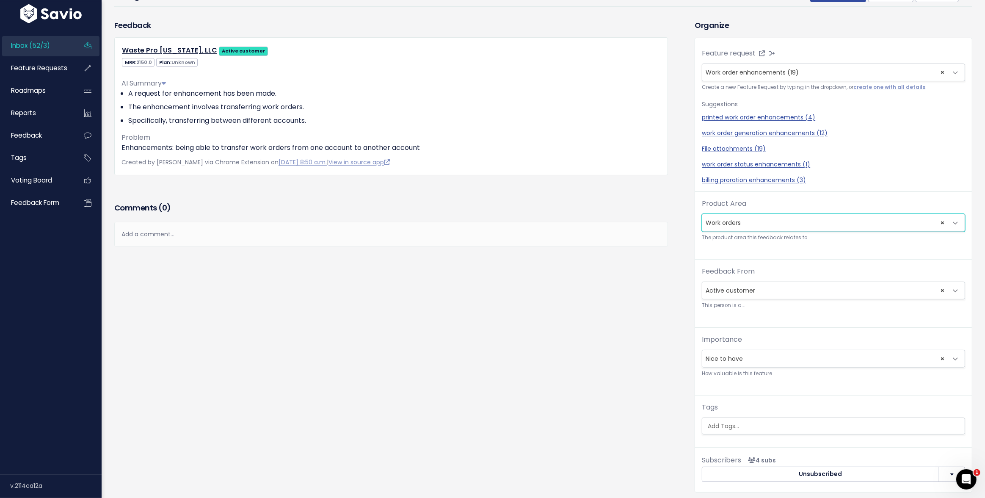
scroll to position [84, 0]
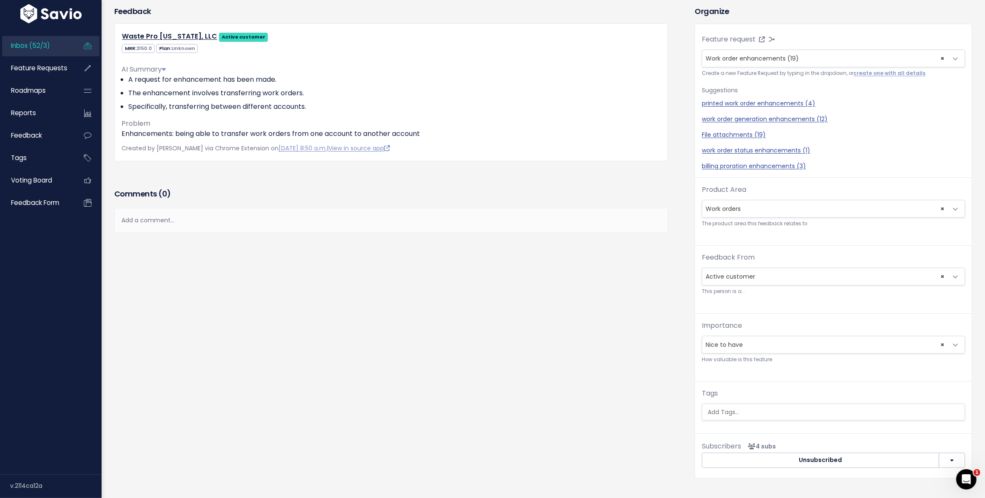
click at [730, 350] on span "× Nice to have" at bounding box center [824, 344] width 245 height 17
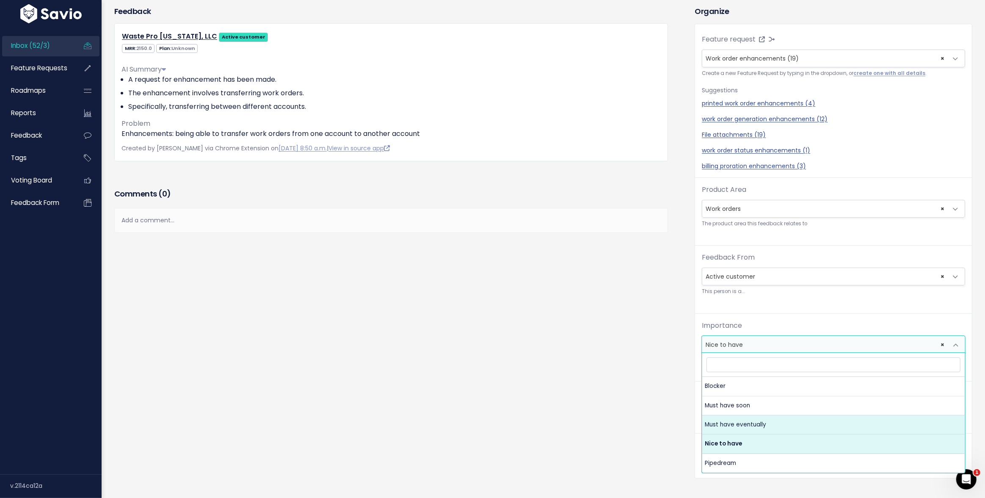
select select "MUST_HAVE_EVENTUALLY"
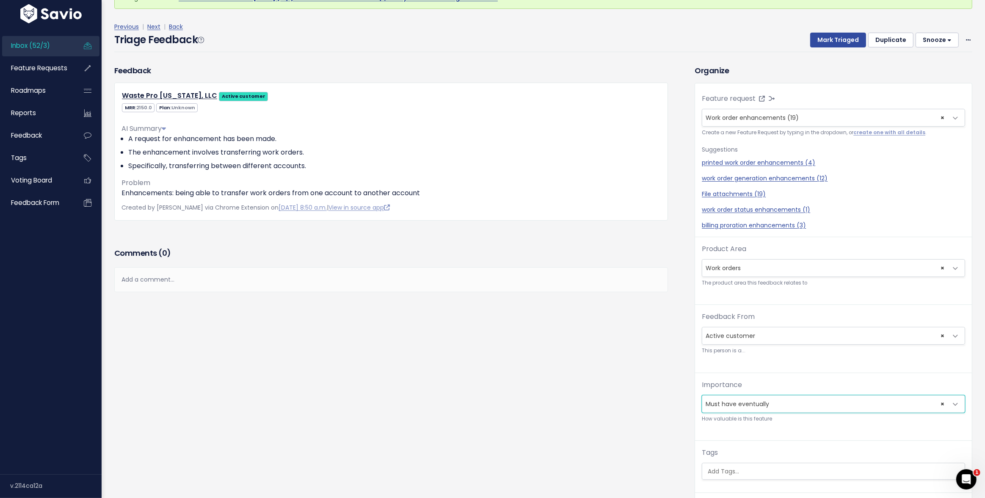
scroll to position [0, 0]
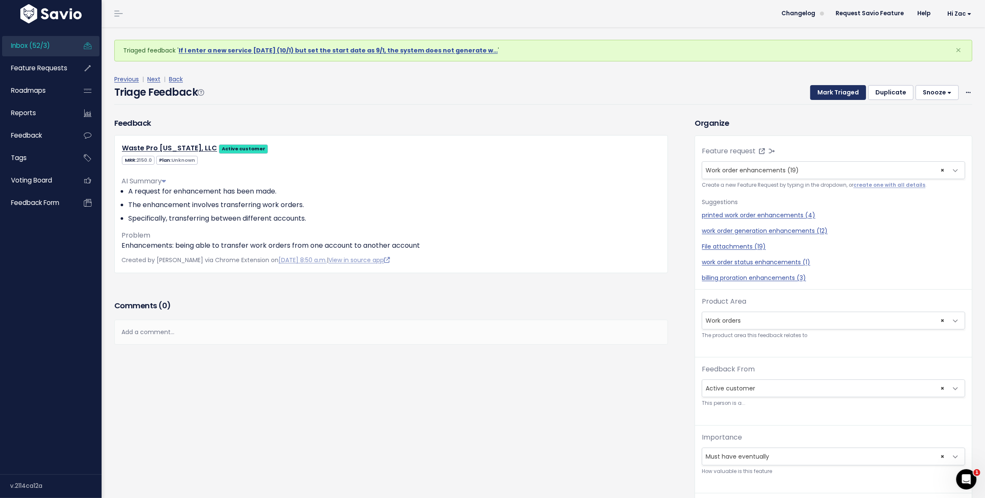
click at [845, 94] on button "Mark Triaged" at bounding box center [838, 92] width 56 height 15
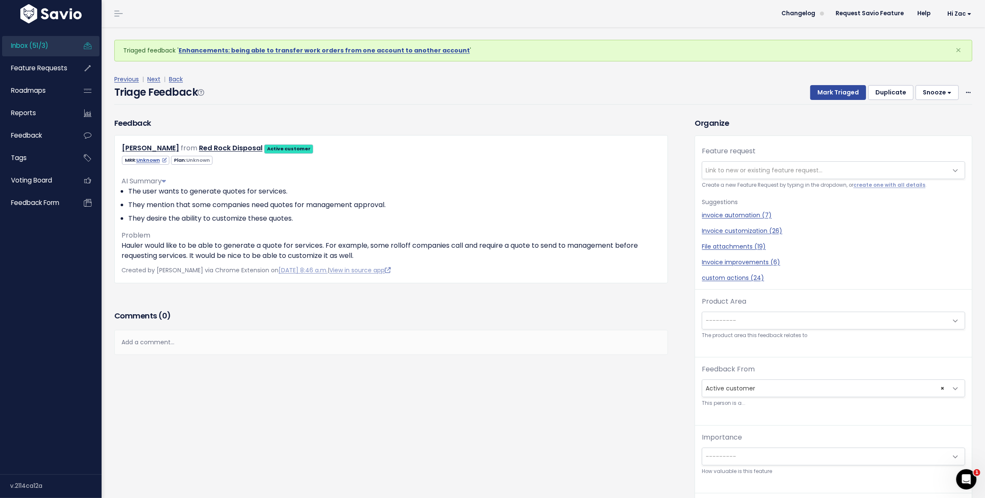
click at [518, 424] on div "Feedback [PERSON_NAME] from Red Rock Disposal Active customer" at bounding box center [398, 359] width 580 height 485
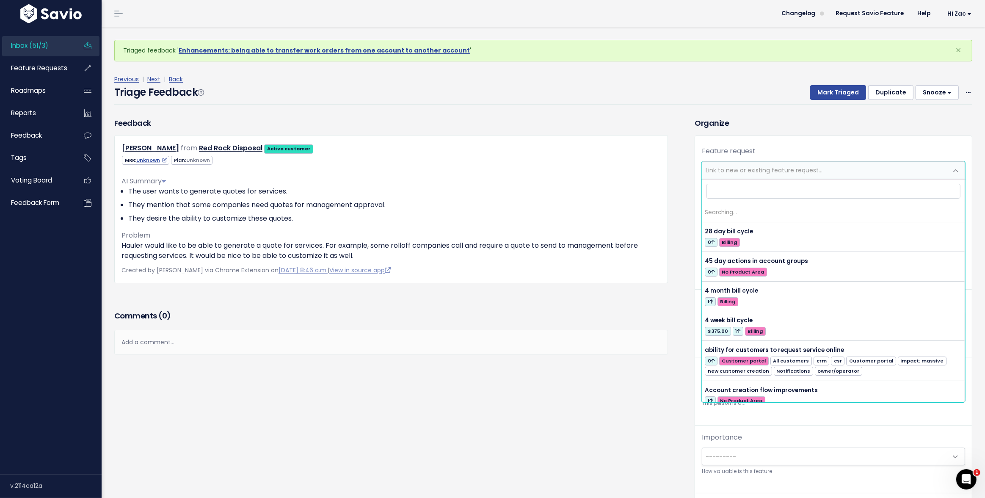
click at [732, 175] on span "Link to new or existing feature request..." at bounding box center [824, 170] width 245 height 17
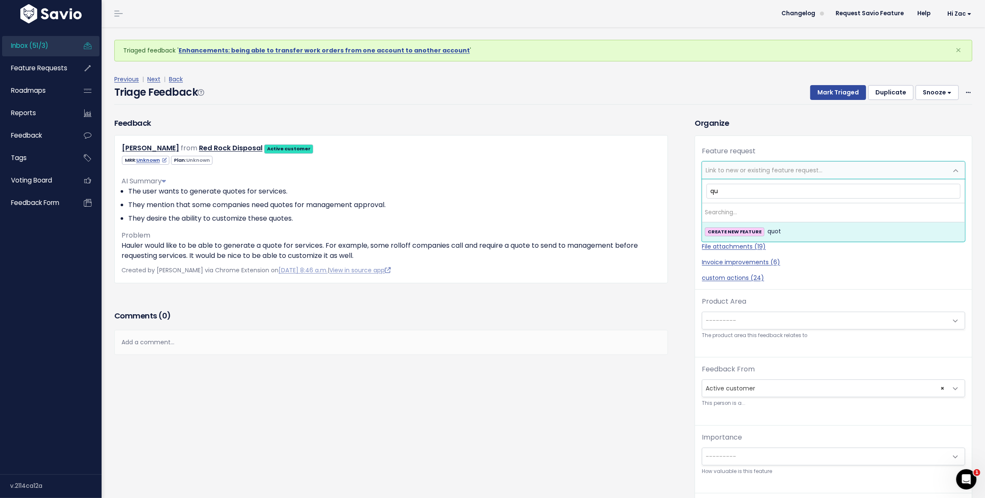
type input "q"
type input "s"
type input "q"
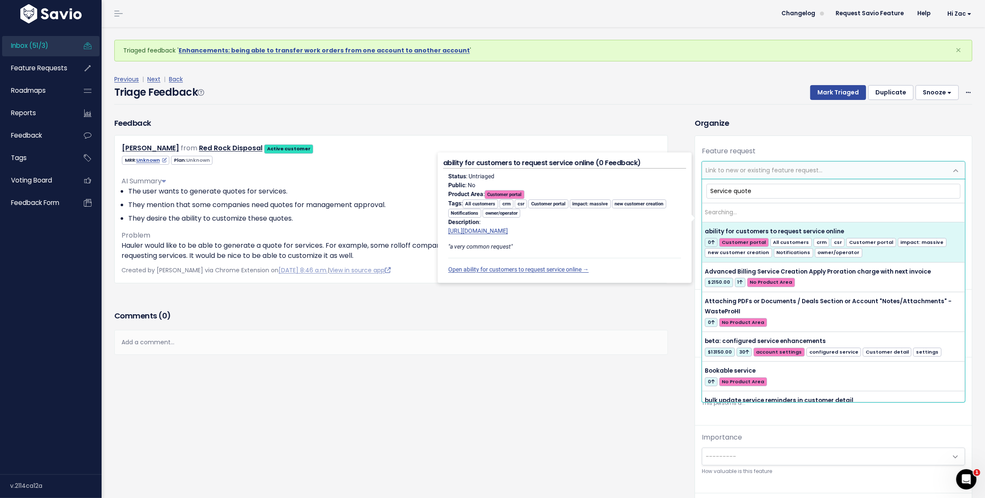
type input "Service quotes"
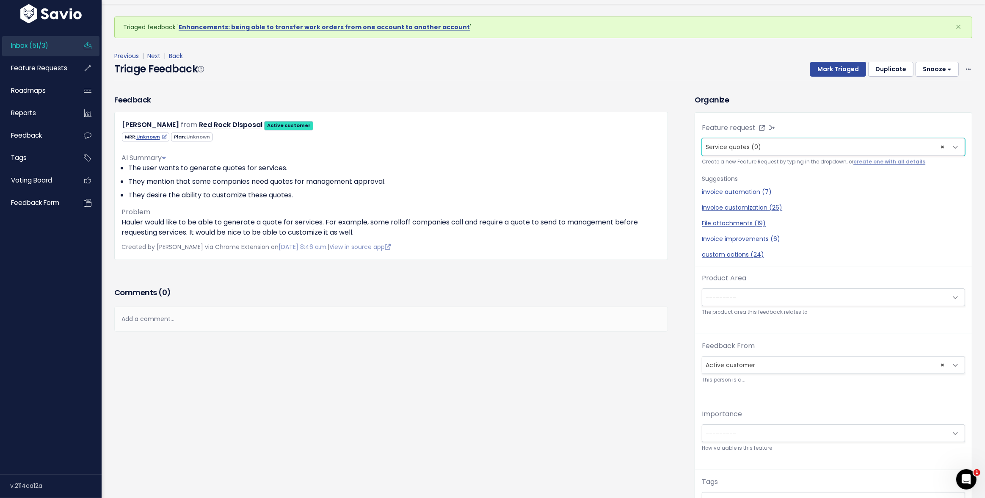
scroll to position [28, 0]
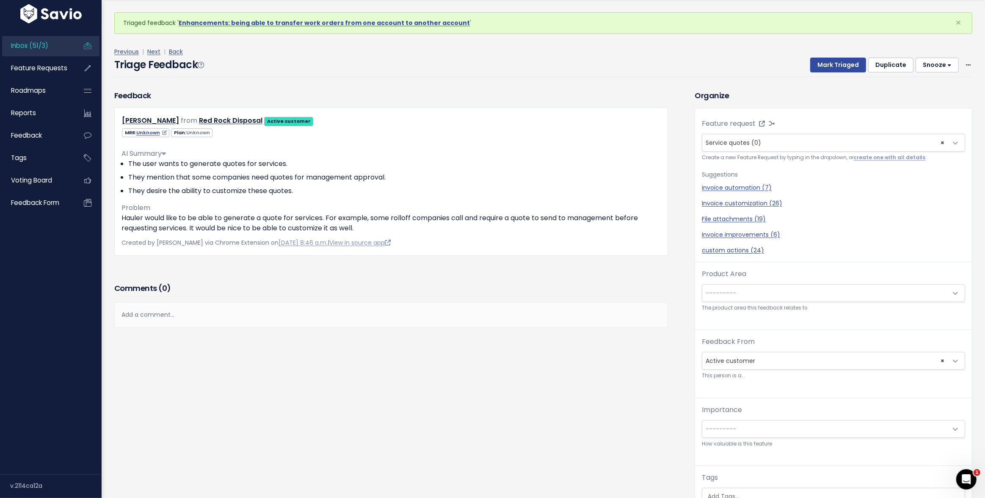
click at [724, 308] on small "The product area this feedback relates to" at bounding box center [833, 307] width 263 height 9
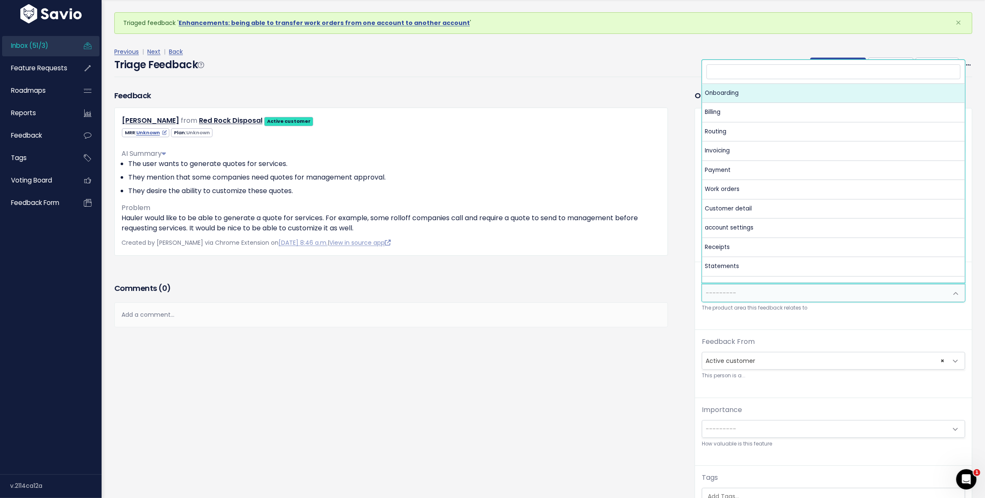
click at [723, 299] on span "---------" at bounding box center [824, 292] width 245 height 17
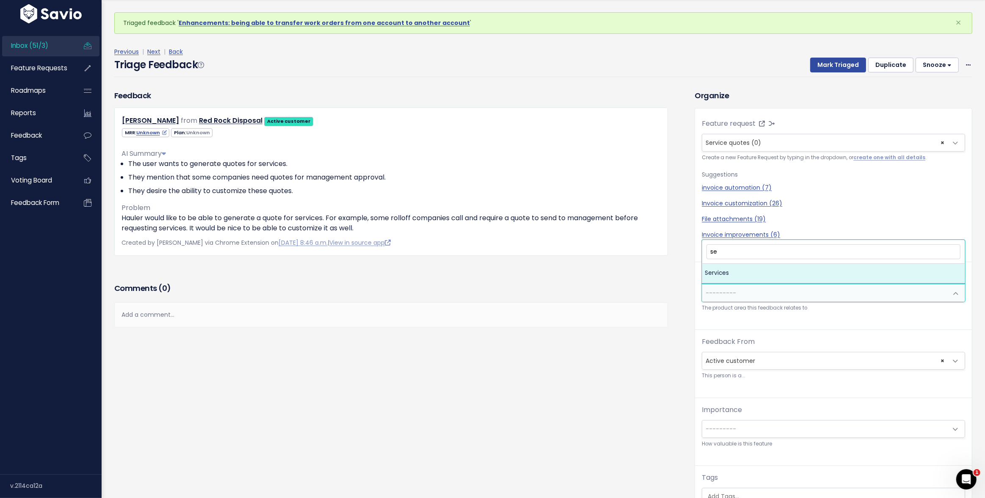
type input "s"
type input "p"
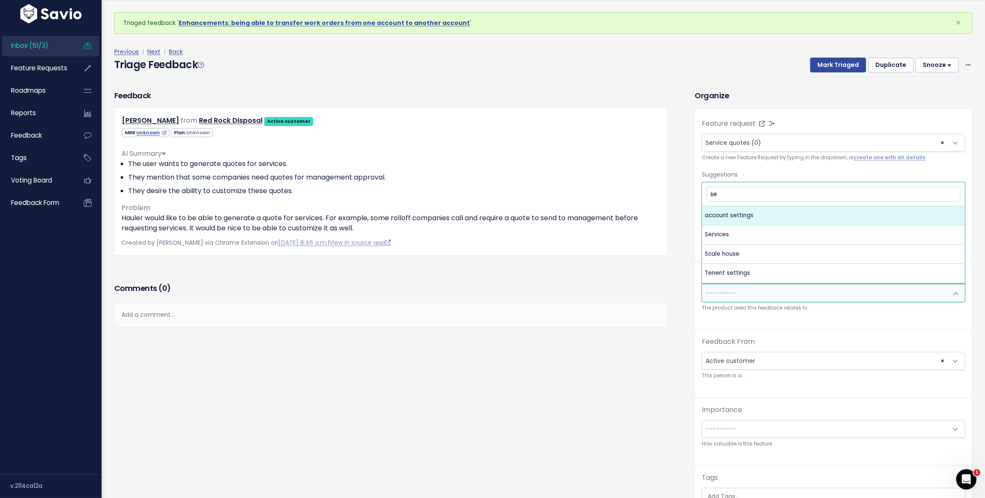
type input "ser"
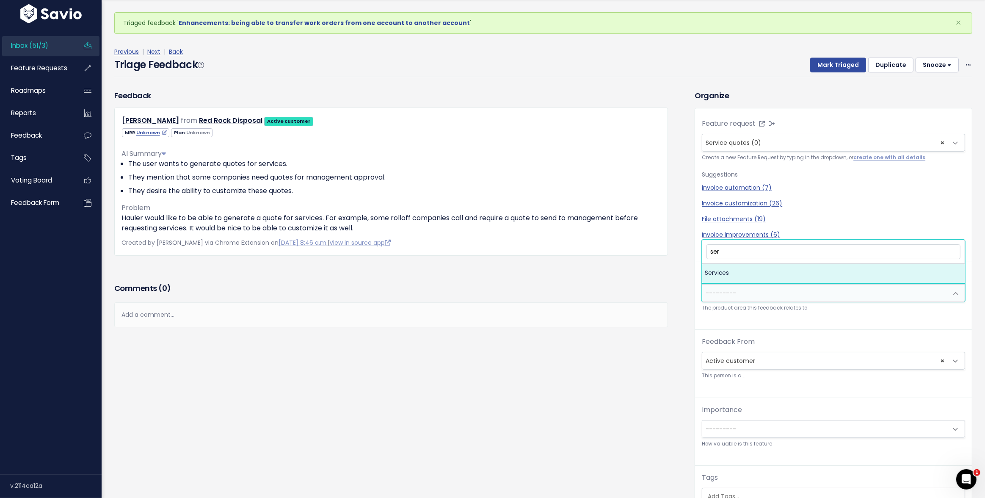
select select "MAIN:SERVICES"
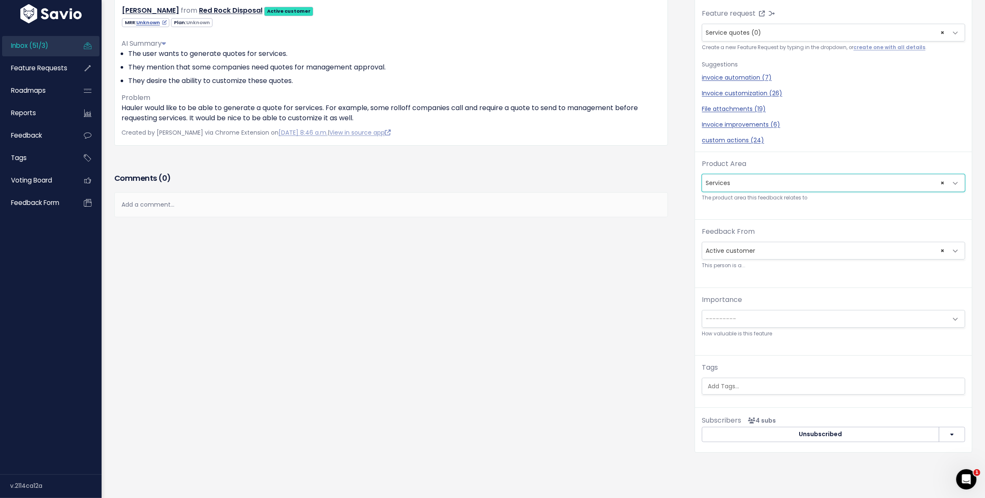
scroll to position [134, 0]
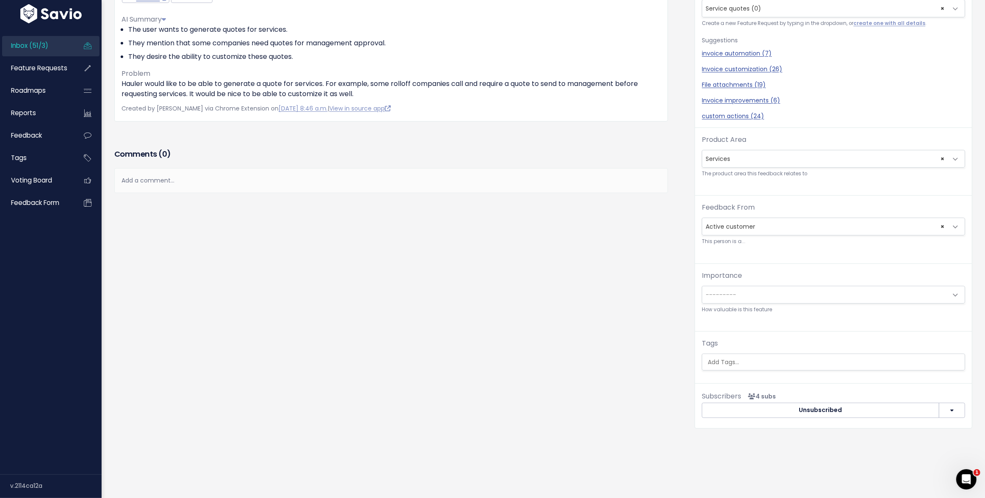
click at [727, 292] on span "---------" at bounding box center [720, 294] width 30 height 8
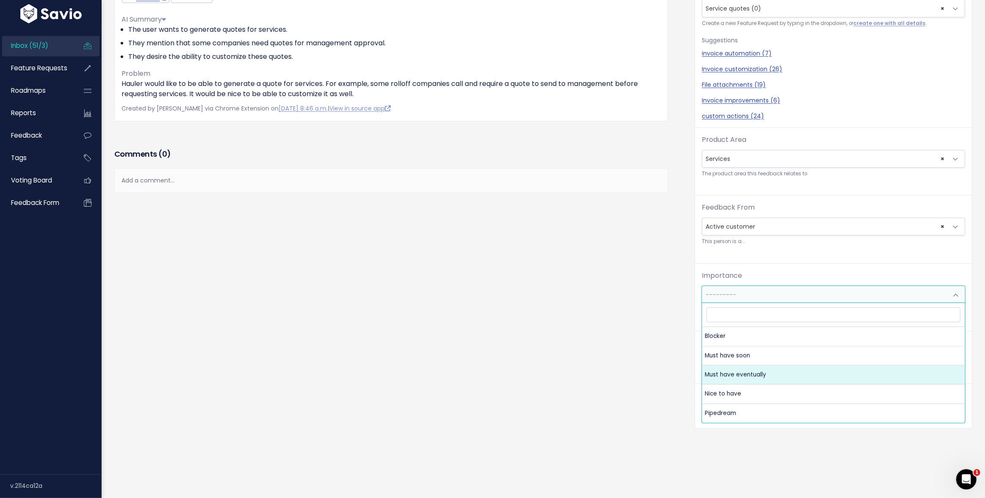
select select "MUST_HAVE_EVENTUALLY"
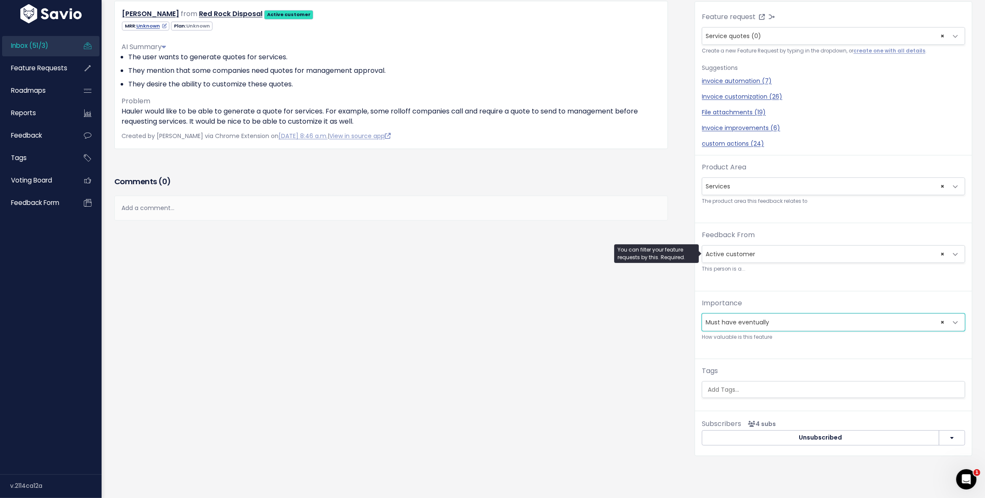
scroll to position [0, 0]
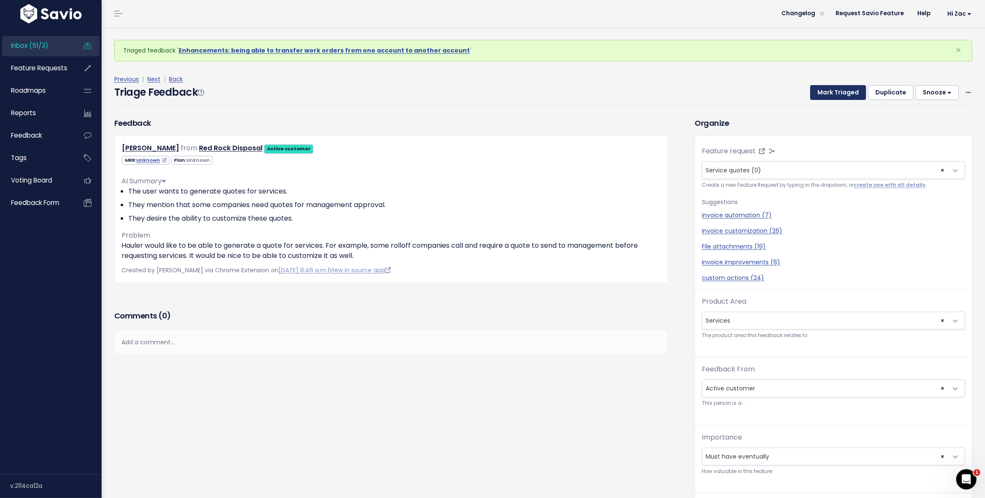
click at [829, 96] on button "Mark Triaged" at bounding box center [838, 92] width 56 height 15
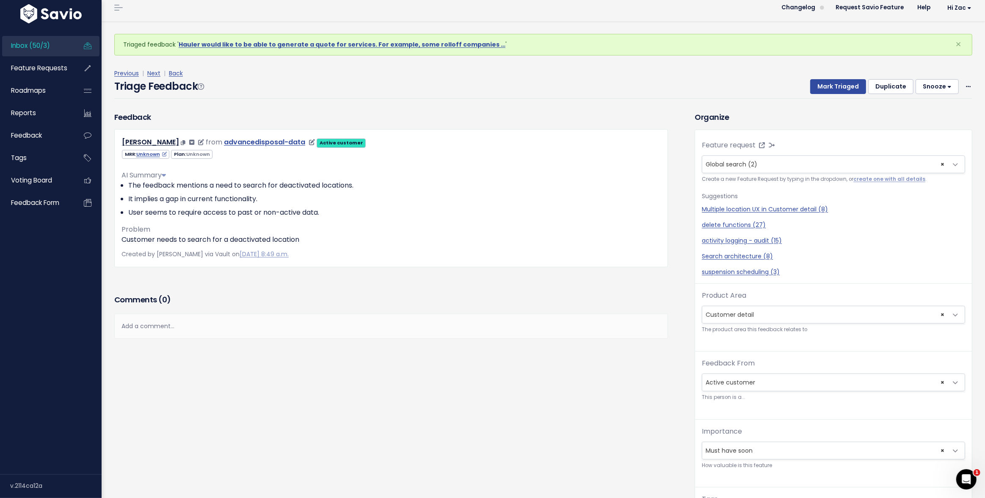
scroll to position [28, 0]
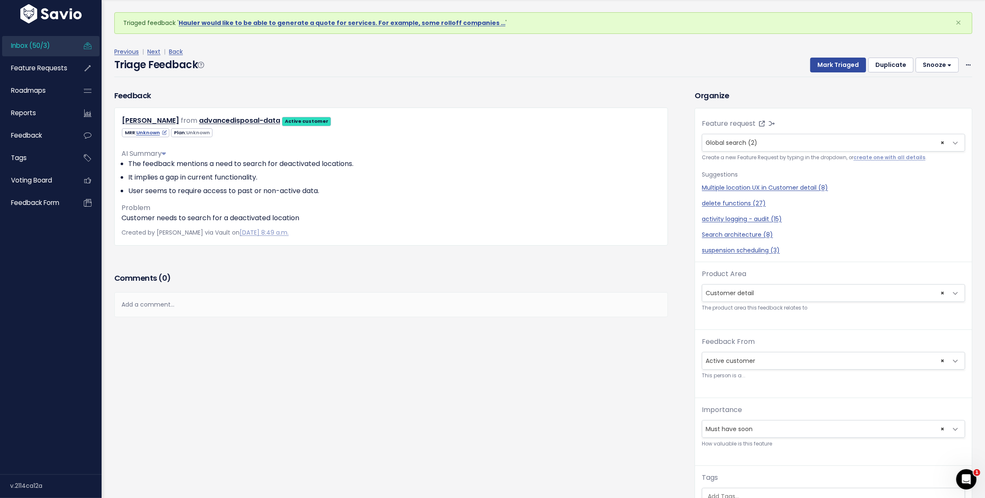
click at [944, 65] on button "Snooze" at bounding box center [936, 65] width 43 height 15
click at [923, 83] on button "1 day" at bounding box center [940, 85] width 61 height 17
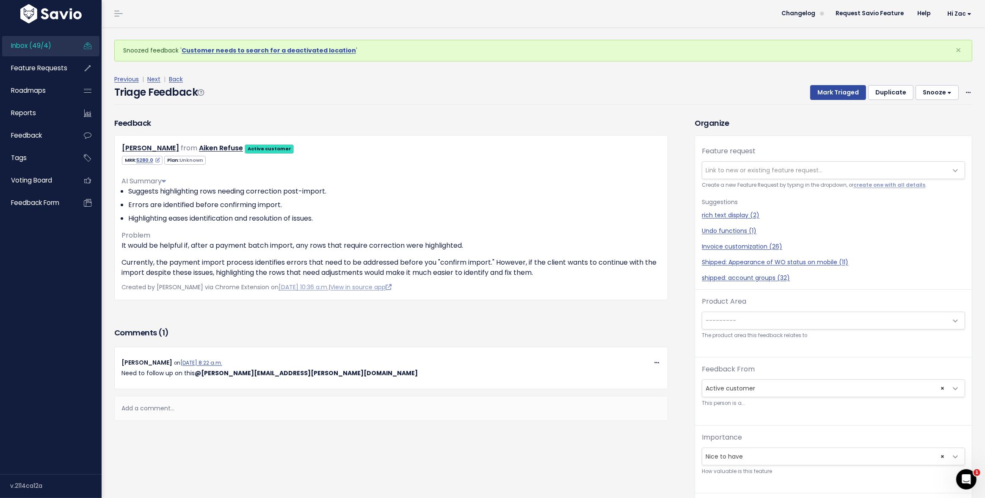
click at [929, 93] on button "Snooze" at bounding box center [936, 92] width 43 height 15
click at [923, 113] on button "1 day" at bounding box center [940, 113] width 61 height 17
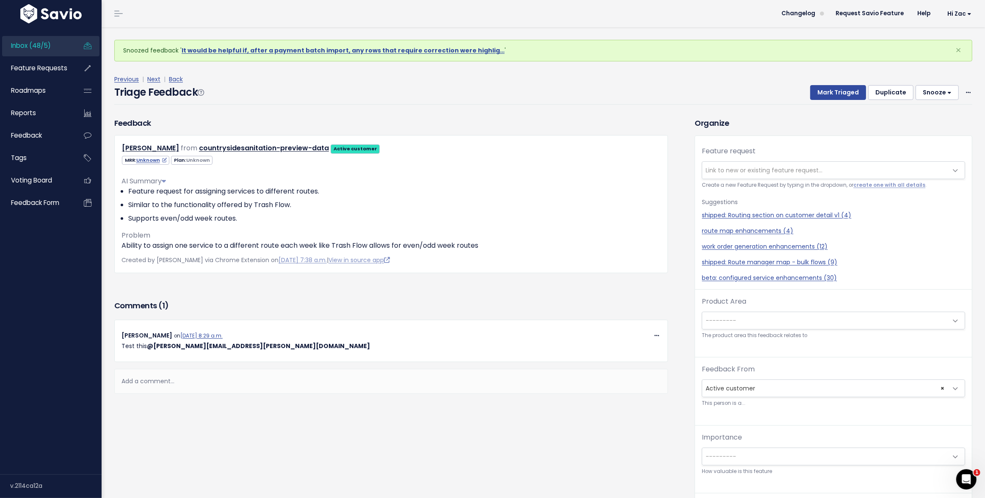
click at [744, 168] on span "Link to new or existing feature request..." at bounding box center [763, 170] width 117 height 8
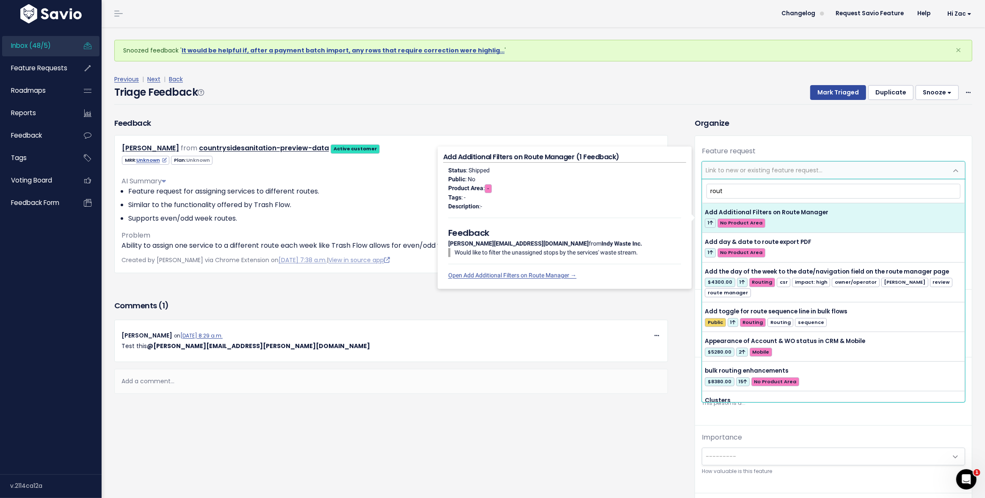
type input "route"
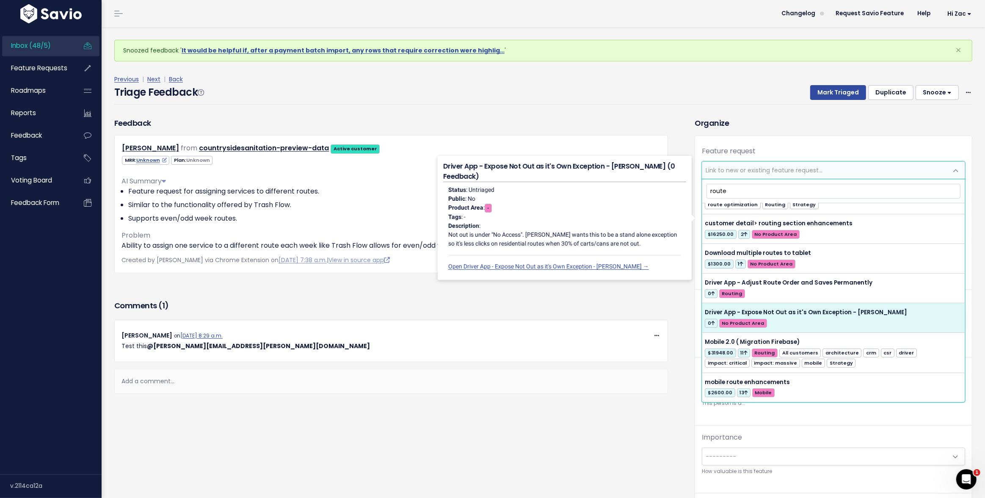
scroll to position [221, 0]
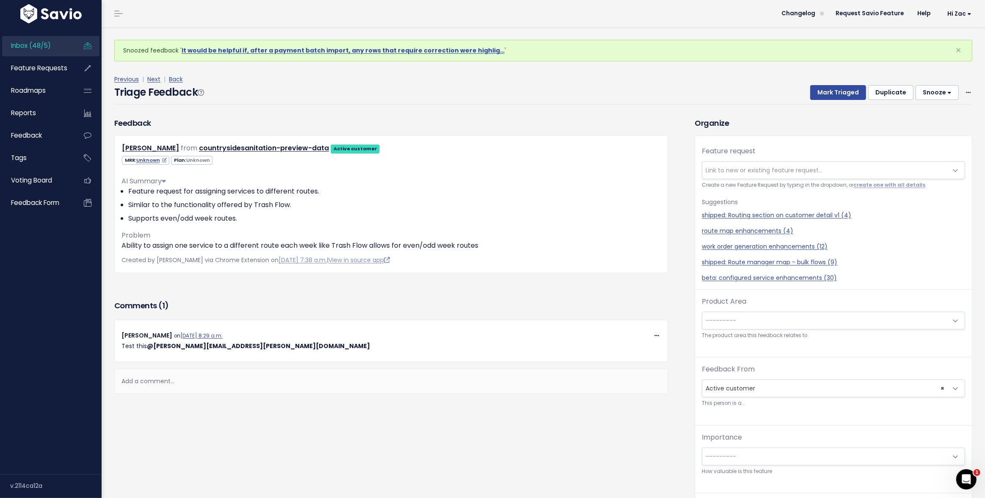
click at [365, 298] on div "Comments ( 1 )" at bounding box center [391, 308] width 554 height 21
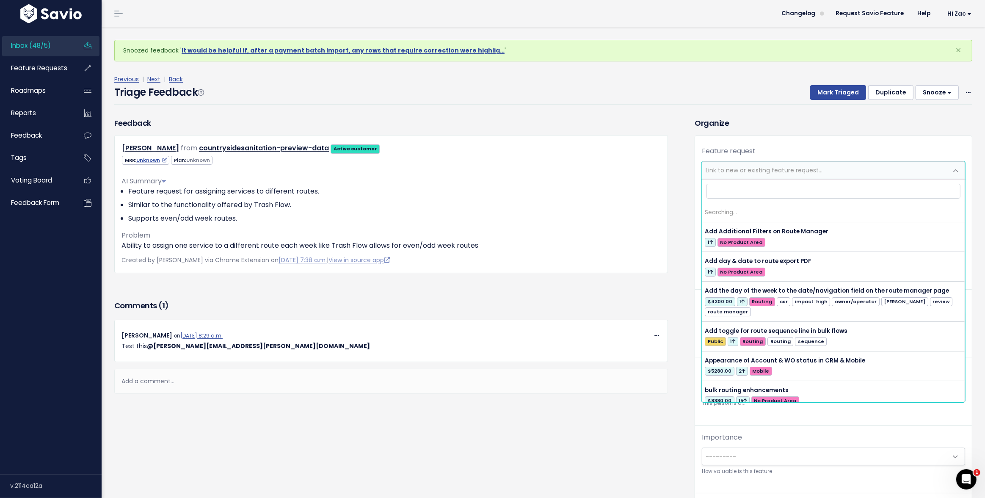
click at [753, 167] on span "Link to new or existing feature request..." at bounding box center [763, 170] width 117 height 8
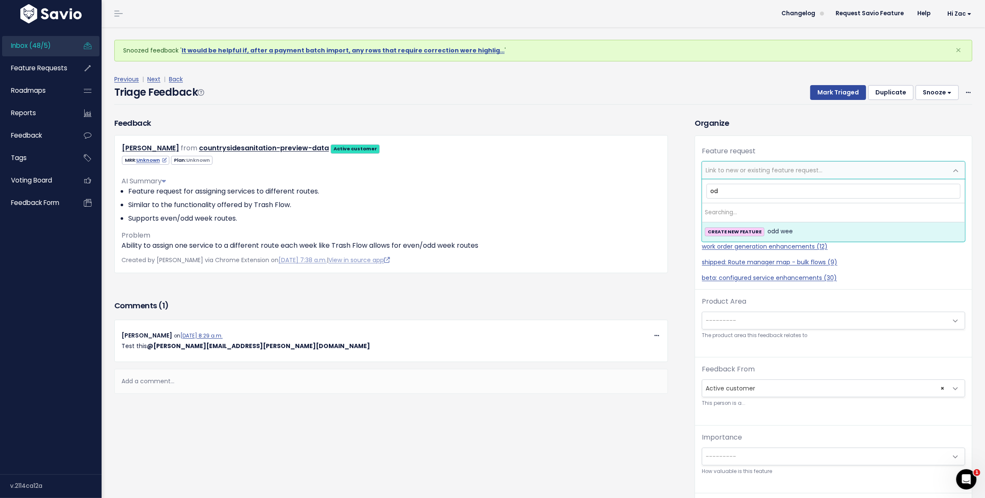
type input "o"
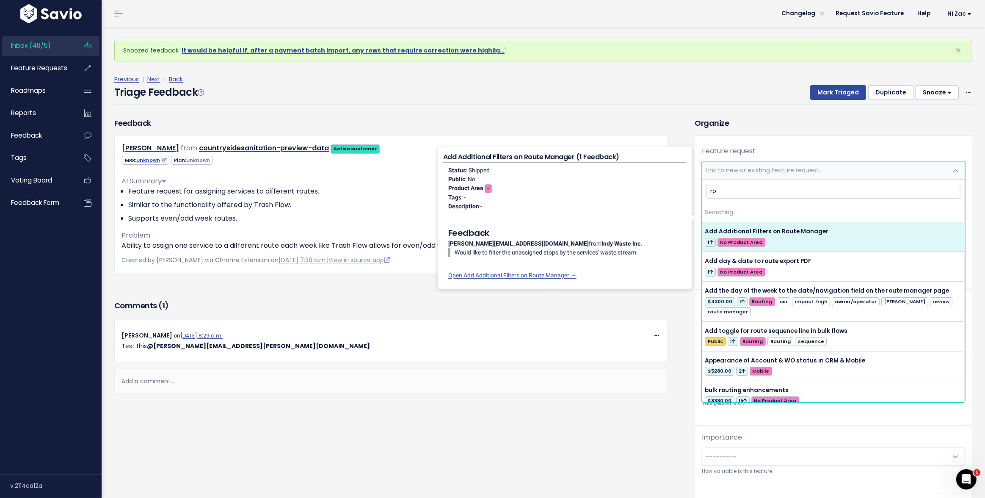
type input "r"
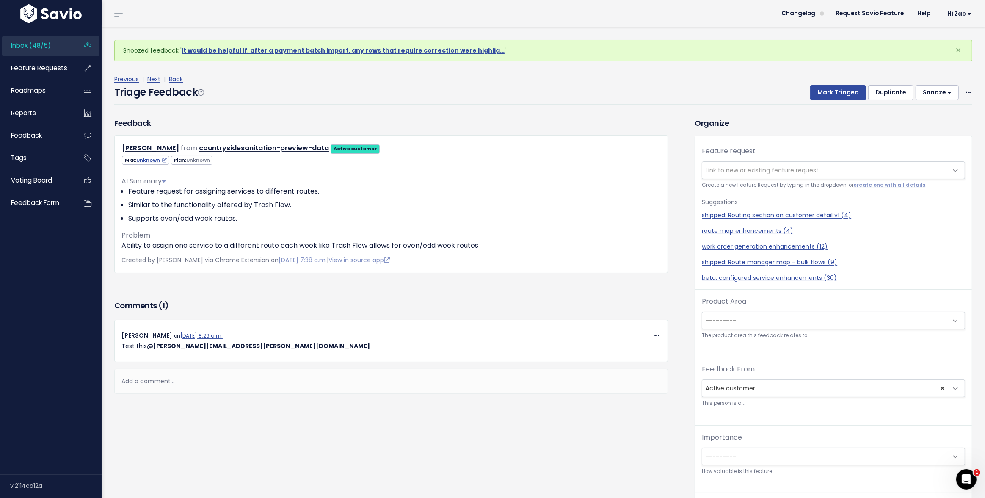
click at [931, 93] on button "Snooze" at bounding box center [936, 92] width 43 height 15
click at [925, 114] on button "1 day" at bounding box center [940, 113] width 61 height 17
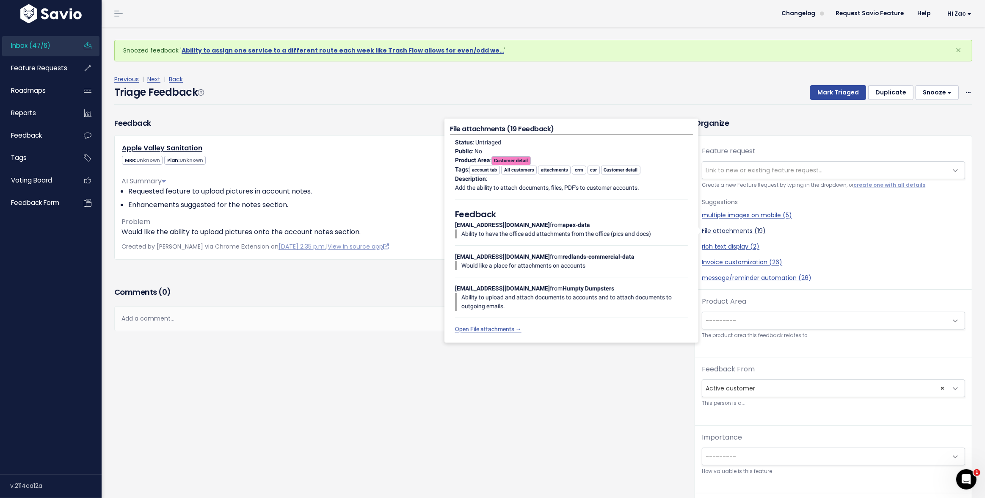
click at [719, 232] on link "File attachments (19)" at bounding box center [833, 230] width 263 height 9
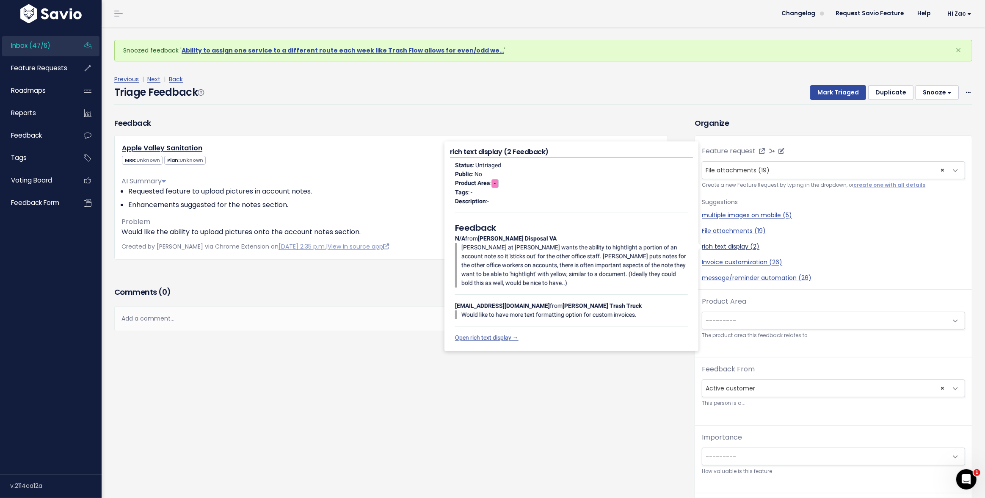
click at [720, 247] on link "rich text display (2)" at bounding box center [833, 246] width 263 height 9
select select "63742"
click at [736, 248] on link "rich text display (2)" at bounding box center [833, 246] width 263 height 9
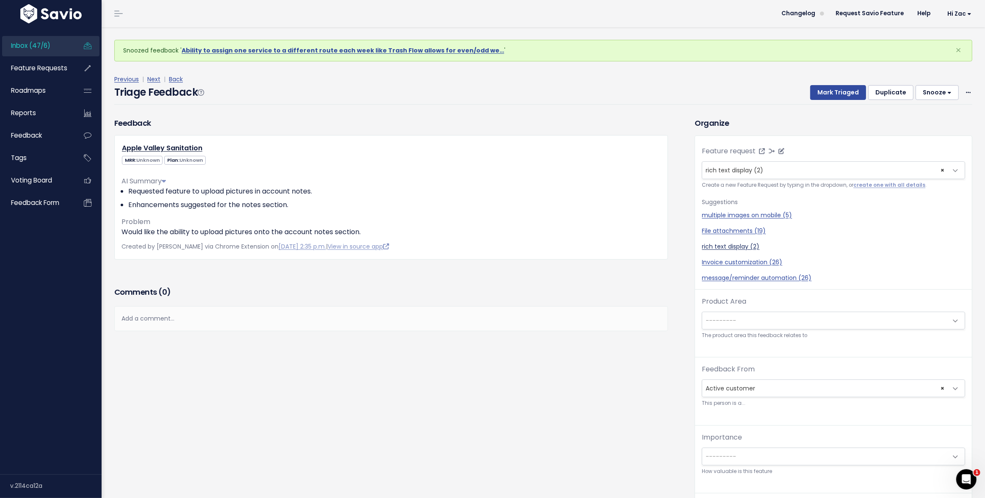
click at [733, 245] on link "rich text display (2)" at bounding box center [833, 246] width 263 height 9
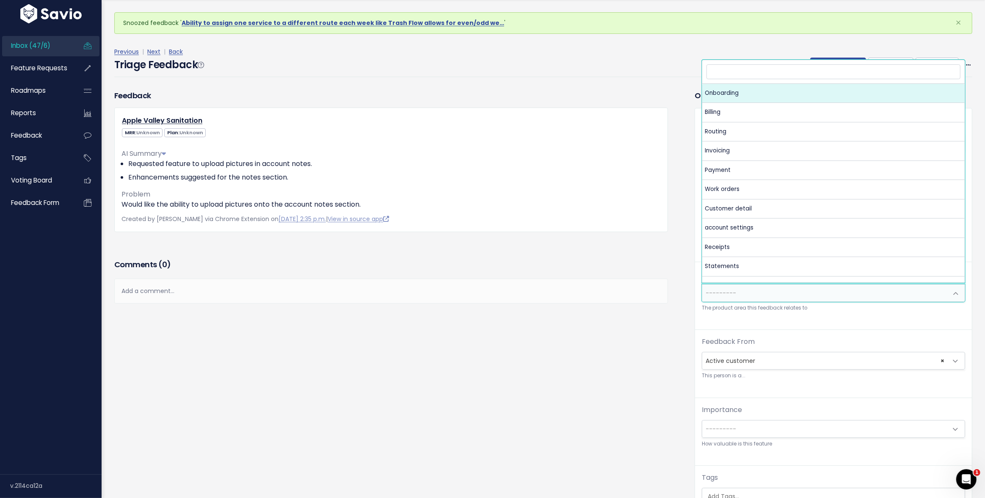
click at [753, 296] on span "---------" at bounding box center [824, 292] width 245 height 17
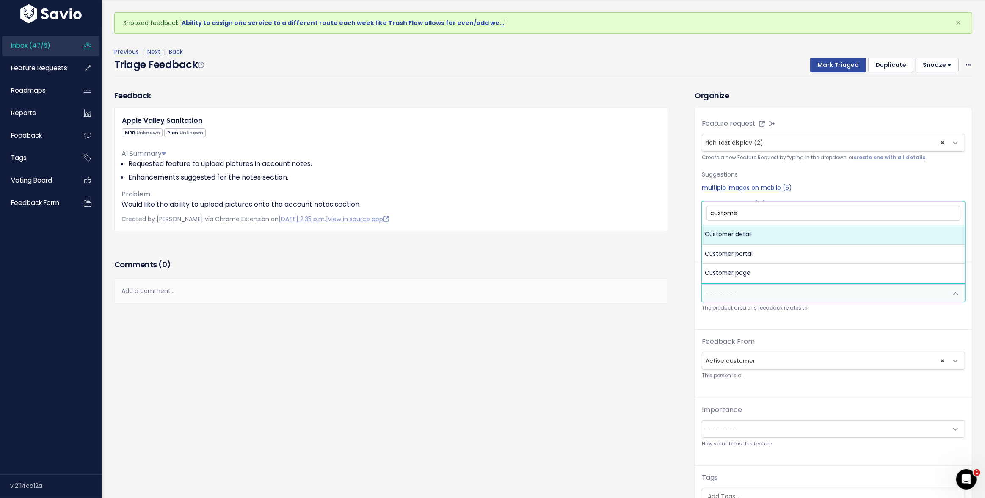
type input "customer"
select select "MAIN:CUSTOMER_DETAIL"
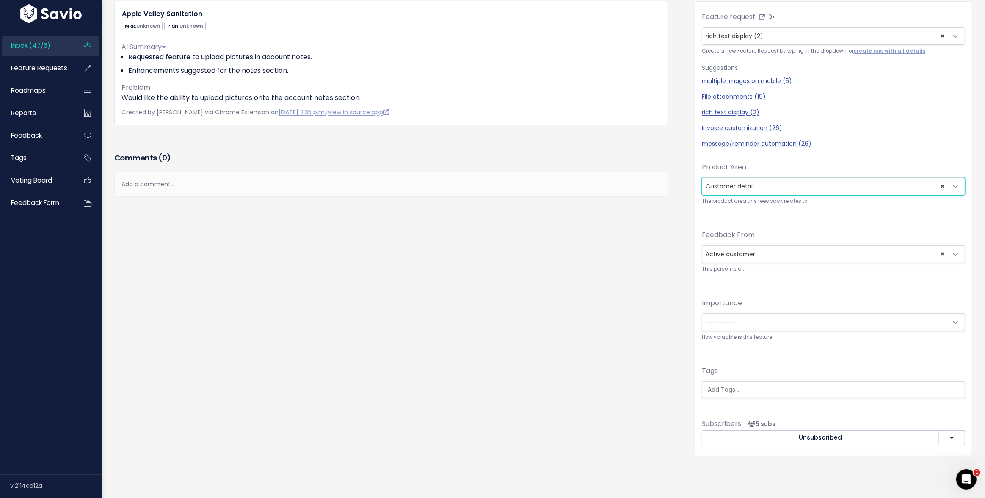
scroll to position [134, 0]
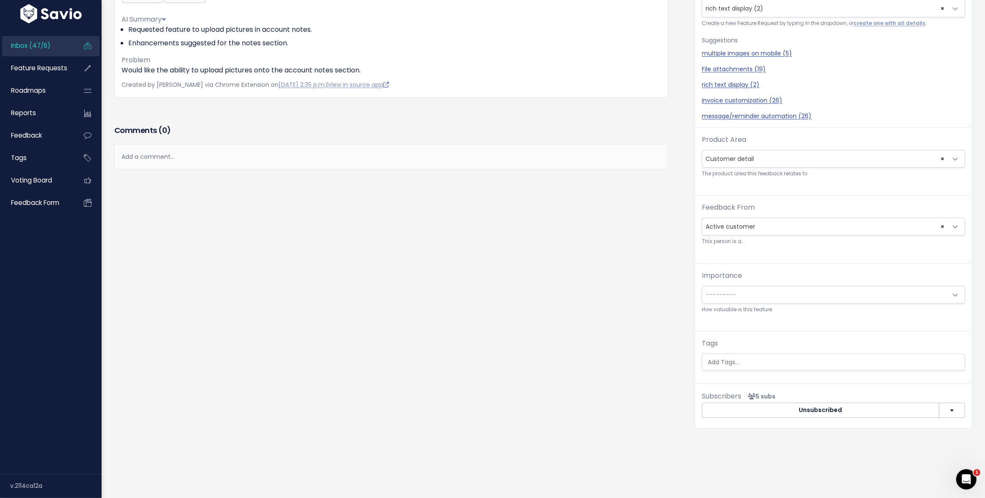
click at [750, 293] on span "---------" at bounding box center [824, 294] width 245 height 17
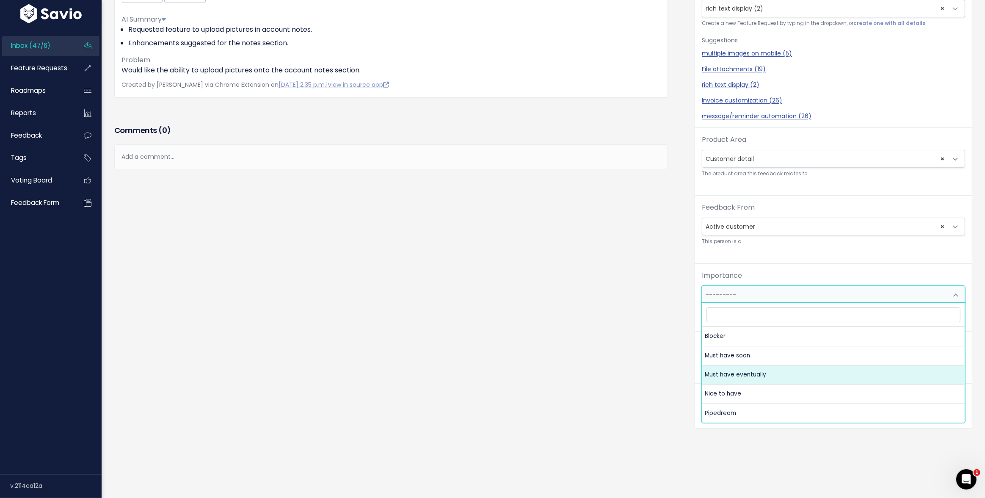
select select "MUST_HAVE_EVENTUALLY"
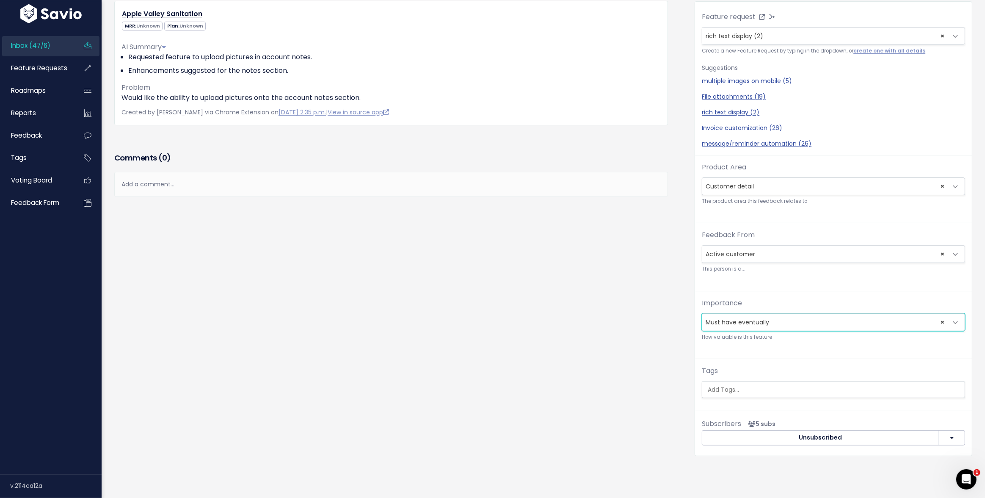
scroll to position [0, 0]
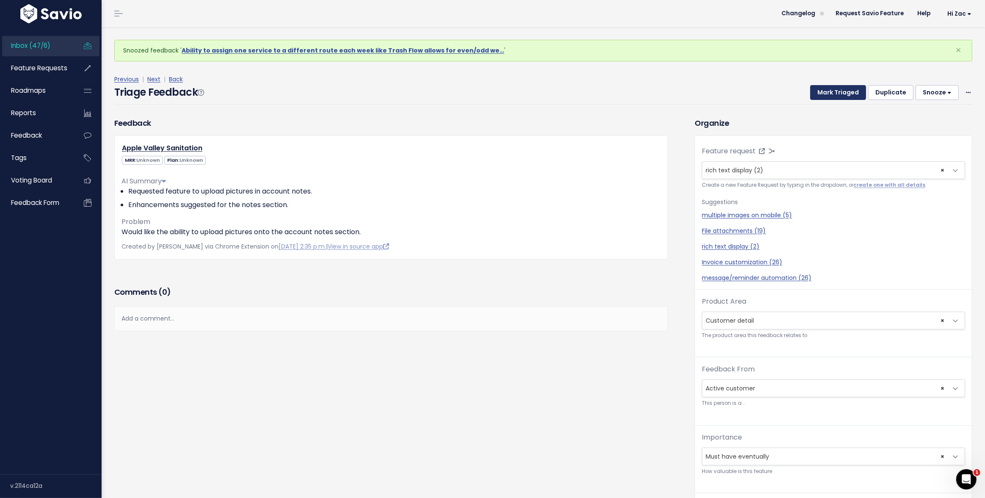
click at [820, 96] on button "Mark Triaged" at bounding box center [838, 92] width 56 height 15
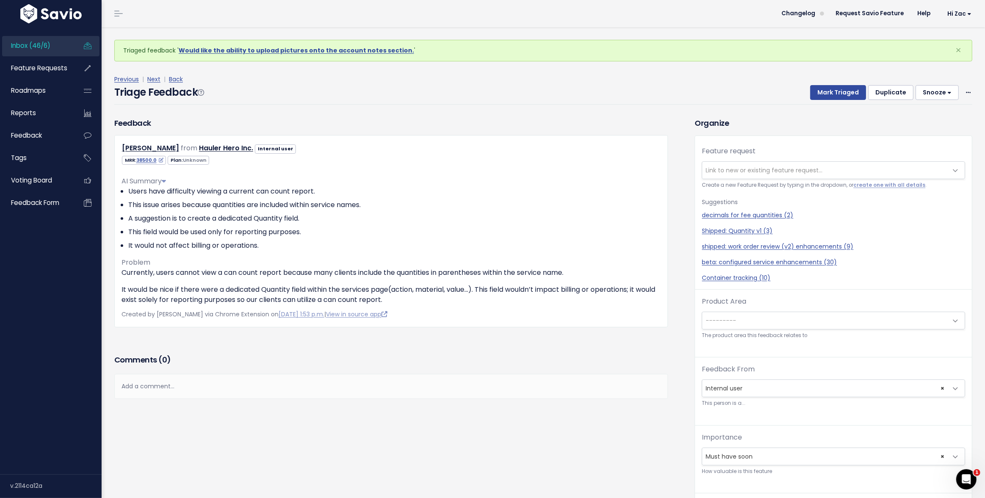
click at [308, 385] on div "Add a comment..." at bounding box center [391, 386] width 554 height 25
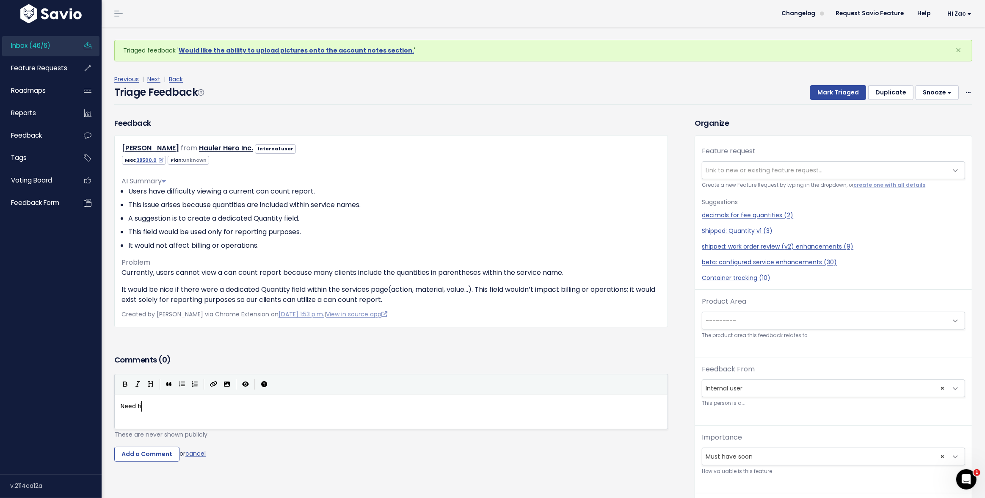
type textarea "Need ti fi"
type textarea "o follow up on this"
click at [149, 458] on input "Add a Comment" at bounding box center [146, 453] width 65 height 15
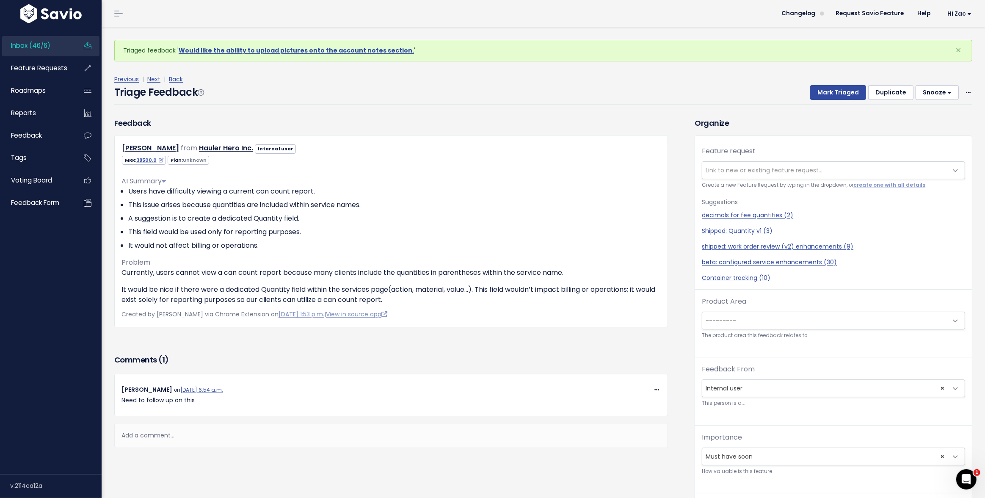
click at [942, 91] on button "Snooze" at bounding box center [936, 92] width 43 height 15
click at [930, 112] on button "1 day" at bounding box center [940, 113] width 61 height 17
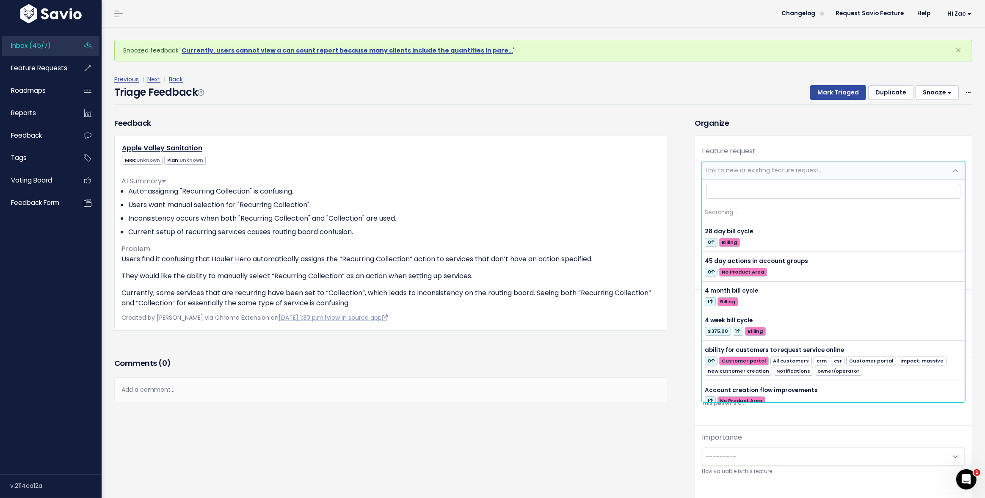
click at [790, 168] on span "Link to new or existing feature request..." at bounding box center [763, 170] width 117 height 8
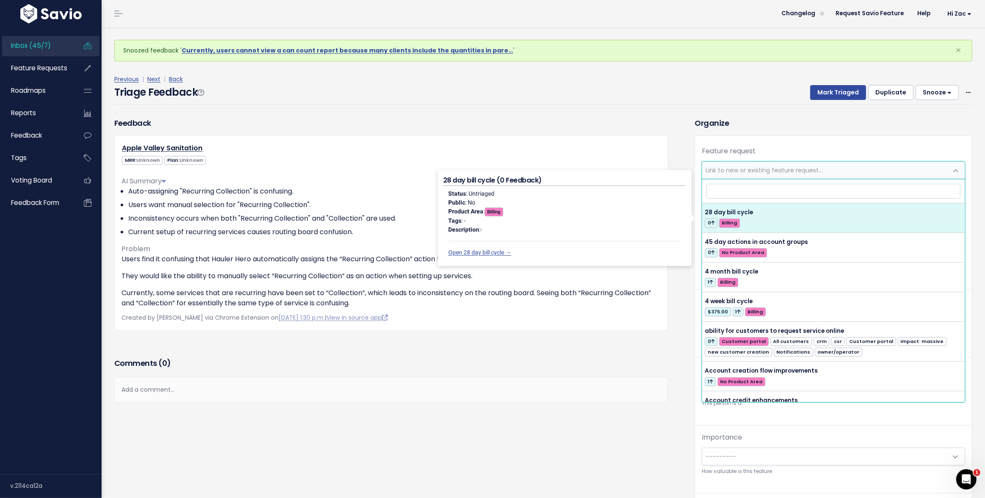
type input "a"
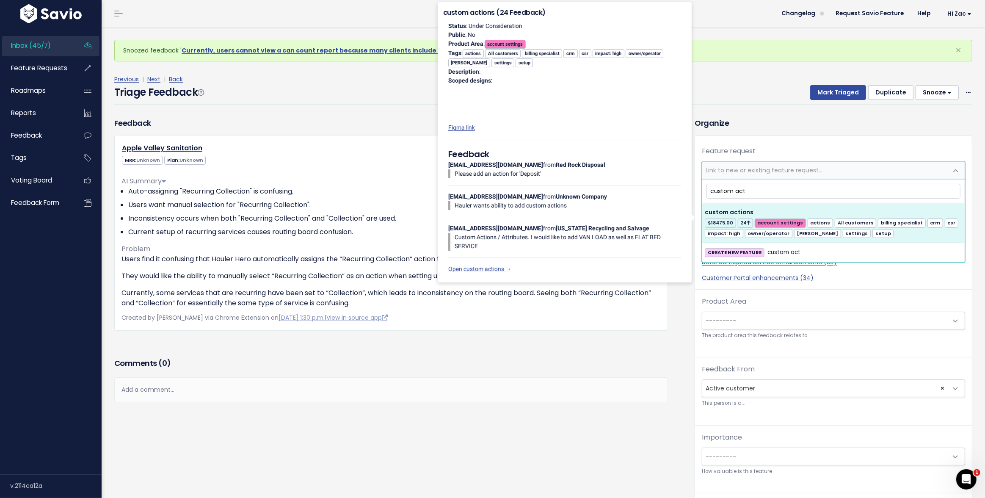
type input "custom act"
select select "32424"
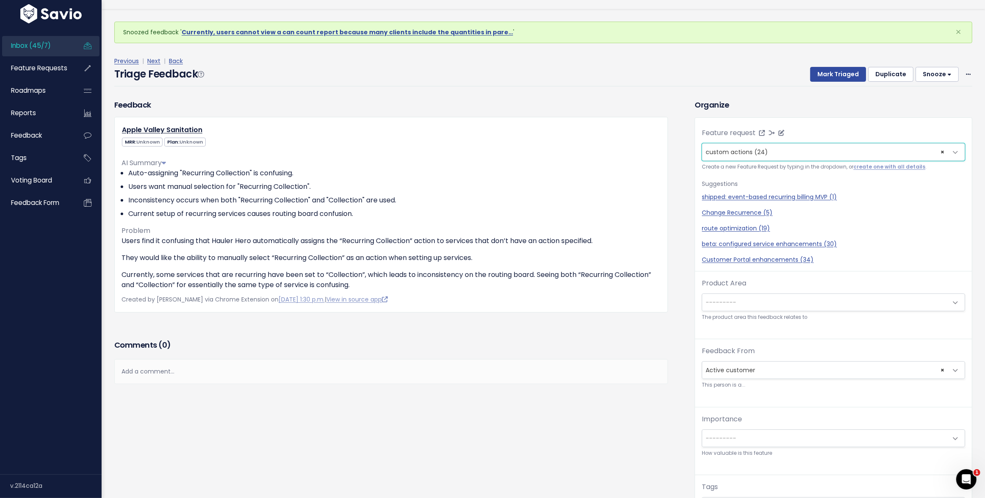
scroll to position [28, 0]
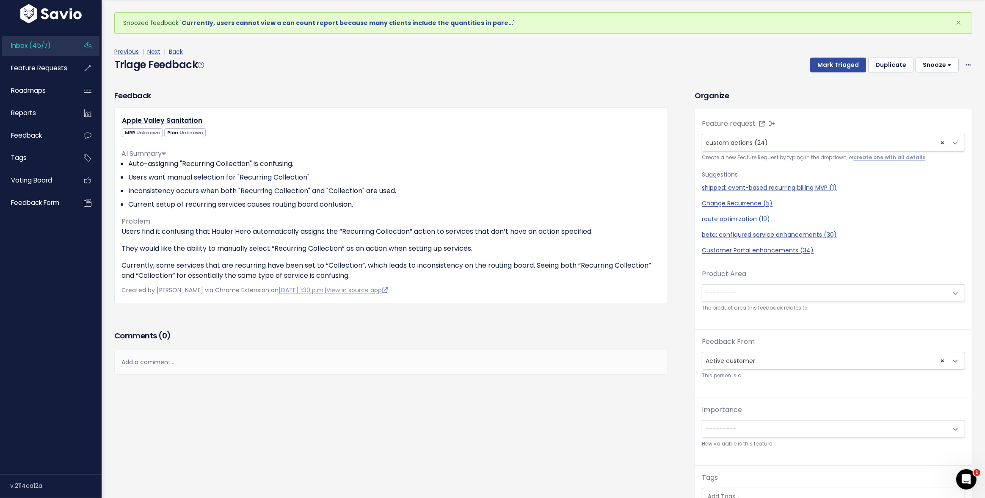
click at [766, 288] on span "---------" at bounding box center [824, 292] width 245 height 17
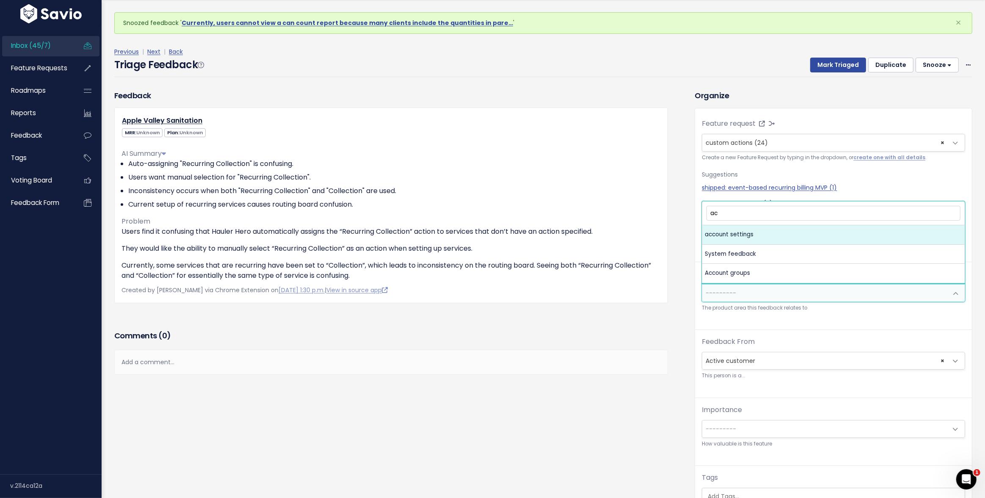
type input "a"
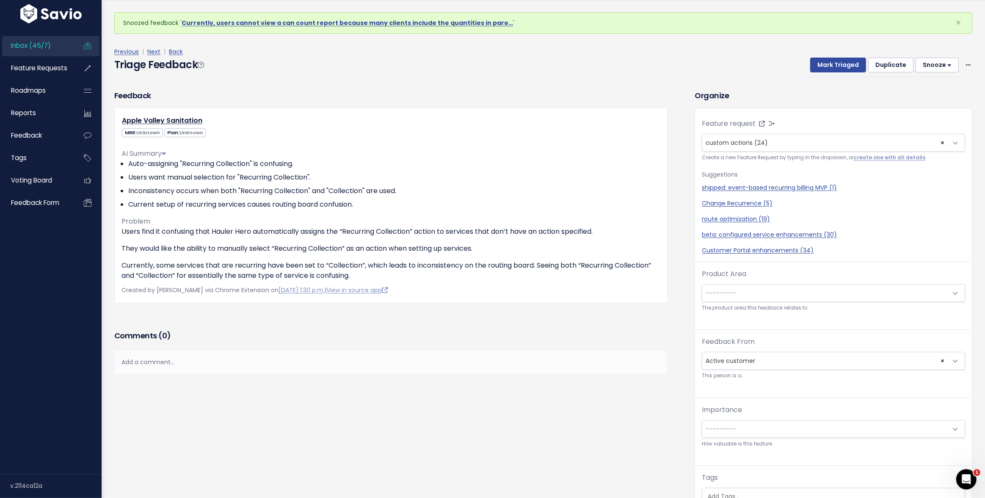
click at [713, 328] on div "Product Area --------- Onboarding Billing Routing Invoicing Payment Work orders…" at bounding box center [833, 299] width 277 height 61
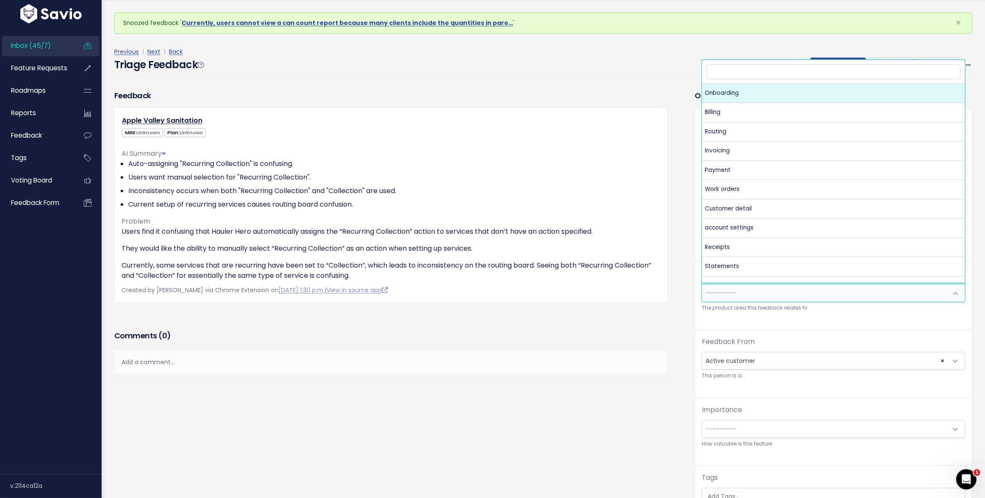
click at [727, 295] on span "---------" at bounding box center [720, 293] width 30 height 8
click at [743, 68] on input "search" at bounding box center [833, 71] width 254 height 15
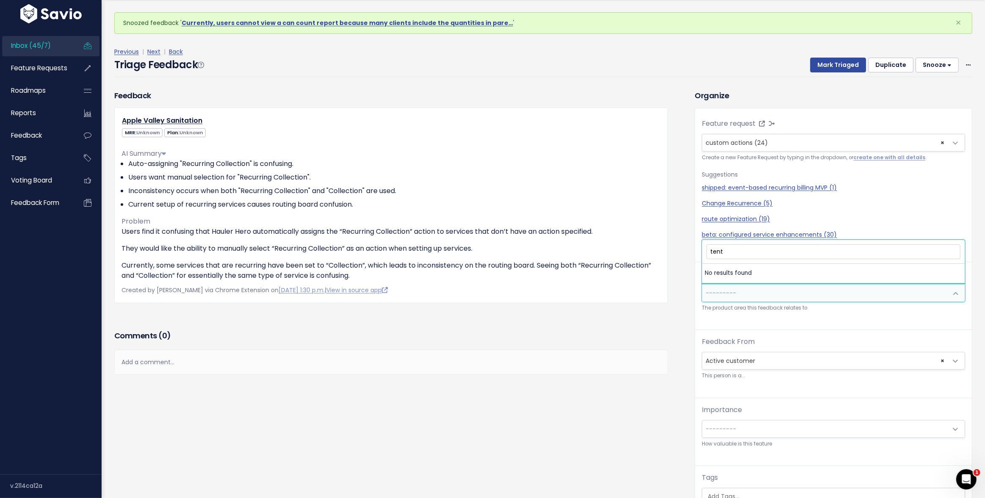
type input "ten"
select select "MAIN:TENENT_SETTINGS"
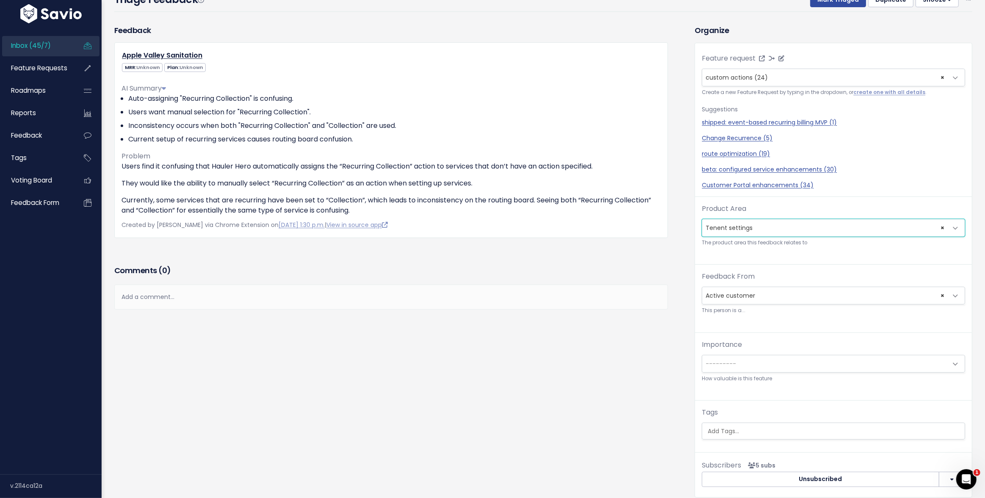
scroll to position [134, 0]
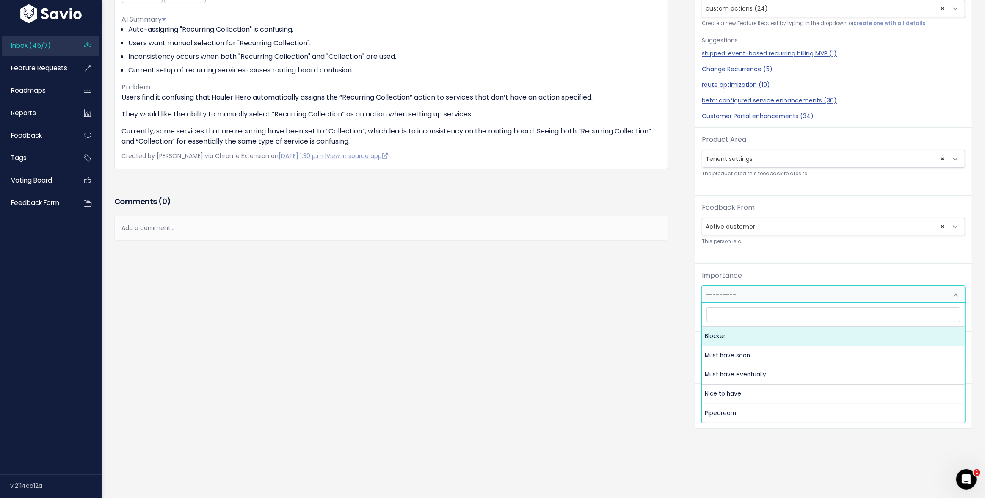
click at [720, 292] on span "---------" at bounding box center [720, 294] width 30 height 8
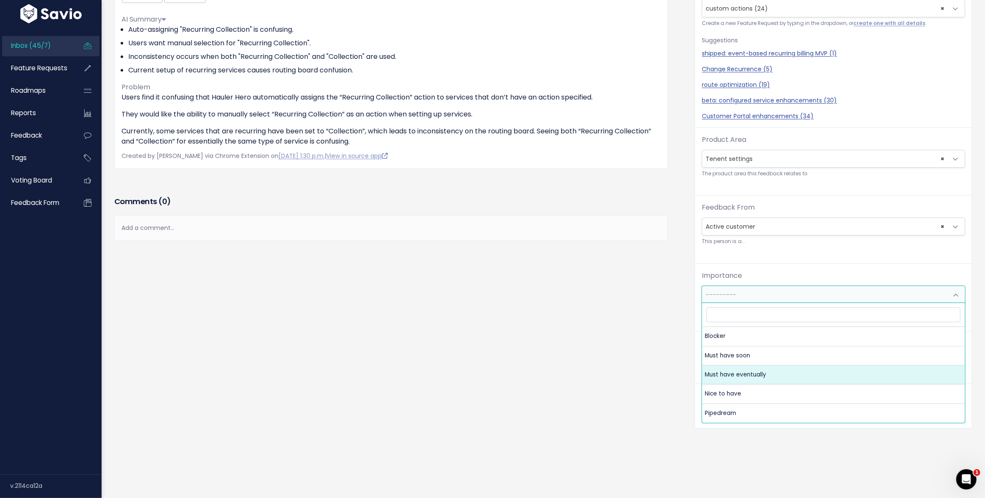
select select "MUST_HAVE_EVENTUALLY"
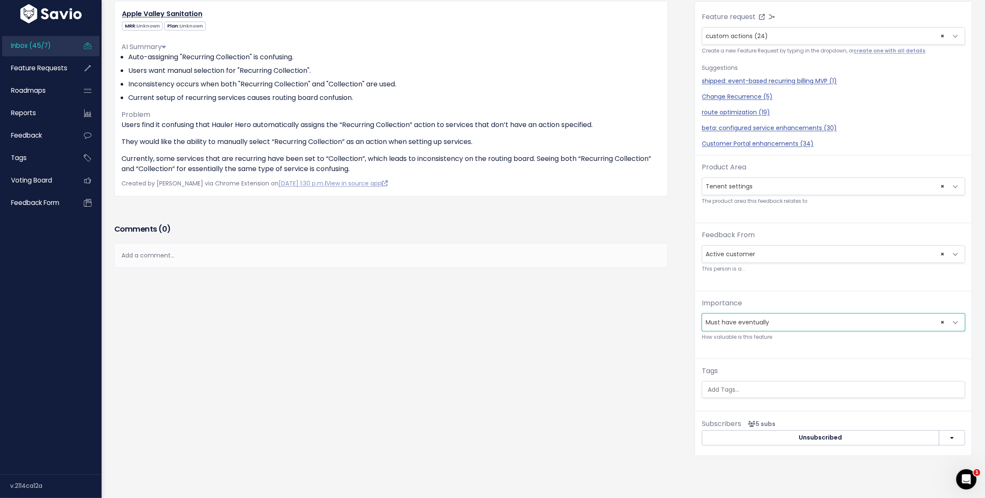
scroll to position [0, 0]
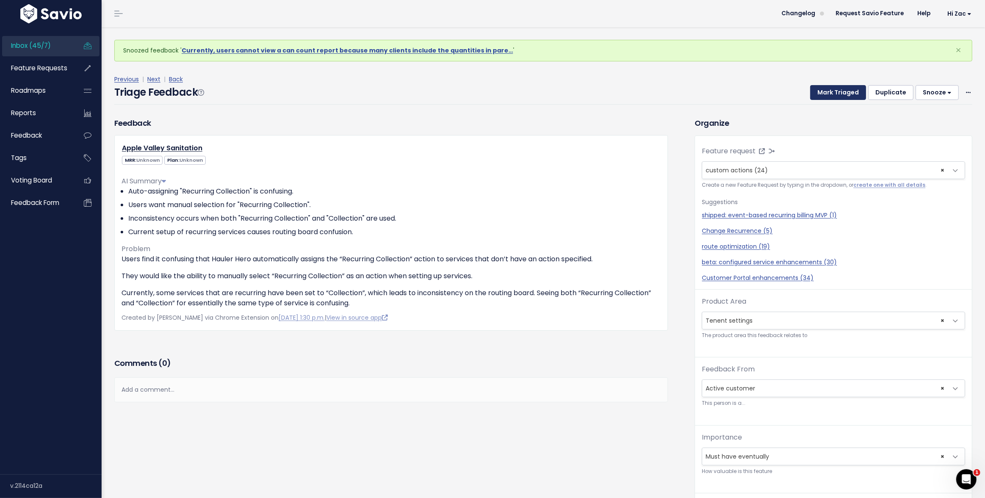
click at [826, 95] on button "Mark Triaged" at bounding box center [838, 92] width 56 height 15
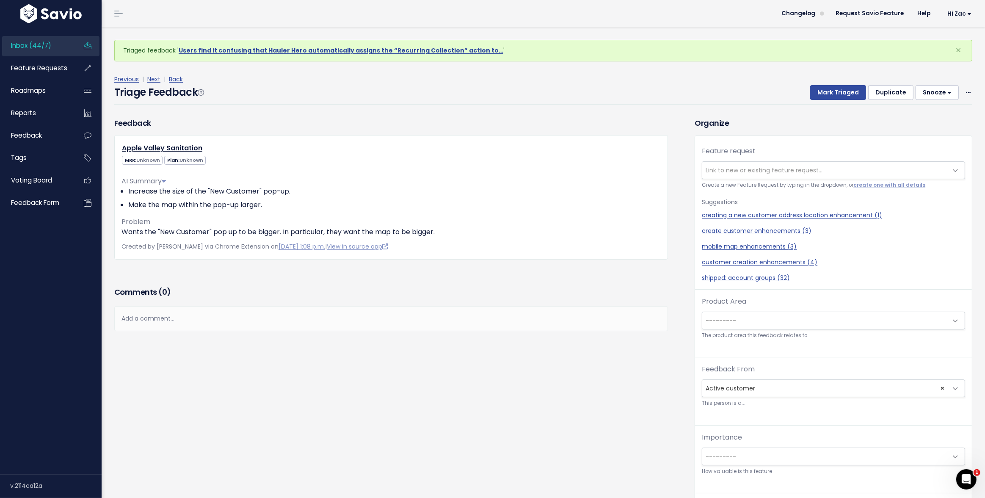
click at [427, 317] on div "Add a comment..." at bounding box center [391, 318] width 554 height 25
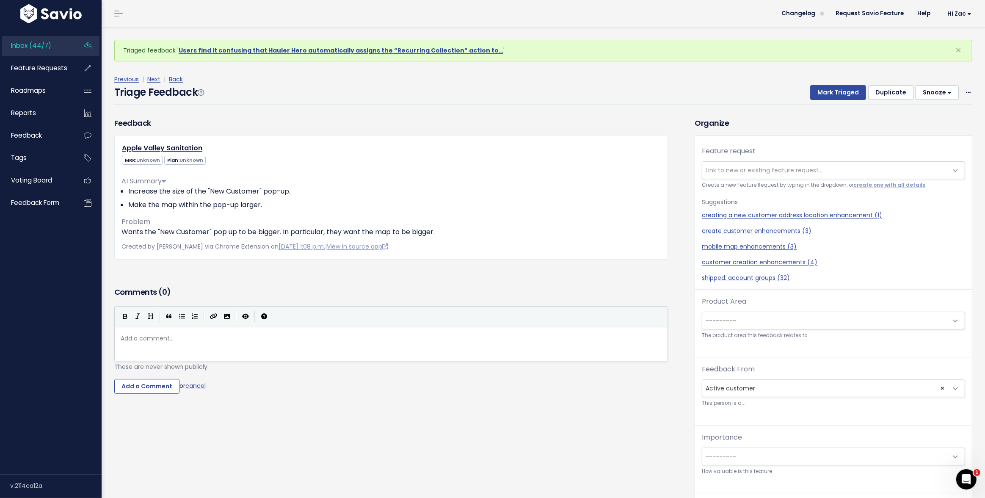
click at [935, 94] on button "Snooze" at bounding box center [936, 92] width 43 height 15
click at [928, 114] on button "1 day" at bounding box center [940, 113] width 61 height 17
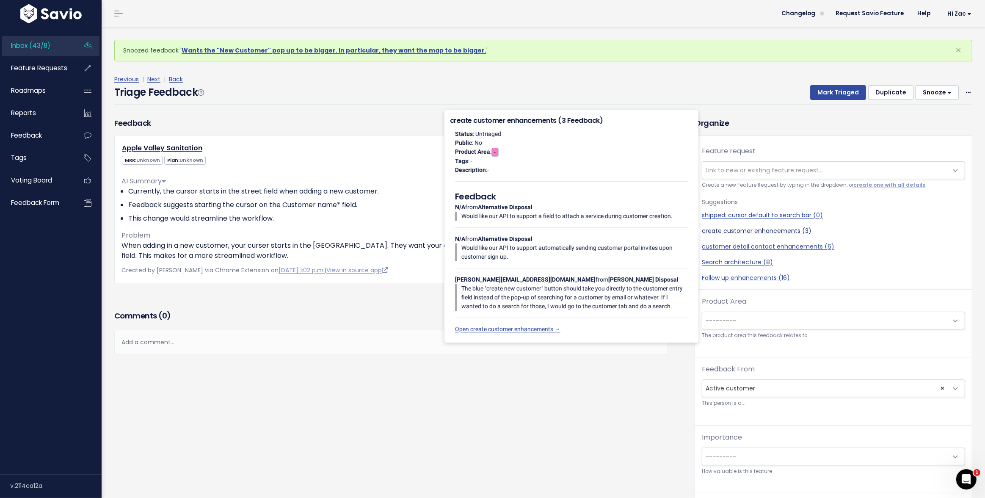
click at [729, 228] on link "create customer enhancements (3)" at bounding box center [833, 230] width 263 height 9
select select "50314"
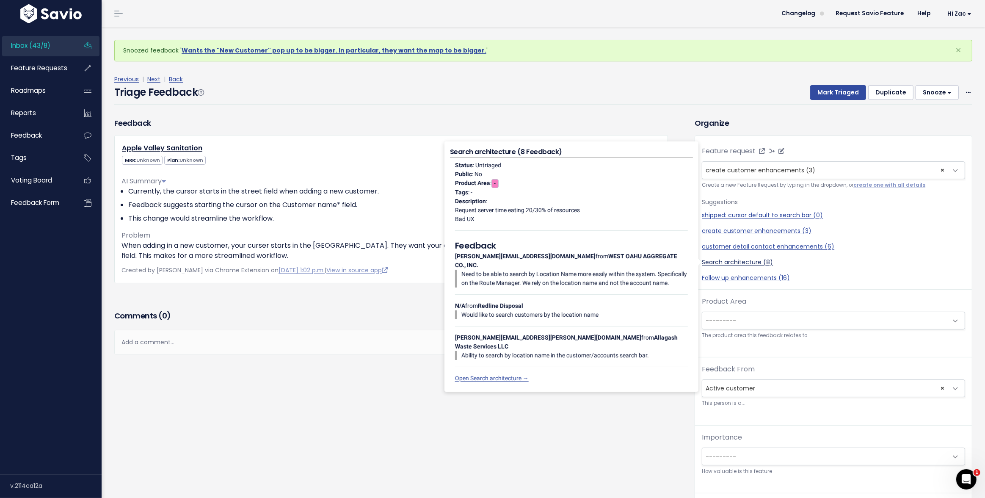
scroll to position [28, 0]
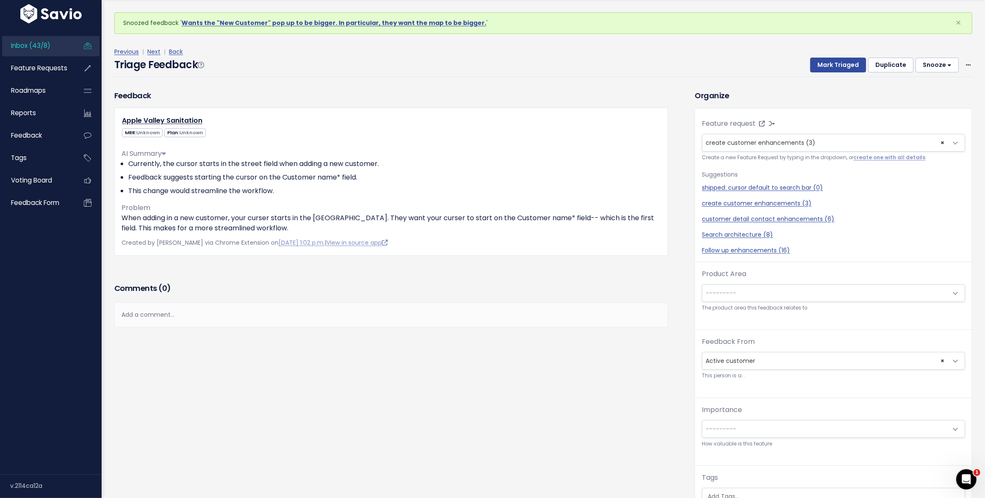
click at [766, 291] on span "---------" at bounding box center [824, 292] width 245 height 17
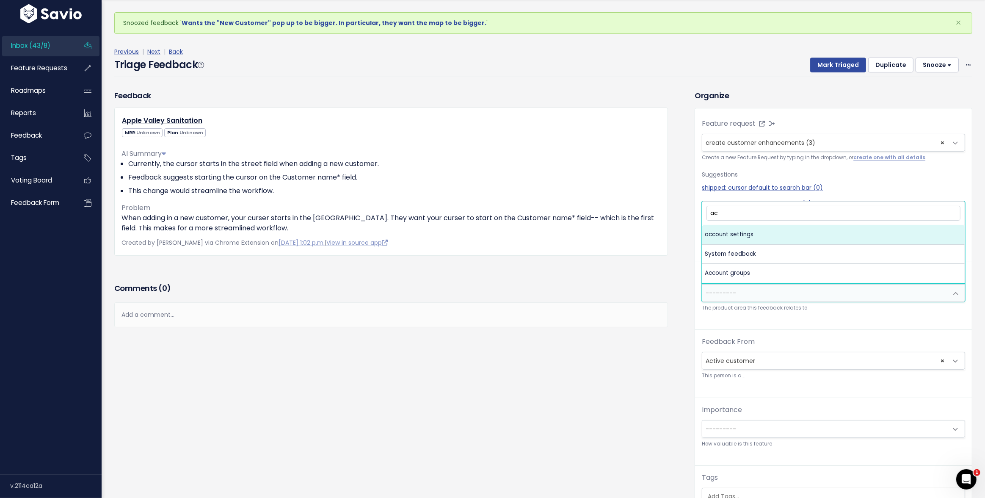
type input "a"
type input "custom"
select select "MAIN:CUSTOMER_DETAIL"
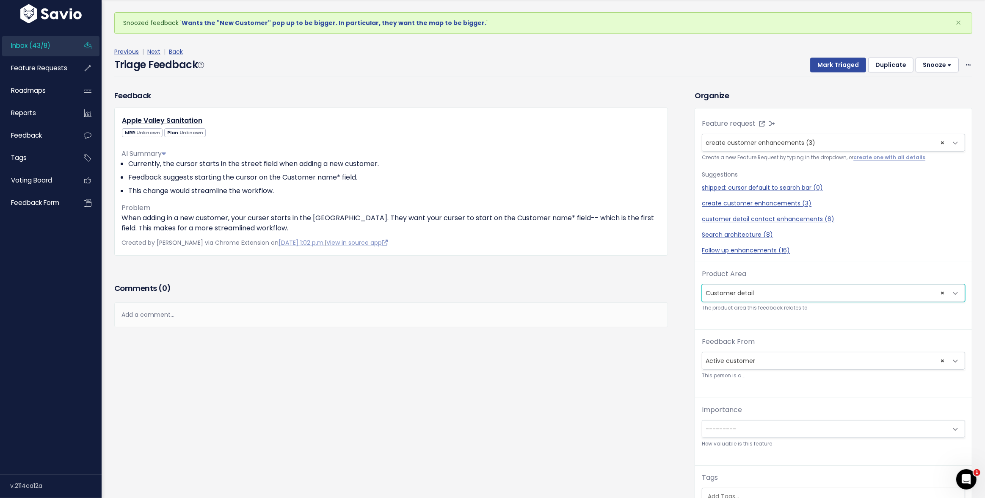
scroll to position [134, 0]
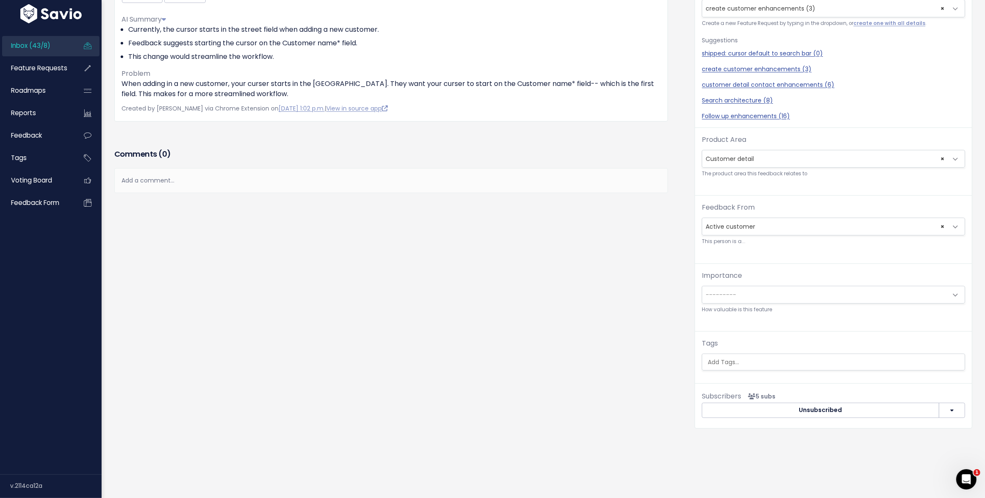
click at [741, 298] on span "---------" at bounding box center [824, 294] width 245 height 17
click at [731, 293] on span "× Must have eventually" at bounding box center [824, 294] width 245 height 17
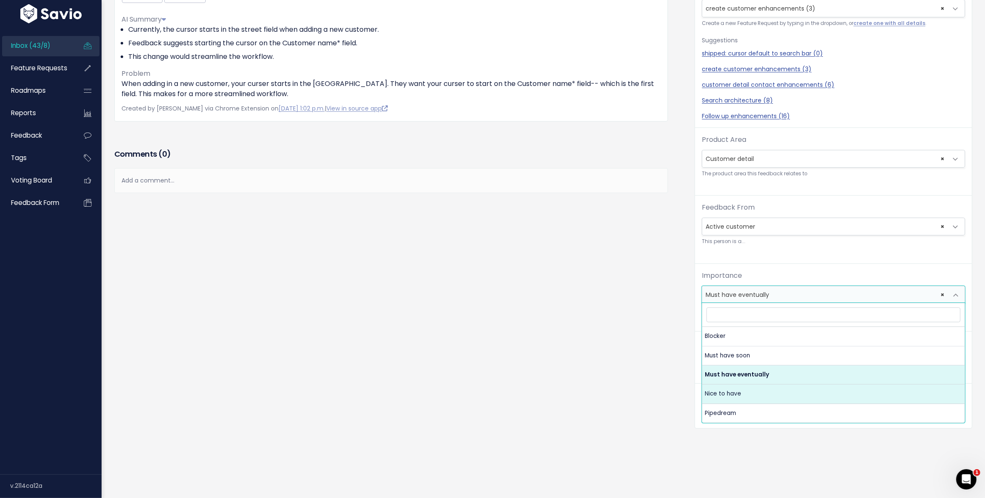
select select "NICE_TO_HAVE"
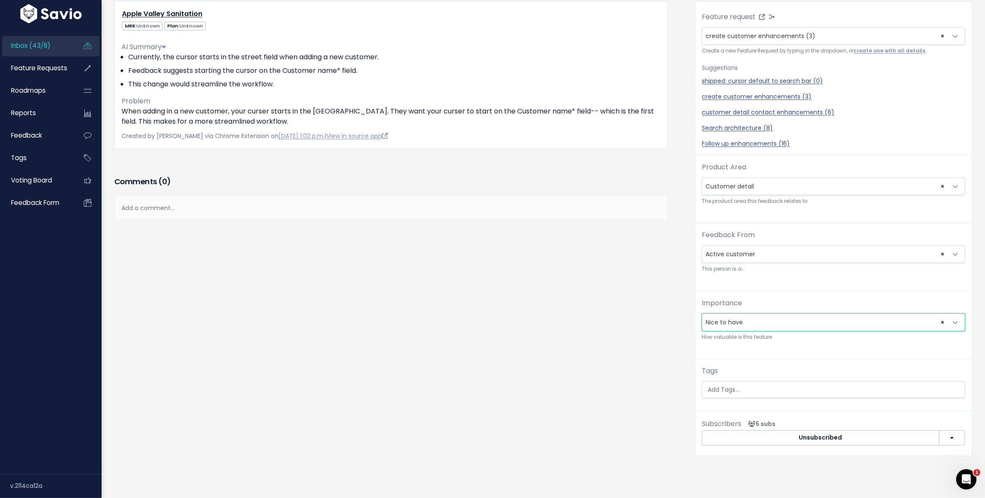
scroll to position [0, 0]
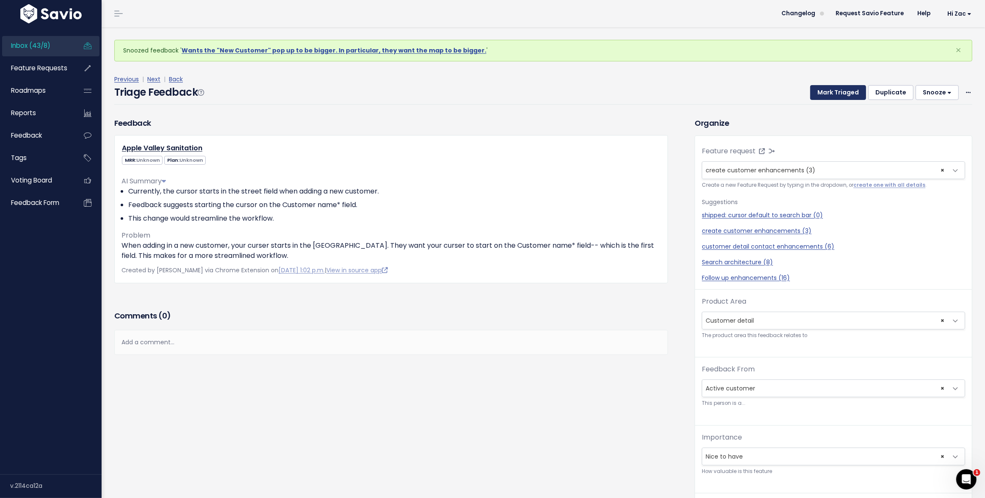
click at [825, 96] on button "Mark Triaged" at bounding box center [838, 92] width 56 height 15
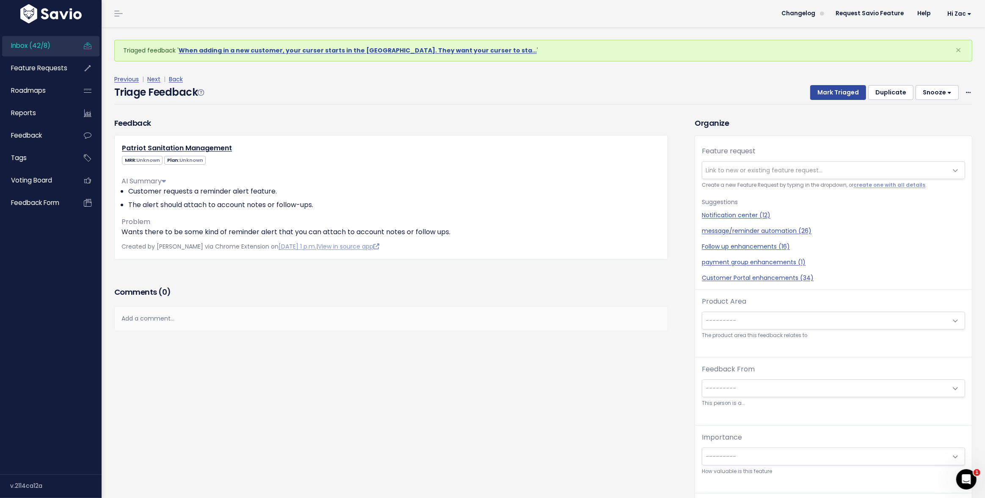
click at [749, 171] on span "Link to new or existing feature request..." at bounding box center [763, 170] width 117 height 8
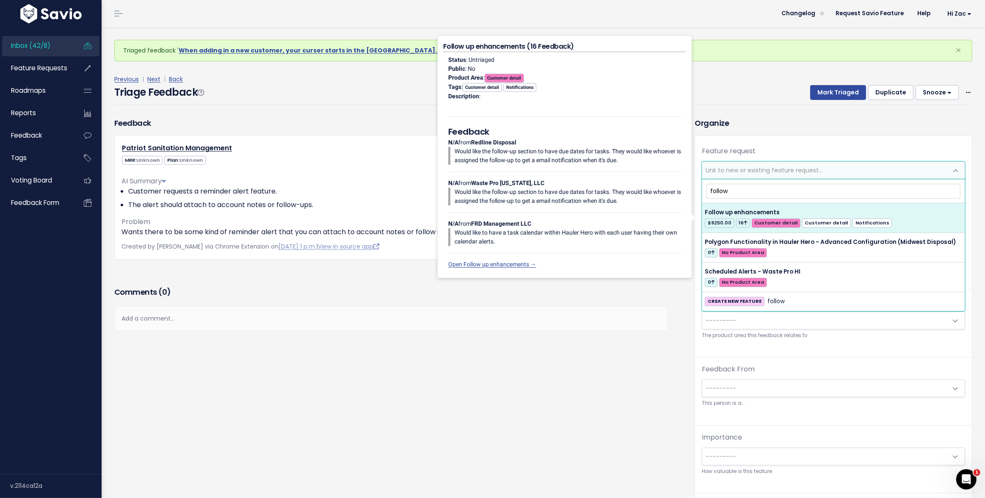
type input "follow"
select select "35271"
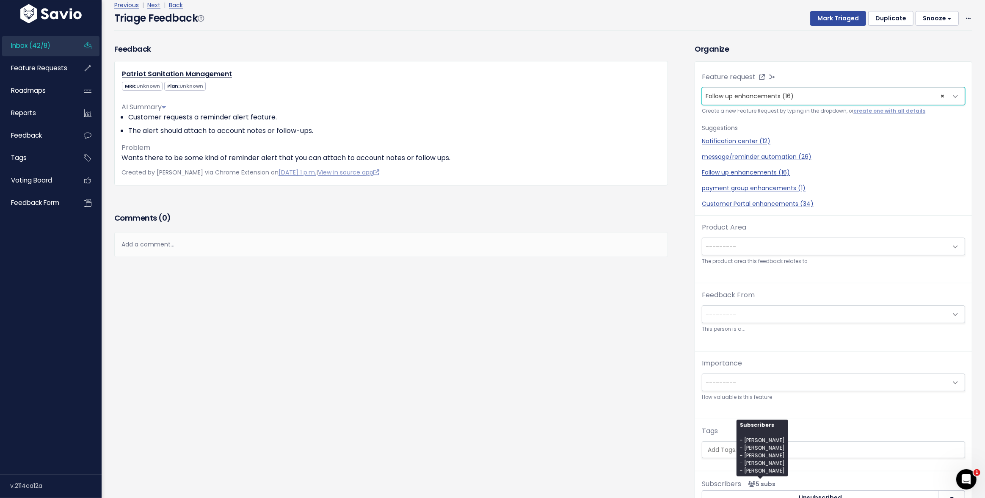
scroll to position [120, 0]
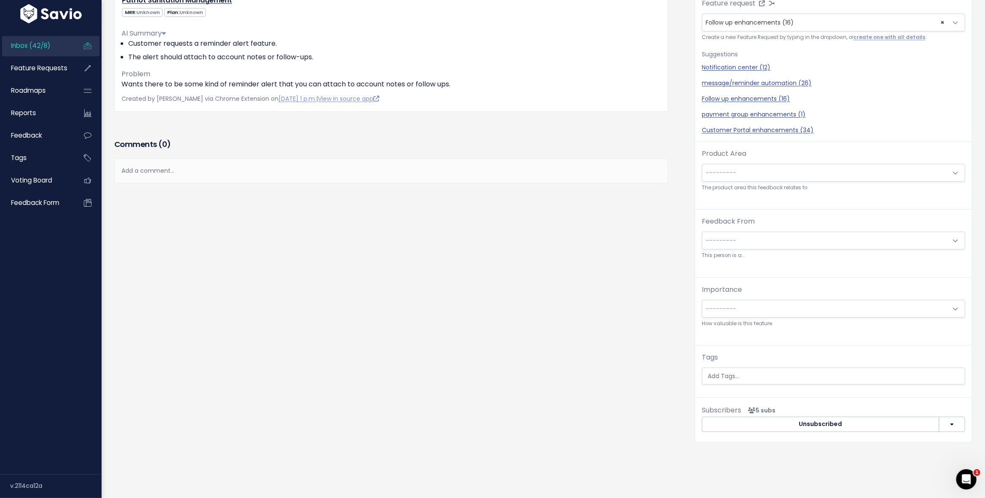
click at [737, 166] on span "---------" at bounding box center [824, 172] width 245 height 17
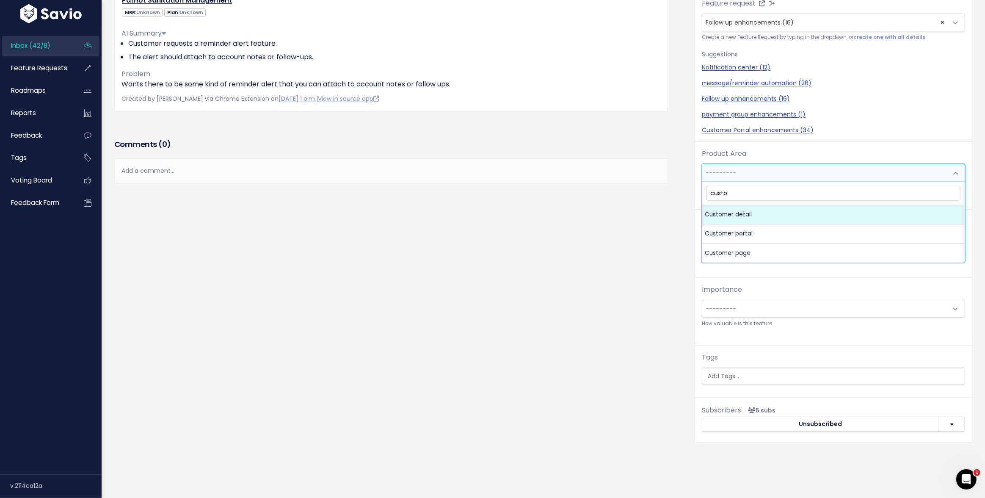
type input "custom"
select select "MAIN:CUSTOMER_DETAIL"
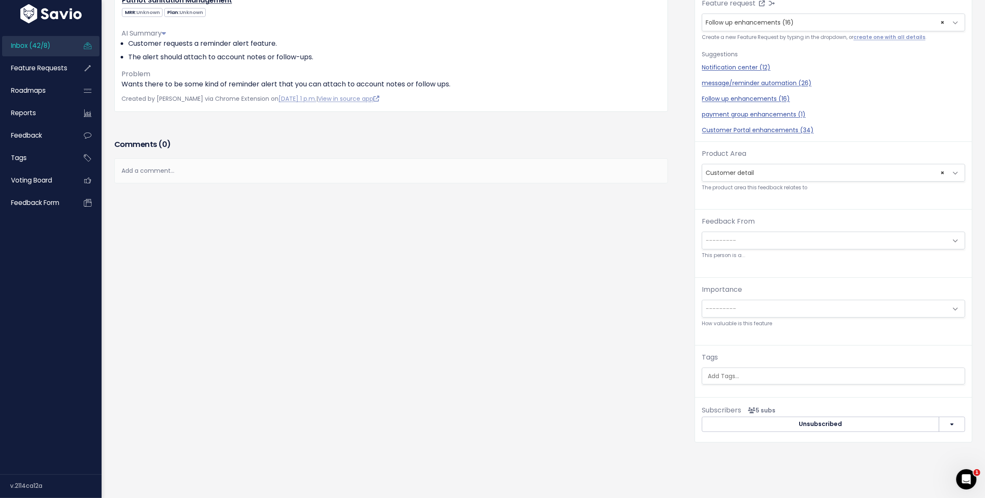
click at [738, 243] on span "---------" at bounding box center [824, 240] width 245 height 17
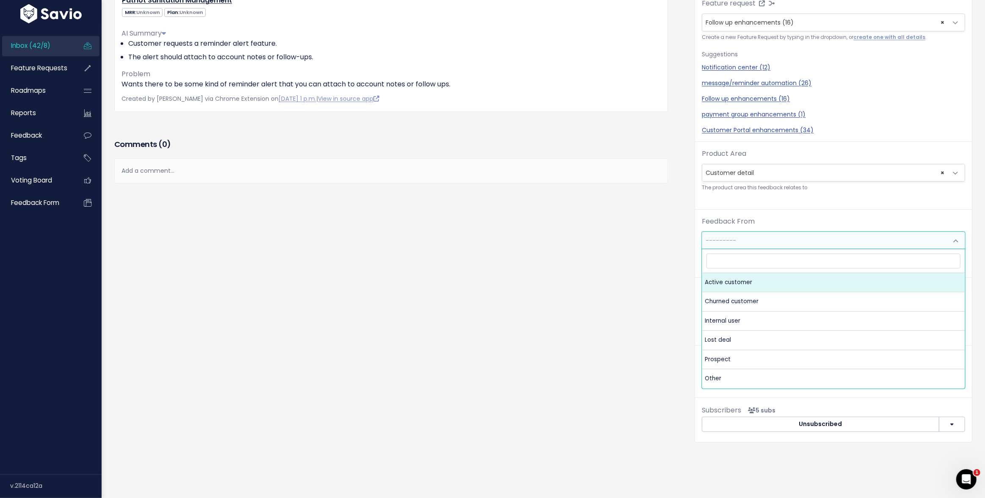
select select "ACTIVE"
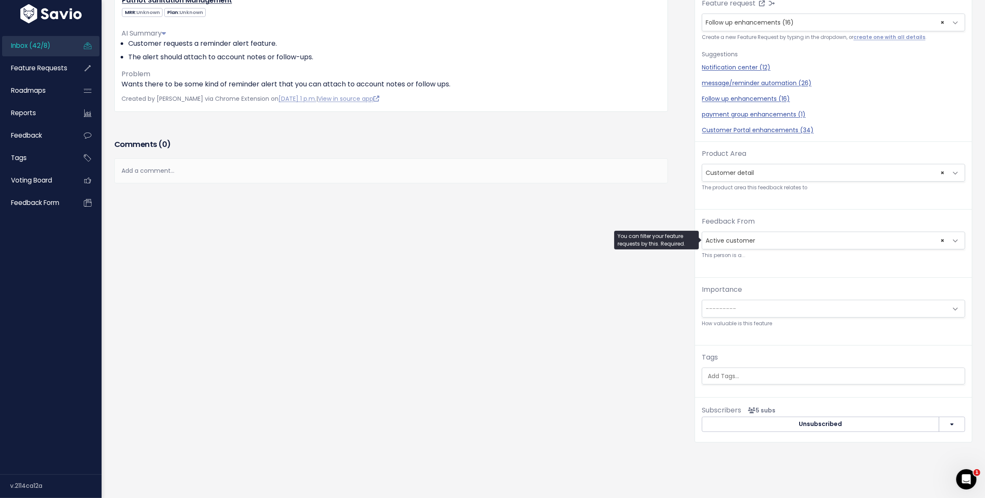
click at [737, 301] on span "---------" at bounding box center [824, 308] width 245 height 17
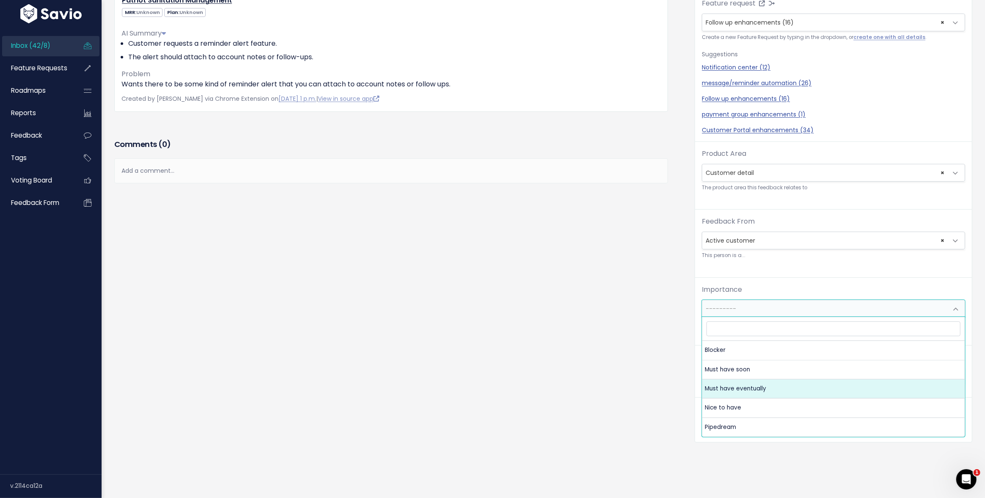
select select "MUST_HAVE_EVENTUALLY"
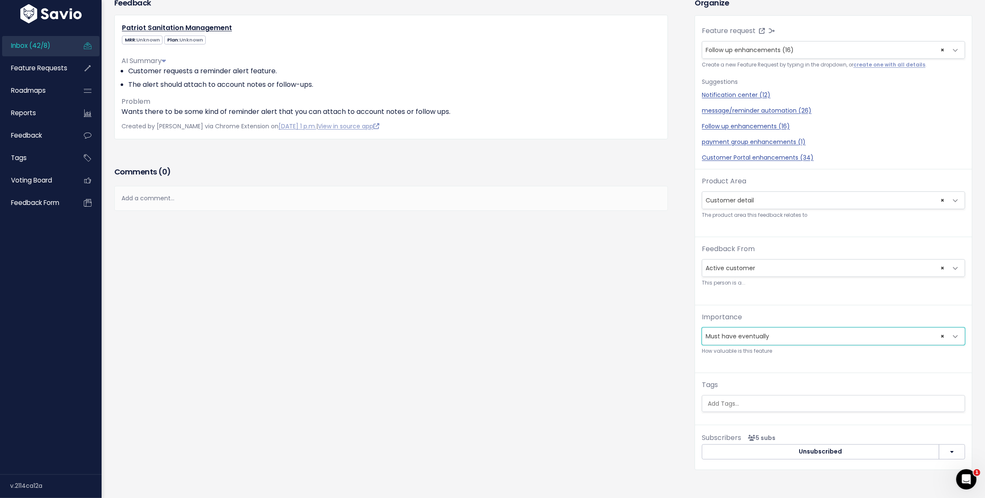
scroll to position [0, 0]
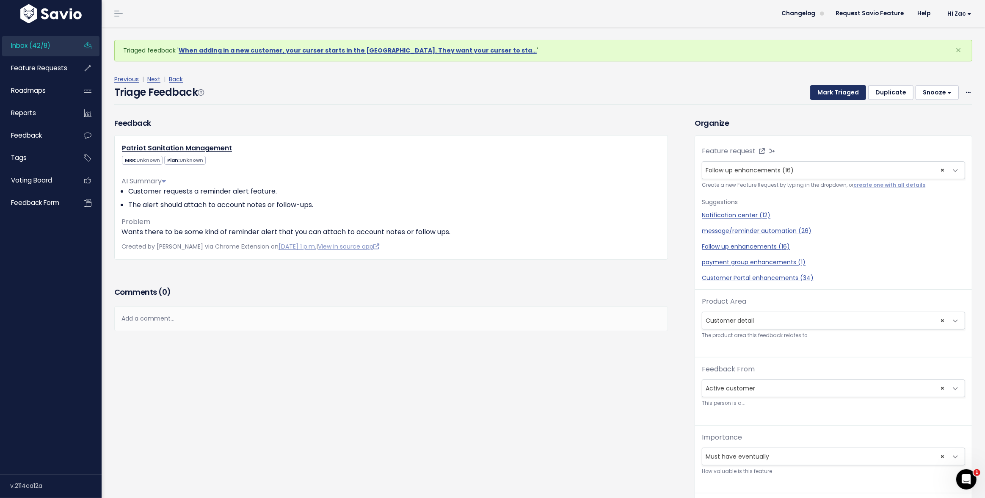
click at [817, 91] on button "Mark Triaged" at bounding box center [838, 92] width 56 height 15
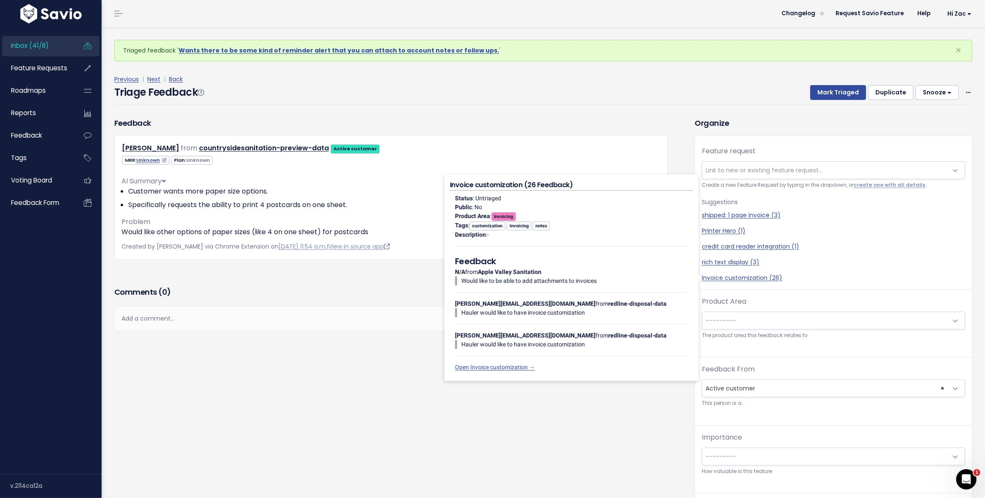
click at [741, 286] on div "Feature request --------- Link to new or existing feature request... Create a n…" at bounding box center [833, 217] width 277 height 143
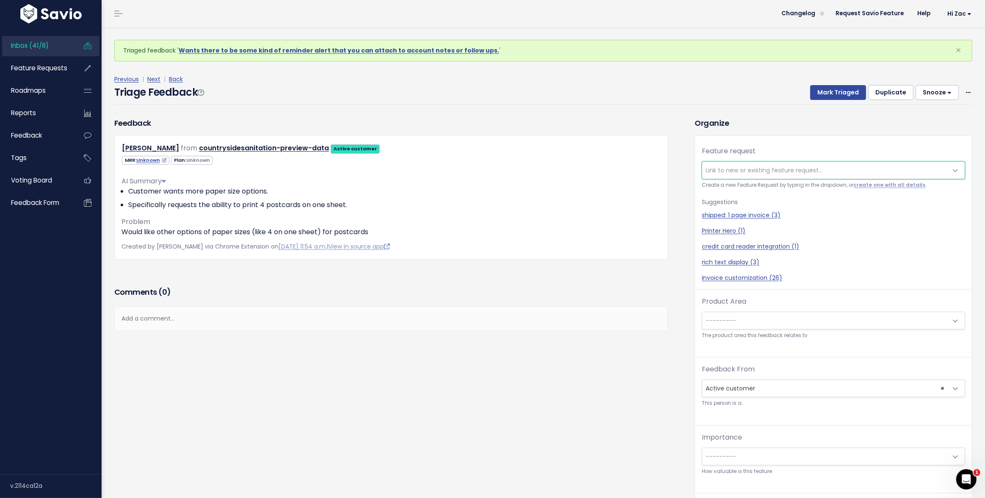
click at [733, 167] on span "Link to new or existing feature request..." at bounding box center [763, 170] width 117 height 8
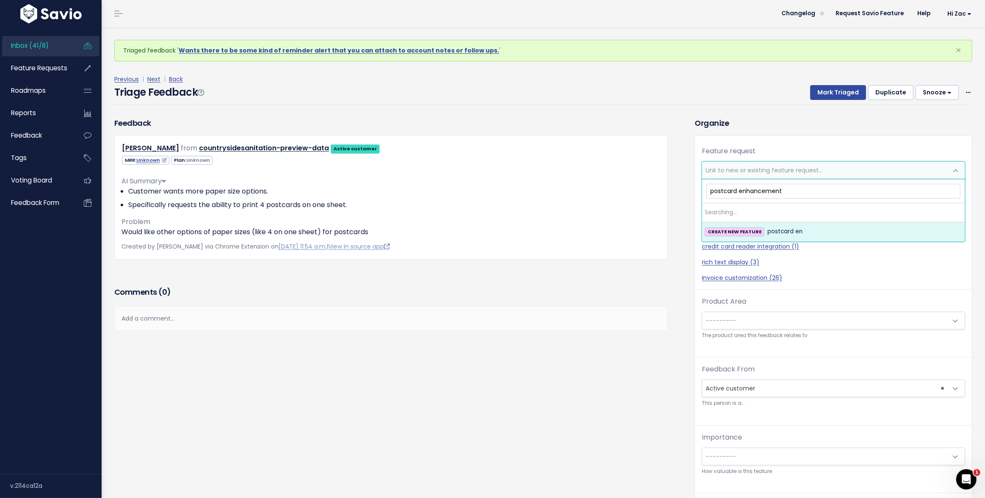
type input "postcard enhancements"
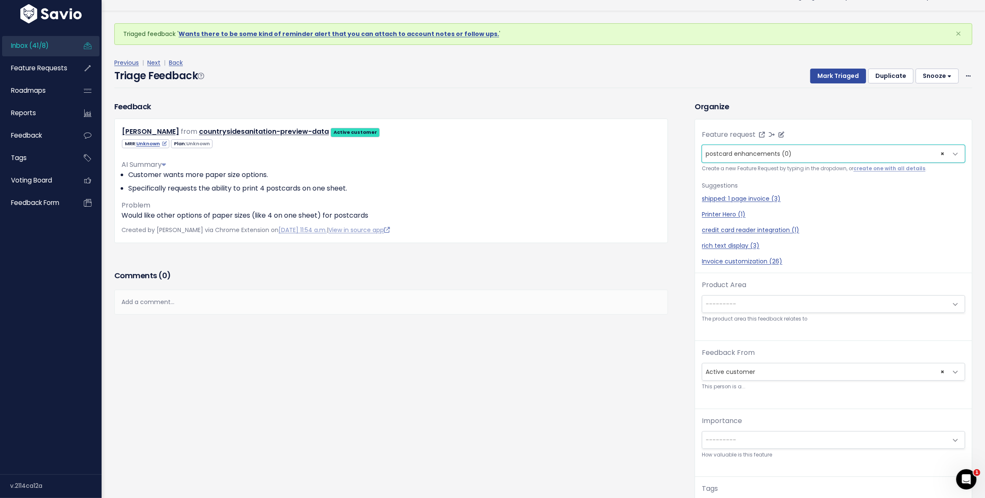
scroll to position [19, 0]
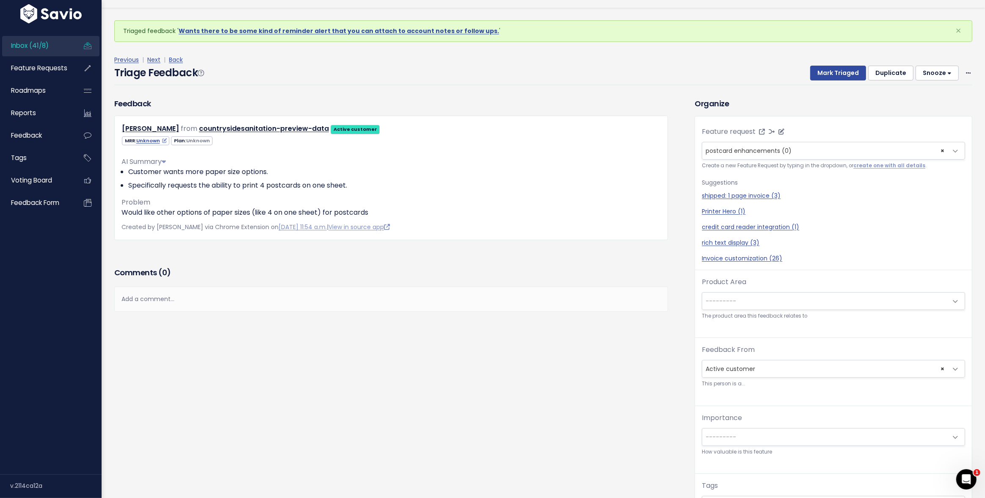
click at [714, 299] on span "---------" at bounding box center [720, 301] width 30 height 8
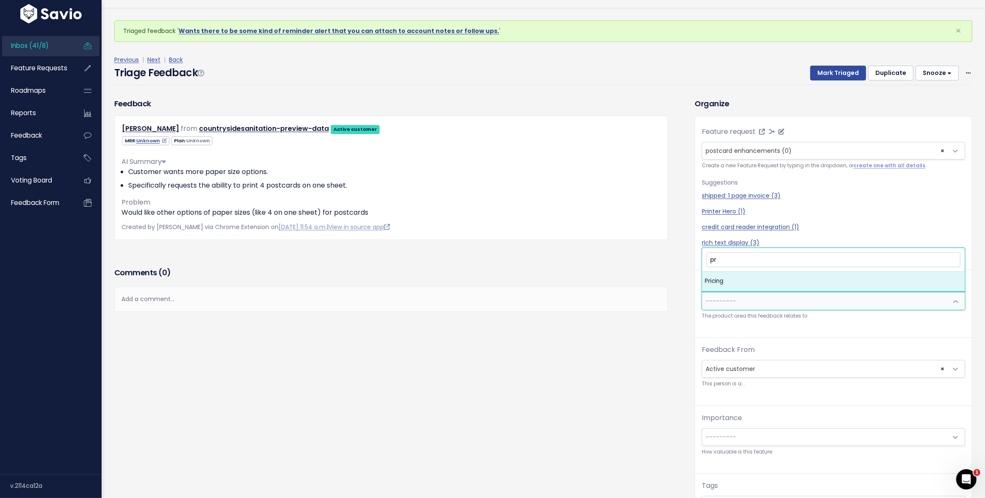
type input "p"
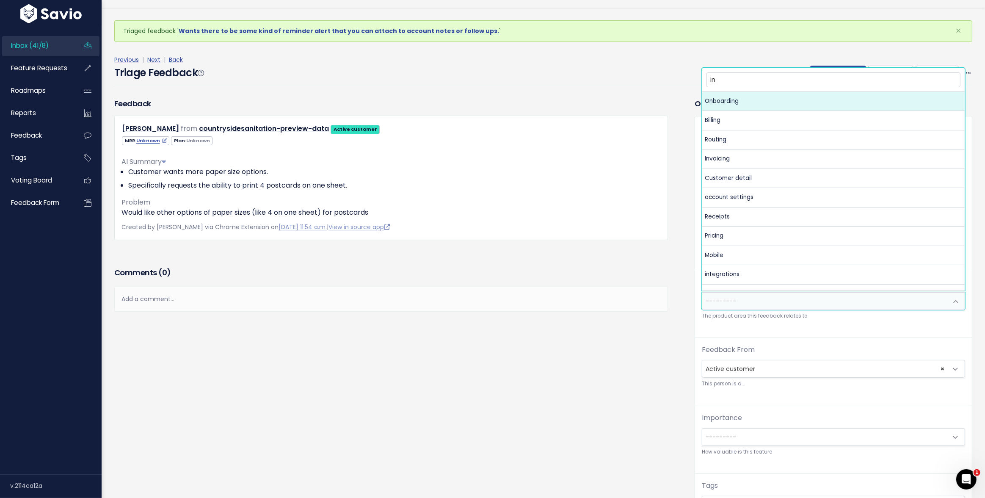
type input "inv"
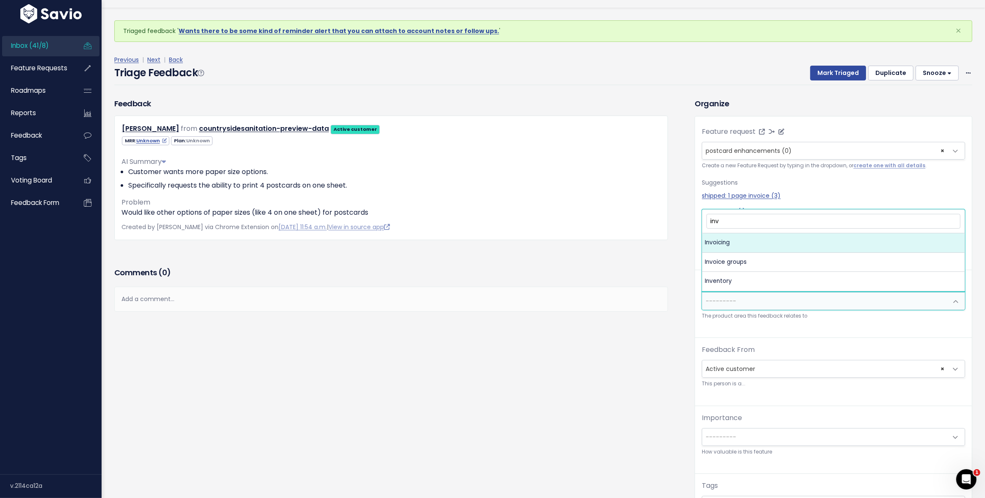
select select "MAIN:INVOICING"
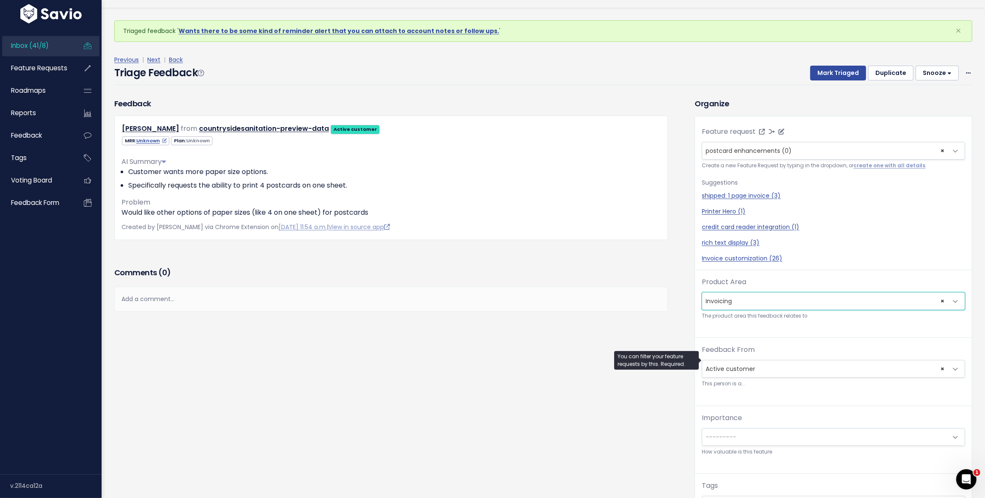
scroll to position [28, 0]
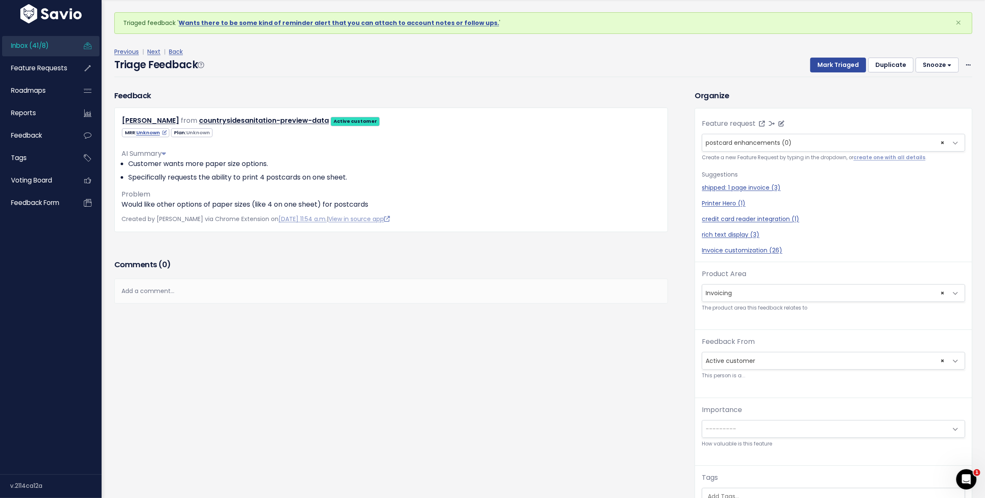
click at [777, 428] on span "---------" at bounding box center [824, 428] width 245 height 17
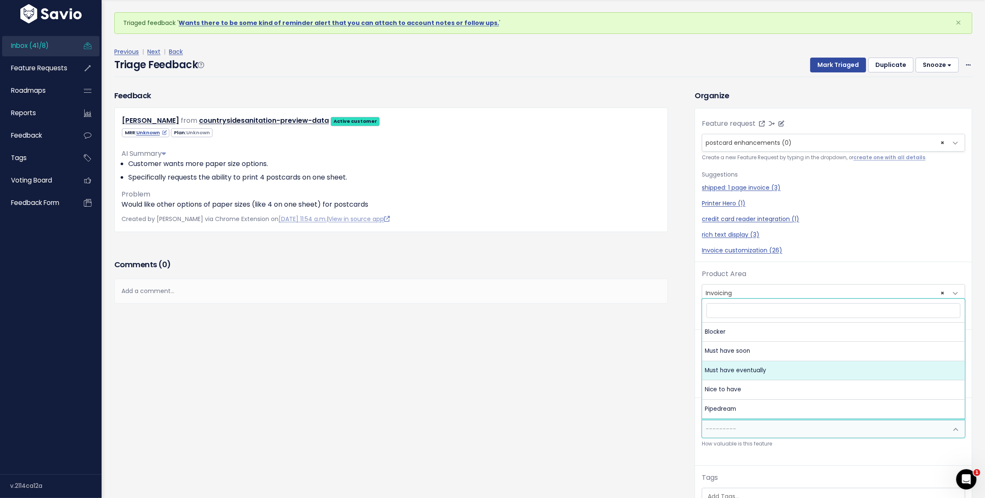
select select "MUST_HAVE_EVENTUALLY"
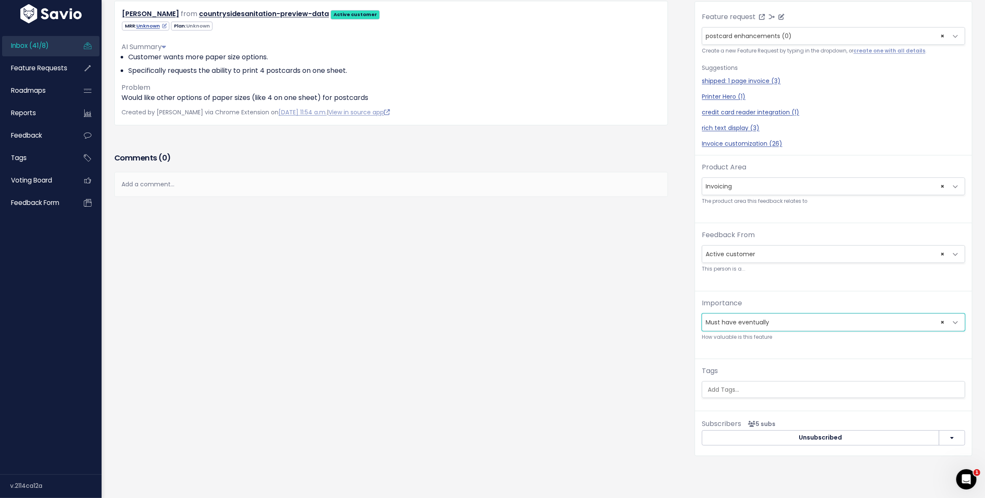
scroll to position [0, 0]
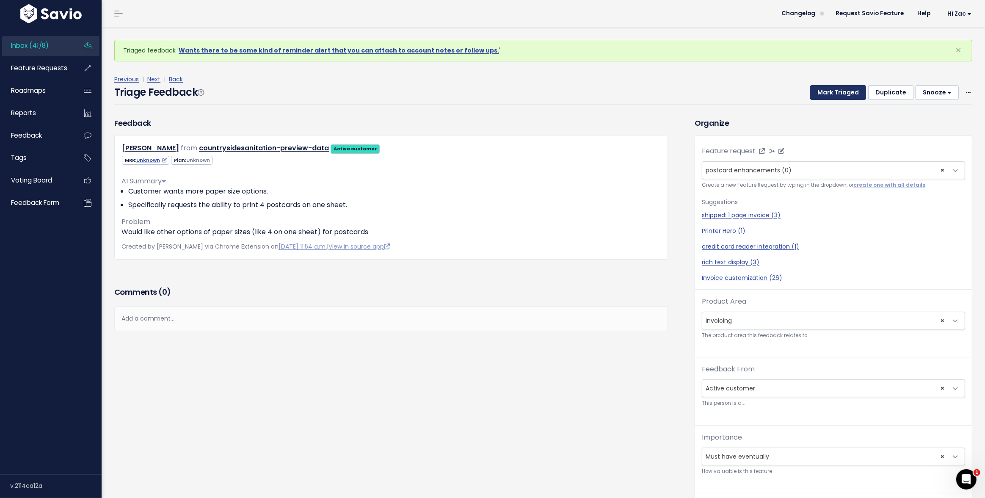
click at [837, 90] on button "Mark Triaged" at bounding box center [838, 92] width 56 height 15
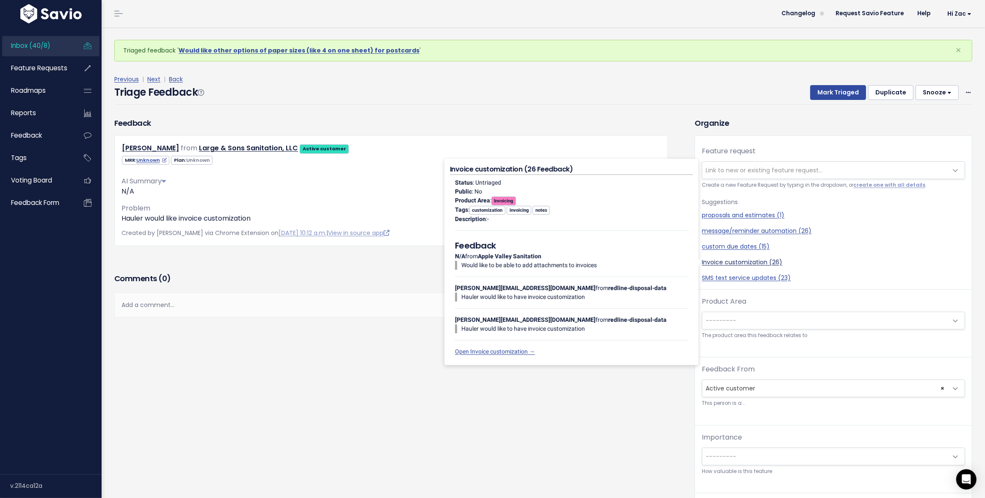
click at [713, 264] on link "Invoice customization (26)" at bounding box center [833, 262] width 263 height 9
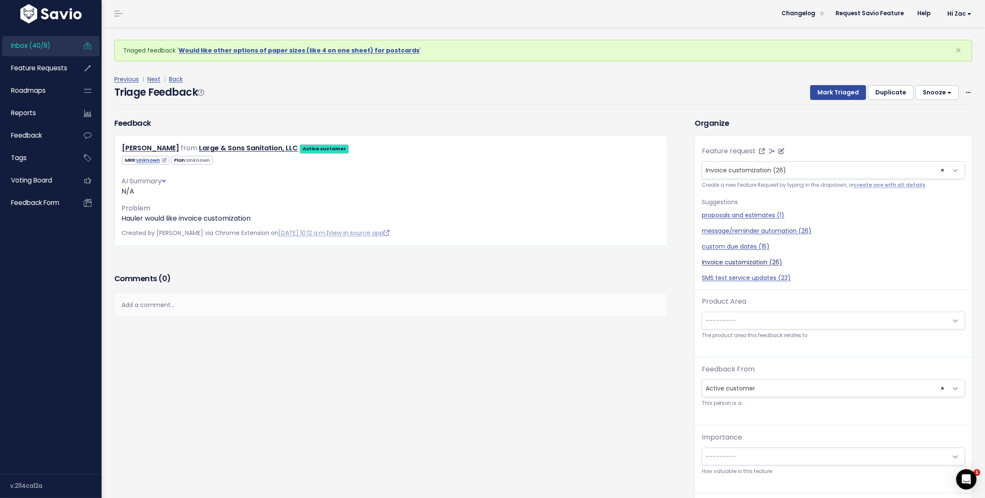
select select "35268"
click at [743, 314] on span "---------" at bounding box center [824, 320] width 245 height 17
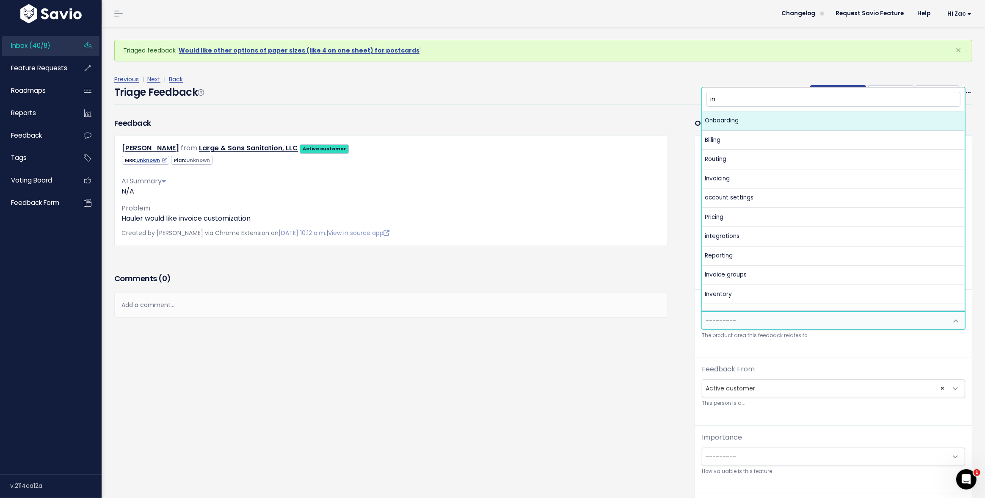
type input "inv"
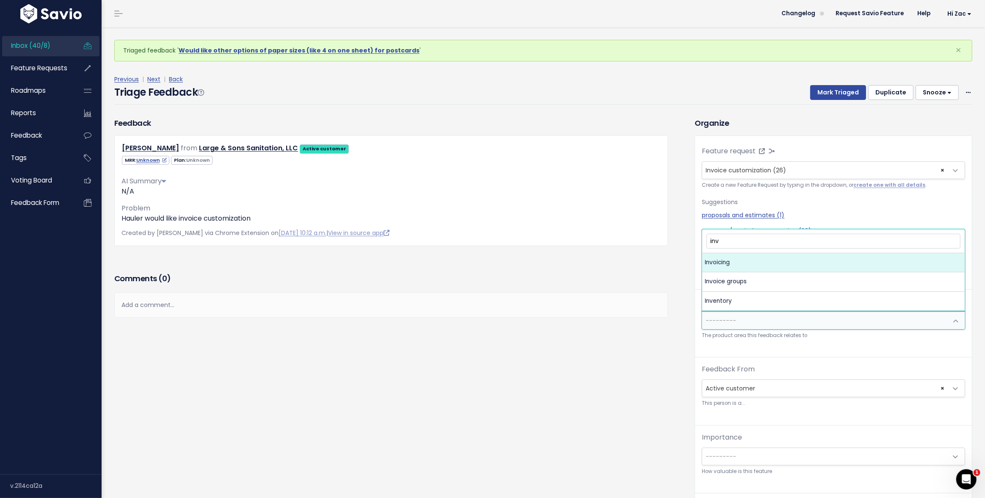
select select "MAIN:INVOICING"
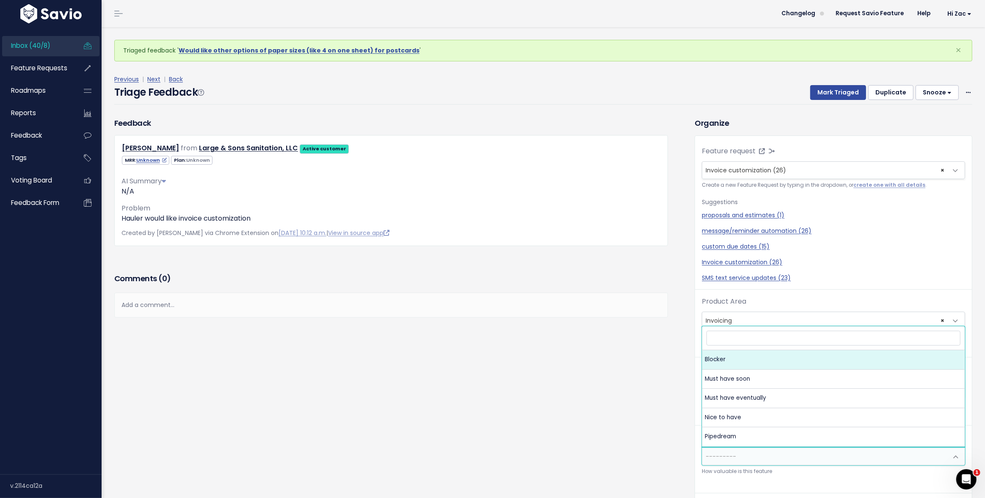
click at [777, 452] on span "---------" at bounding box center [824, 456] width 245 height 17
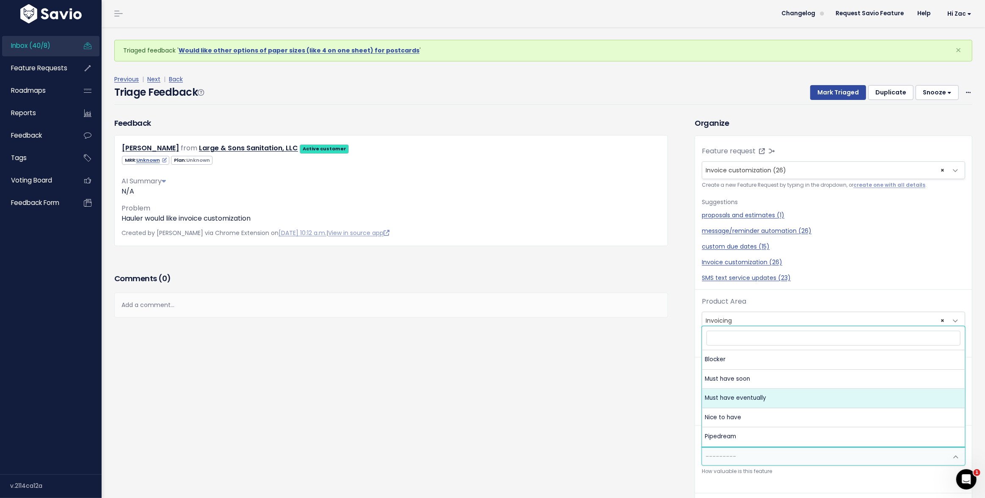
select select "MUST_HAVE_EVENTUALLY"
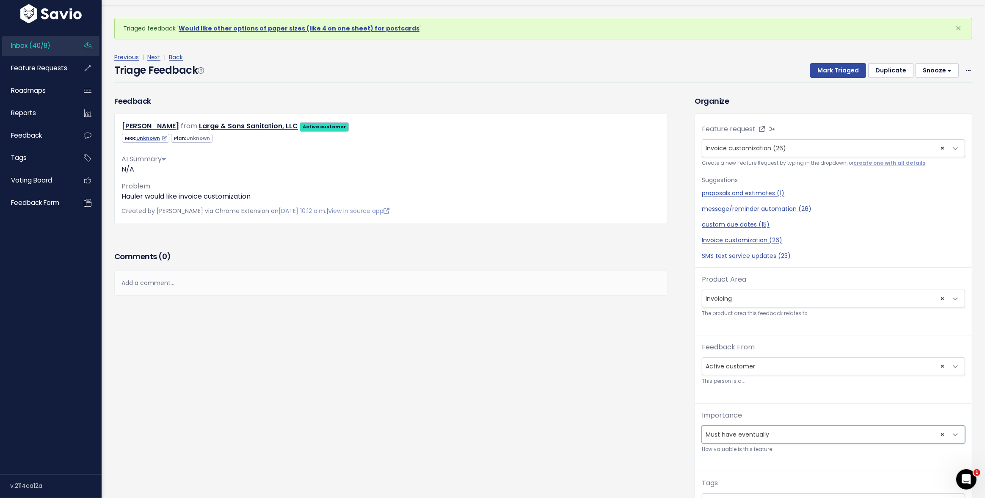
scroll to position [28, 0]
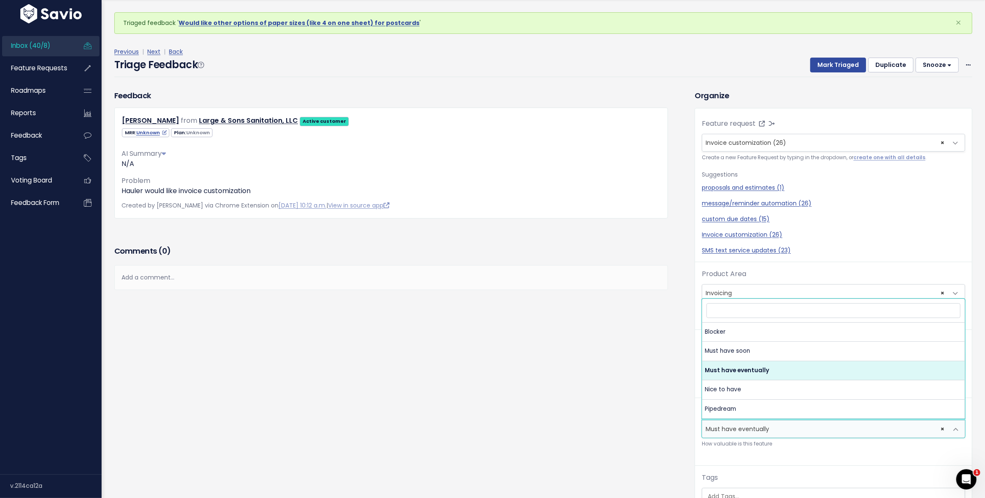
click at [778, 435] on span "× Must have eventually" at bounding box center [824, 428] width 245 height 17
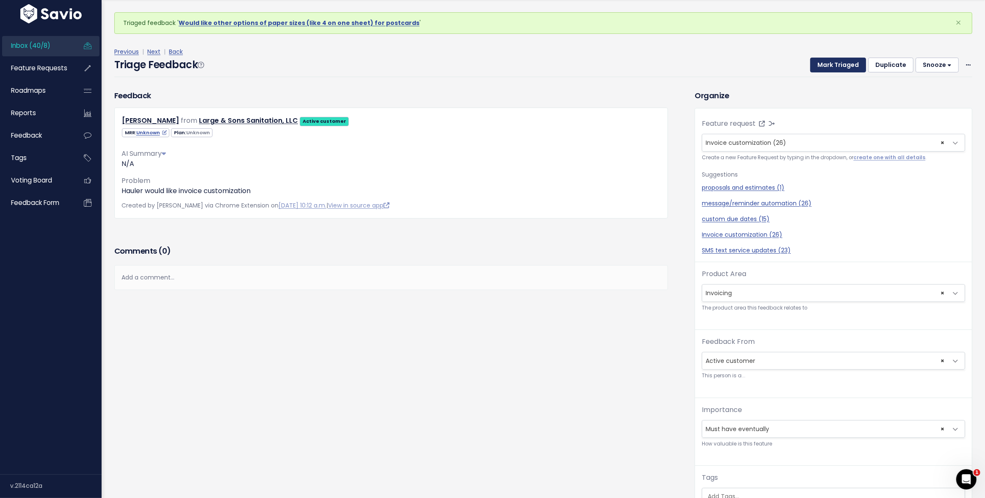
click at [825, 59] on button "Mark Triaged" at bounding box center [838, 65] width 56 height 15
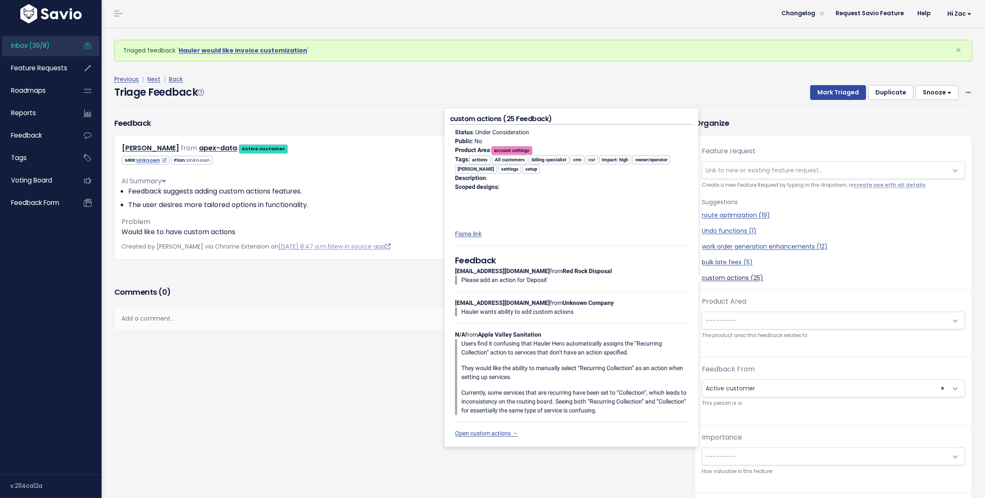
click at [725, 280] on link "custom actions (25)" at bounding box center [833, 277] width 263 height 9
select select "32424"
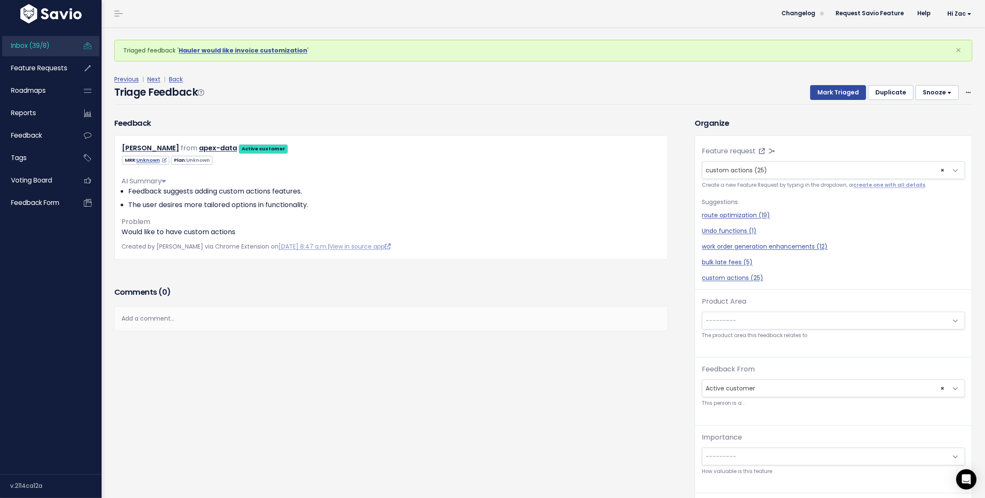
click at [735, 322] on span "---------" at bounding box center [824, 320] width 245 height 17
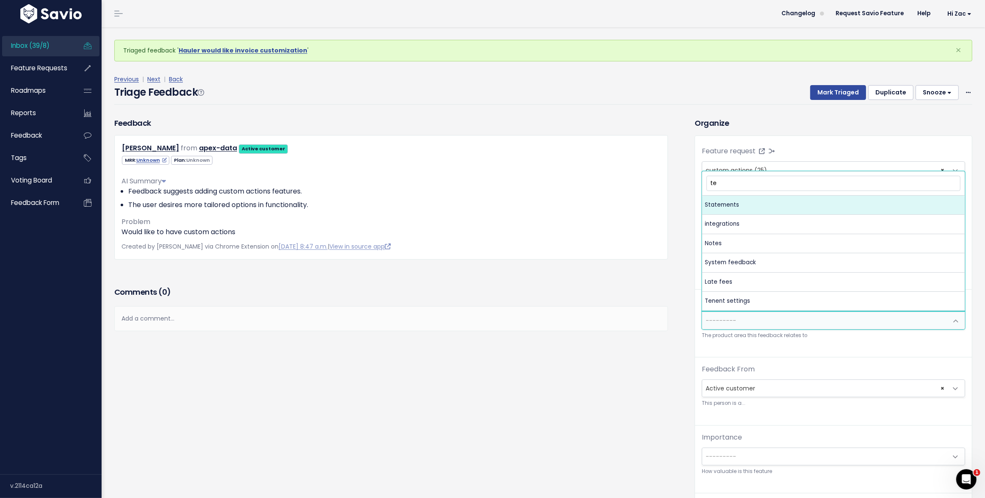
type input "ten"
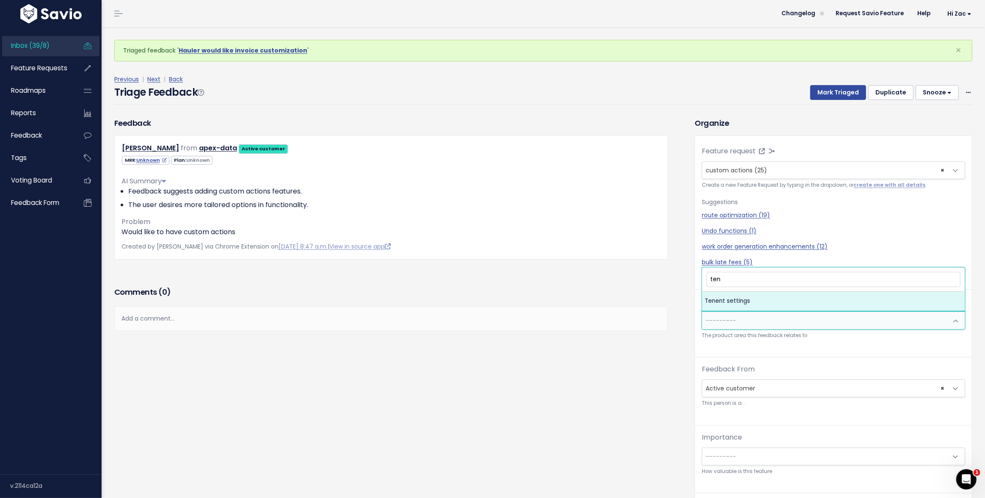
select select "MAIN:TENENT_SETTINGS"
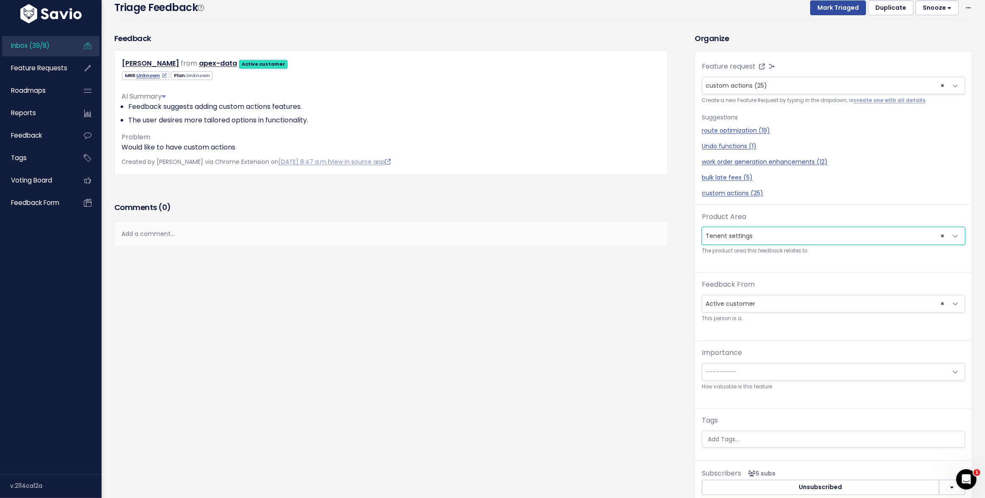
scroll to position [57, 0]
click at [746, 366] on span "---------" at bounding box center [824, 372] width 245 height 17
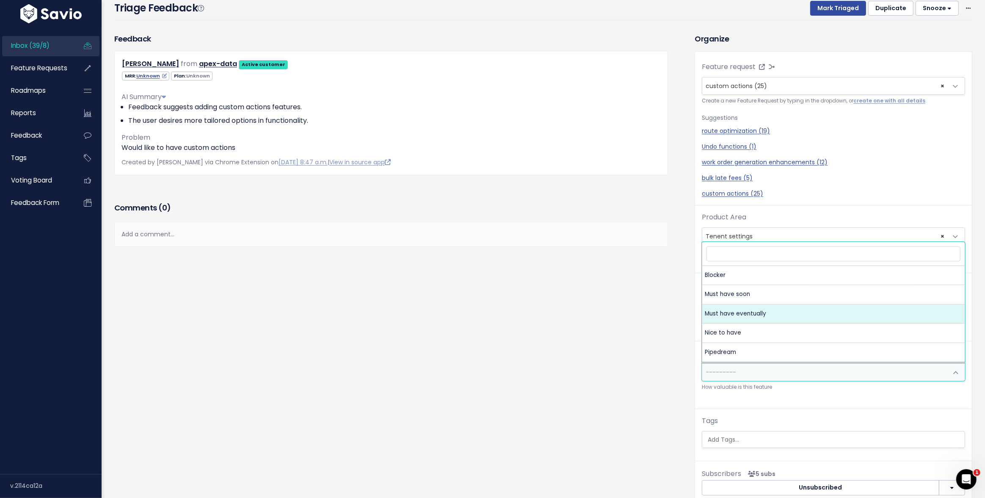
select select "MUST_HAVE_EVENTUALLY"
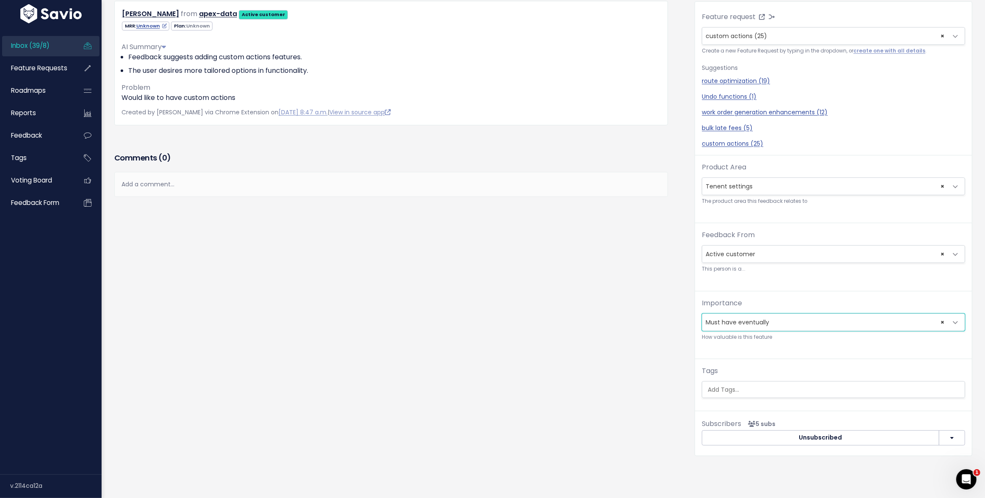
scroll to position [0, 0]
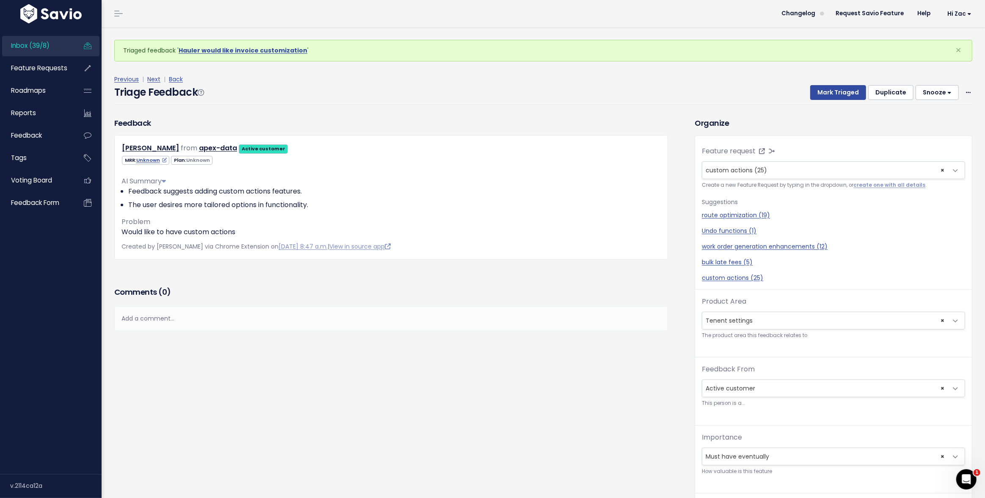
click at [821, 99] on div "Triage Feedback Mark Triaged Duplicate [GEOGRAPHIC_DATA] 1 day 3 days 7 days 14…" at bounding box center [543, 95] width 858 height 20
click at [821, 96] on button "Mark Triaged" at bounding box center [838, 92] width 56 height 15
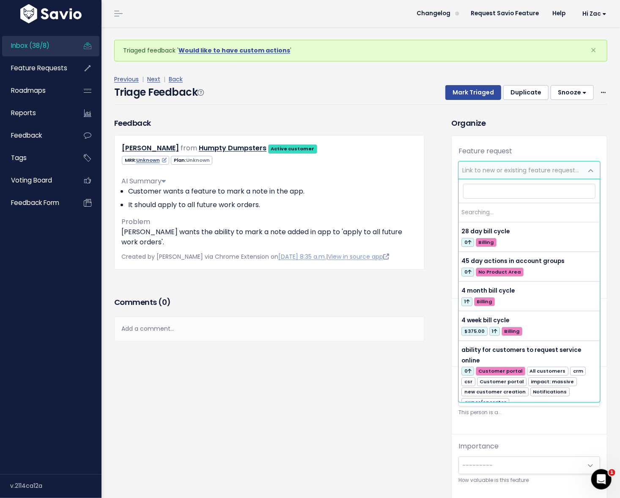
click at [501, 164] on span "Link to new or existing feature request..." at bounding box center [521, 170] width 124 height 17
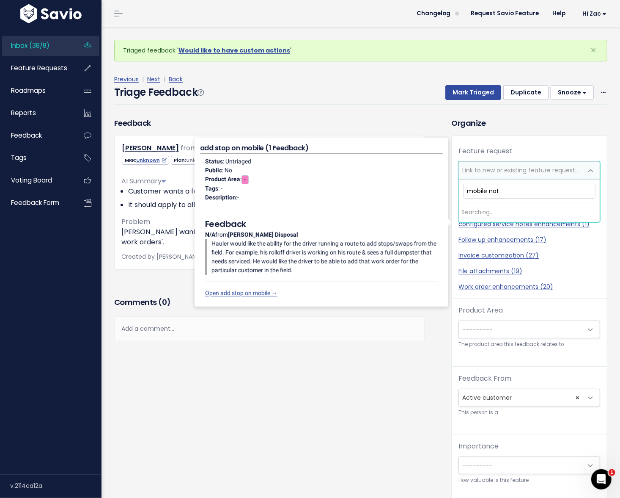
type input "mobile note"
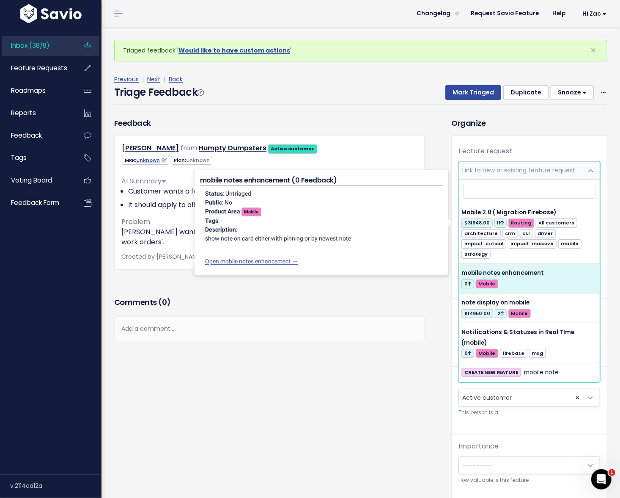
select select "54492"
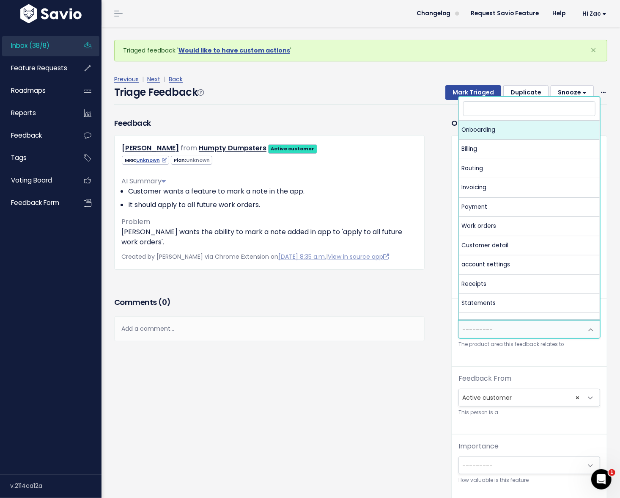
click at [531, 324] on span "---------" at bounding box center [521, 329] width 124 height 17
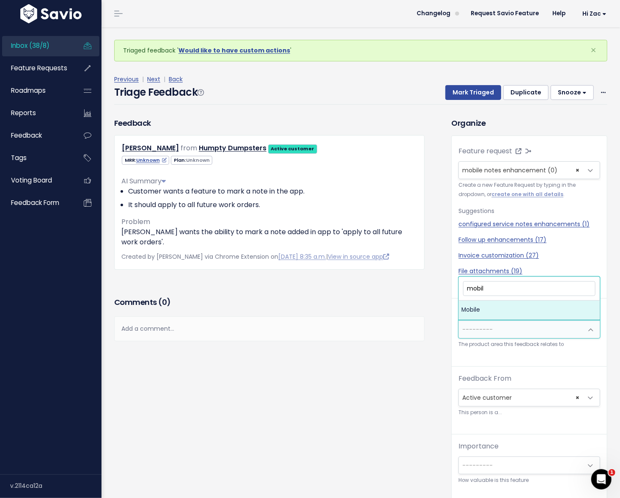
type input "mobile"
select select "MAIN:MOBILE"
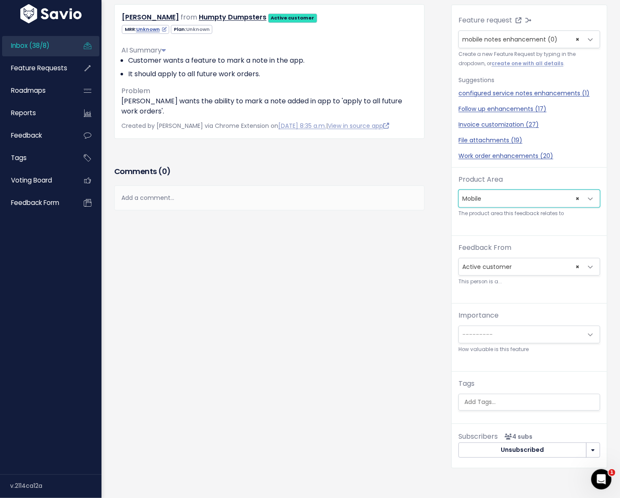
scroll to position [115, 0]
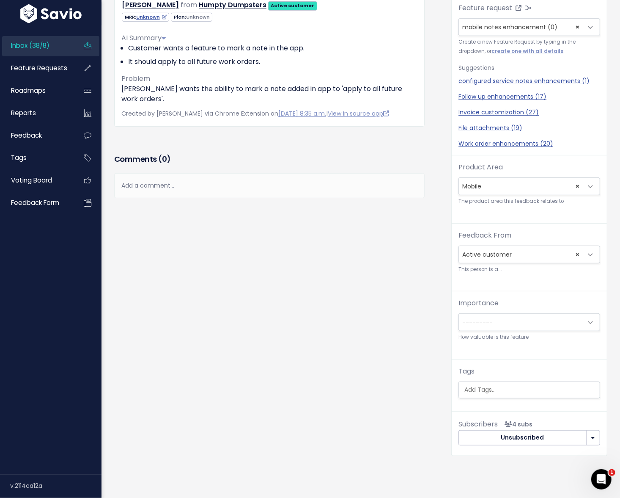
click at [486, 318] on span "---------" at bounding box center [478, 322] width 30 height 8
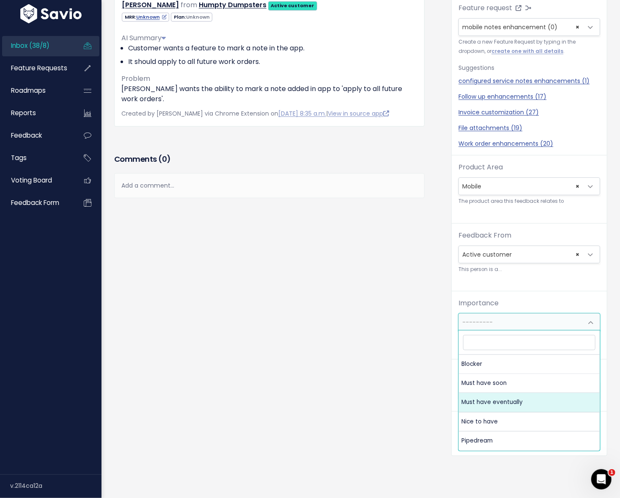
select select "MUST_HAVE_EVENTUALLY"
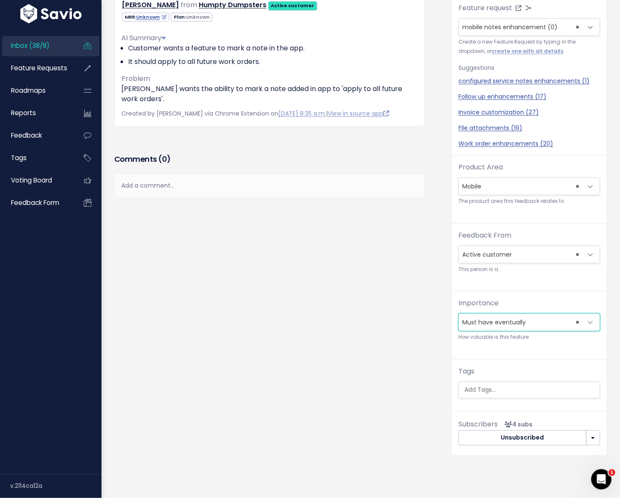
scroll to position [0, 0]
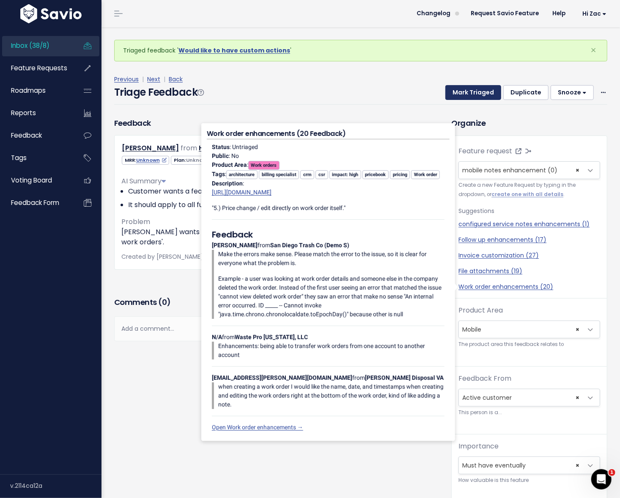
click at [485, 90] on button "Mark Triaged" at bounding box center [474, 92] width 56 height 15
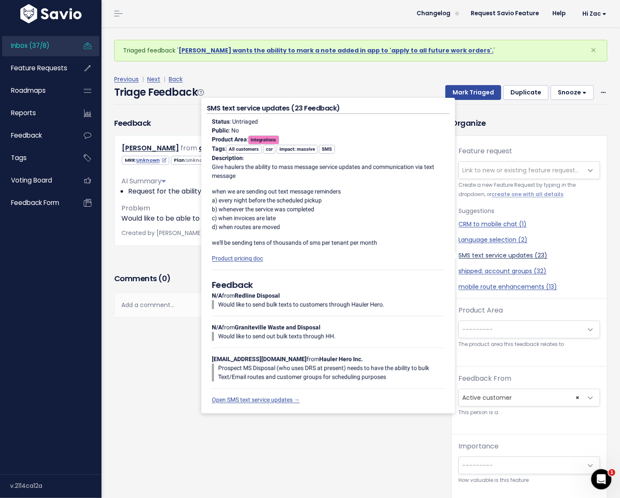
click at [497, 254] on link "SMS text service updates (23)" at bounding box center [530, 255] width 142 height 9
select select "34664"
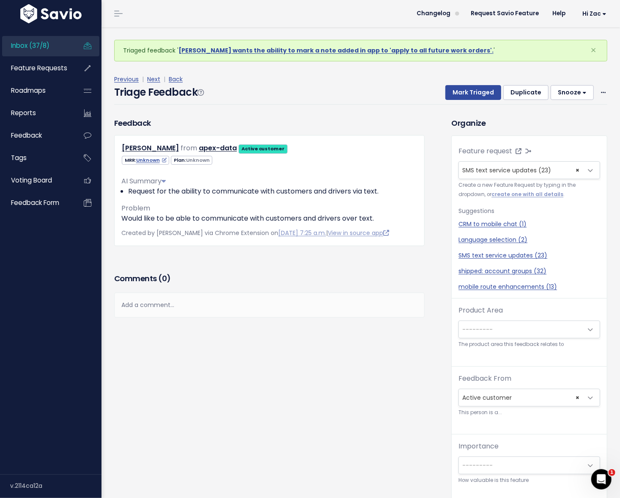
scroll to position [28, 0]
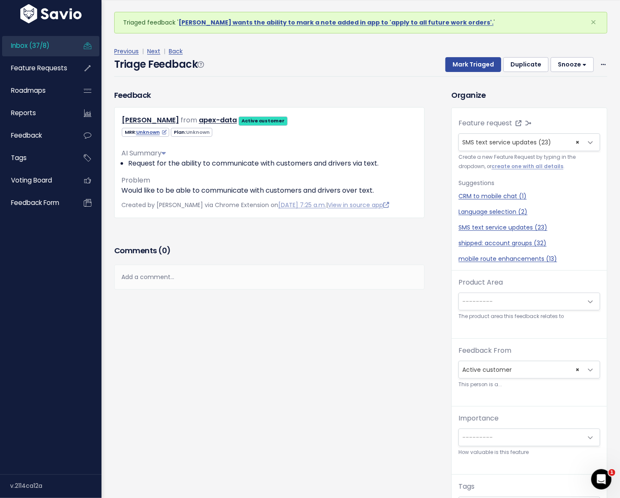
click at [486, 296] on span "---------" at bounding box center [521, 301] width 124 height 17
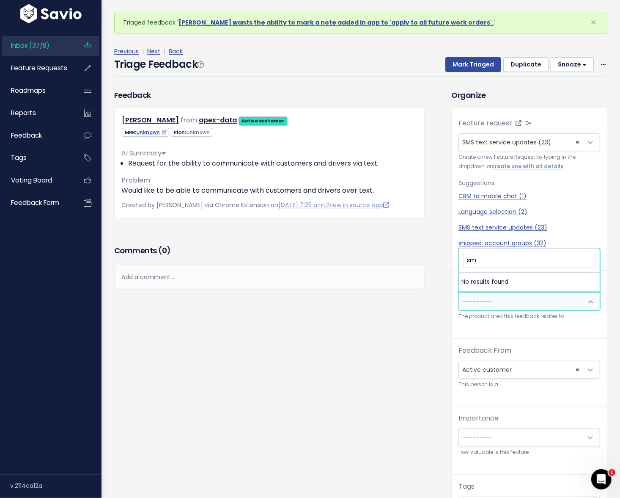
type input "s"
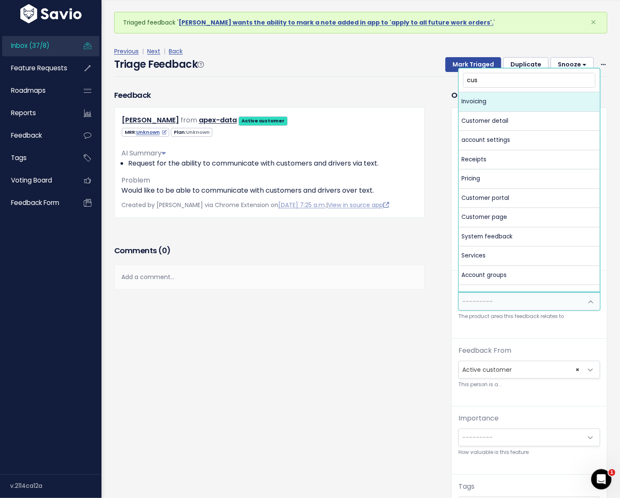
type input "cust"
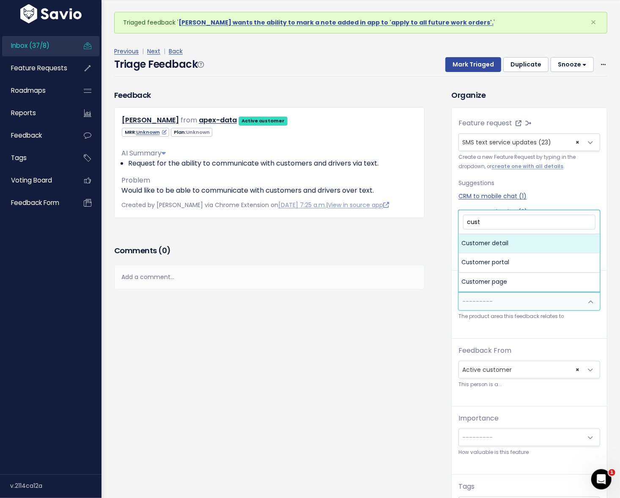
select select "MAIN:CUSTOMER_DETAIL"
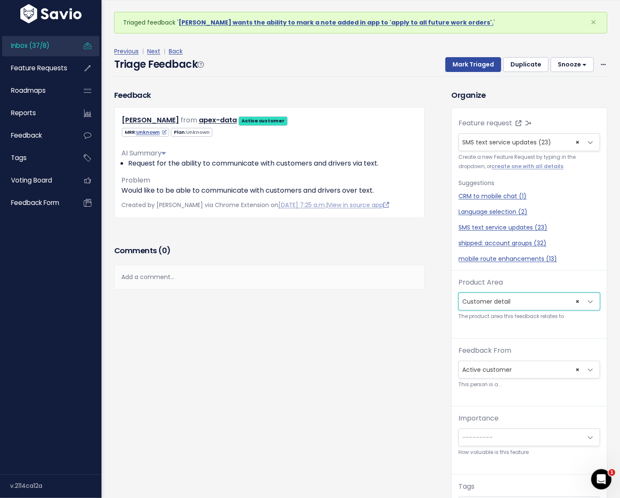
scroll to position [71, 0]
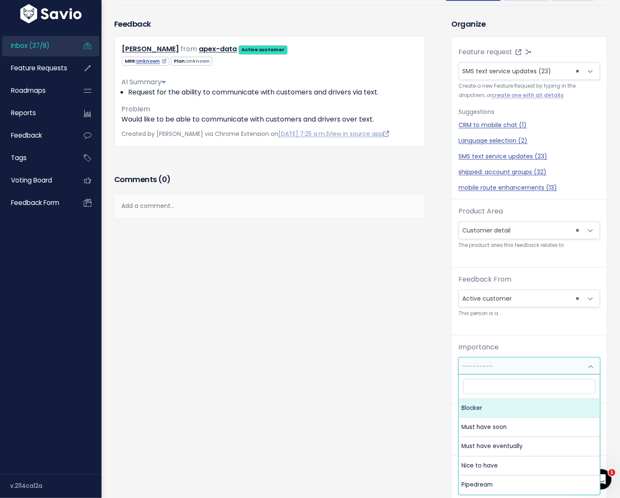
click at [467, 372] on span "---------" at bounding box center [521, 366] width 124 height 17
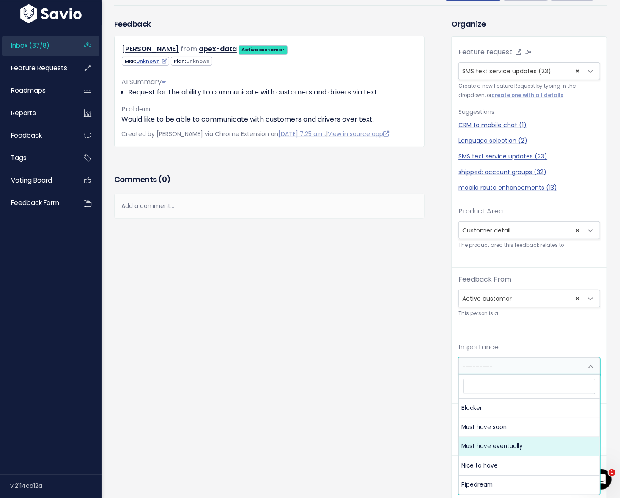
select select "MUST_HAVE_EVENTUALLY"
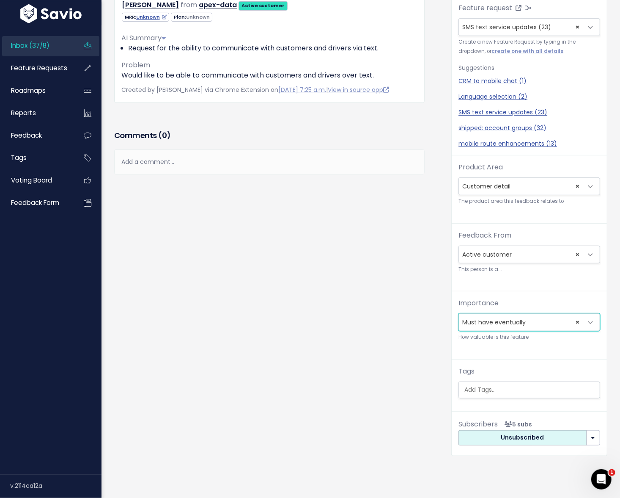
scroll to position [0, 0]
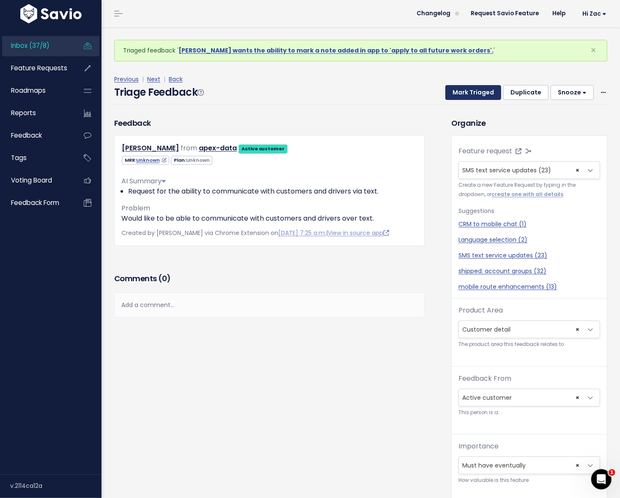
click at [468, 91] on button "Mark Triaged" at bounding box center [474, 92] width 56 height 15
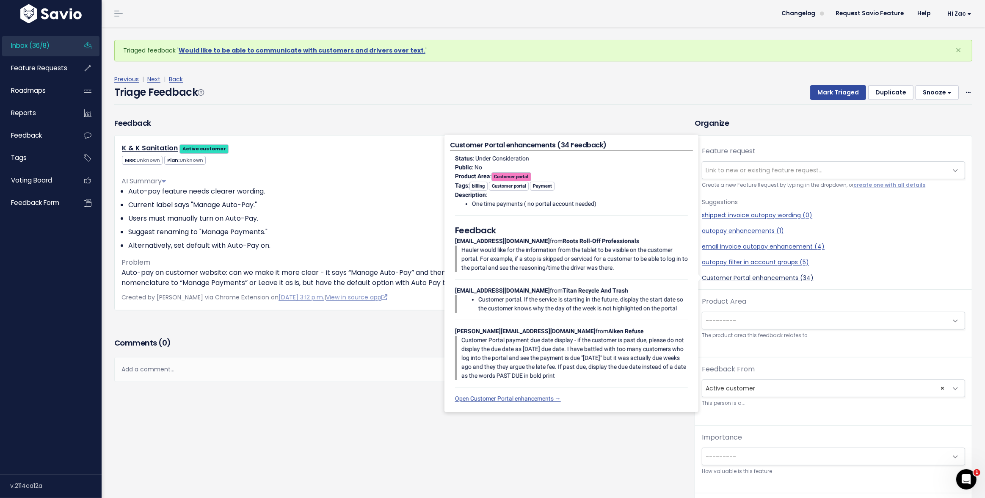
click at [620, 279] on link "Customer Portal enhancements (34)" at bounding box center [833, 277] width 263 height 9
select select "30557"
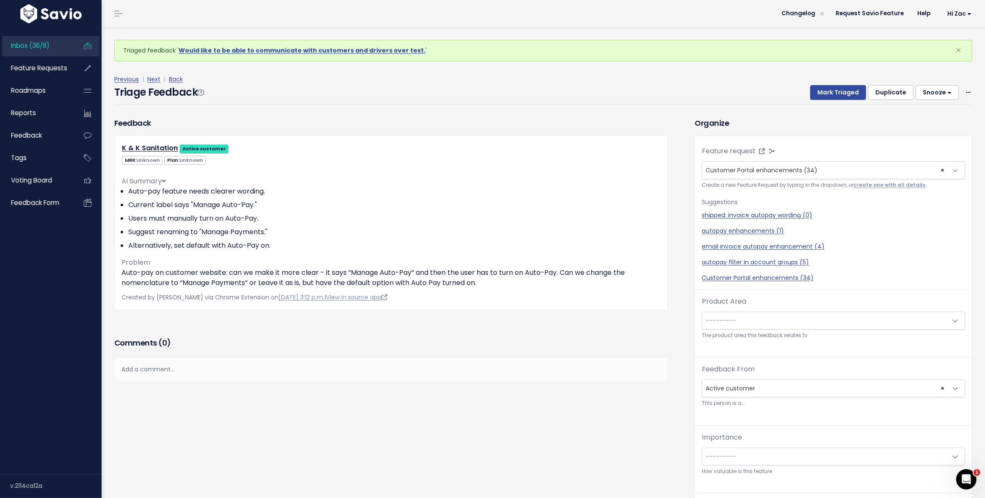
click at [620, 322] on span "---------" at bounding box center [824, 320] width 245 height 17
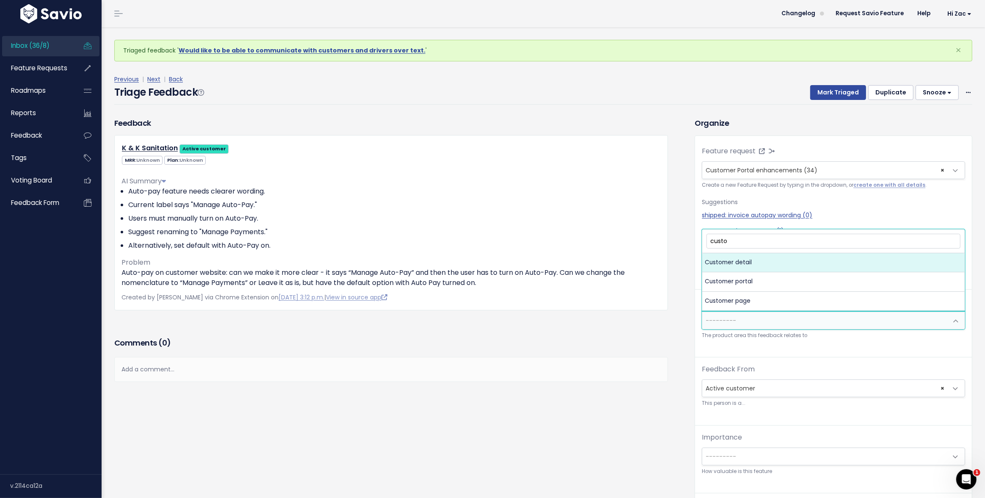
type input "custom"
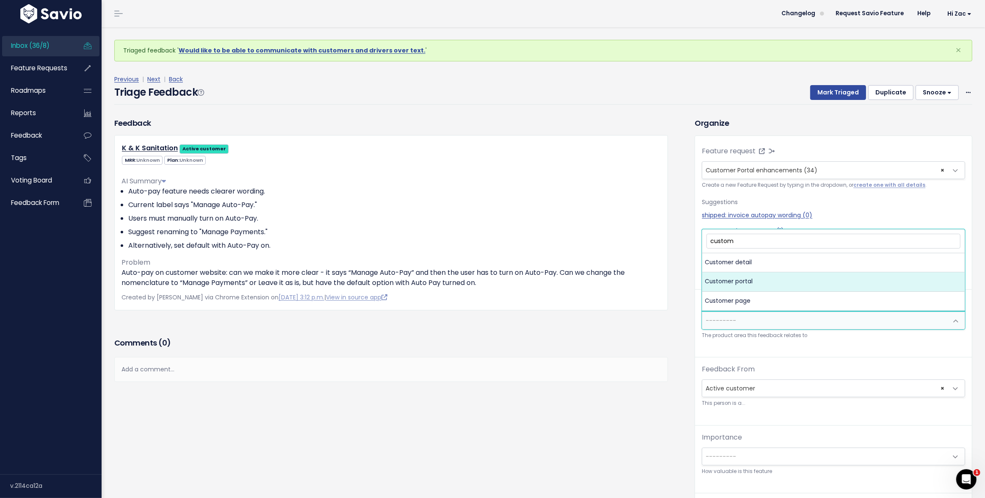
select select "MAIN:CUSTOMER_PORTAL"
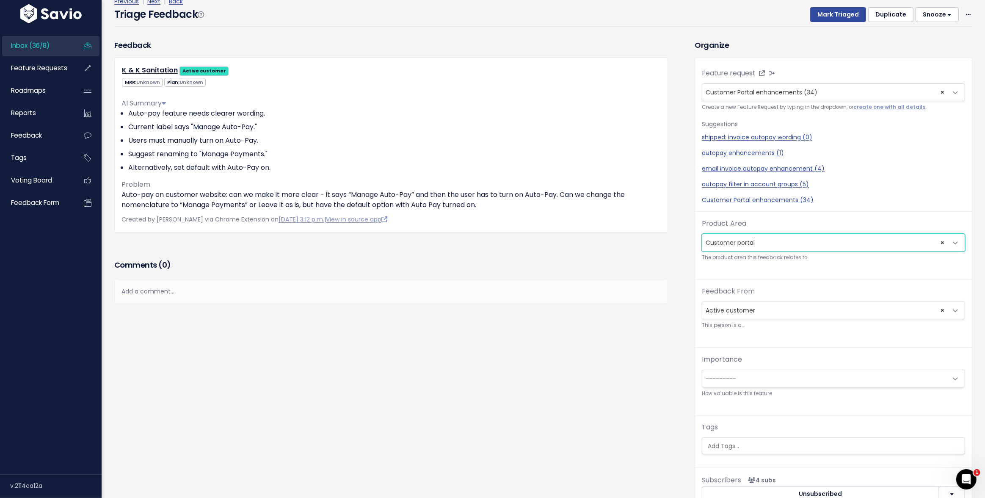
scroll to position [63, 0]
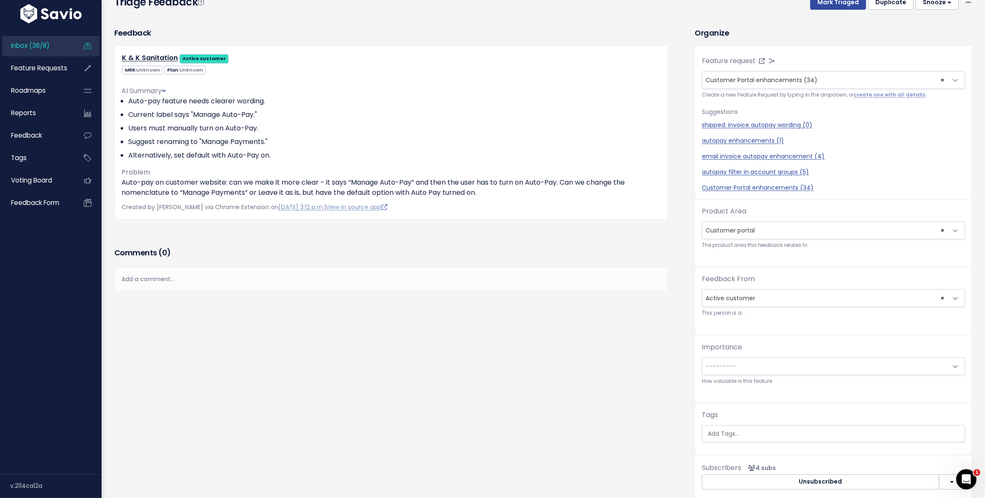
click at [620, 370] on span "---------" at bounding box center [824, 366] width 245 height 17
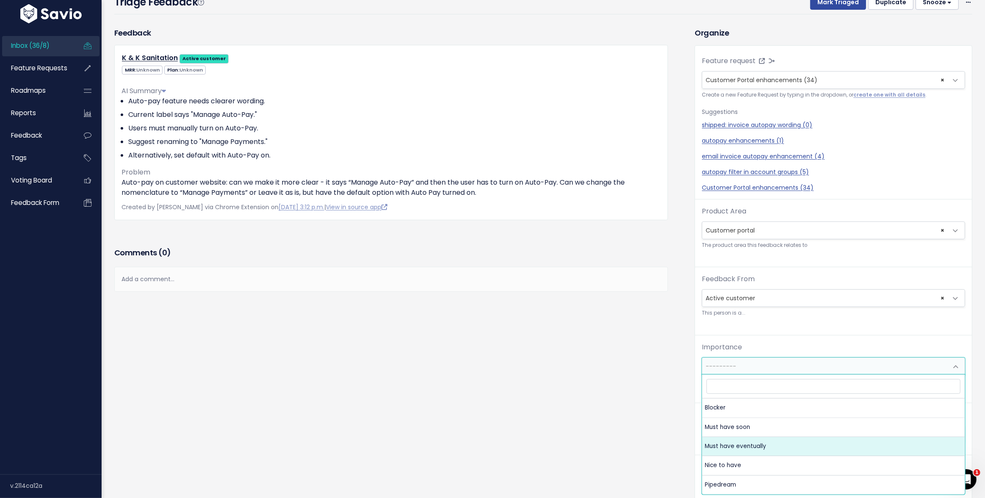
select select "MUST_HAVE_EVENTUALLY"
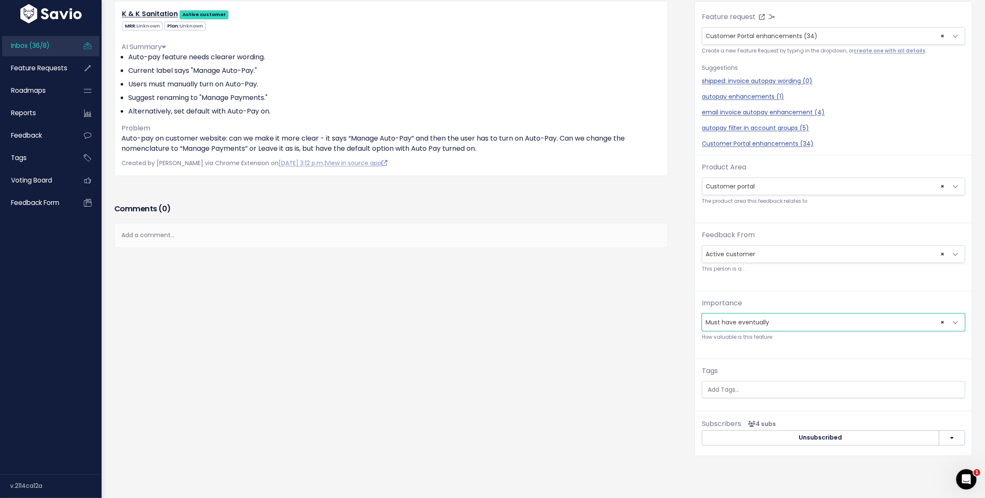
scroll to position [0, 0]
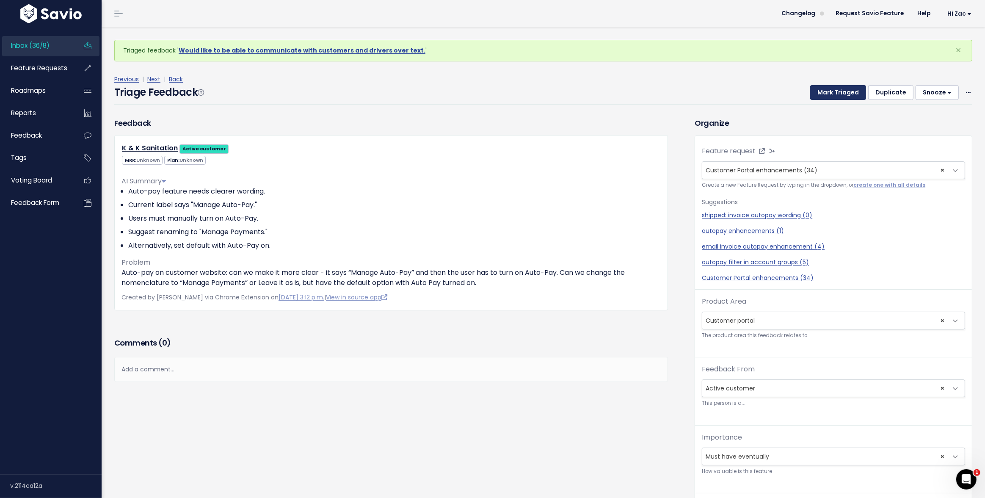
click at [620, 88] on button "Mark Triaged" at bounding box center [838, 92] width 56 height 15
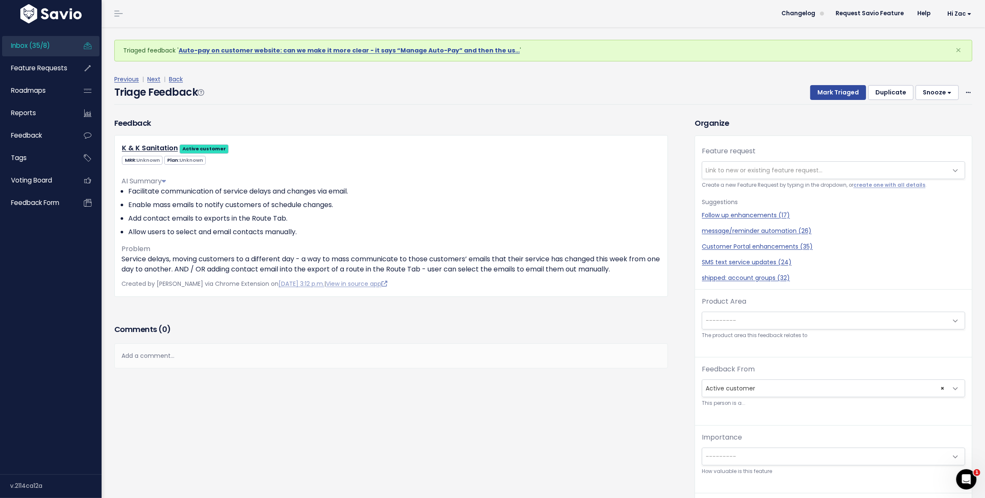
click at [743, 168] on span "Link to new or existing feature request..." at bounding box center [763, 170] width 117 height 8
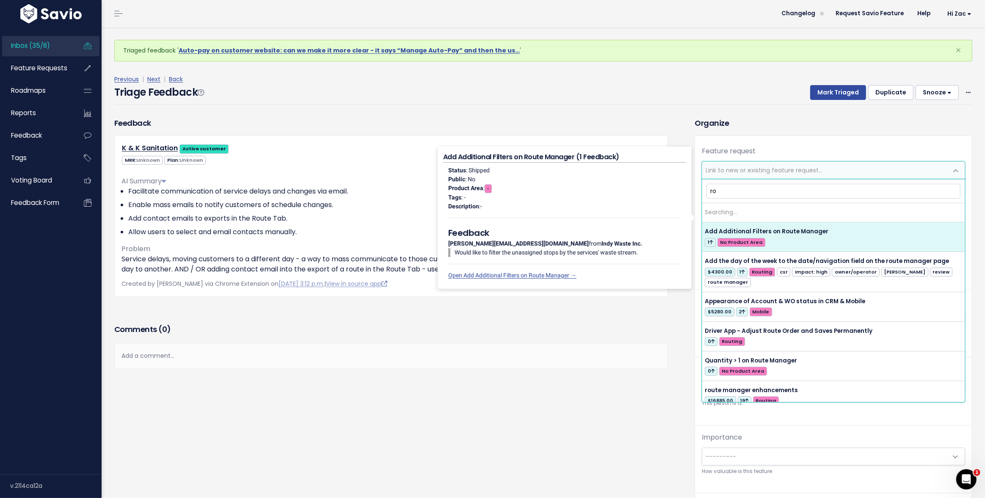
type input "r"
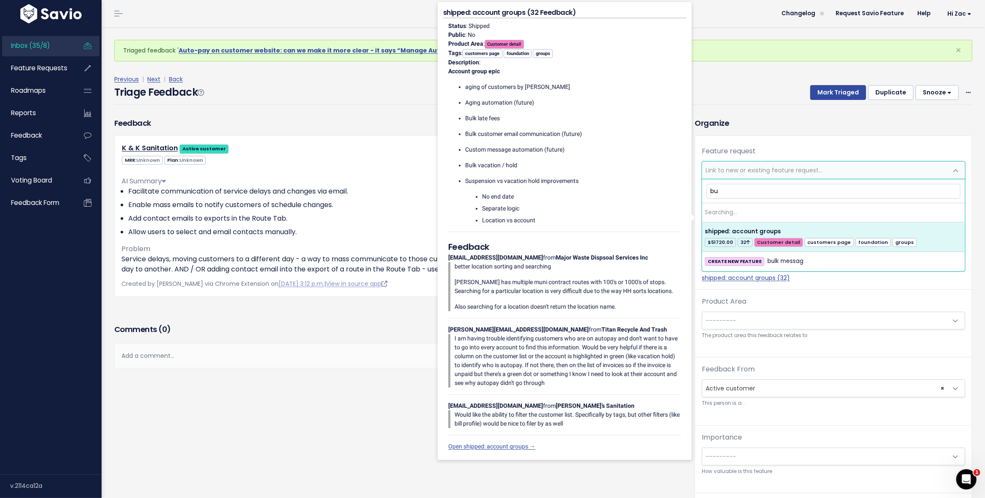
type input "b"
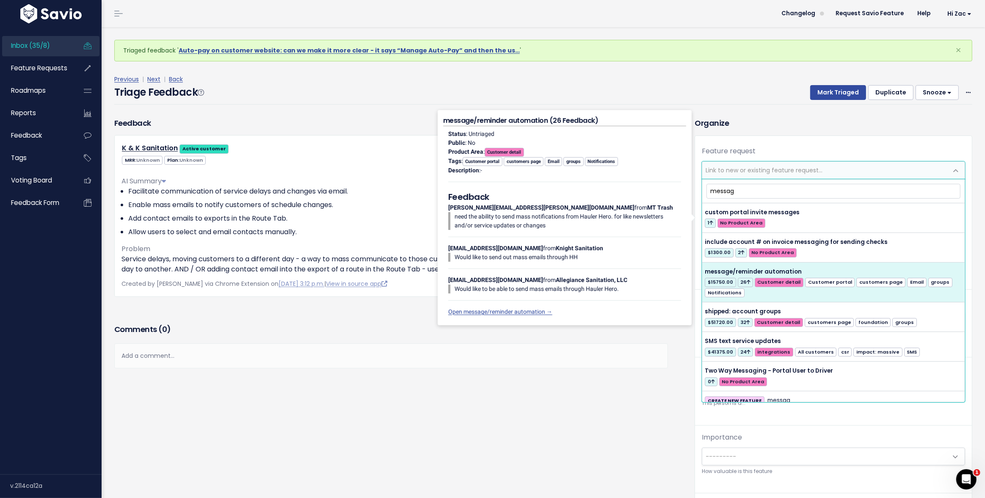
type input "messag"
select select "35276"
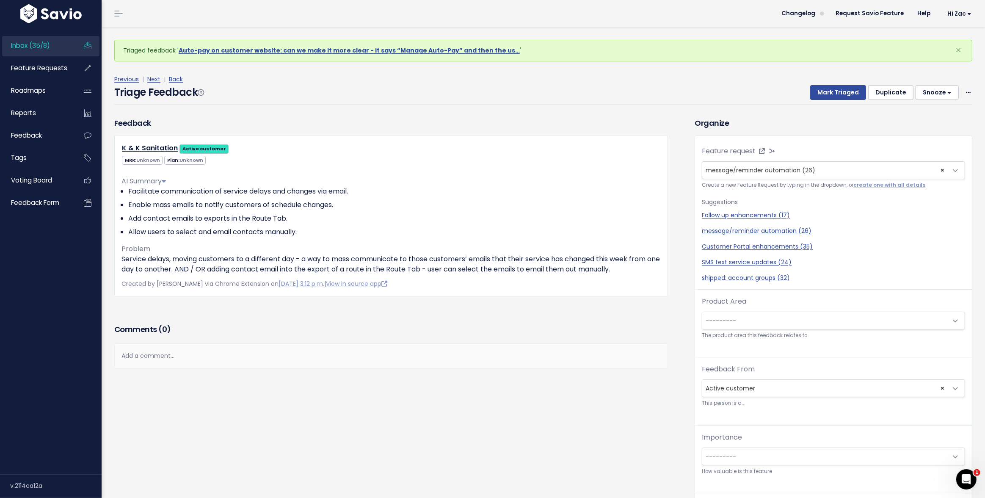
click at [757, 316] on span "---------" at bounding box center [824, 320] width 245 height 17
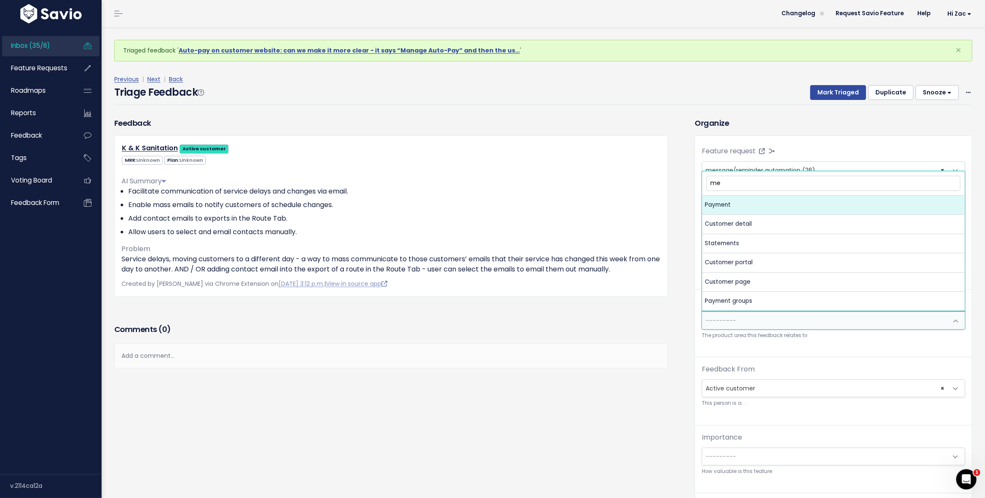
type input "m"
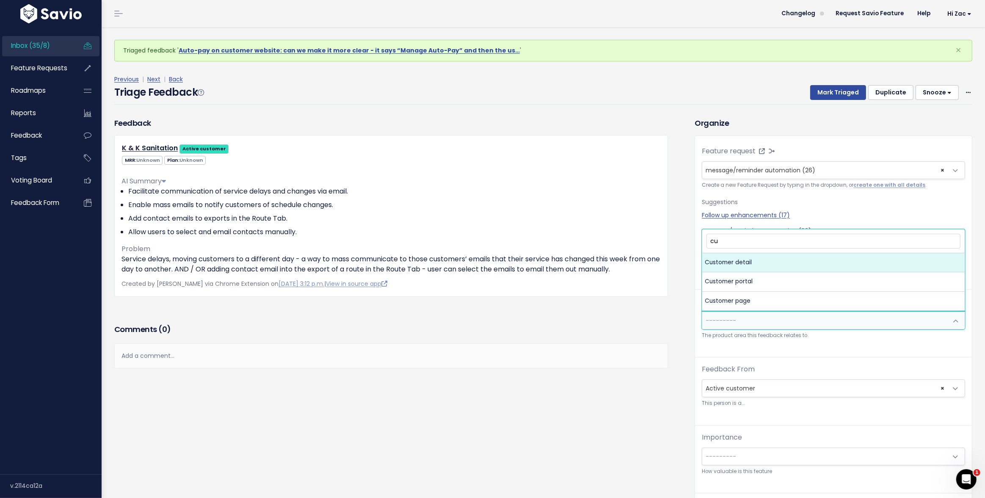
type input "c"
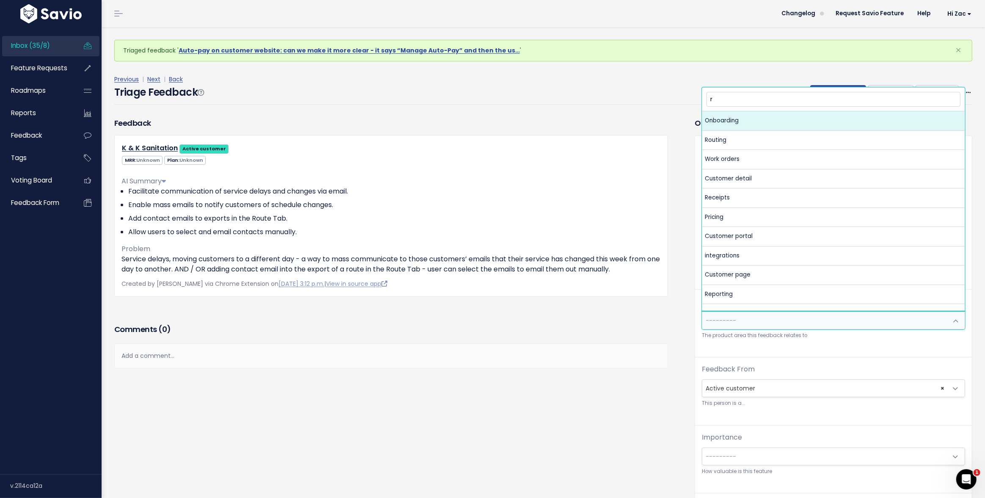
type input "ro"
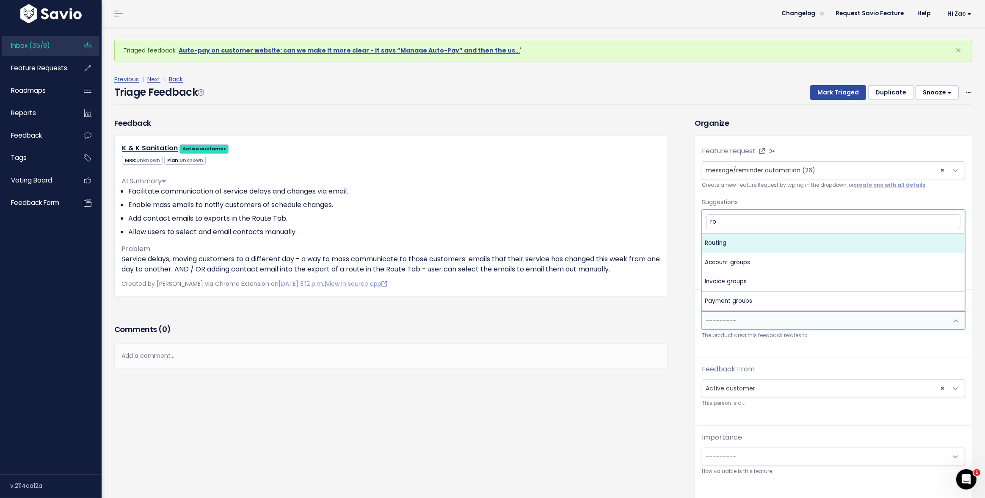
select select "MAIN:ROUTING"
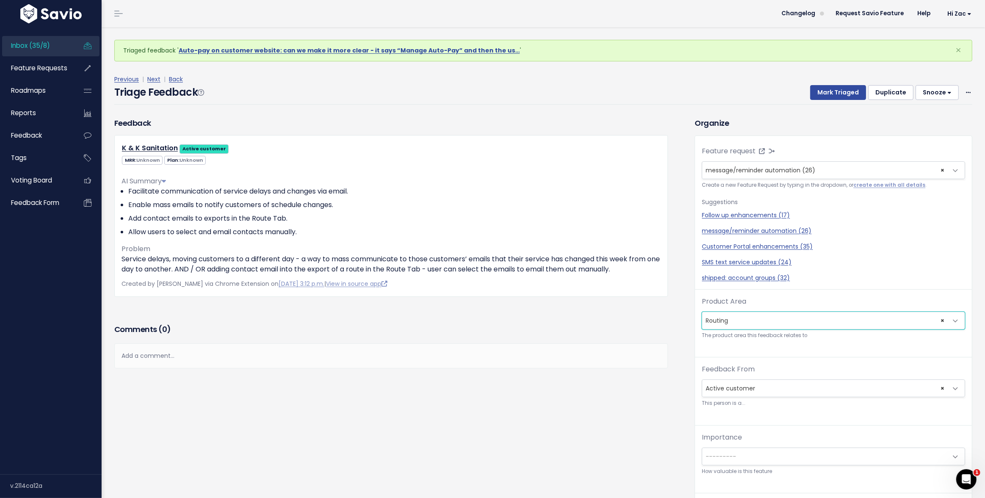
scroll to position [28, 0]
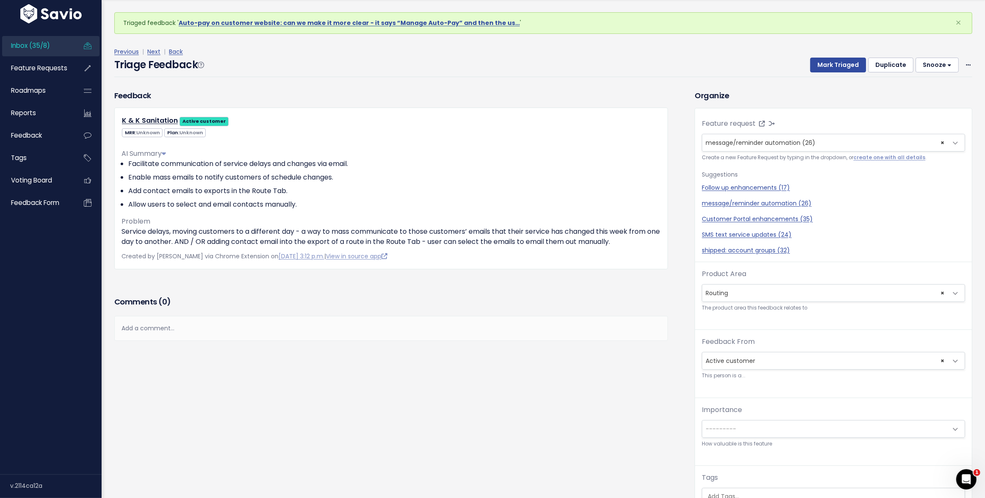
click at [738, 432] on span "---------" at bounding box center [824, 428] width 245 height 17
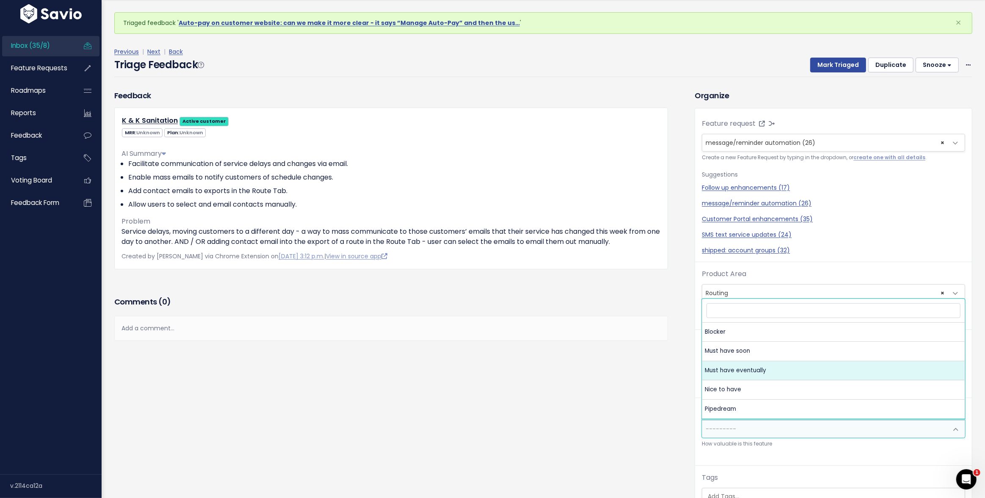
select select "MUST_HAVE_EVENTUALLY"
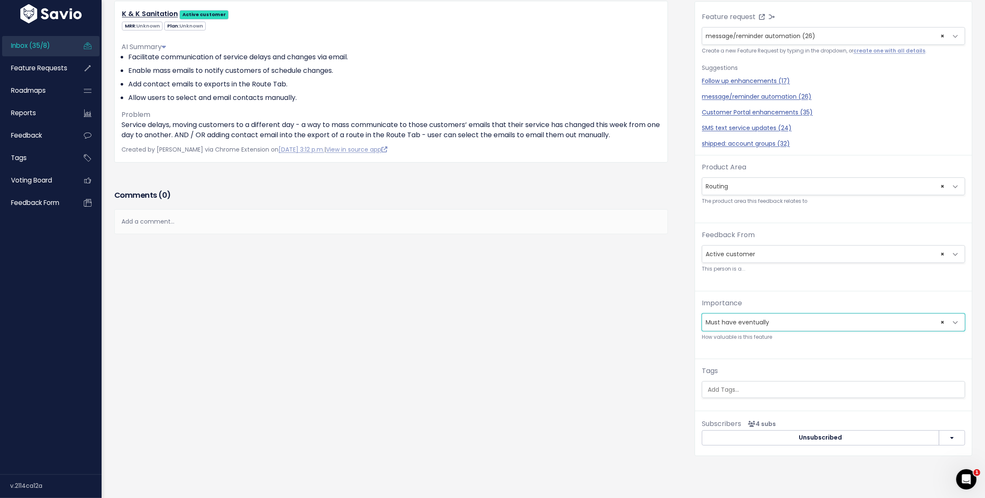
scroll to position [0, 0]
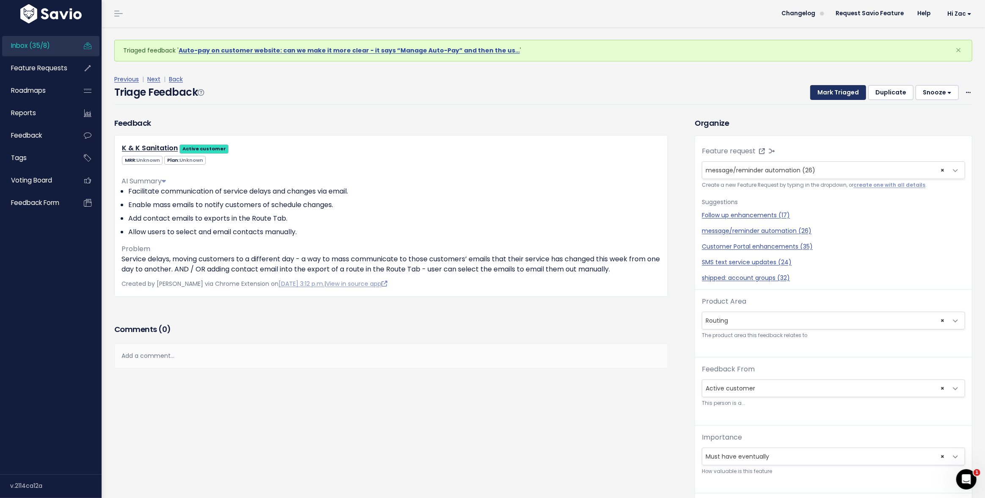
click at [823, 95] on button "Mark Triaged" at bounding box center [838, 92] width 56 height 15
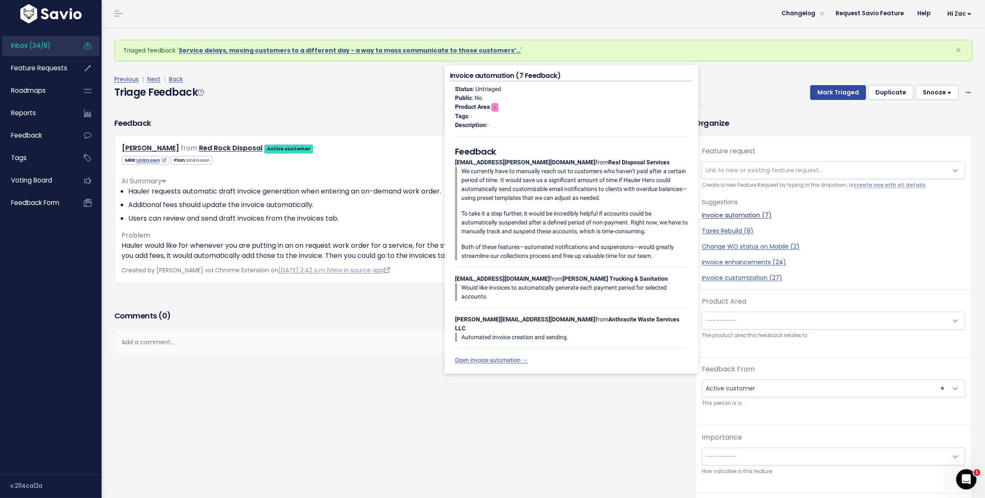
click at [715, 215] on link "invoice automation (7)" at bounding box center [833, 215] width 263 height 9
select select "50348"
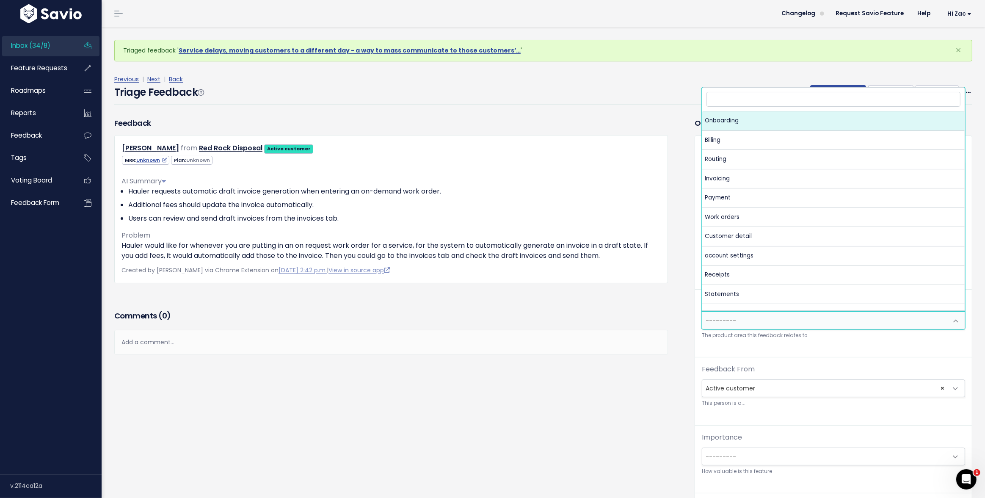
click at [755, 314] on span "---------" at bounding box center [824, 320] width 245 height 17
click at [629, 335] on div "Add a comment..." at bounding box center [391, 342] width 554 height 25
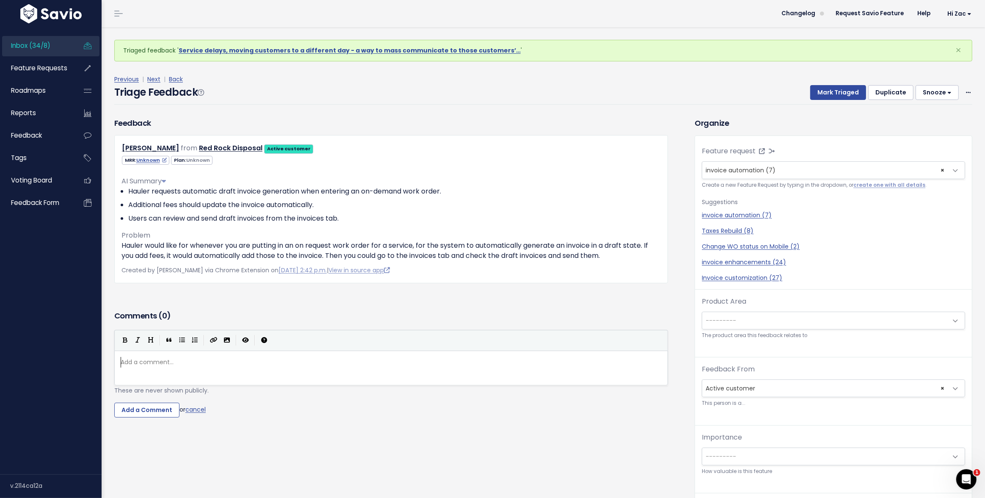
click at [41, 44] on span "Inbox (34/8)" at bounding box center [30, 45] width 39 height 9
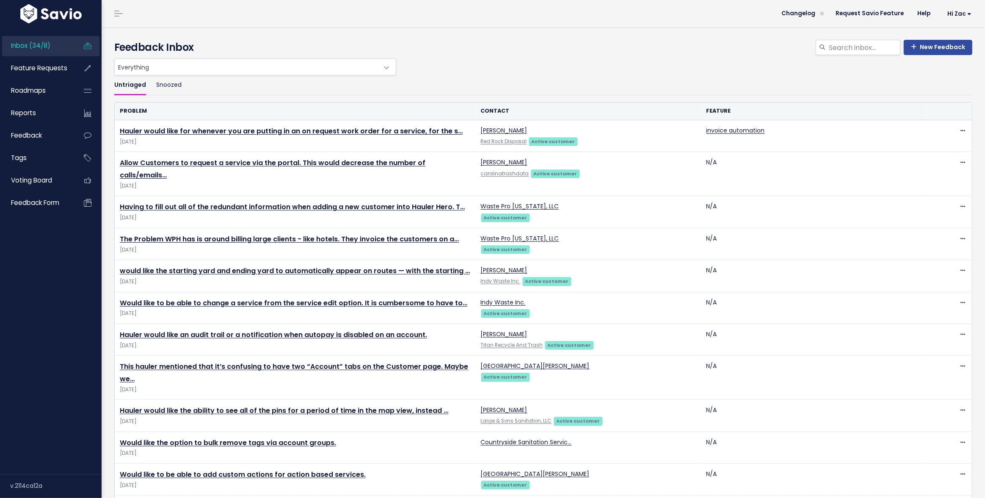
click at [185, 83] on ul "Untriaged Snoozed" at bounding box center [543, 85] width 858 height 20
click at [171, 85] on link "Snoozed" at bounding box center [168, 85] width 25 height 20
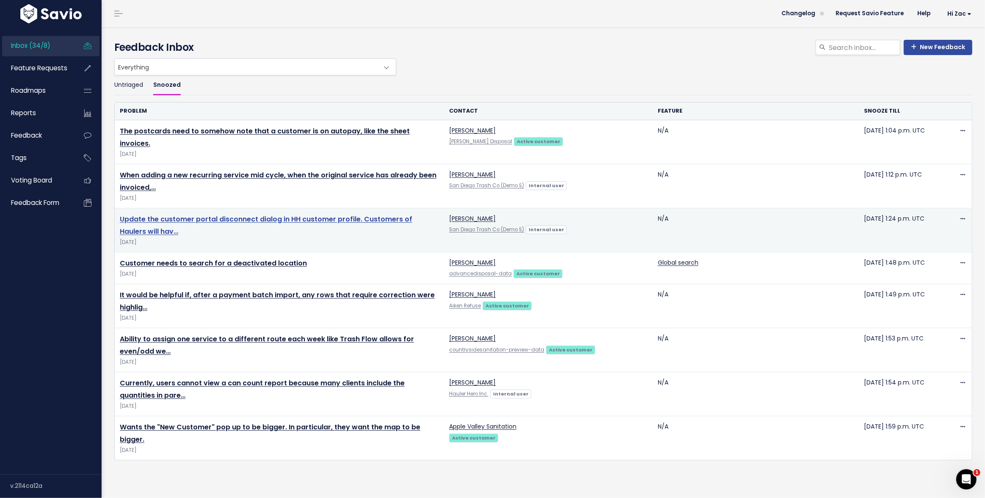
click at [232, 219] on link "Update the customer portal disconnect dialog in HH customer profile. Customers …" at bounding box center [266, 225] width 292 height 22
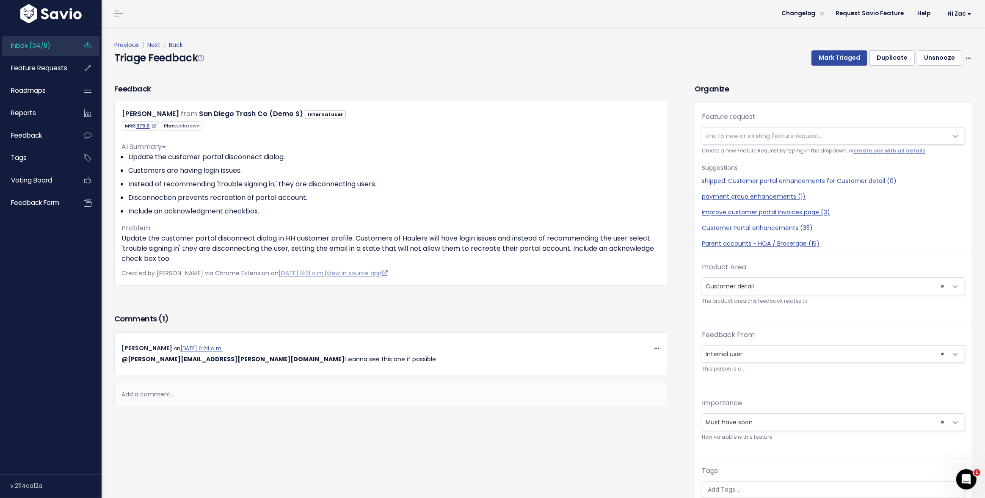
click at [749, 132] on span "Link to new or existing feature request..." at bounding box center [763, 136] width 117 height 8
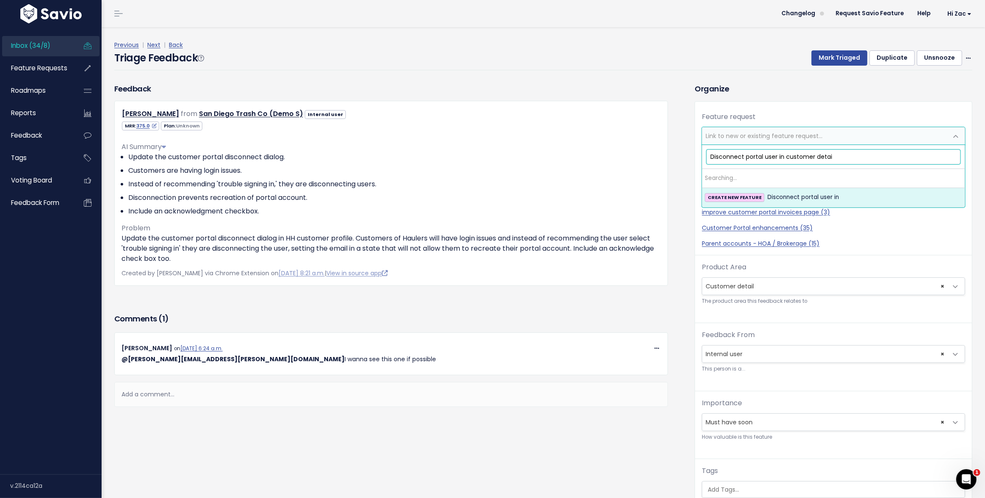
type input "Disconnect portal user in customer detail"
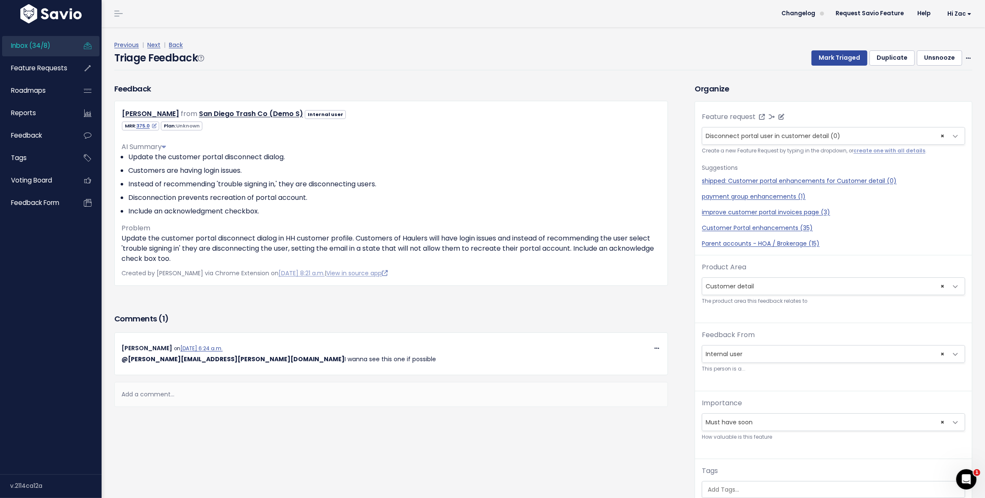
click at [790, 135] on span "Disconnect portal user in customer detail (0)" at bounding box center [772, 136] width 135 height 8
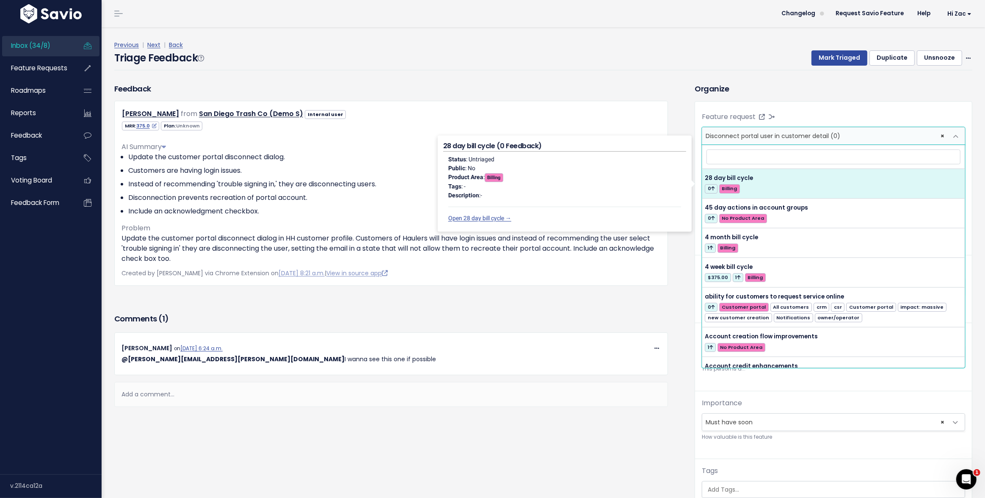
click at [706, 94] on h3 "Organize" at bounding box center [833, 88] width 278 height 11
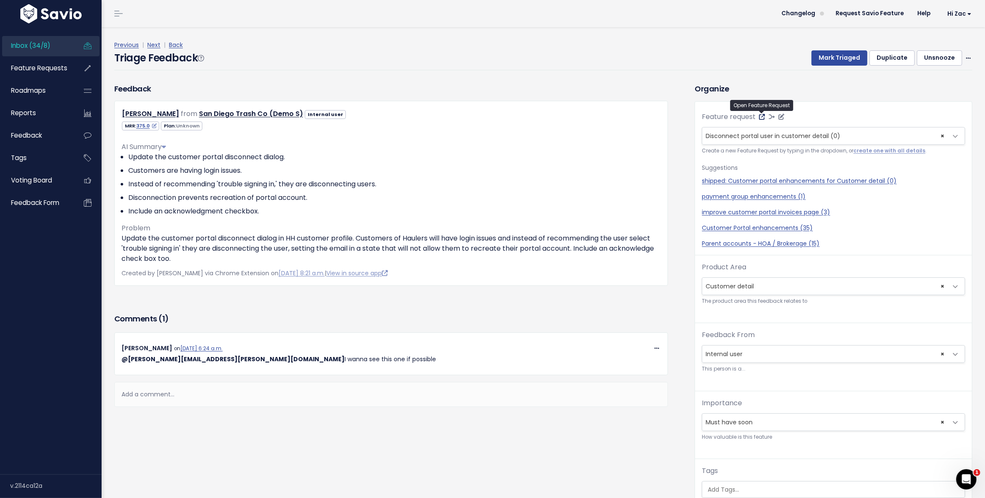
click at [763, 116] on icon at bounding box center [762, 117] width 6 height 6
click at [644, 298] on div "Feedback Erin Taylor from San Diego Trash Co (Demo S) Internal user" at bounding box center [391, 197] width 566 height 228
click at [841, 60] on button "Mark Triaged" at bounding box center [839, 57] width 56 height 15
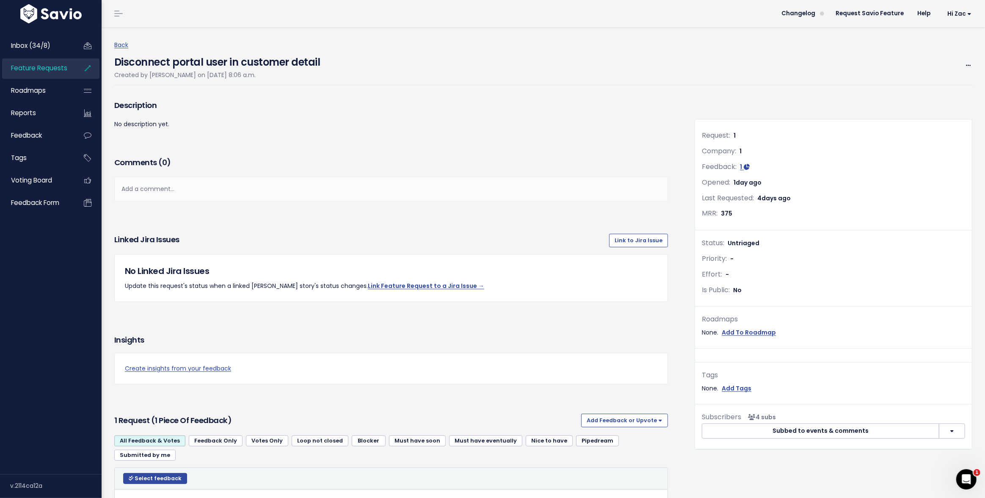
click at [211, 190] on div "Add a comment..." at bounding box center [391, 188] width 554 height 25
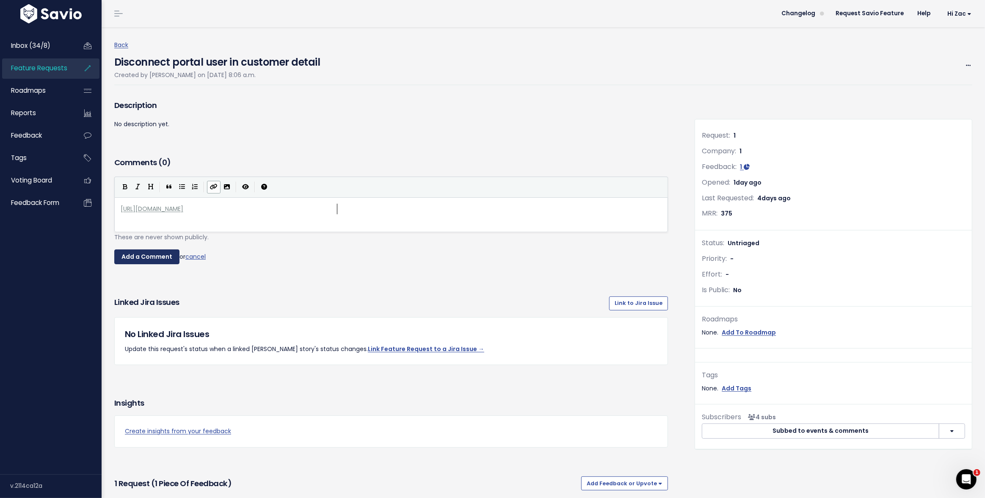
click at [169, 257] on input "Add a Comment" at bounding box center [146, 256] width 65 height 15
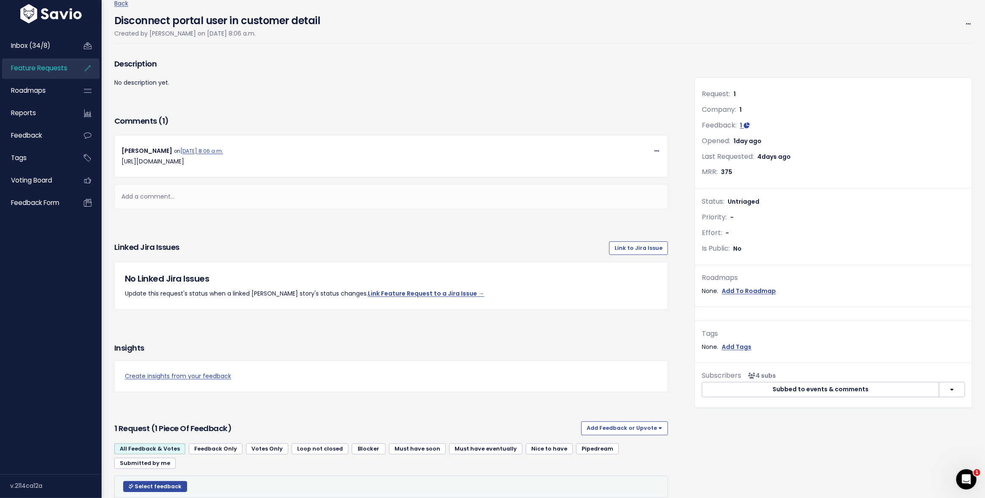
scroll to position [0, 0]
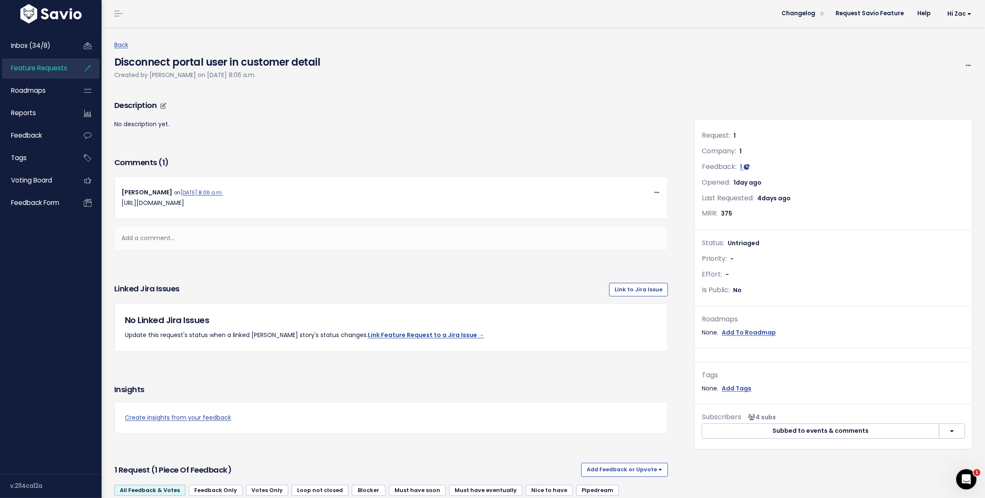
click at [171, 119] on p "No description yet." at bounding box center [391, 124] width 554 height 11
click at [161, 107] on icon at bounding box center [163, 106] width 6 height 6
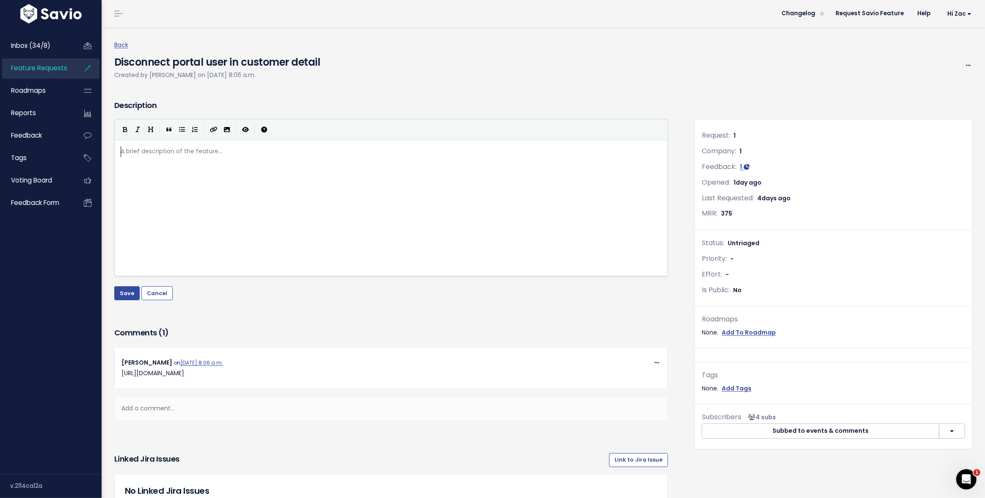
scroll to position [3, 0]
click at [192, 159] on div "A brief description of the feature... xxxxxxxxxx ​" at bounding box center [401, 218] width 565 height 148
click at [126, 297] on button "Save" at bounding box center [126, 293] width 25 height 14
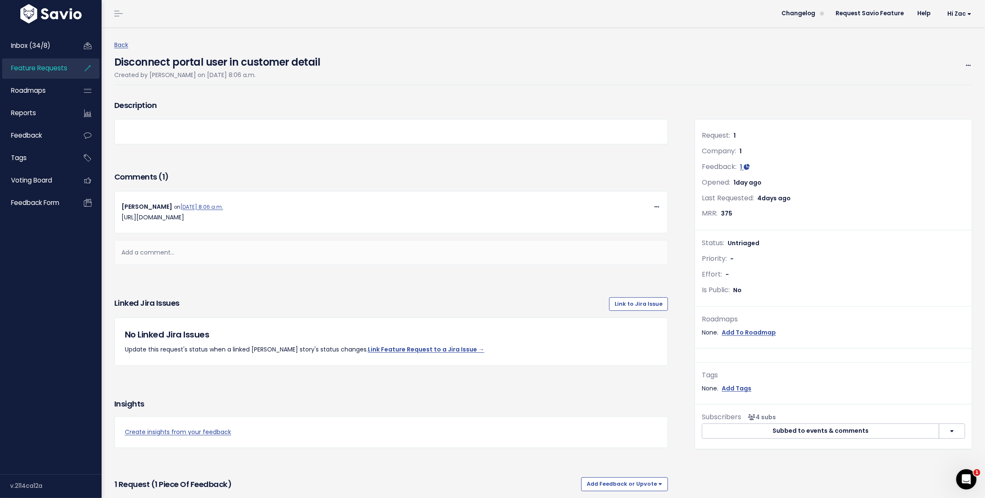
click at [961, 62] on div "Edit Merge Add to Roadmap [GEOGRAPHIC_DATA]" at bounding box center [964, 65] width 15 height 11
click at [967, 66] on icon at bounding box center [968, 66] width 5 height 6
click at [945, 91] on link "Edit" at bounding box center [939, 89] width 63 height 17
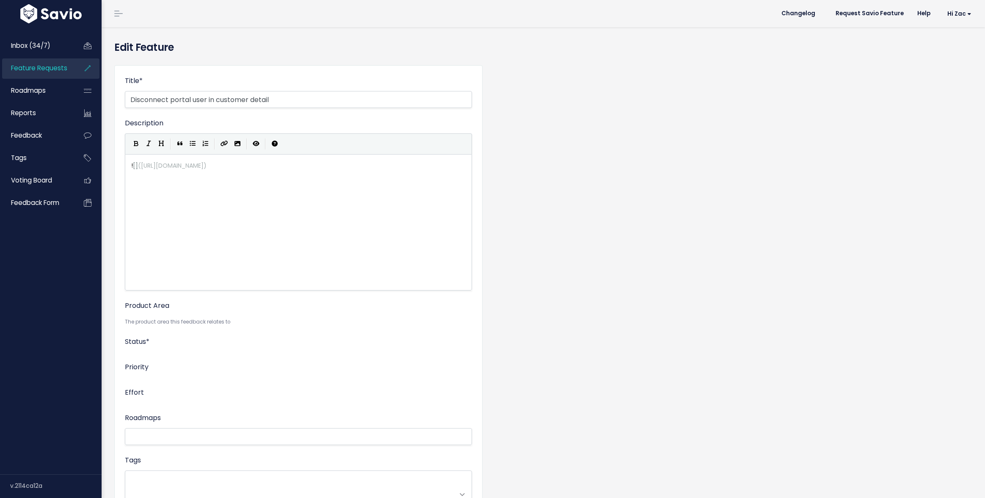
select select
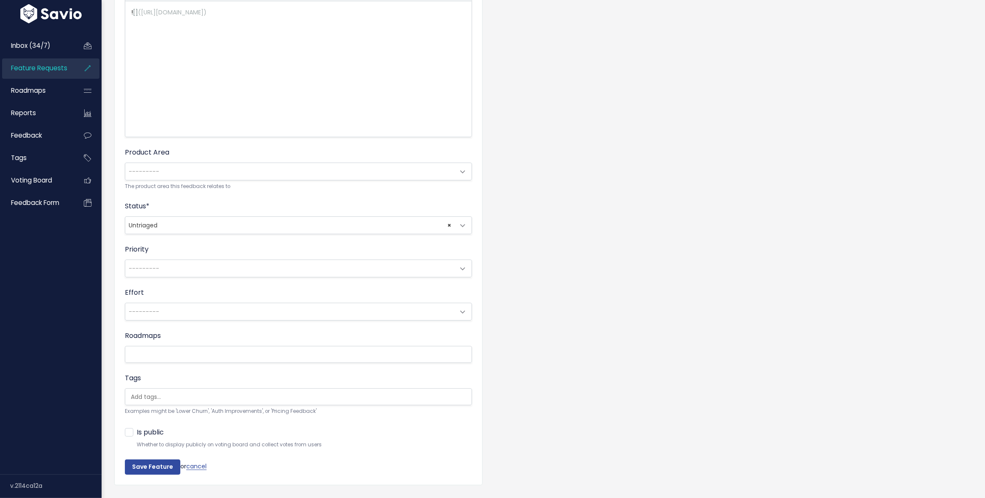
click at [198, 168] on span "---------" at bounding box center [289, 171] width 329 height 17
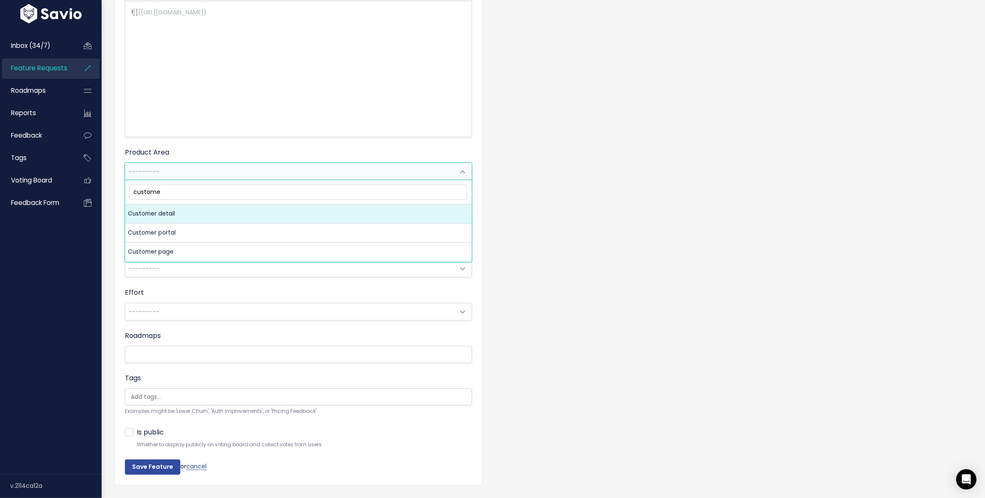
type input "customer"
select select "MAIN:CUSTOMER_DETAIL"
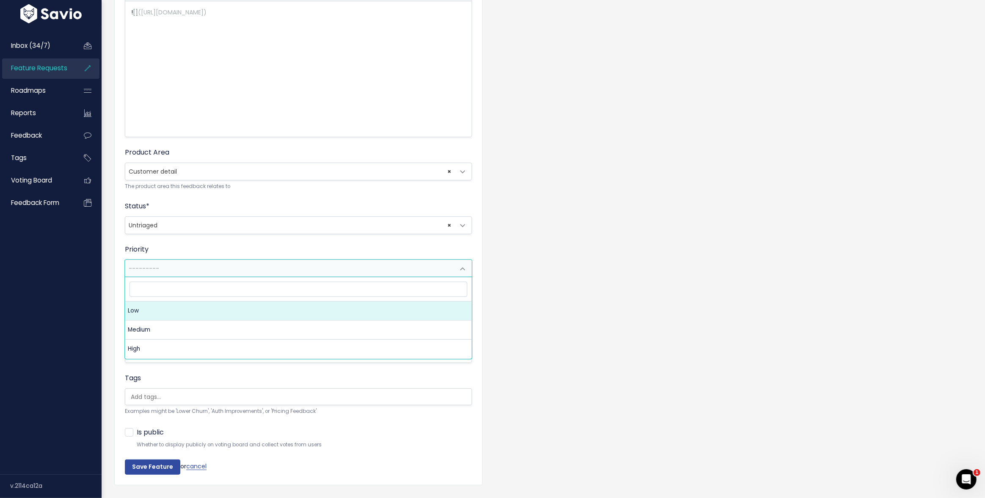
click at [145, 274] on span "---------" at bounding box center [289, 268] width 329 height 17
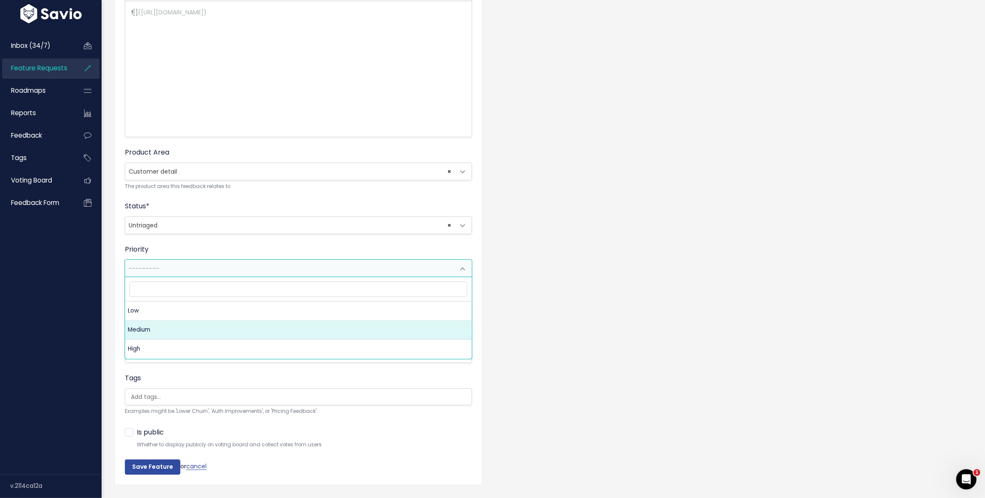
select select "2_MEDIUM"
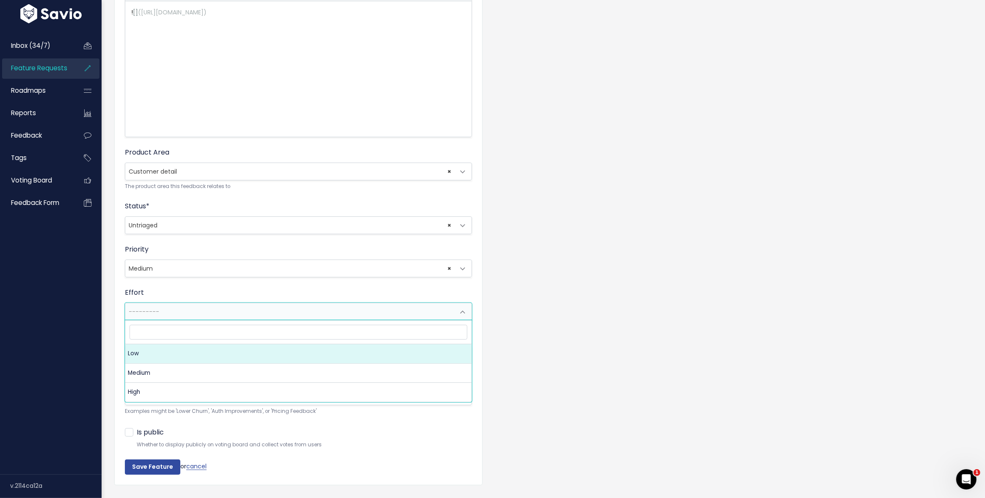
click at [145, 311] on span "---------" at bounding box center [144, 311] width 30 height 8
select select "1_LOW"
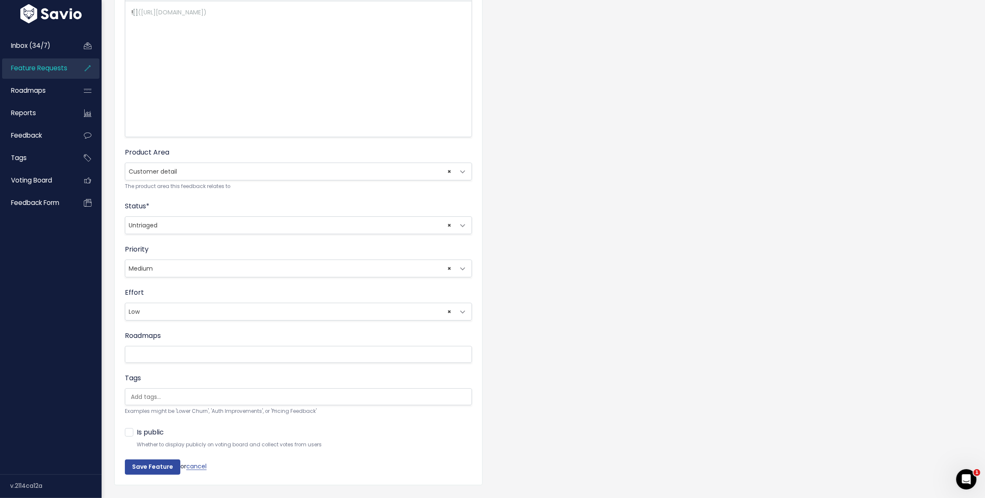
click at [156, 349] on input "search" at bounding box center [169, 354] width 85 height 11
click at [121, 372] on div "Title * Disconnect portal user in customer detail Description ![](https://www.s…" at bounding box center [298, 198] width 368 height 573
click at [172, 223] on span "× Untriaged" at bounding box center [289, 225] width 329 height 17
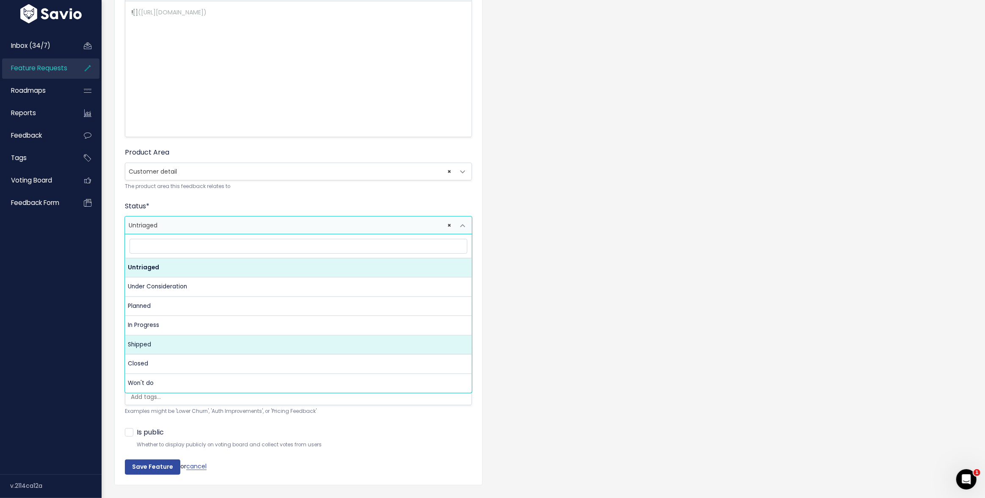
select select "SHIPPED"
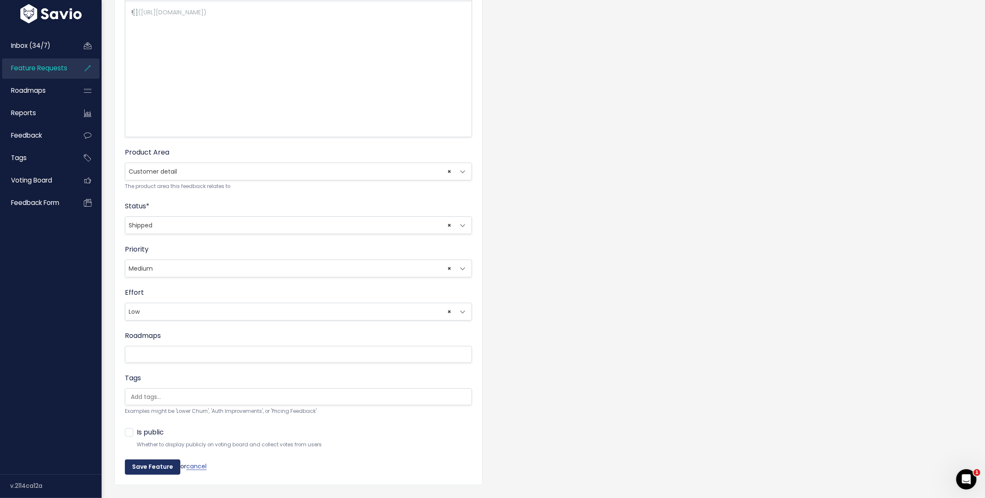
click at [151, 469] on input "Save Feature" at bounding box center [152, 466] width 55 height 15
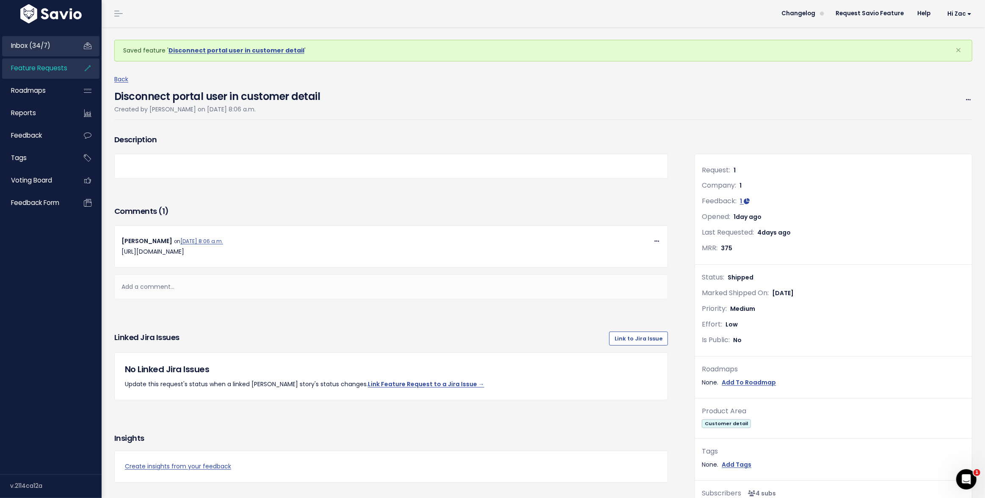
click at [29, 52] on link "Inbox (34/7)" at bounding box center [36, 45] width 68 height 19
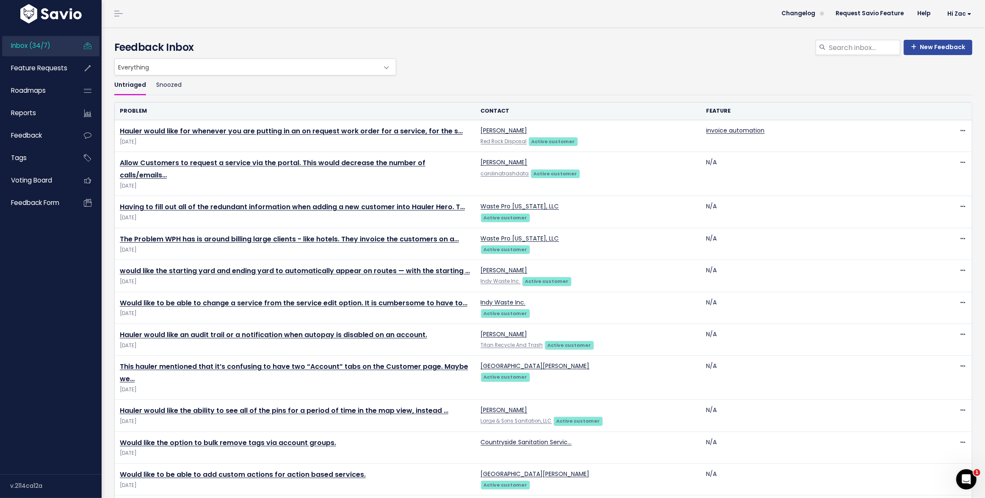
click at [52, 54] on link "Inbox (34/7)" at bounding box center [36, 45] width 68 height 19
click at [159, 82] on link "Snoozed" at bounding box center [168, 85] width 25 height 20
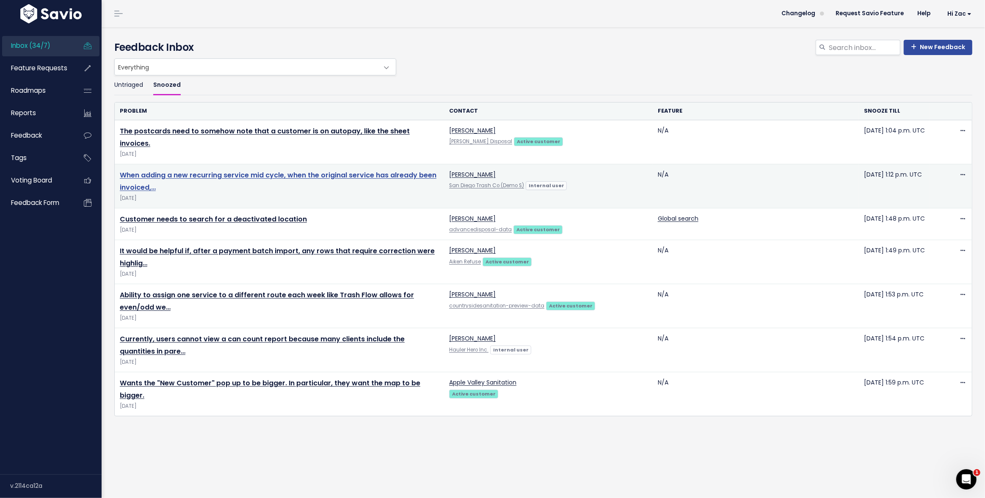
click at [148, 185] on link "When adding a new recurring service mid cycle, when the original service has al…" at bounding box center [278, 181] width 317 height 22
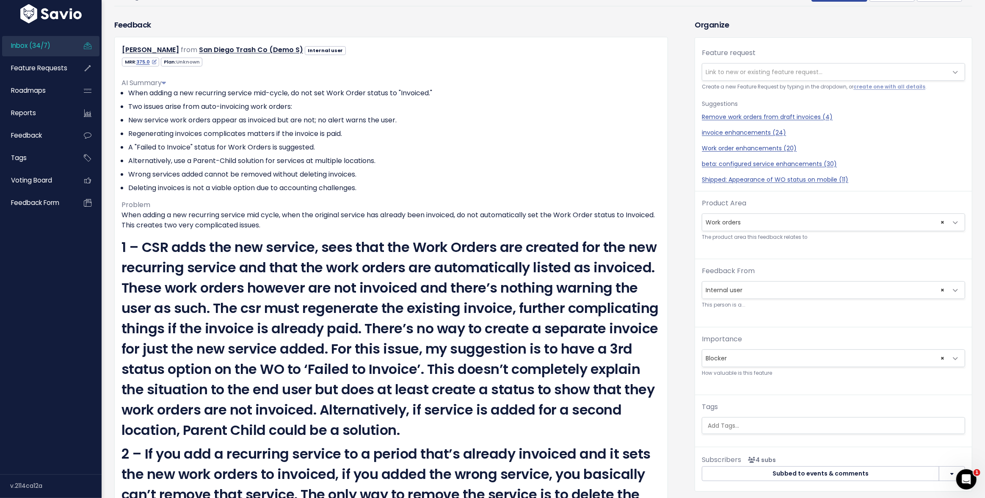
scroll to position [61, 0]
